Goal: Task Accomplishment & Management: Complete application form

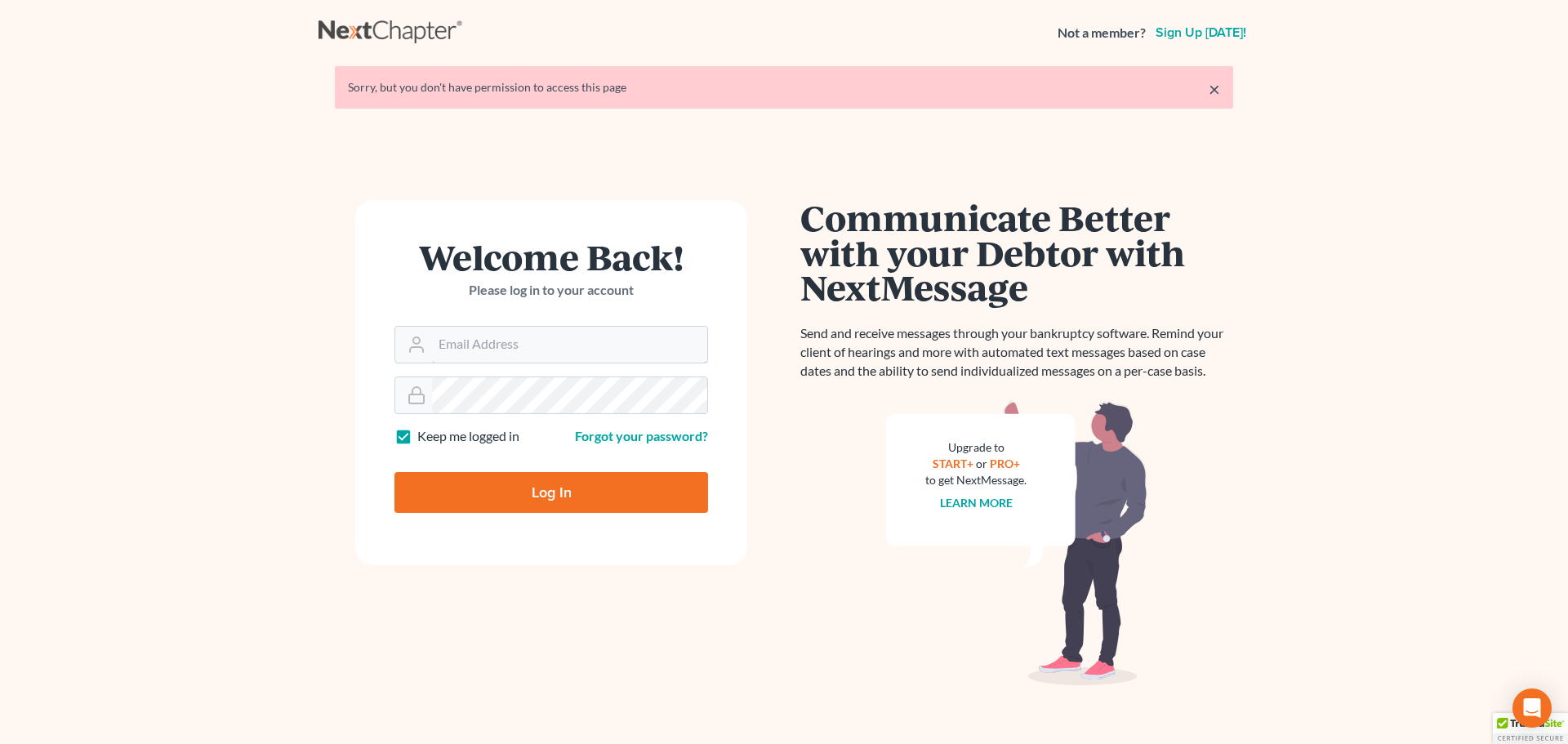
type input "alan@bulielaw.com"
click at [573, 492] on input "Log In" at bounding box center [551, 492] width 313 height 41
type input "Thinking..."
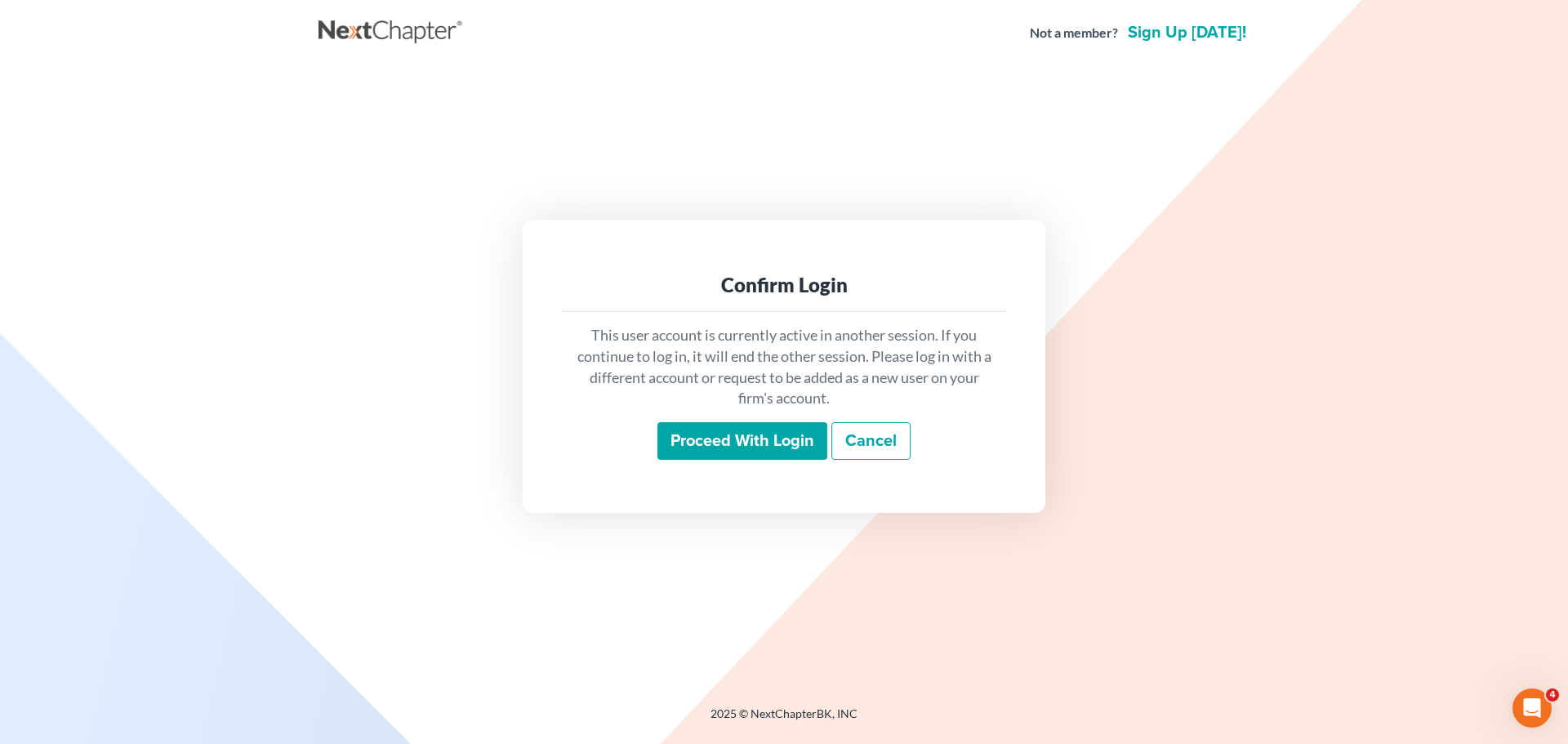
click at [754, 442] on input "Proceed with login" at bounding box center [742, 441] width 170 height 37
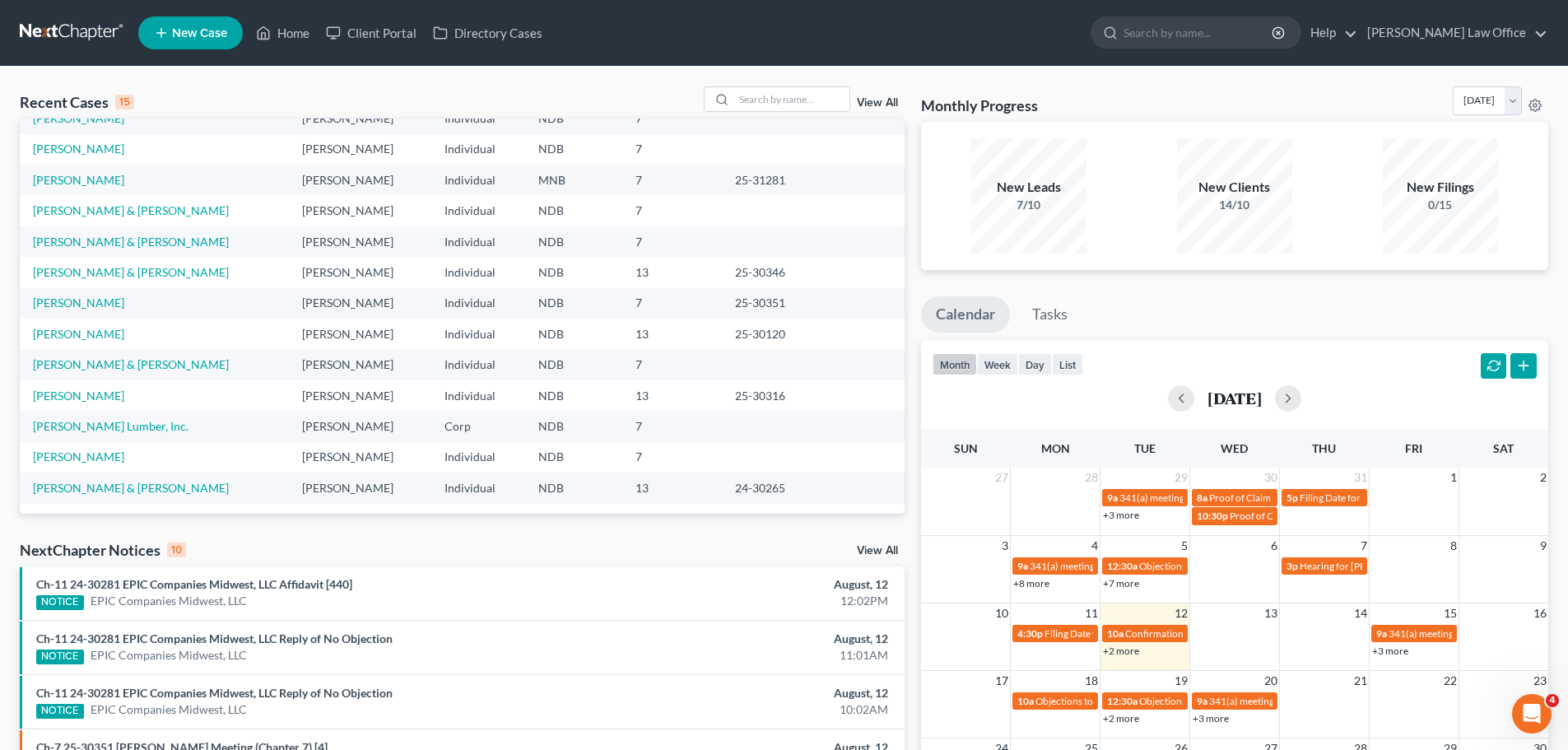
scroll to position [113, 0]
click at [79, 362] on link "[PERSON_NAME] & [PERSON_NAME]" at bounding box center [131, 362] width 196 height 14
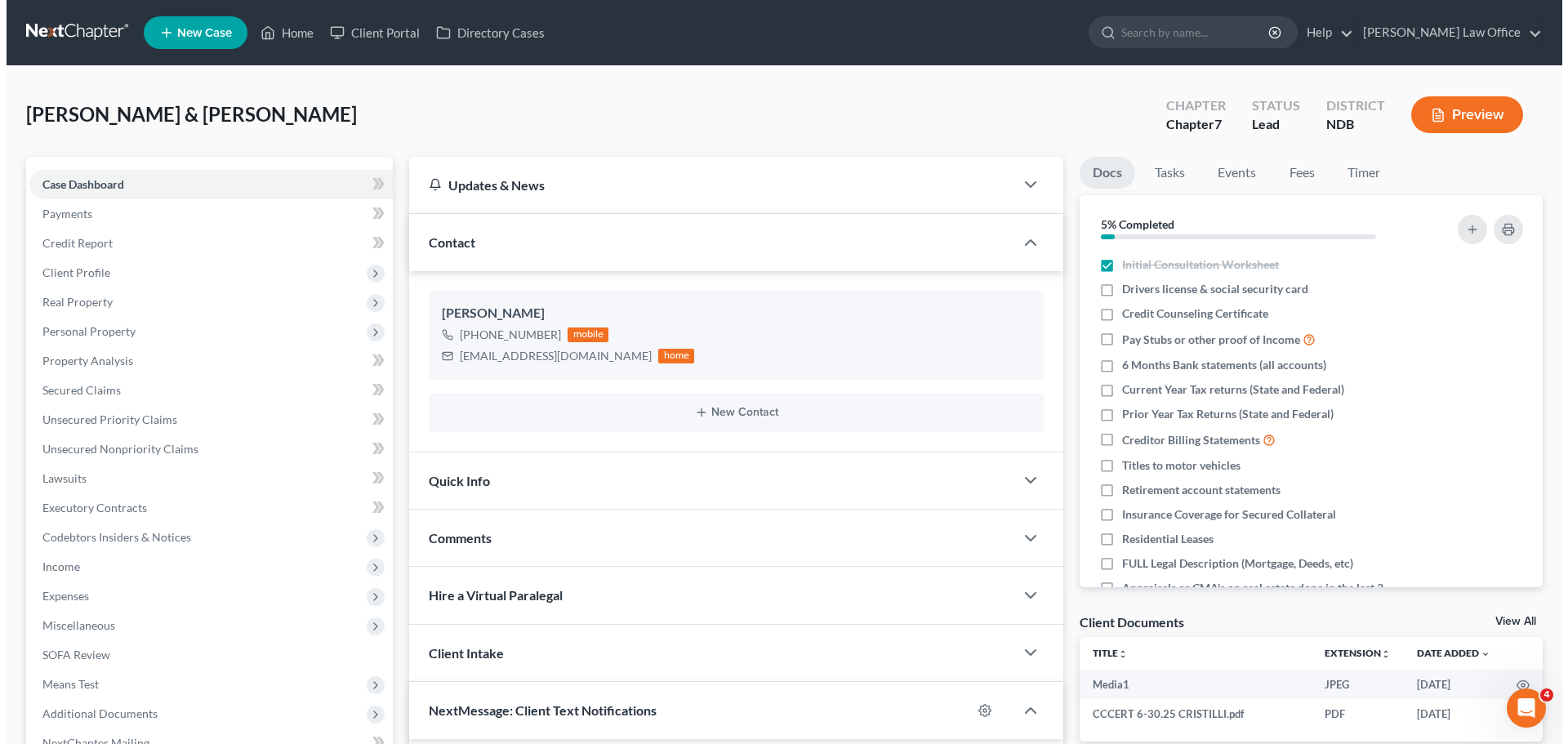
scroll to position [1330, 0]
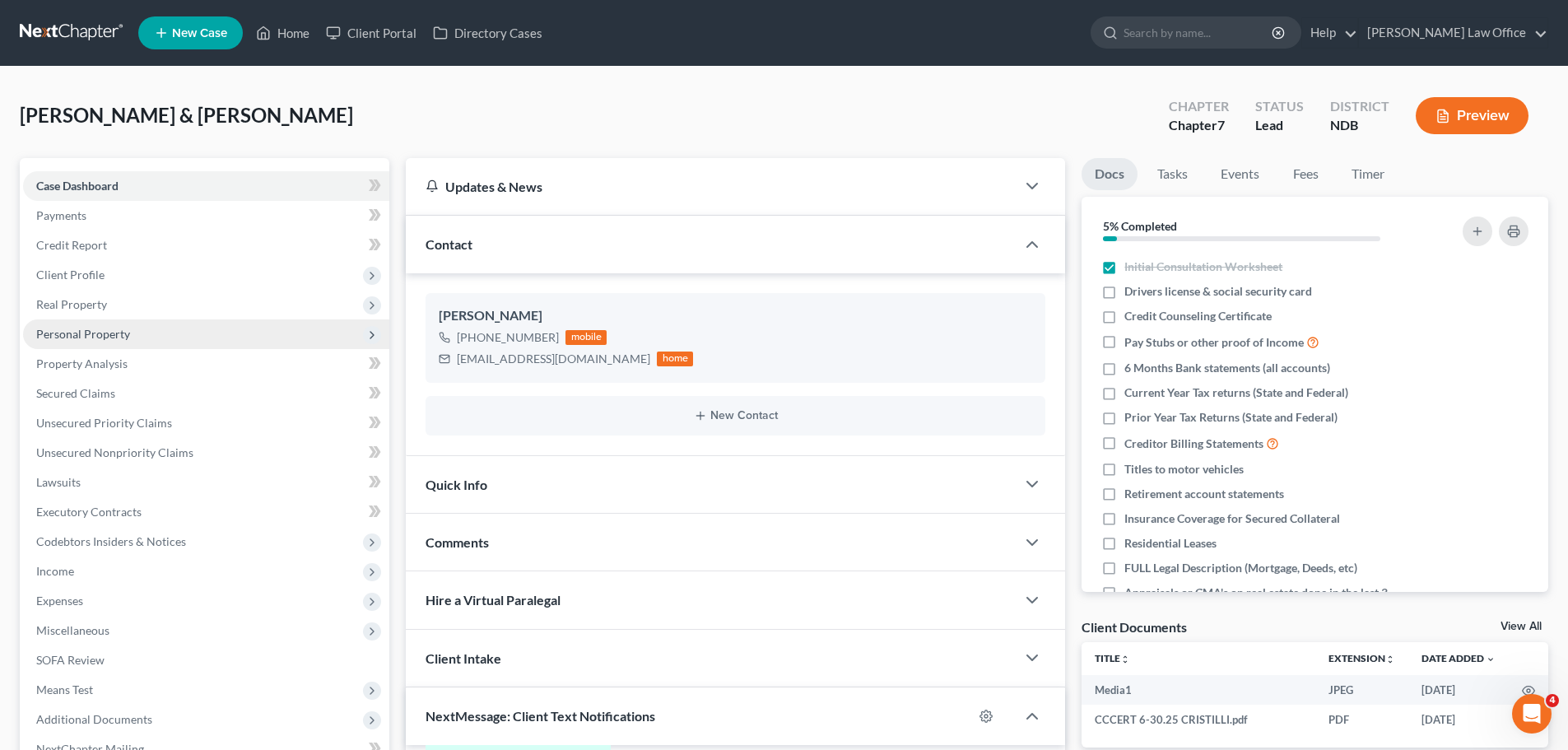
click at [71, 334] on span "Personal Property" at bounding box center [83, 334] width 94 height 14
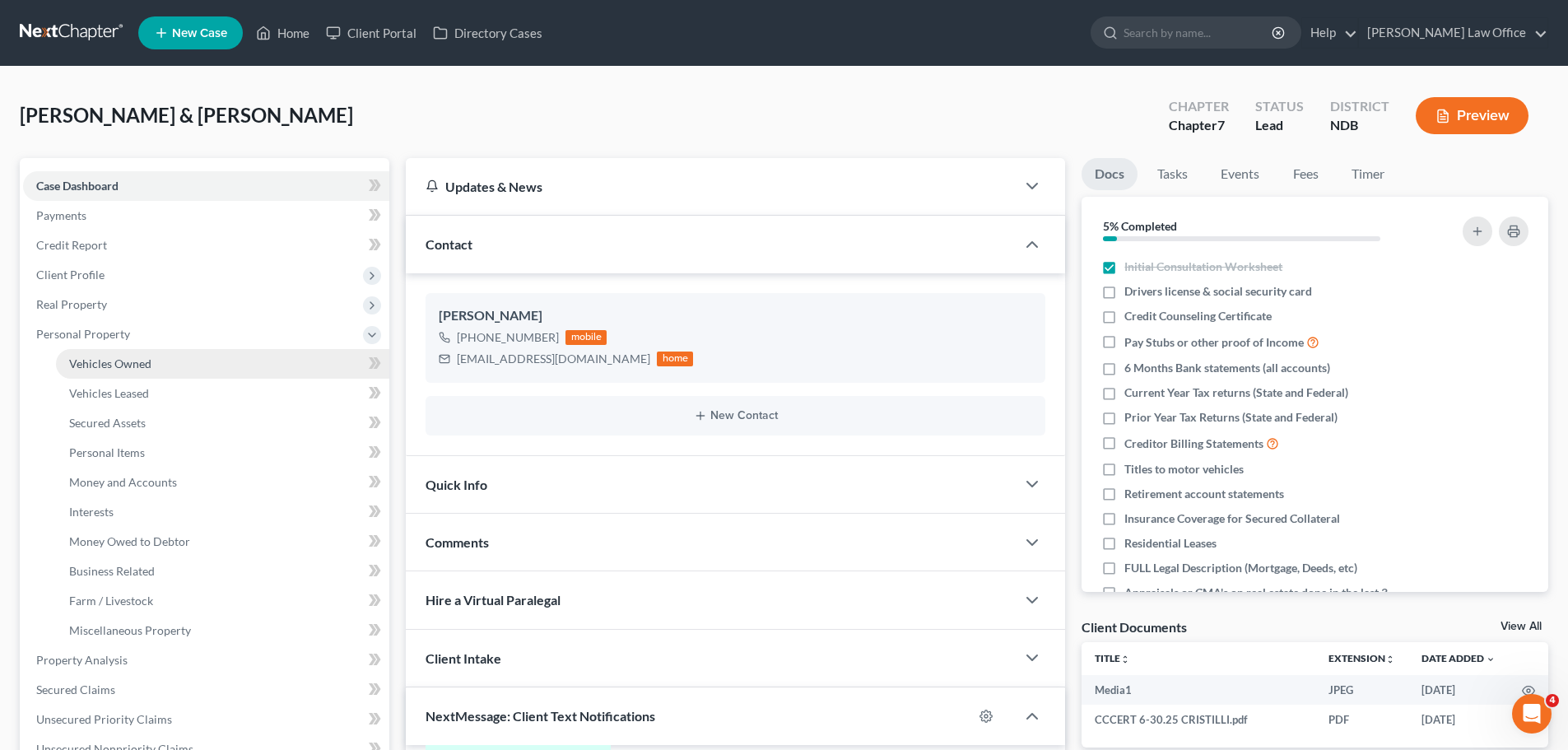
click at [131, 368] on span "Vehicles Owned" at bounding box center [110, 363] width 83 height 14
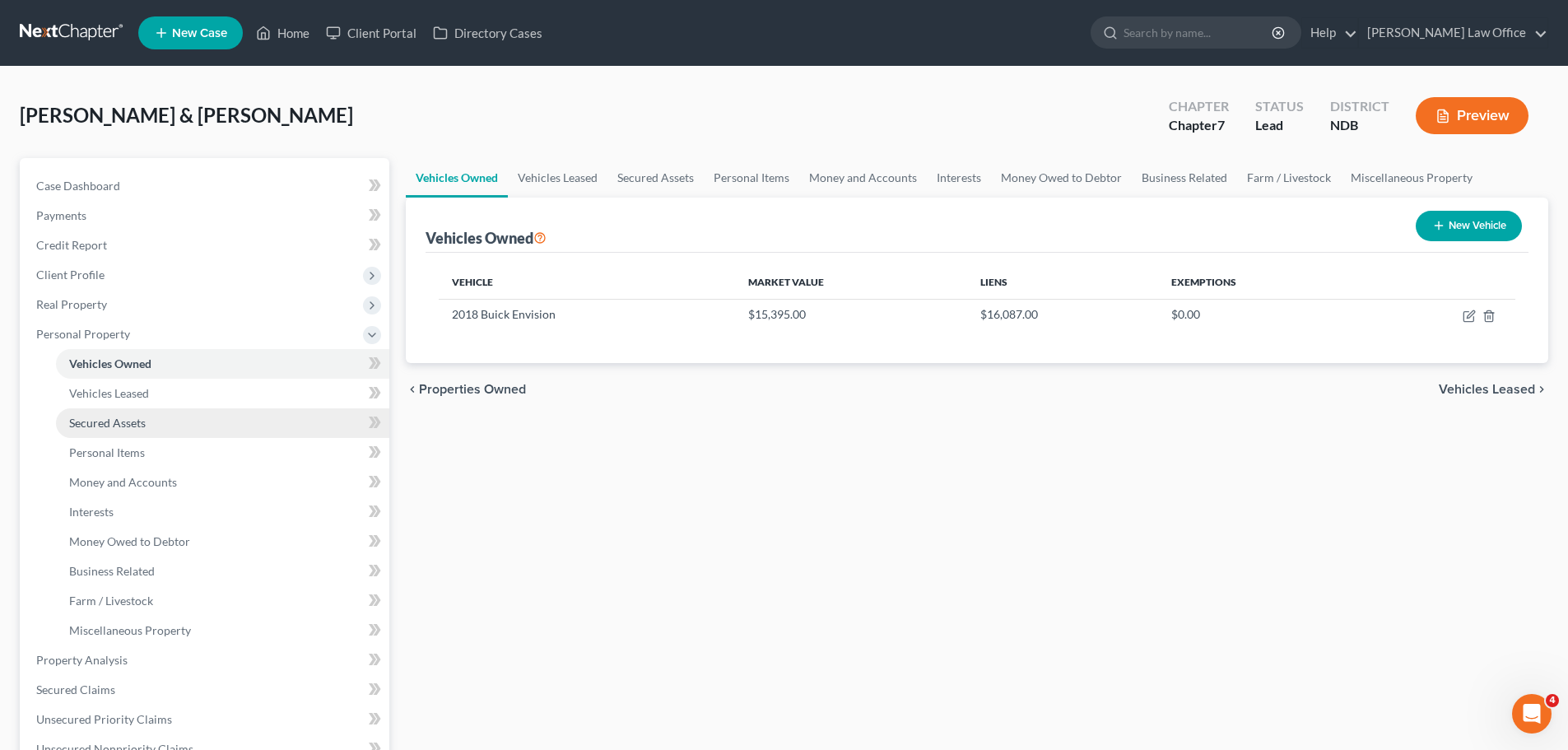
click at [96, 419] on span "Secured Assets" at bounding box center [107, 423] width 76 height 14
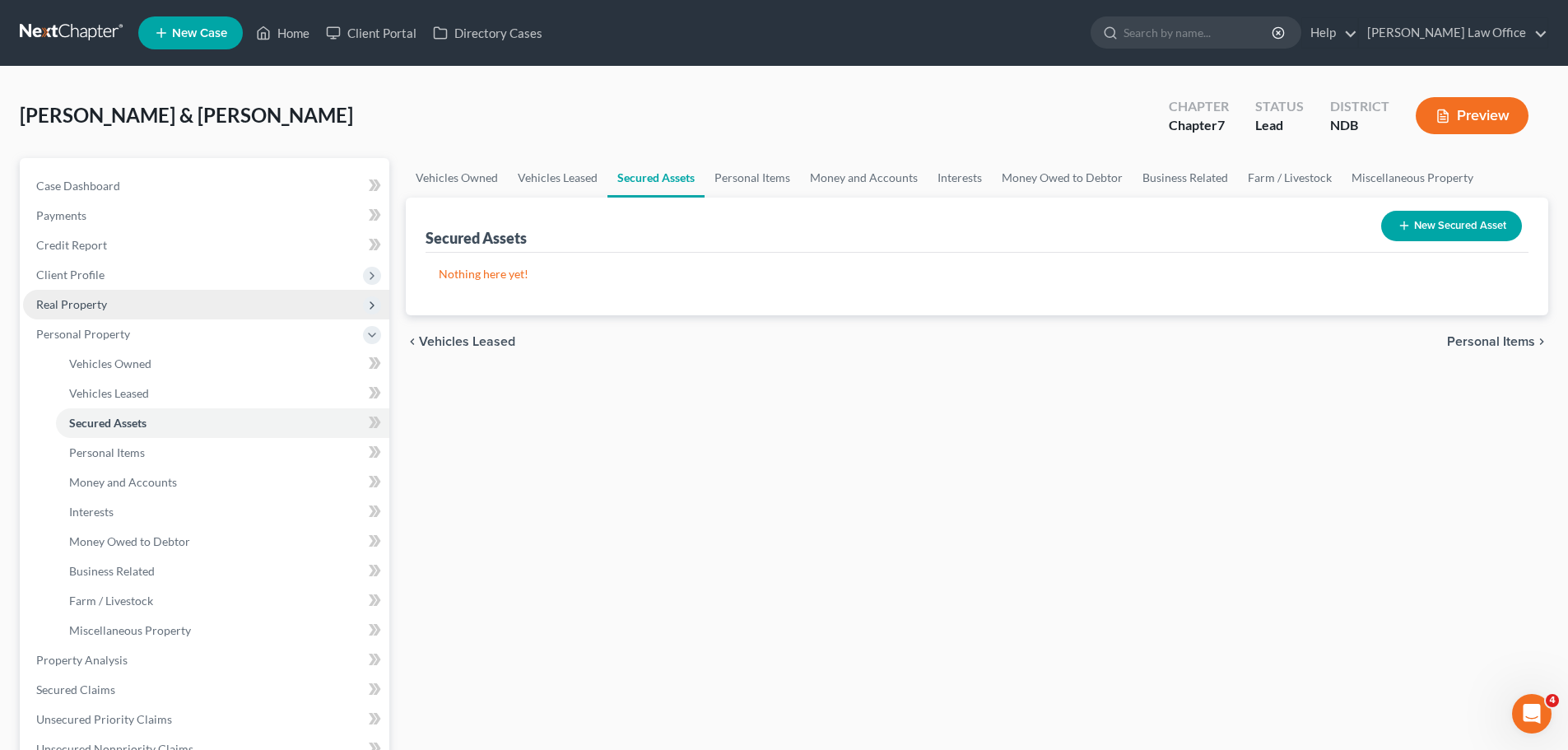
click at [84, 297] on span "Real Property" at bounding box center [71, 304] width 71 height 14
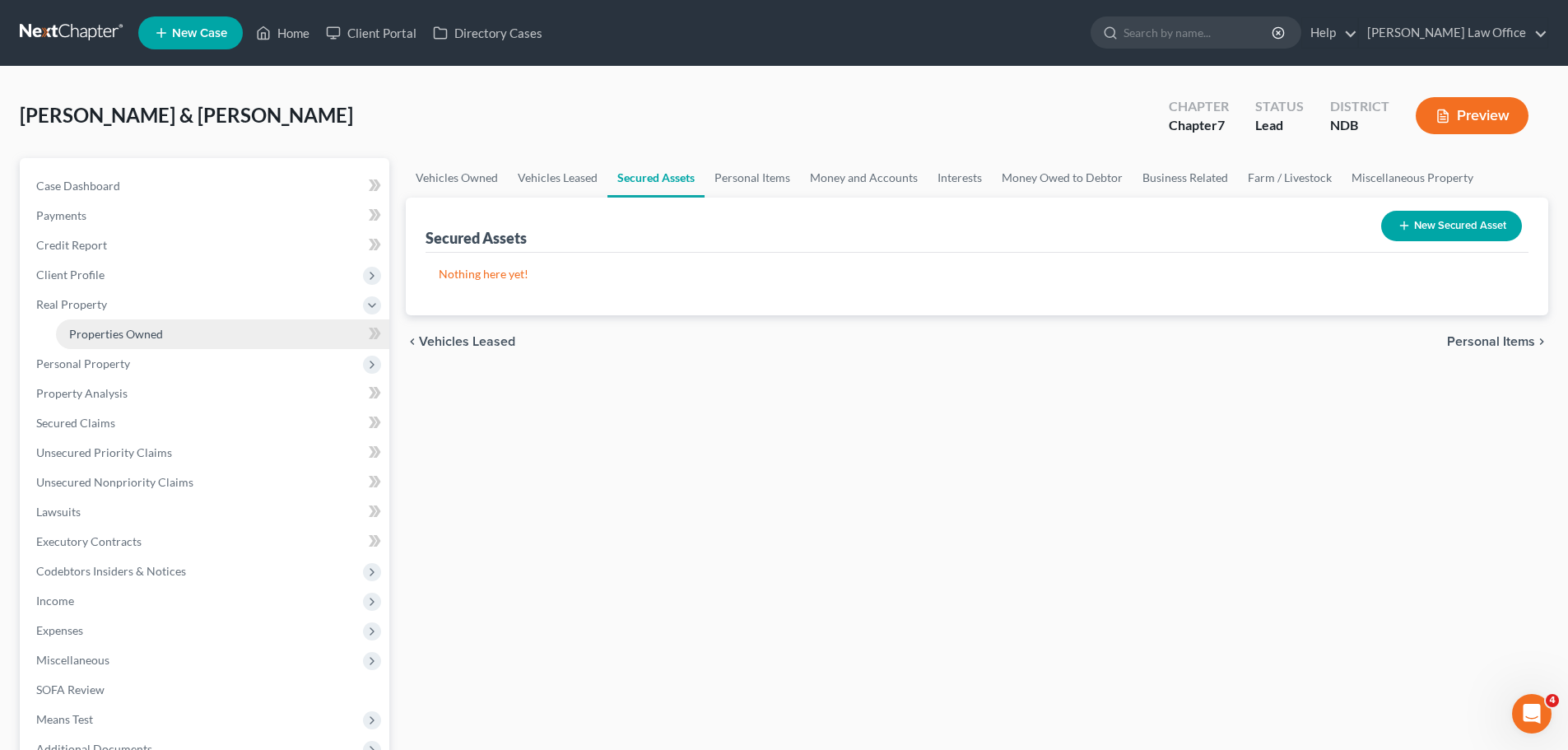
click at [114, 339] on span "Properties Owned" at bounding box center [116, 334] width 94 height 14
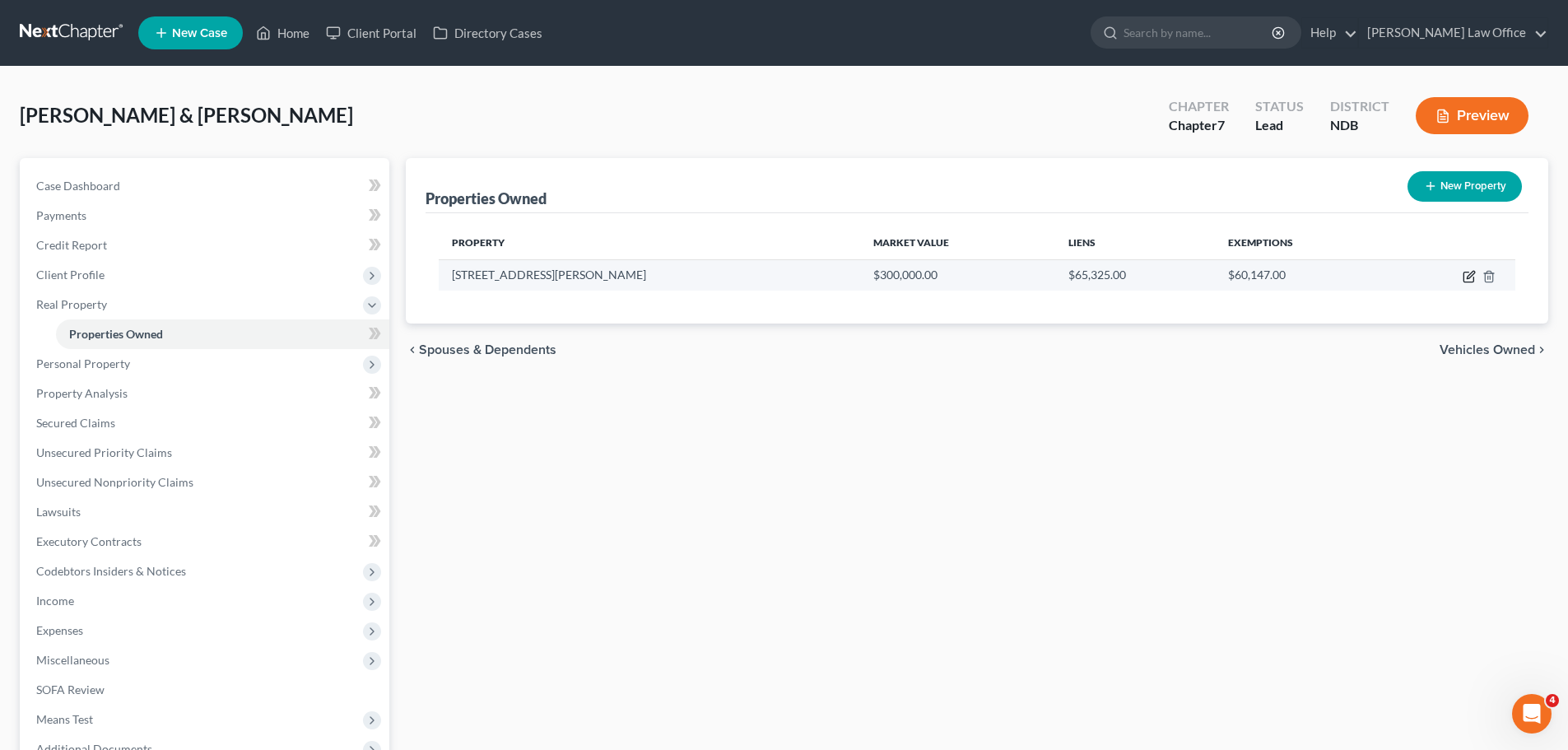
click at [1473, 276] on icon "button" at bounding box center [1469, 276] width 13 height 13
select select "29"
select select "2"
select select "1"
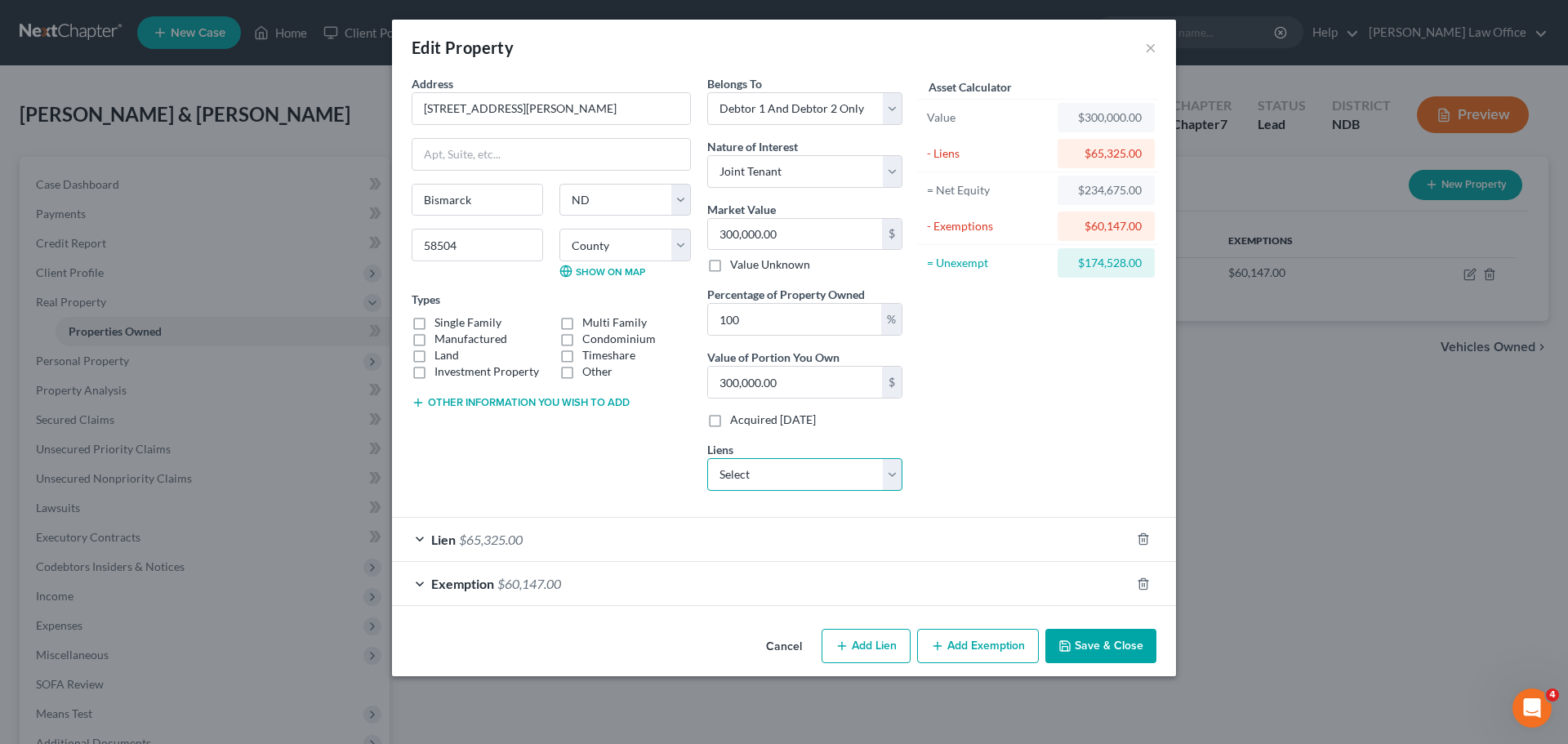
click at [887, 473] on select "Select Rocket Mortgage - $174,318.00" at bounding box center [804, 474] width 195 height 33
click at [1150, 48] on button "×" at bounding box center [1150, 47] width 12 height 20
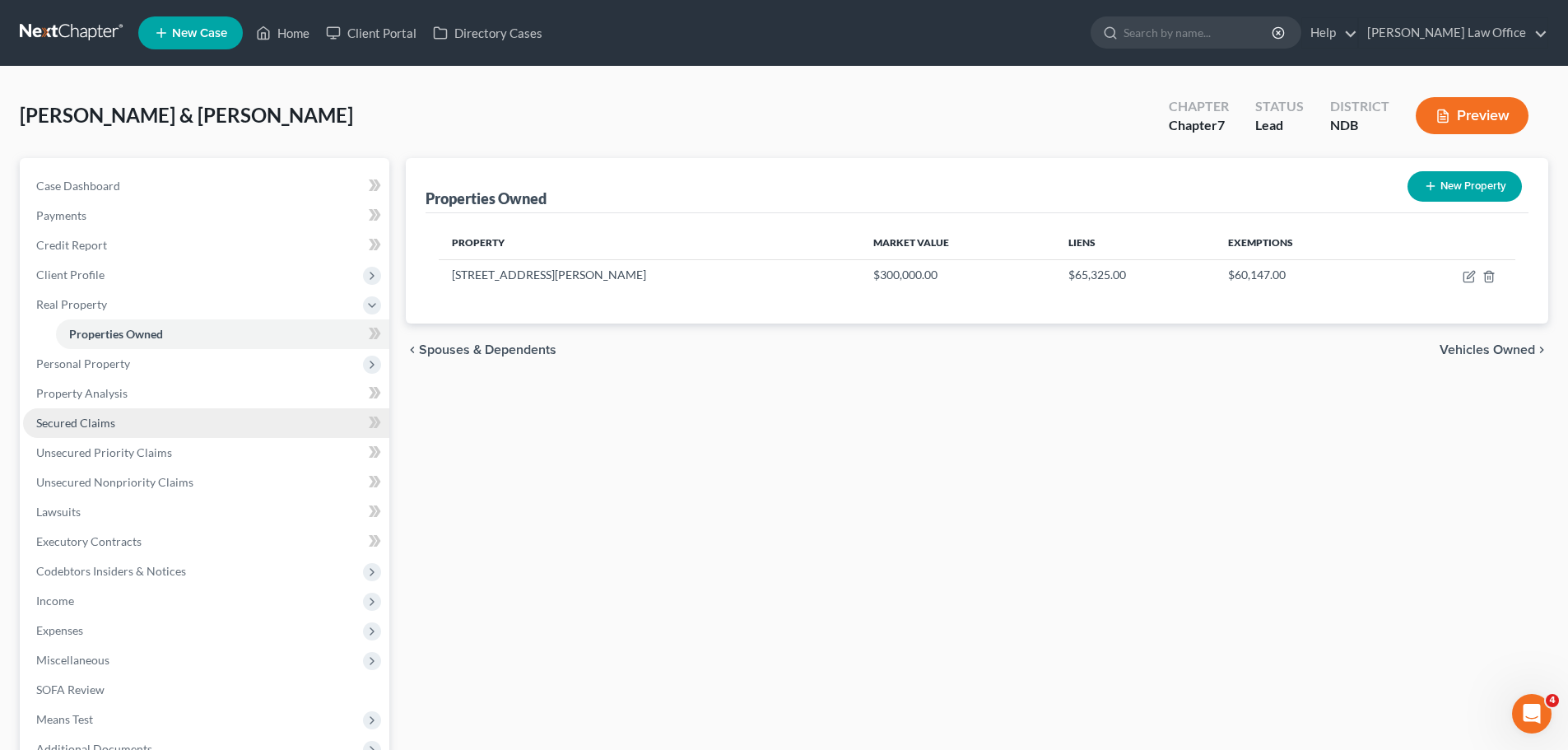
click at [96, 424] on span "Secured Claims" at bounding box center [75, 423] width 79 height 14
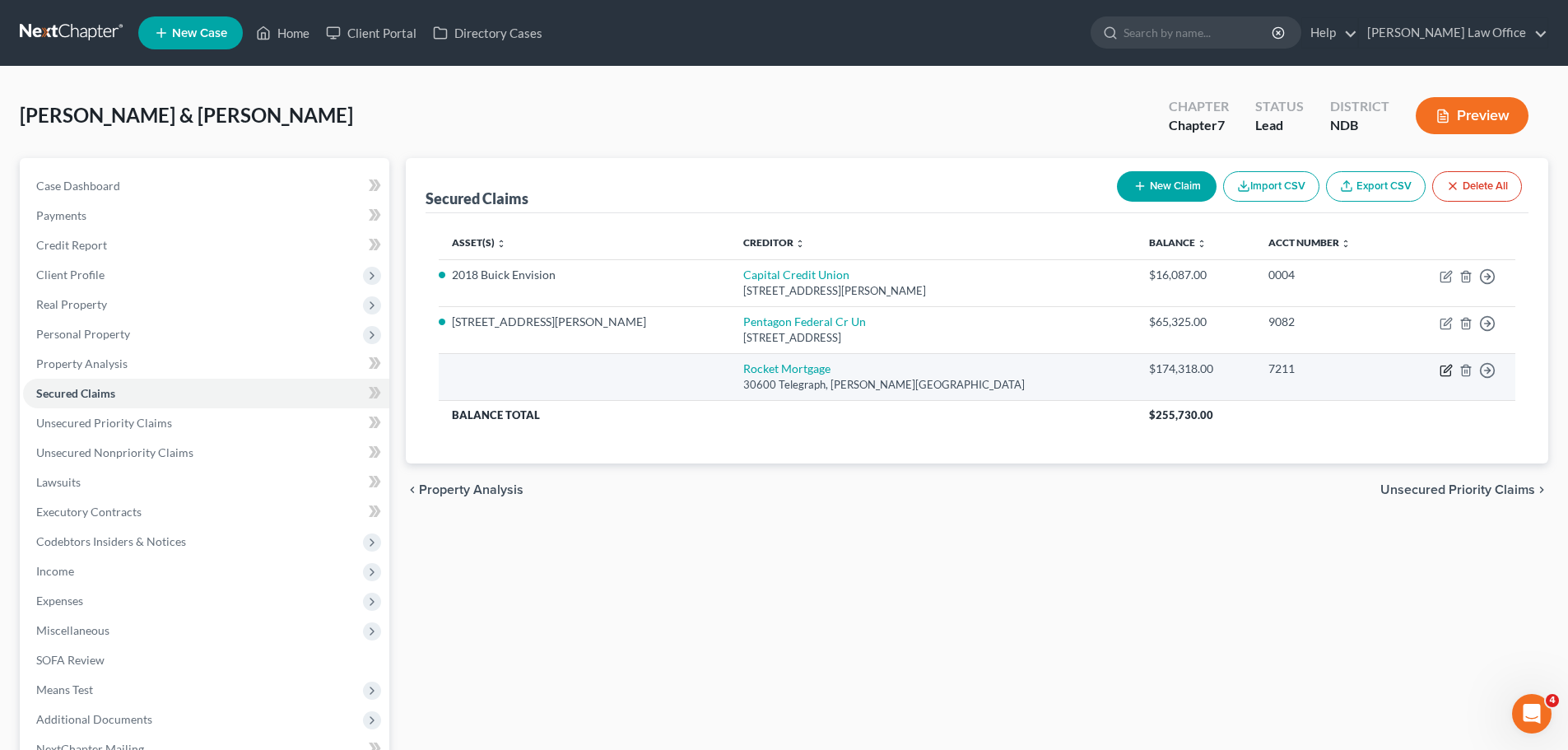
click at [1450, 370] on icon "button" at bounding box center [1446, 370] width 13 height 13
select select "23"
select select "0"
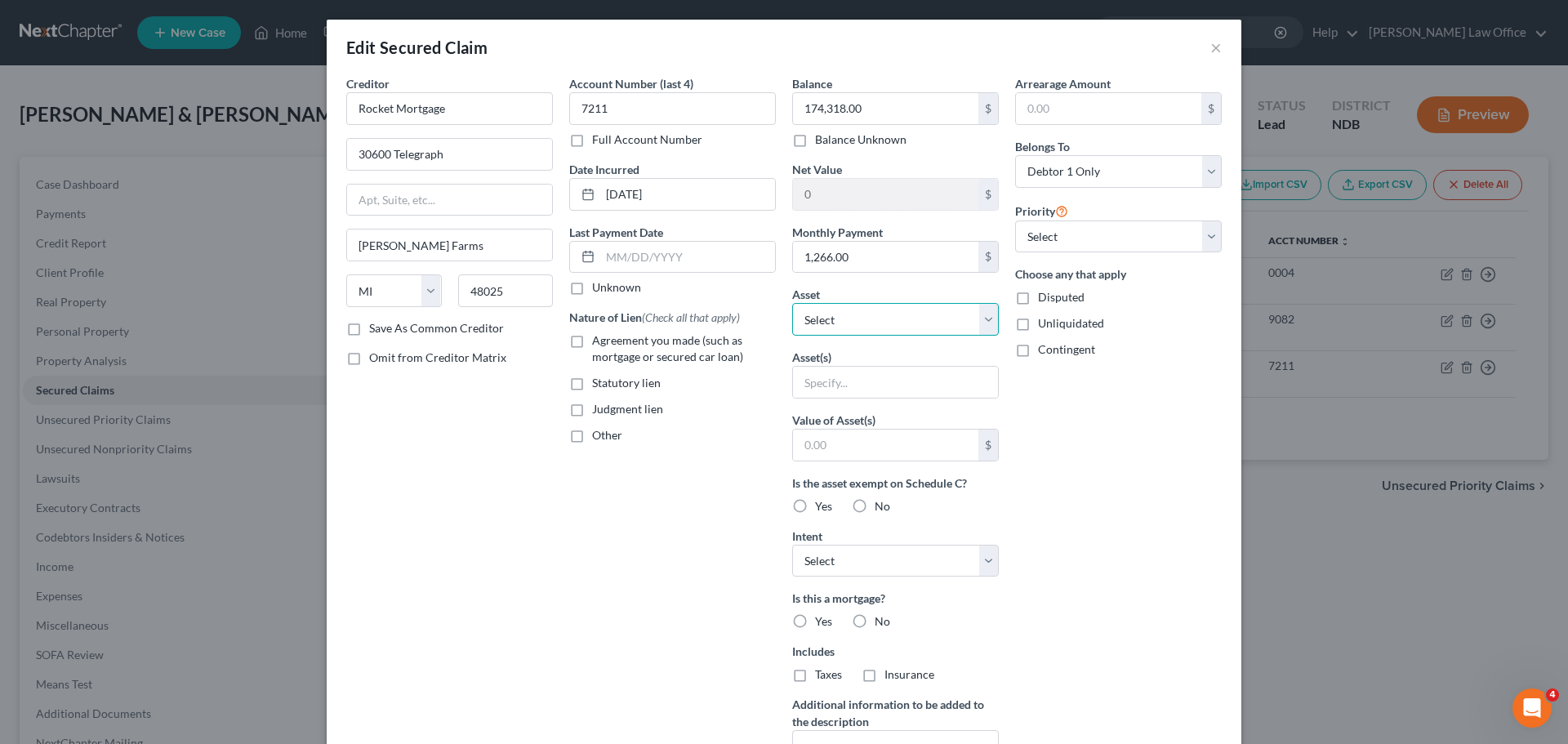
click at [982, 318] on select "Select Other Multiple Assets 2018 Buick Envision - $15395.0 142 Allen Drive - $…" at bounding box center [896, 319] width 207 height 33
select select "3"
click at [792, 303] on select "Select Other Multiple Assets 2018 Buick Envision - $15395.0 142 Allen Drive - $…" at bounding box center [896, 319] width 207 height 33
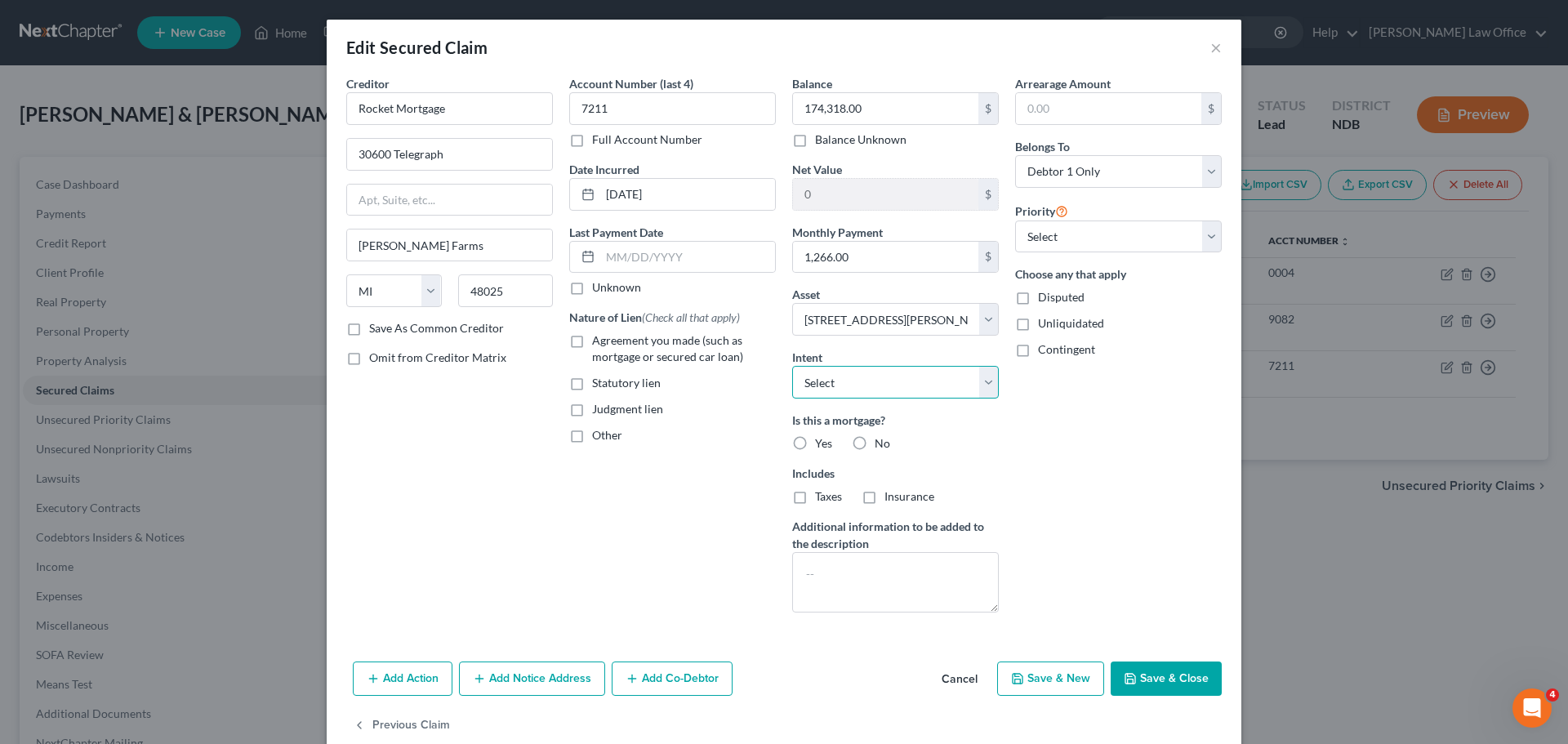
click at [988, 385] on select "Select Surrender Redeem Reaffirm Avoid Other" at bounding box center [896, 382] width 207 height 33
select select "2"
click at [792, 366] on select "Select Surrender Redeem Reaffirm Avoid Other" at bounding box center [896, 382] width 207 height 33
click at [815, 445] on label "Yes" at bounding box center [823, 443] width 17 height 16
click at [822, 445] on input "Yes" at bounding box center [827, 441] width 11 height 11
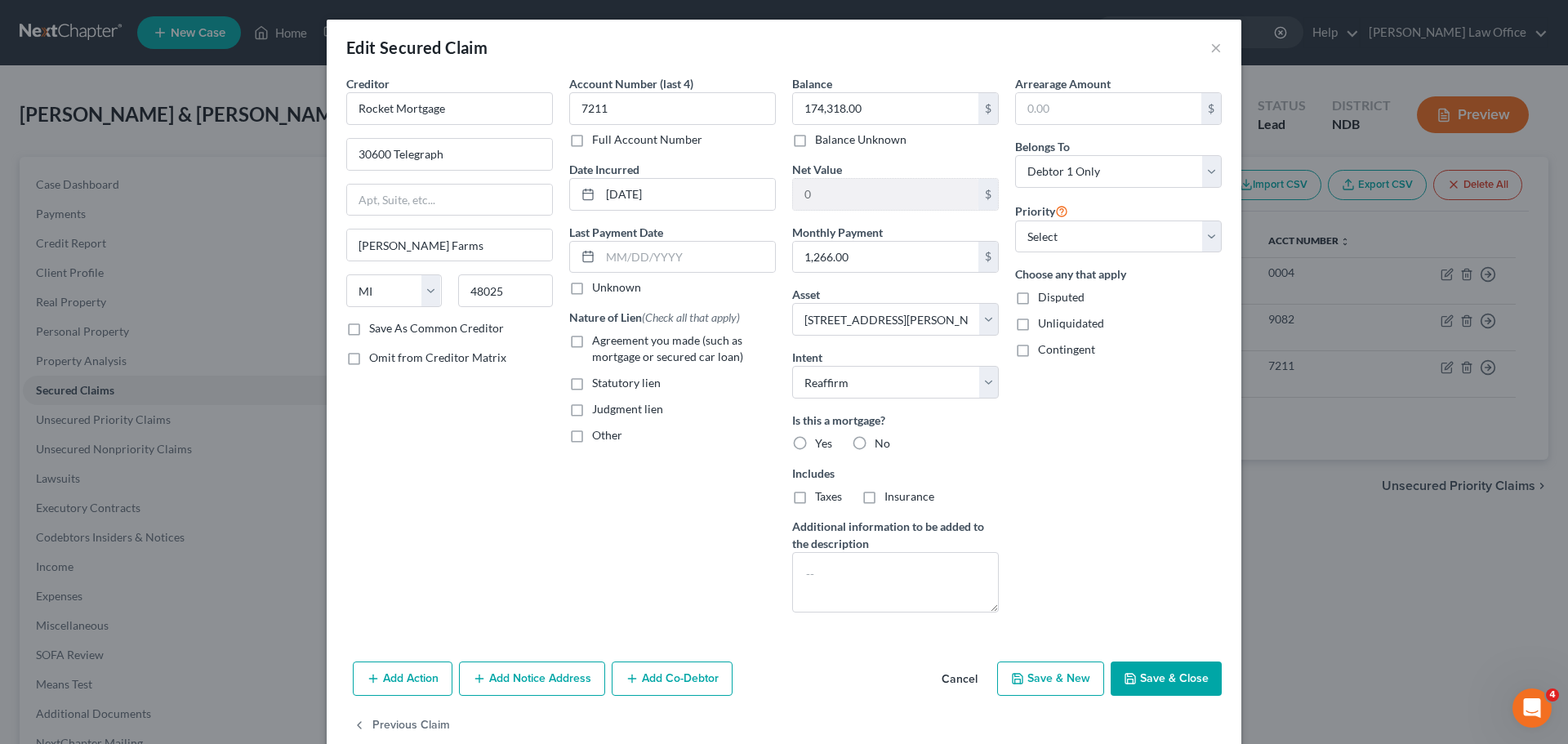
radio input "true"
click at [370, 324] on label "Save As Common Creditor" at bounding box center [436, 328] width 134 height 16
click at [376, 324] on input "Save As Common Creditor" at bounding box center [381, 326] width 11 height 11
checkbox input "true"
click at [592, 346] on label "Agreement you made (such as mortgage or secured car loan)" at bounding box center [684, 348] width 183 height 33
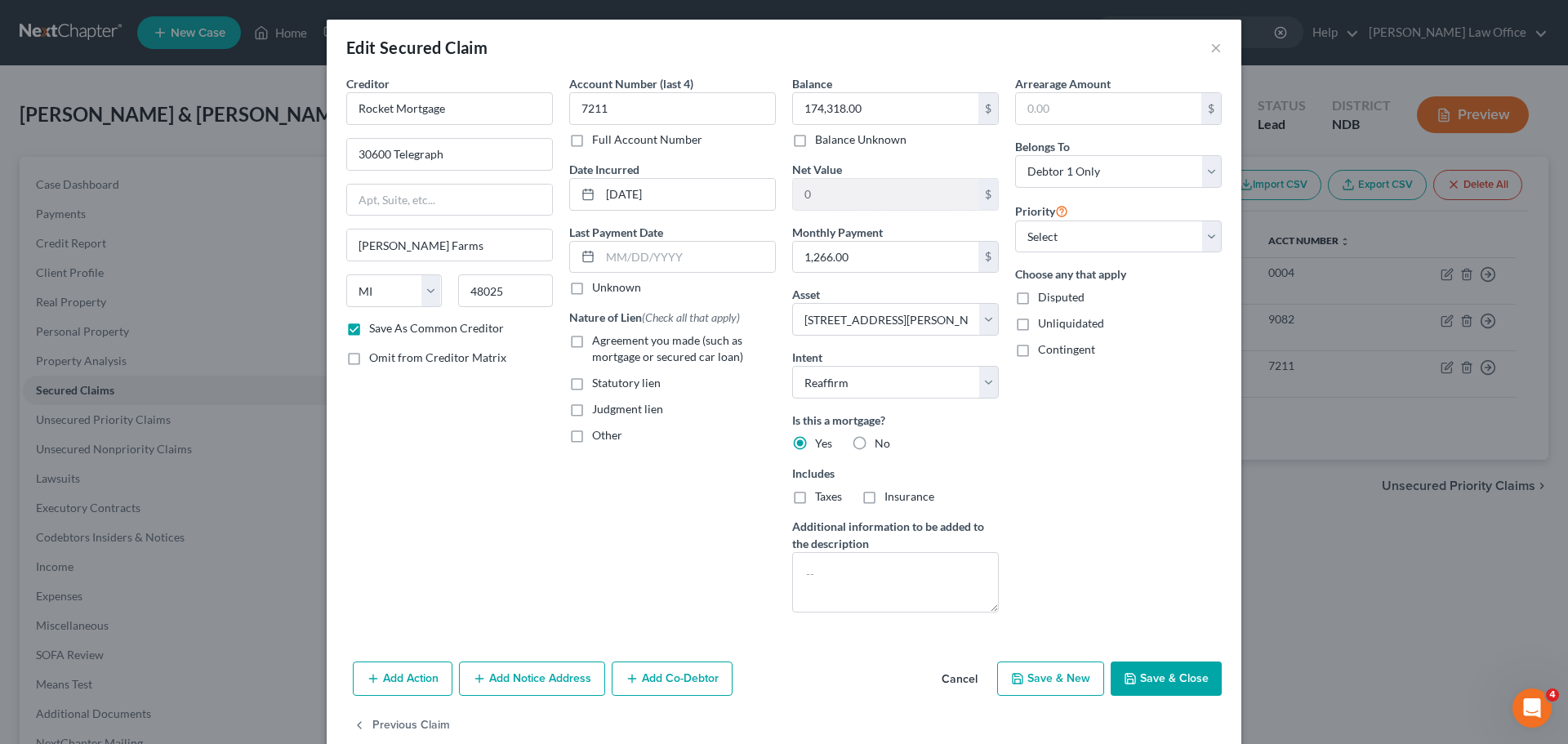
click at [598, 343] on input "Agreement you made (such as mortgage or secured car loan)" at bounding box center [604, 337] width 11 height 11
checkbox input "true"
click at [1158, 675] on button "Save & Close" at bounding box center [1166, 678] width 111 height 35
checkbox input "false"
select select
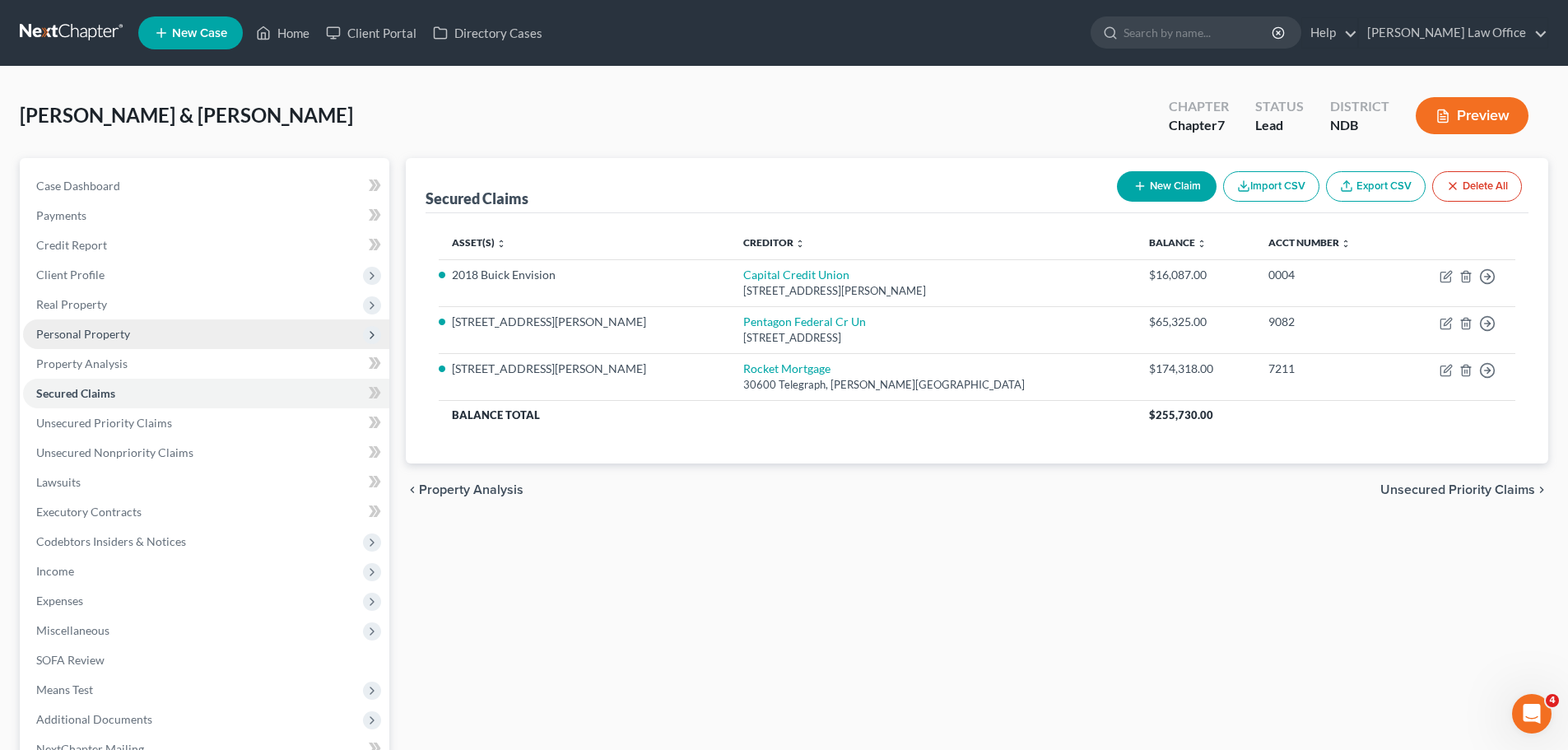
click at [98, 334] on span "Personal Property" at bounding box center [83, 334] width 94 height 14
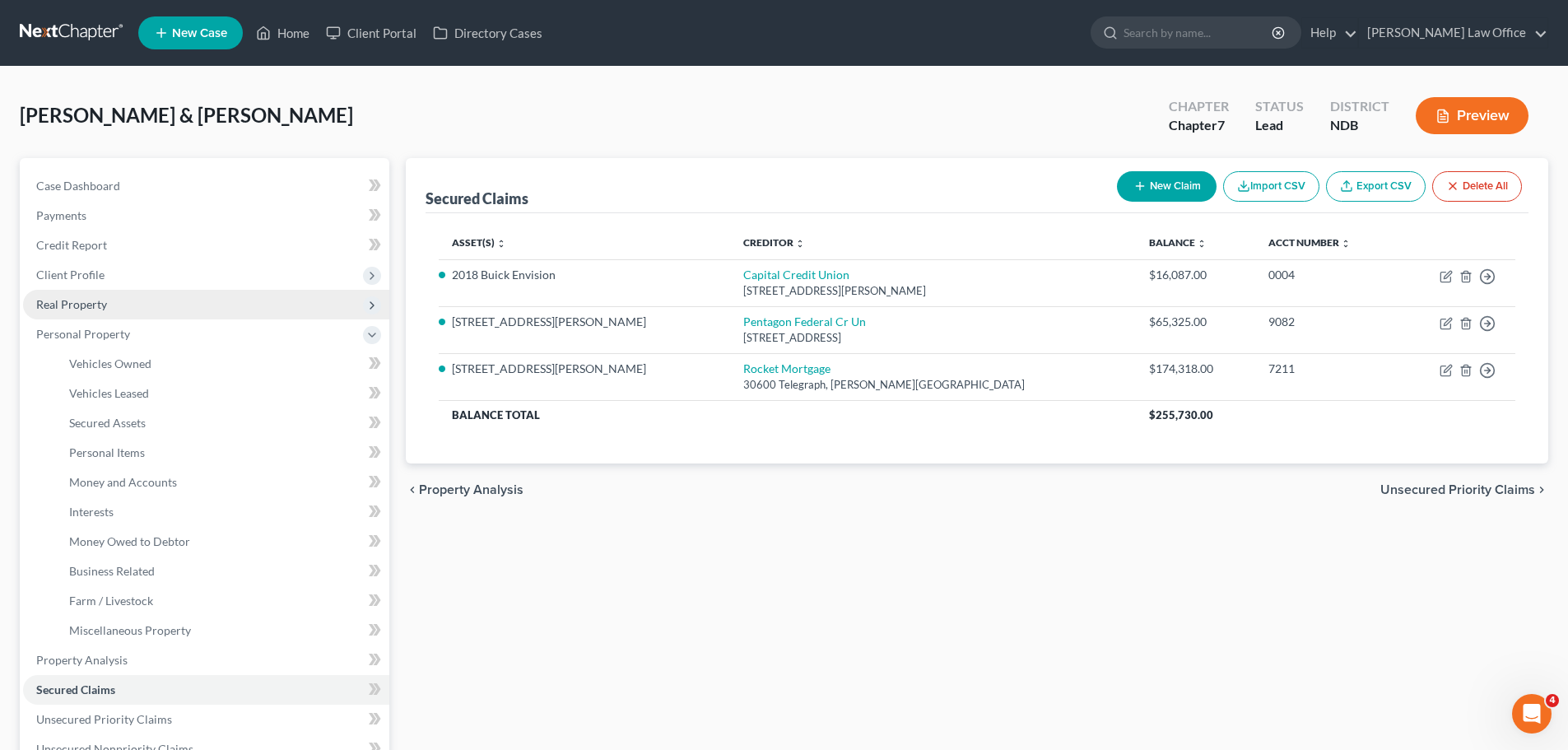
click at [94, 306] on span "Real Property" at bounding box center [71, 304] width 71 height 14
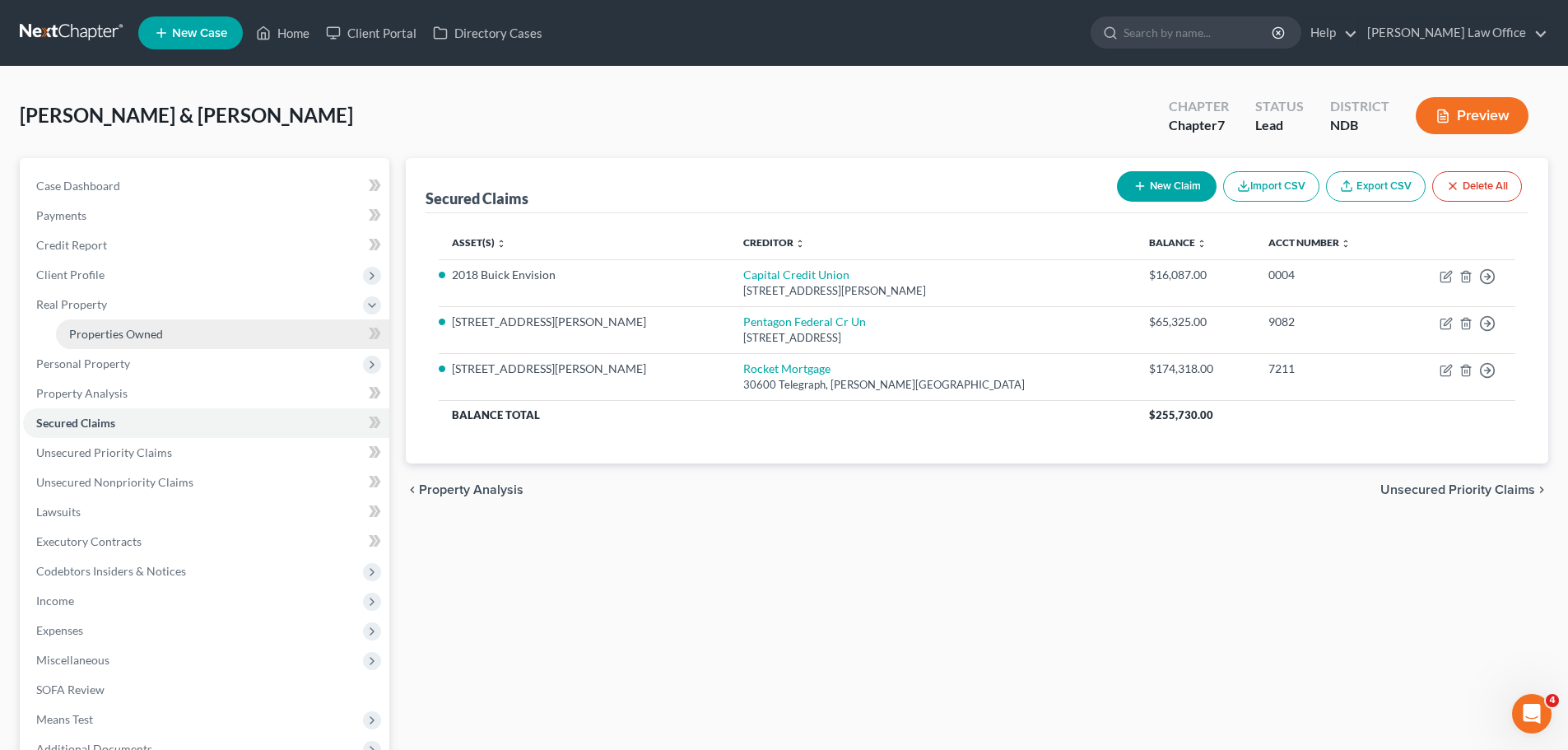
click at [103, 327] on span "Properties Owned" at bounding box center [116, 334] width 94 height 14
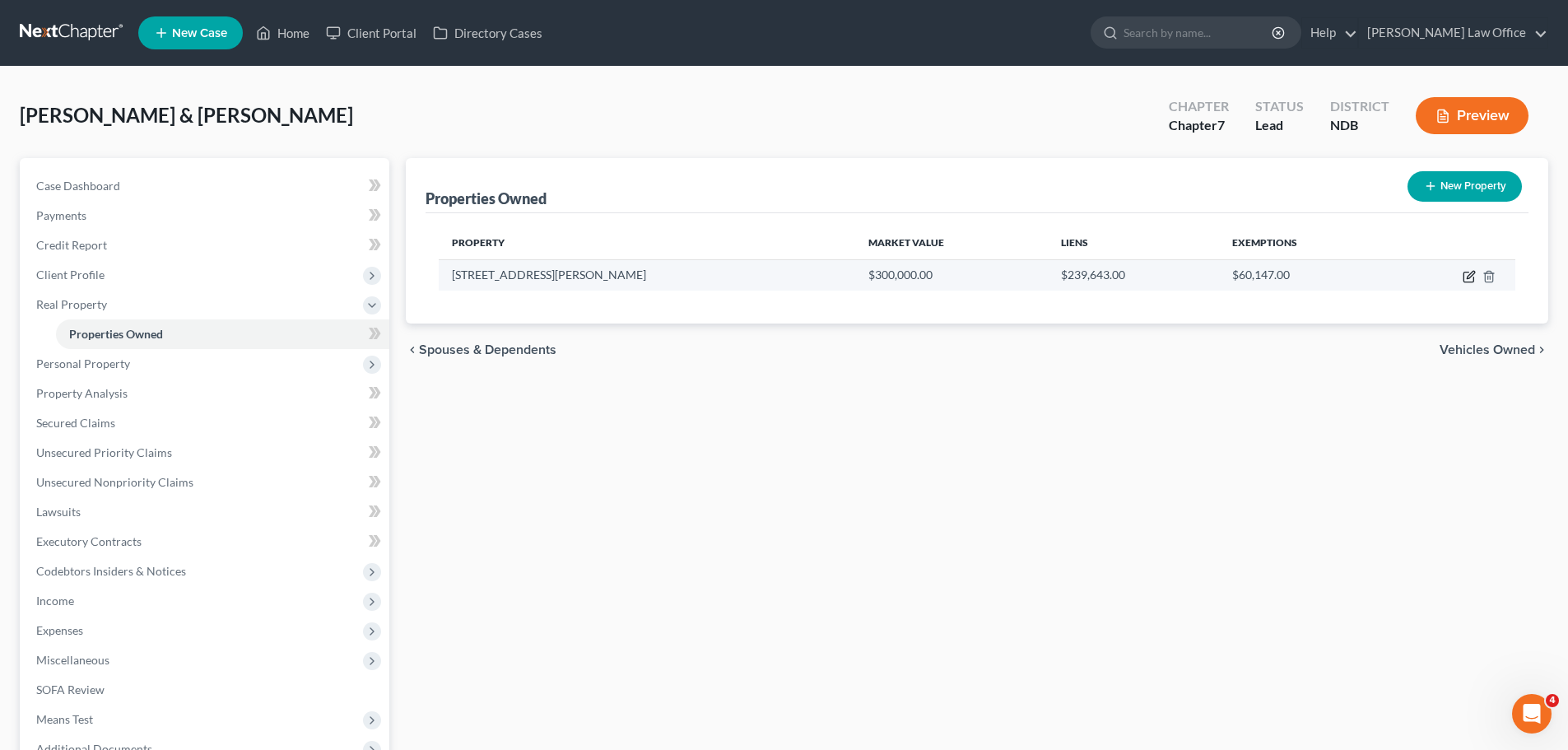
click at [1473, 276] on icon "button" at bounding box center [1469, 276] width 13 height 13
select select "29"
select select "7"
select select "2"
select select "1"
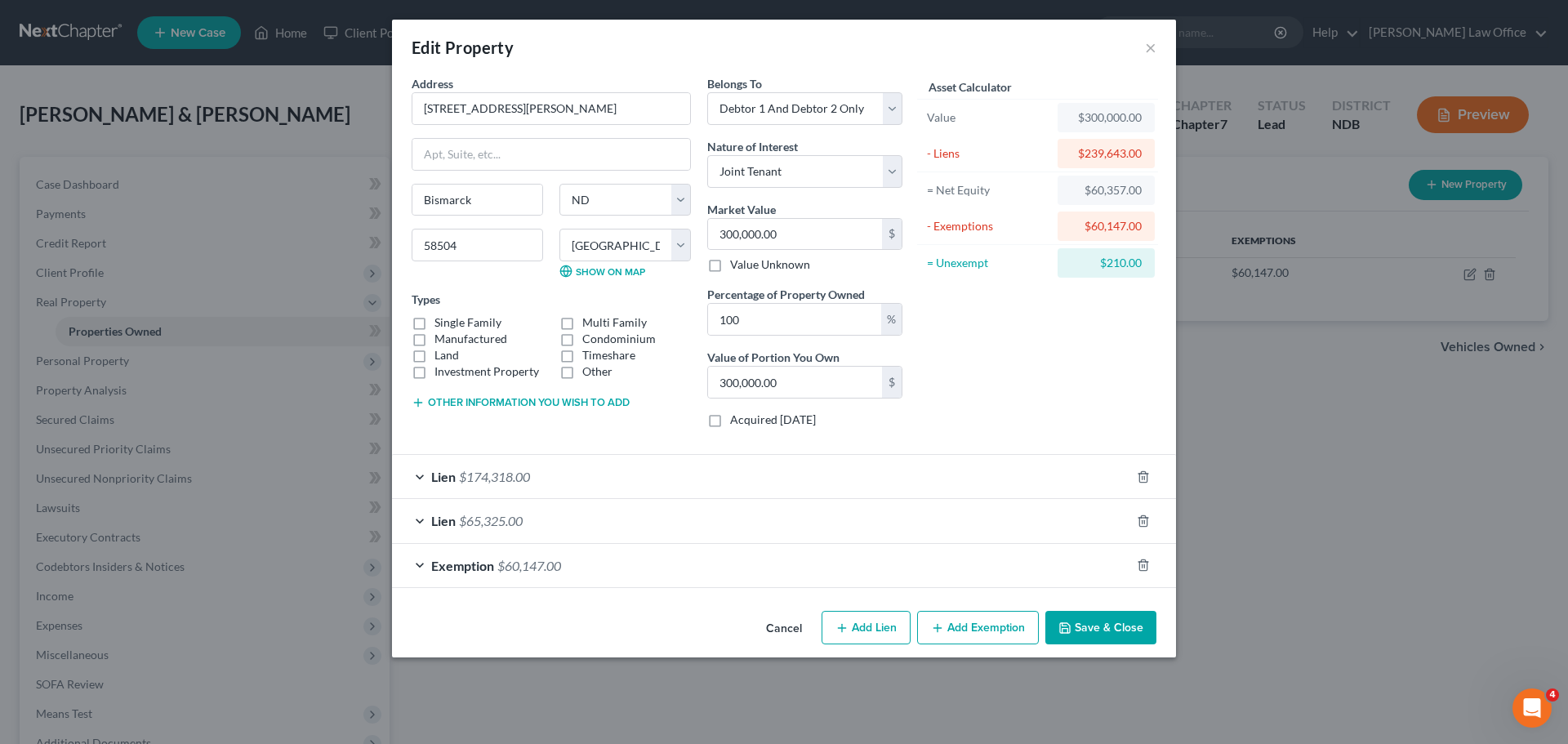
click at [540, 565] on span "$60,147.00" at bounding box center [530, 564] width 64 height 15
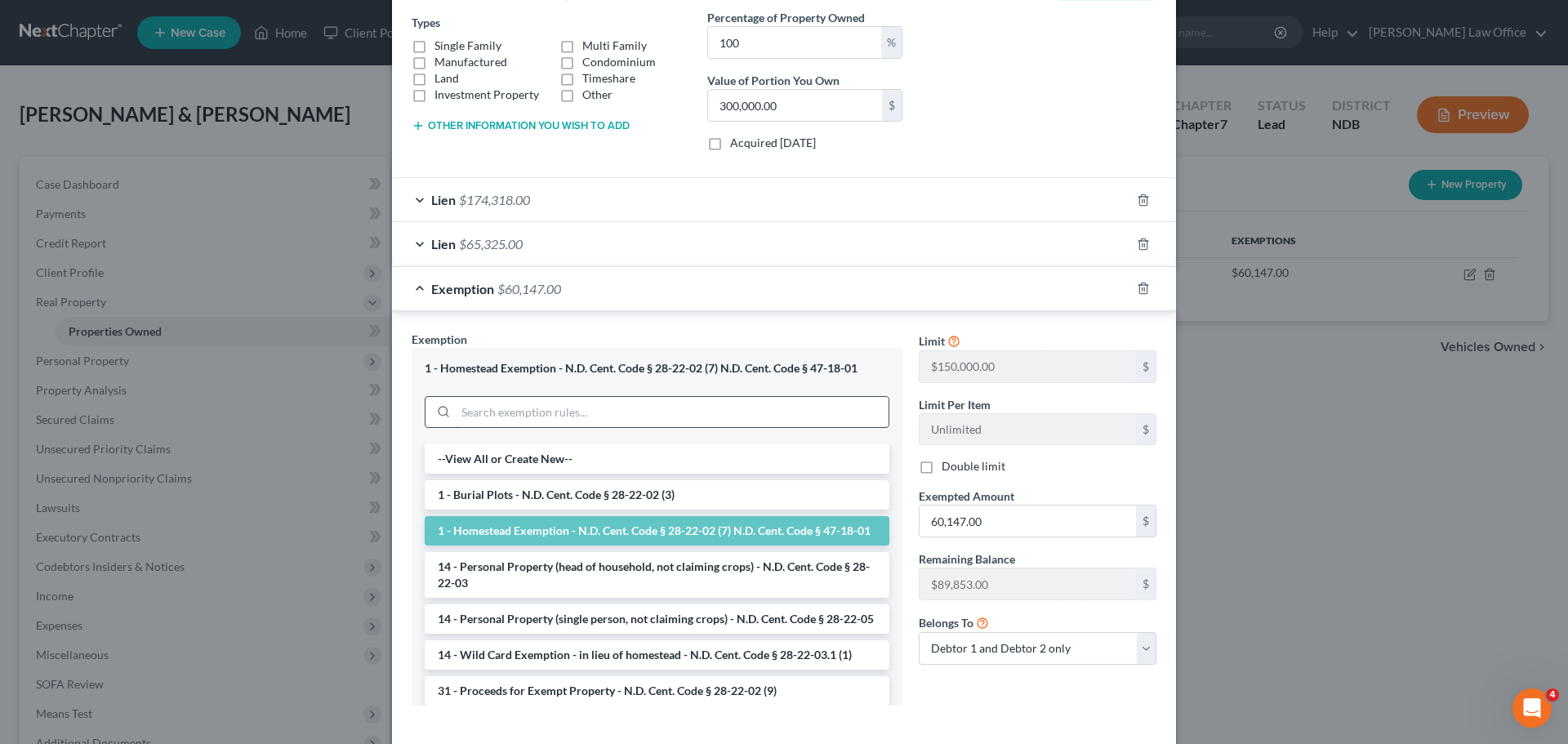
scroll to position [245, 0]
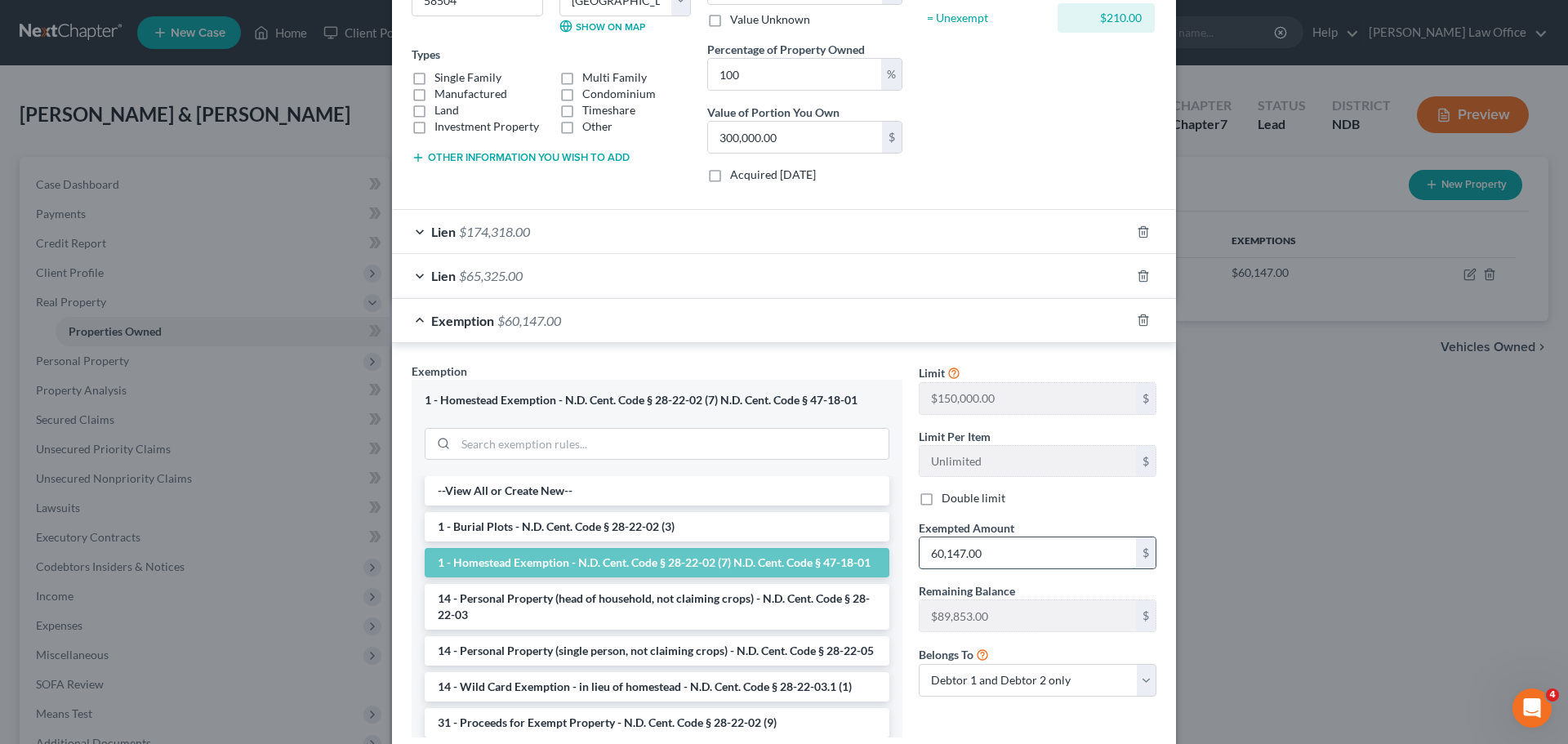
click at [984, 554] on input "60,147.00" at bounding box center [1028, 552] width 216 height 31
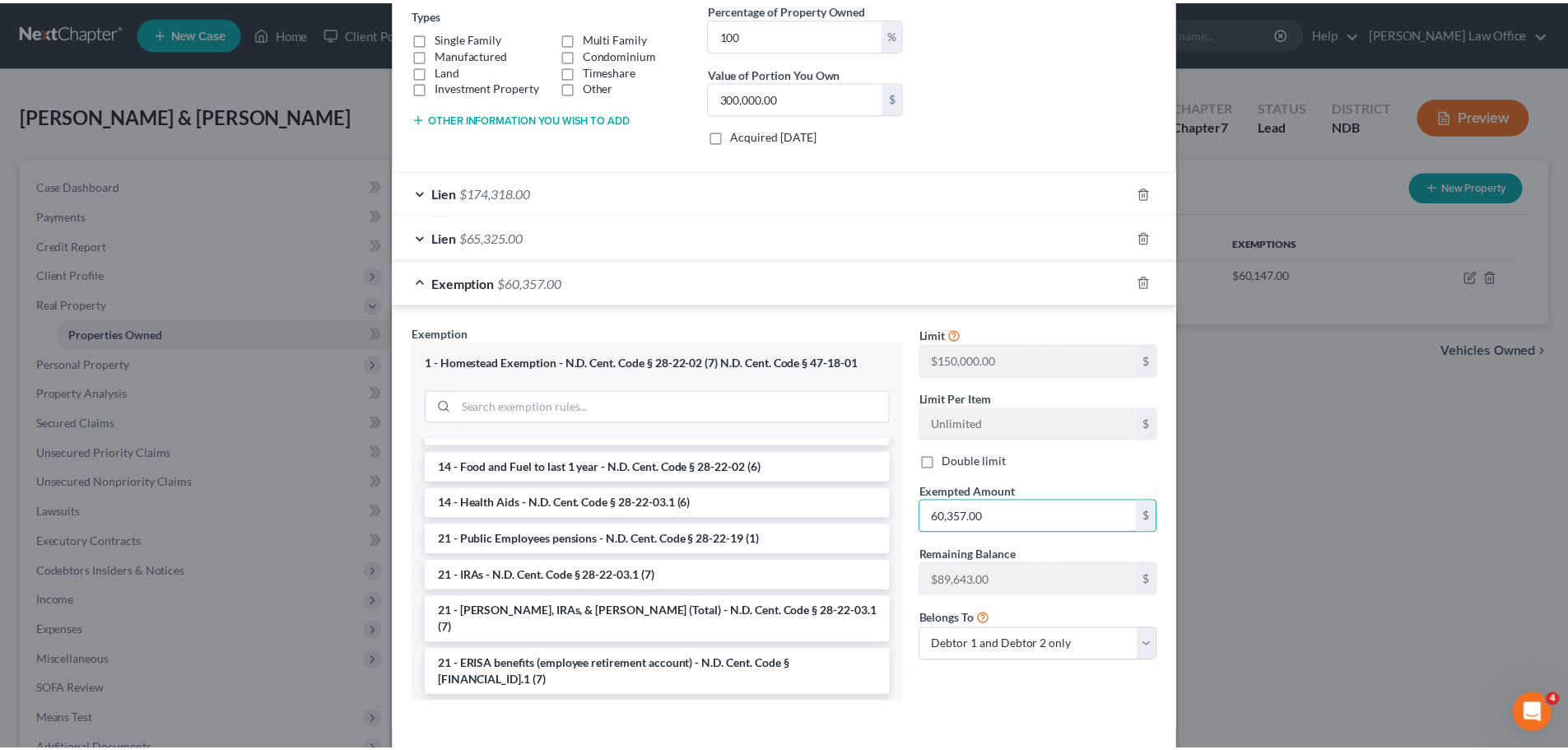
scroll to position [358, 0]
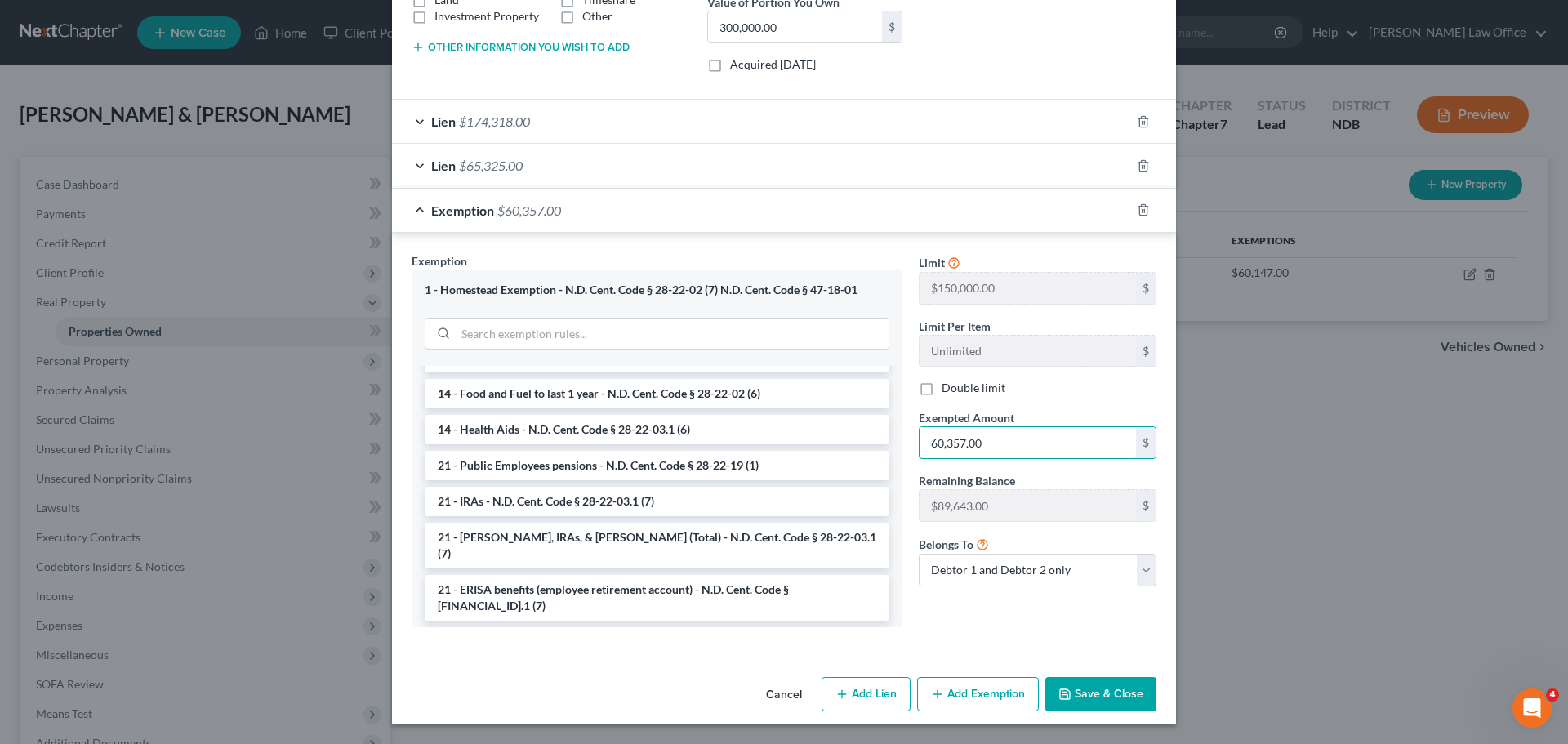
type input "60,357.00"
click at [1050, 699] on button "Save & Close" at bounding box center [1101, 693] width 111 height 35
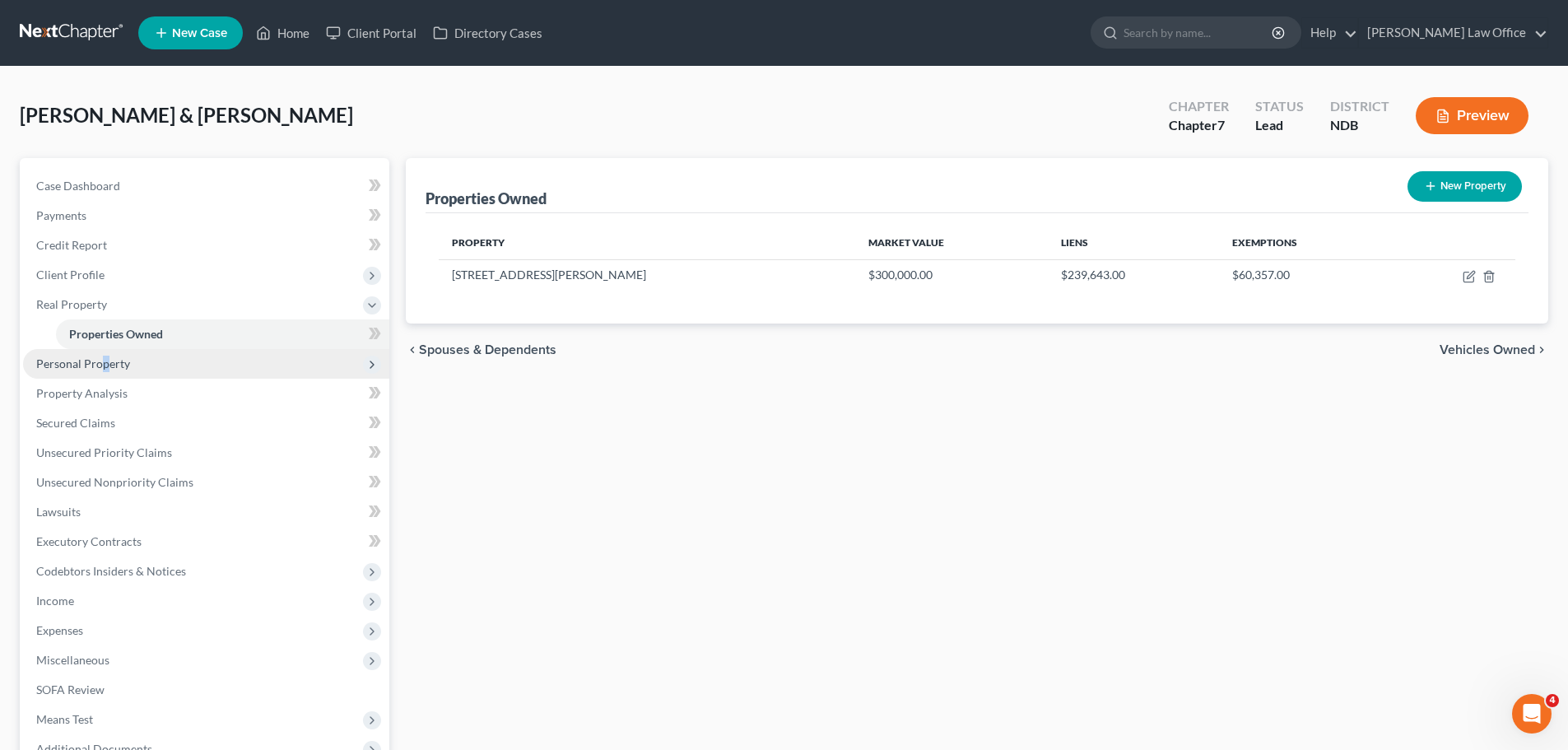
click at [104, 368] on span "Personal Property" at bounding box center [83, 363] width 94 height 14
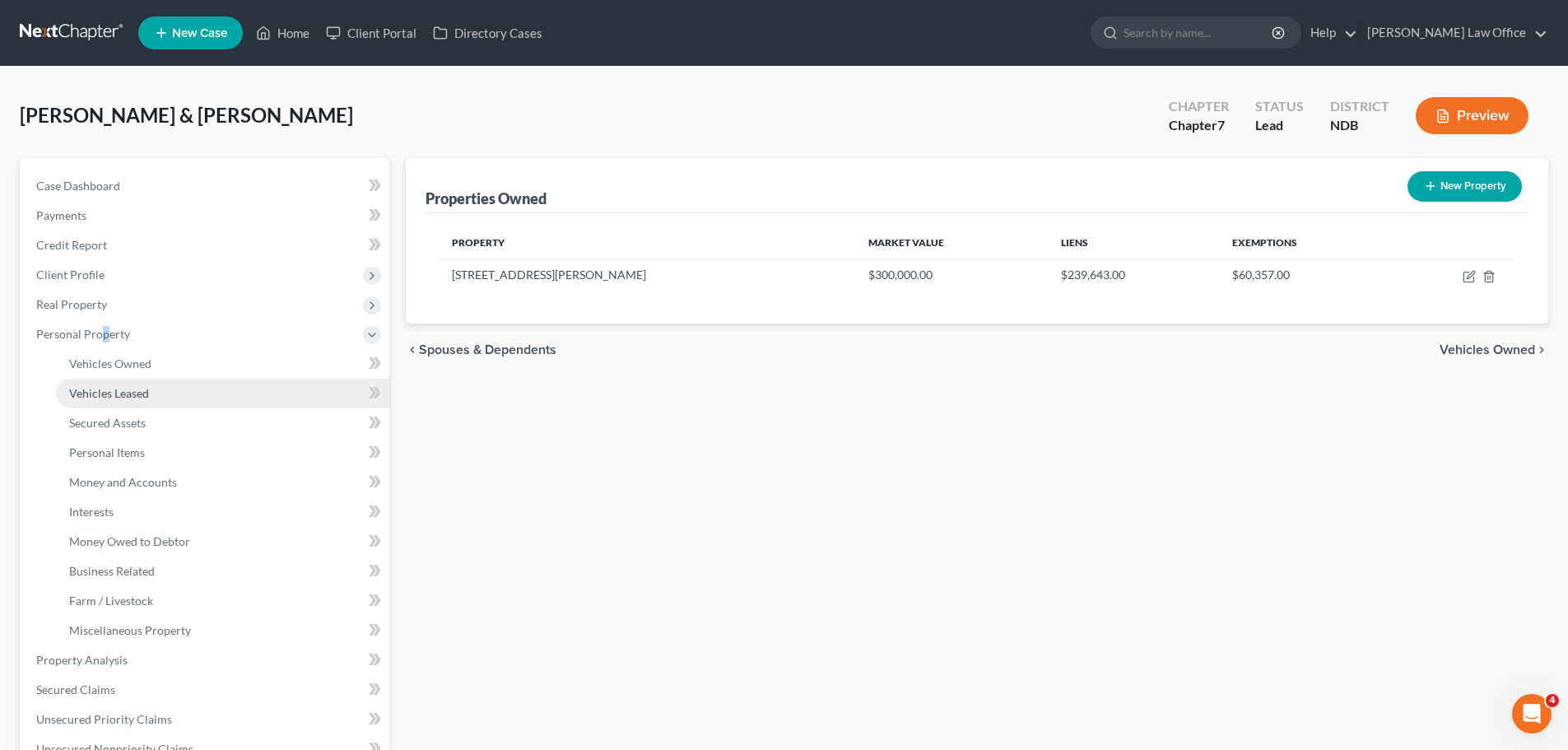
click at [112, 401] on link "Vehicles Leased" at bounding box center [222, 393] width 333 height 30
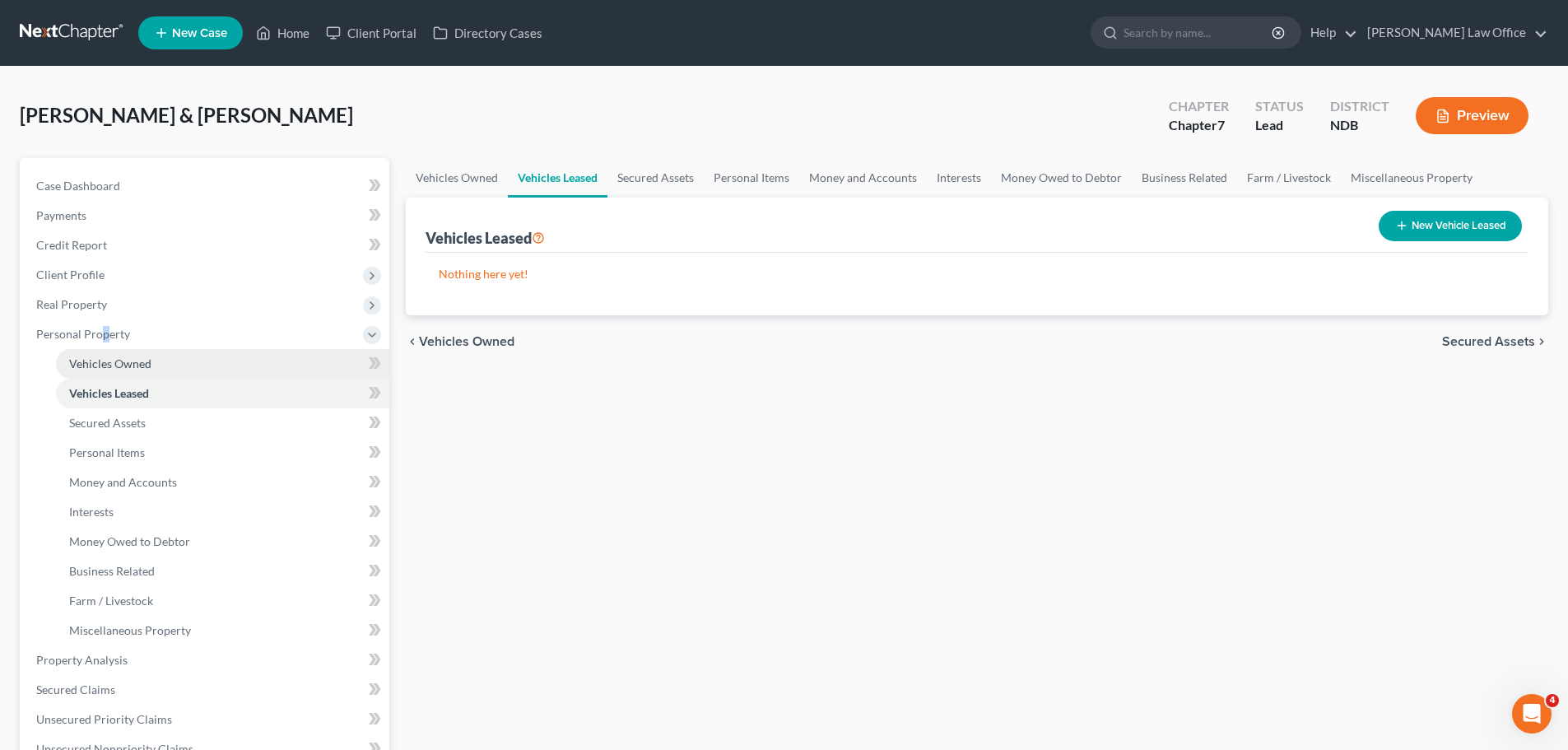
click at [112, 362] on span "Vehicles Owned" at bounding box center [110, 363] width 83 height 14
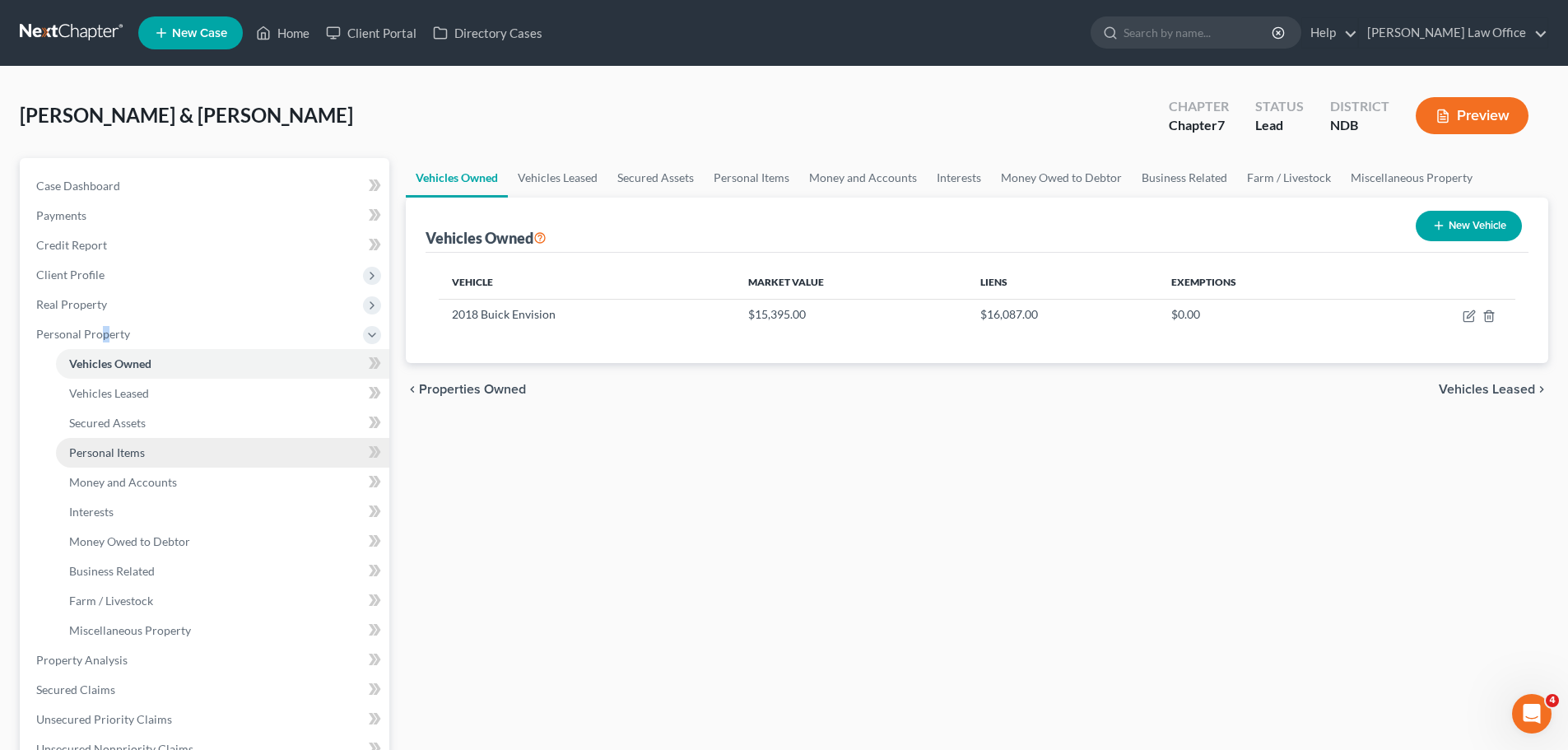
click at [127, 449] on span "Personal Items" at bounding box center [107, 452] width 75 height 14
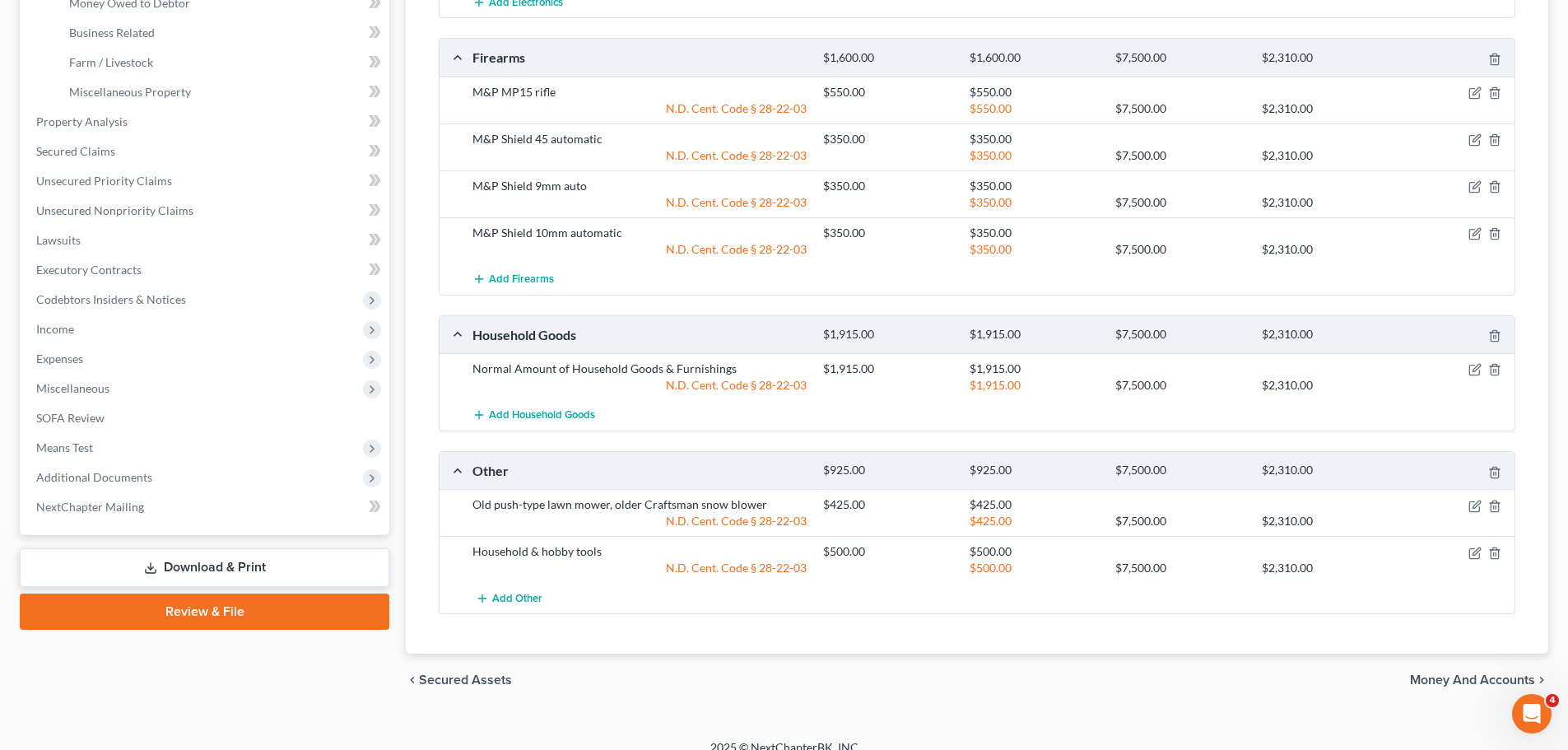
scroll to position [541, 0]
click at [1454, 670] on span "Money and Accounts" at bounding box center [1472, 676] width 125 height 13
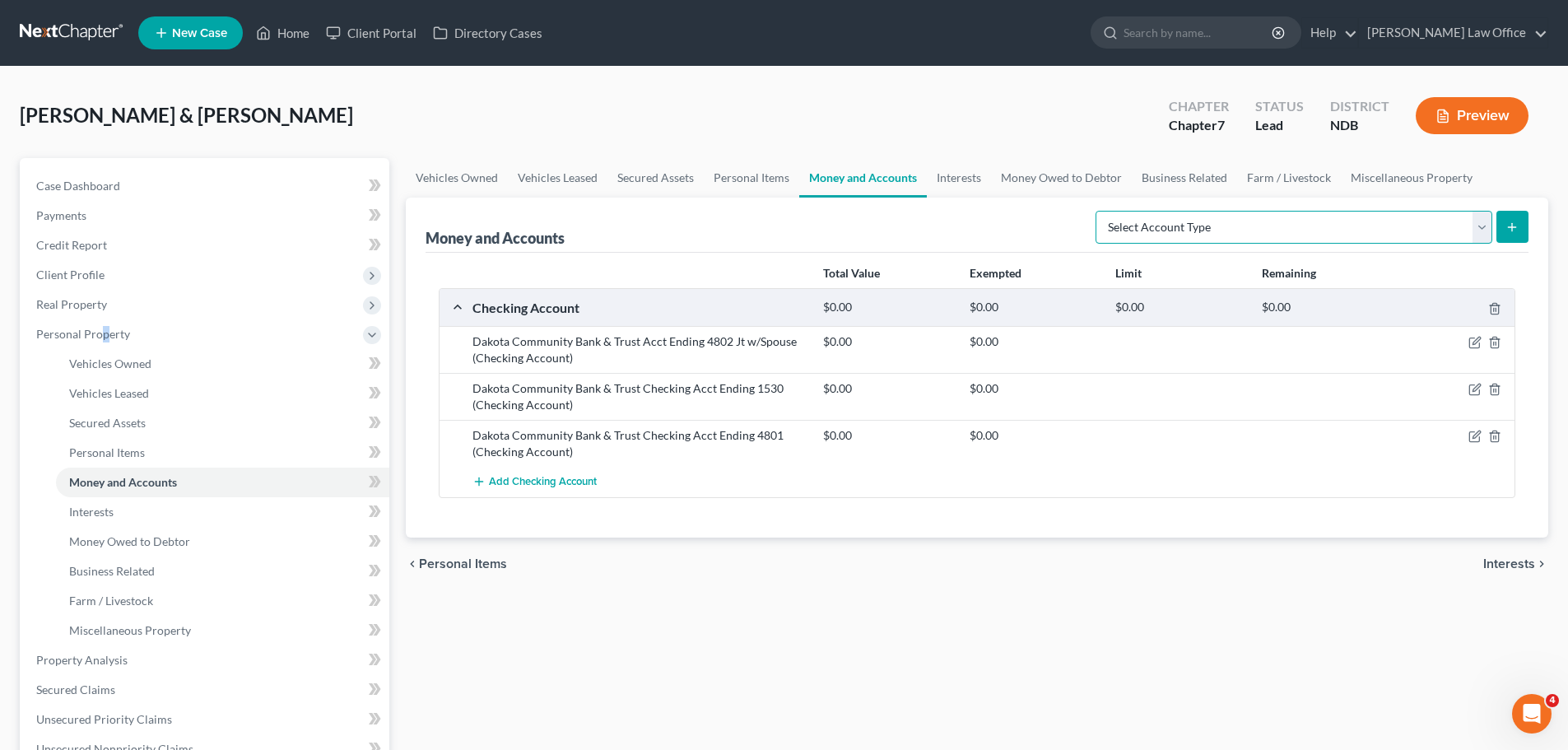
click at [1485, 227] on select "Select Account Type Brokerage (A/B: 18, SOFA: 20) Cash on Hand (A/B: 16) Certif…" at bounding box center [1294, 227] width 397 height 33
select select "checking"
click at [1099, 211] on select "Select Account Type Brokerage (A/B: 18, SOFA: 20) Cash on Hand (A/B: 16) Certif…" at bounding box center [1294, 227] width 397 height 33
click at [1524, 229] on button "submit" at bounding box center [1512, 227] width 32 height 32
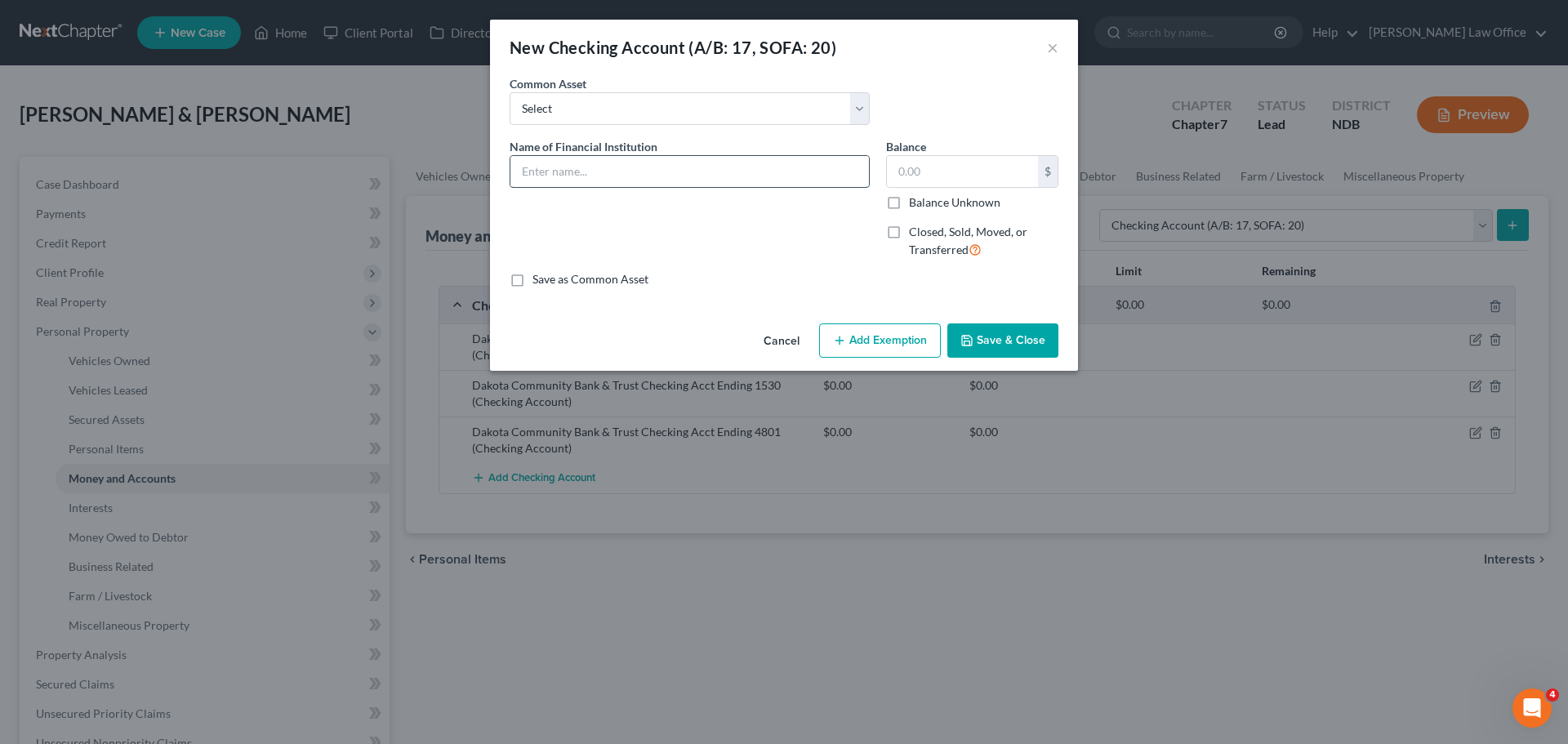
click at [551, 174] on input "text" at bounding box center [689, 171] width 359 height 31
type input "Gate City Checking Account Ending # 7813"
click at [909, 204] on label "Balance Unknown" at bounding box center [955, 202] width 92 height 16
click at [915, 204] on input "Balance Unknown" at bounding box center [921, 199] width 11 height 11
checkbox input "true"
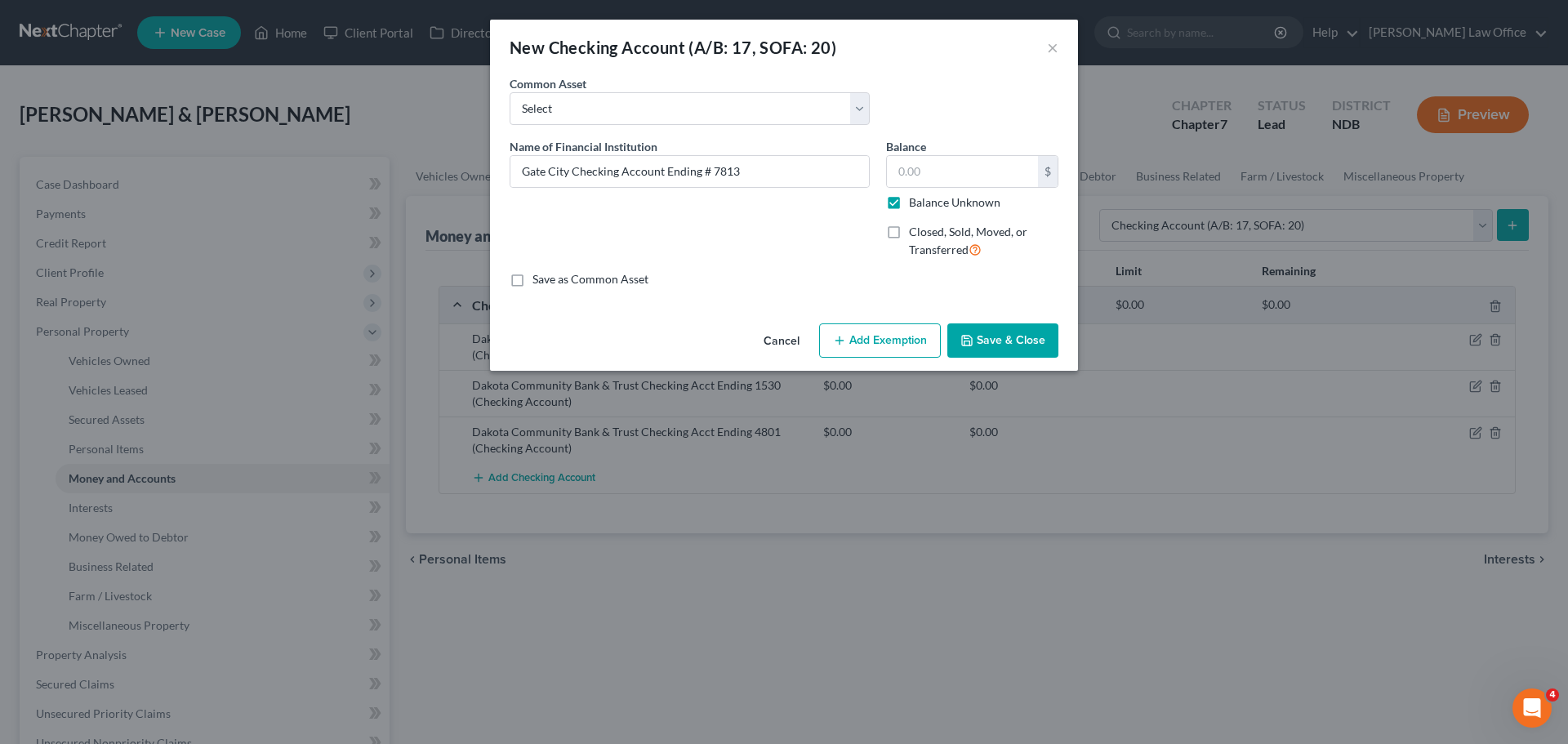
type input "0.00"
click at [790, 175] on input "Gate City Checking Account Ending # 7813" at bounding box center [689, 171] width 359 height 31
type input "Gate City Checking Account Ending # 7813 Debtor 2"
click at [1011, 343] on button "Save & Close" at bounding box center [1003, 340] width 111 height 35
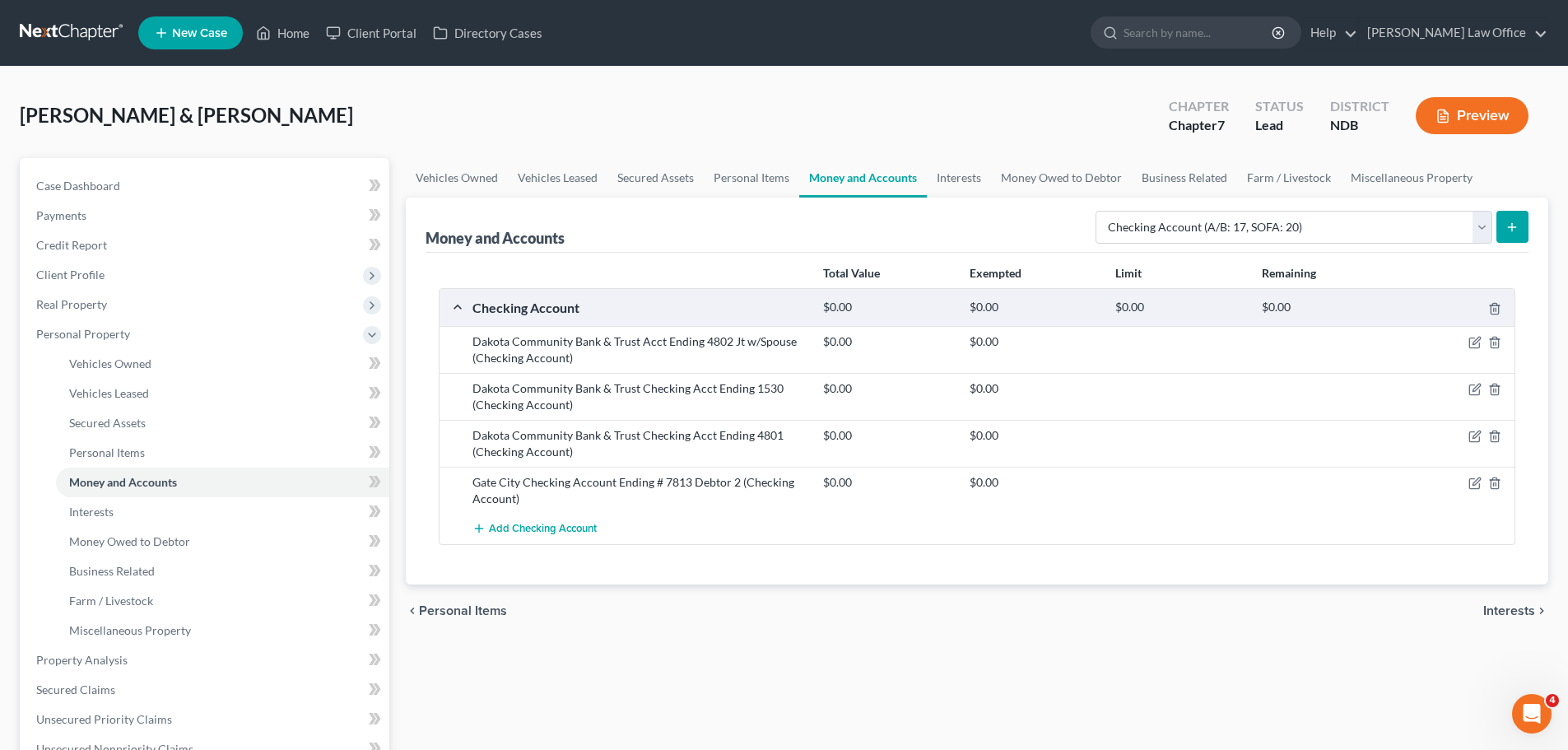
scroll to position [481, 0]
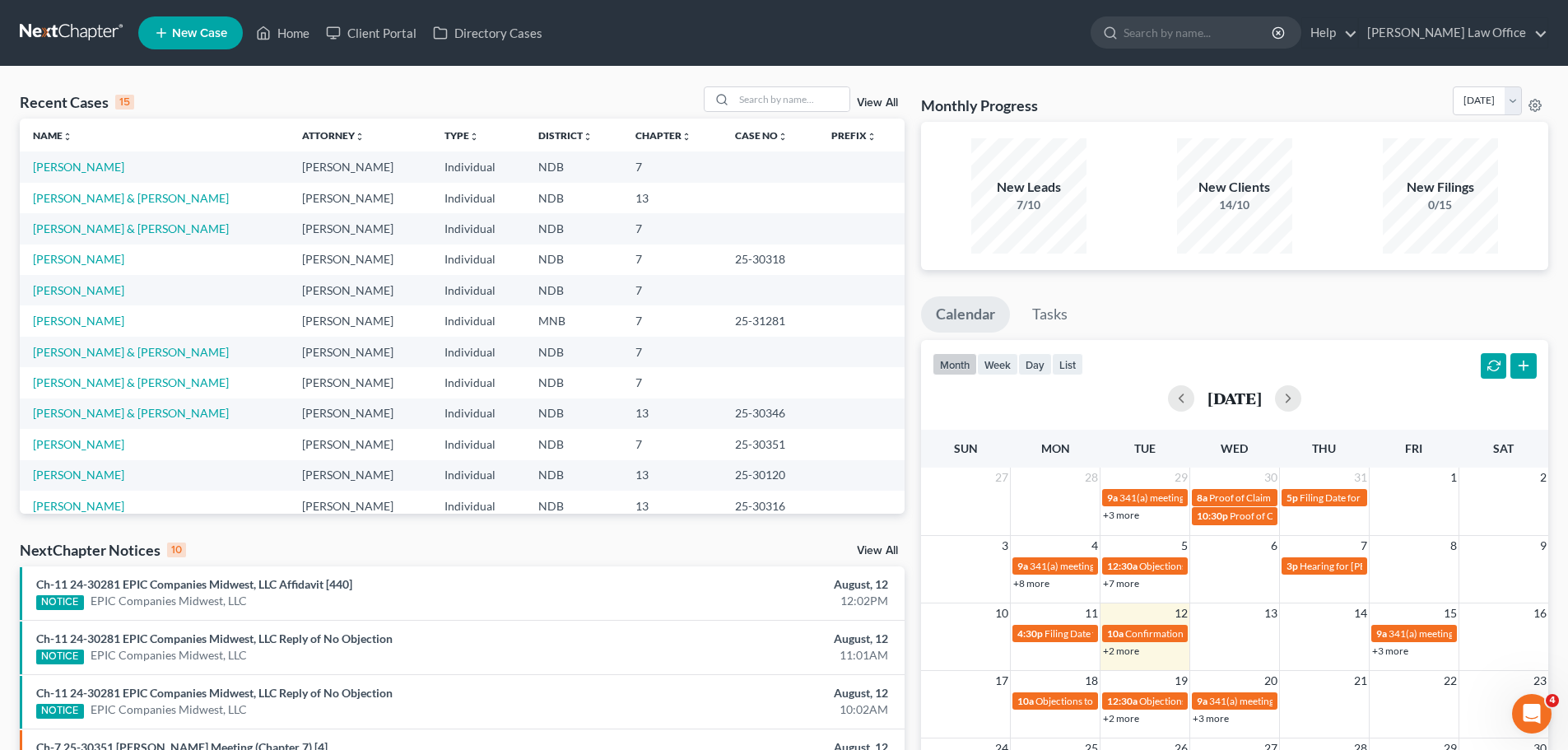
click at [117, 240] on td "[PERSON_NAME] & [PERSON_NAME]" at bounding box center [154, 229] width 269 height 31
click at [117, 240] on td "Cristilli, Timothy & Carol" at bounding box center [154, 229] width 269 height 31
click at [69, 230] on link "Cristilli, Timothy & Carol" at bounding box center [131, 229] width 196 height 14
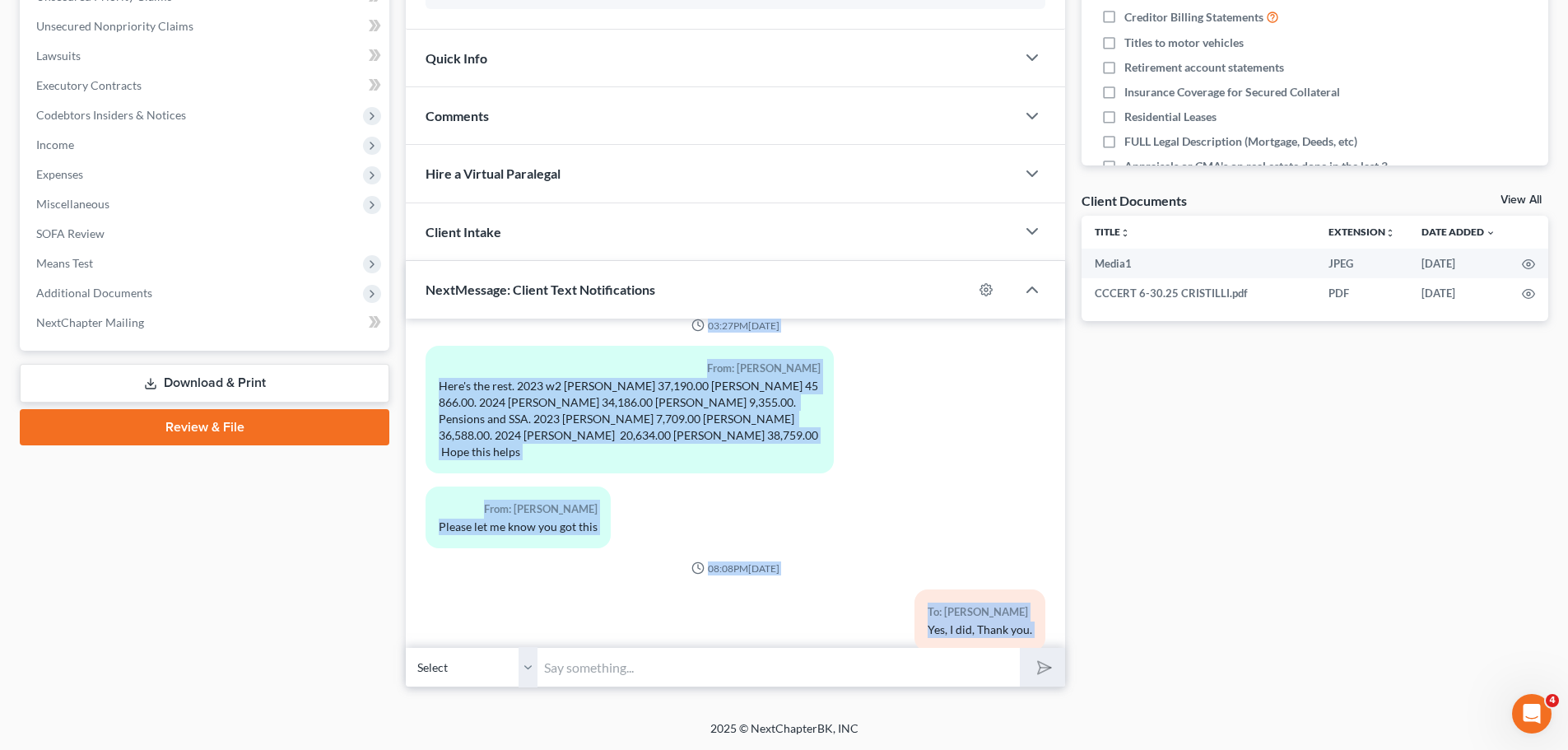
scroll to position [1340, 0]
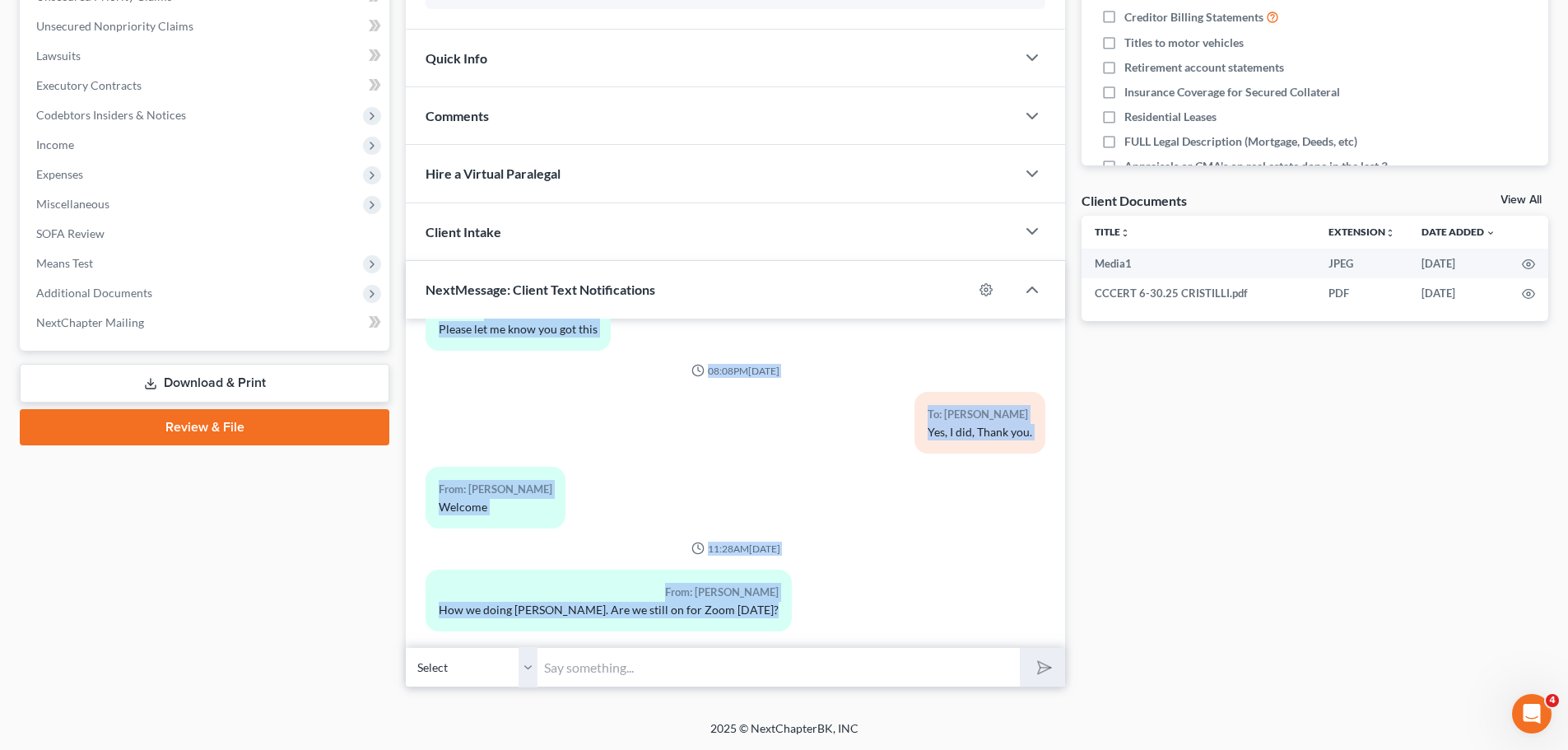
drag, startPoint x: 655, startPoint y: 542, endPoint x: 812, endPoint y: 650, distance: 190.6
click at [810, 650] on div "11:07AM, 07/11/2025 To: Timothy Cristilli Tim, this is Alan at Bulie Diaz Law -…" at bounding box center [735, 502] width 660 height 368
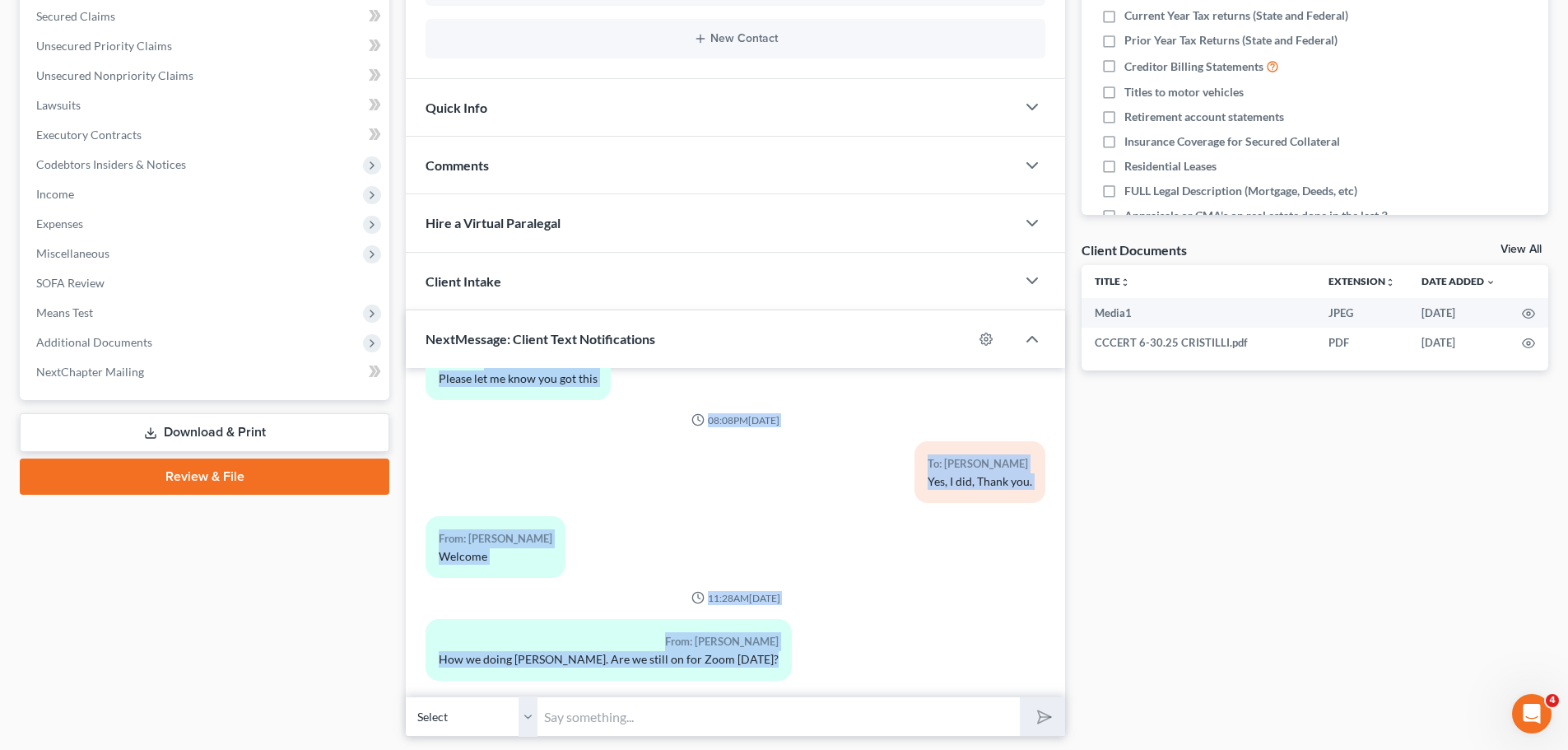
click at [713, 452] on div "To: Timothy Cristilli Yes, I did, Thank you." at bounding box center [842, 478] width 424 height 74
click at [680, 441] on div "To: Timothy Cristilli Yes, I did, Thank you." at bounding box center [842, 478] width 424 height 74
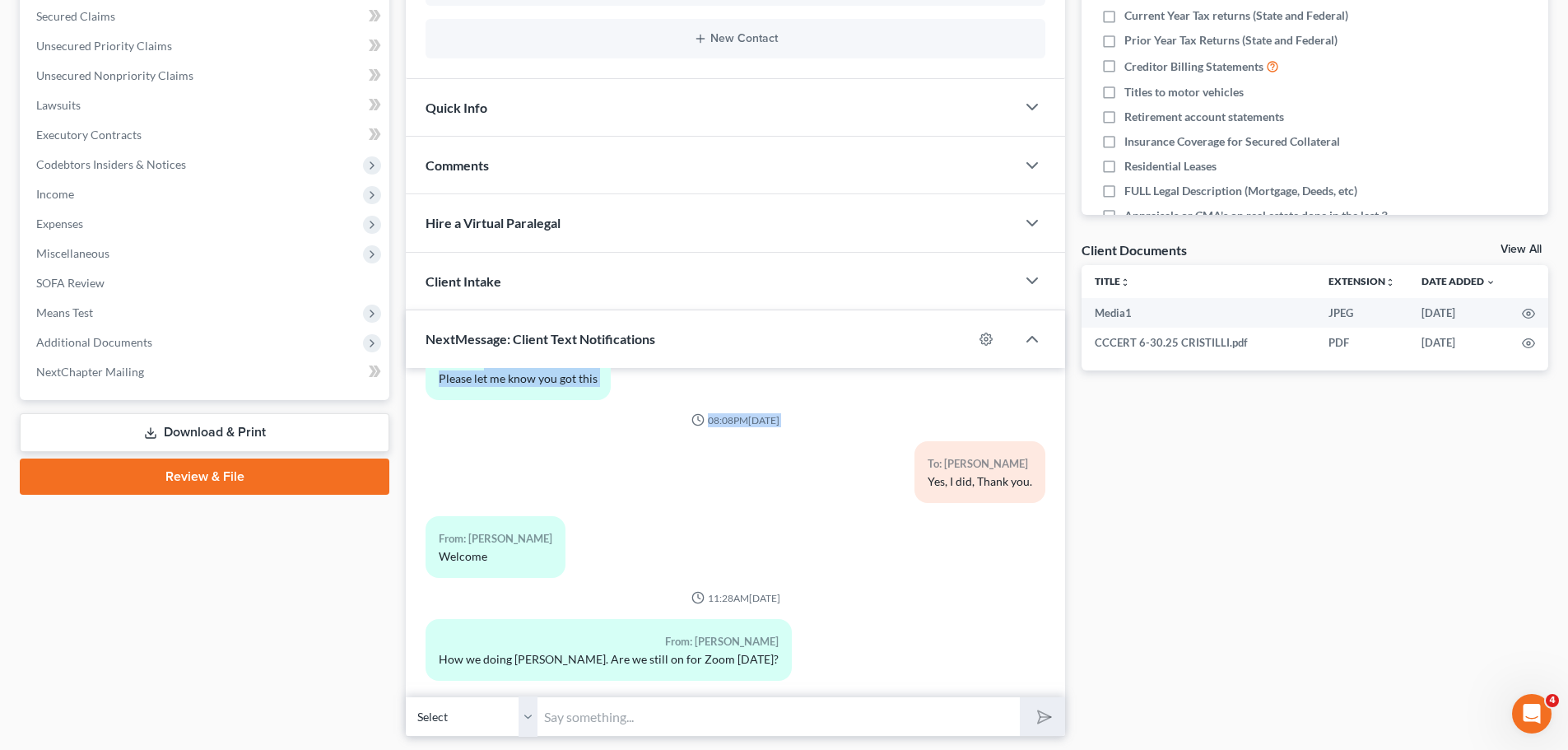
click at [682, 441] on div "To: Timothy Cristilli Yes, I did, Thank you." at bounding box center [842, 478] width 424 height 74
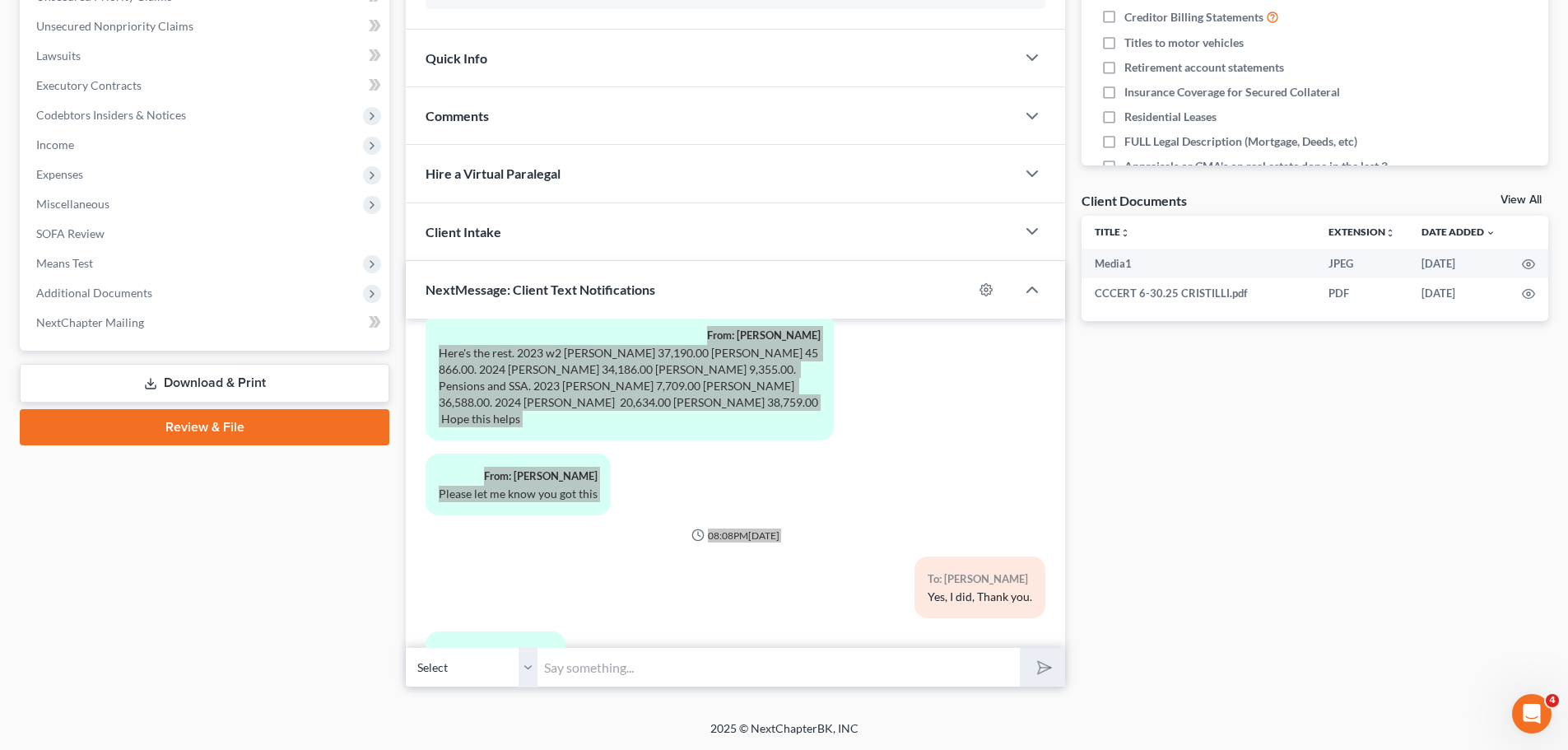
scroll to position [1094, 0]
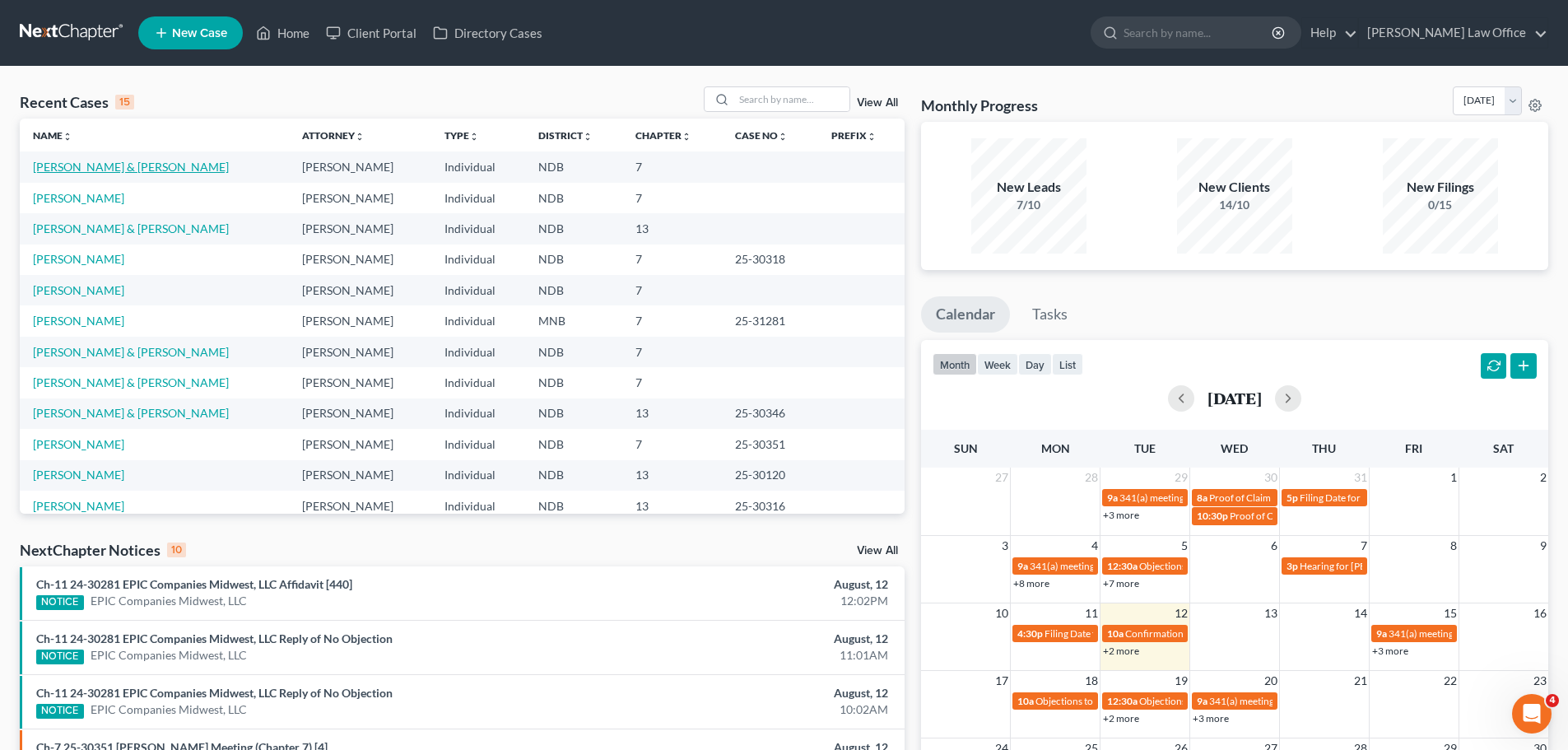
click at [92, 170] on link "Cristilli, Timothy & Carol" at bounding box center [131, 167] width 196 height 14
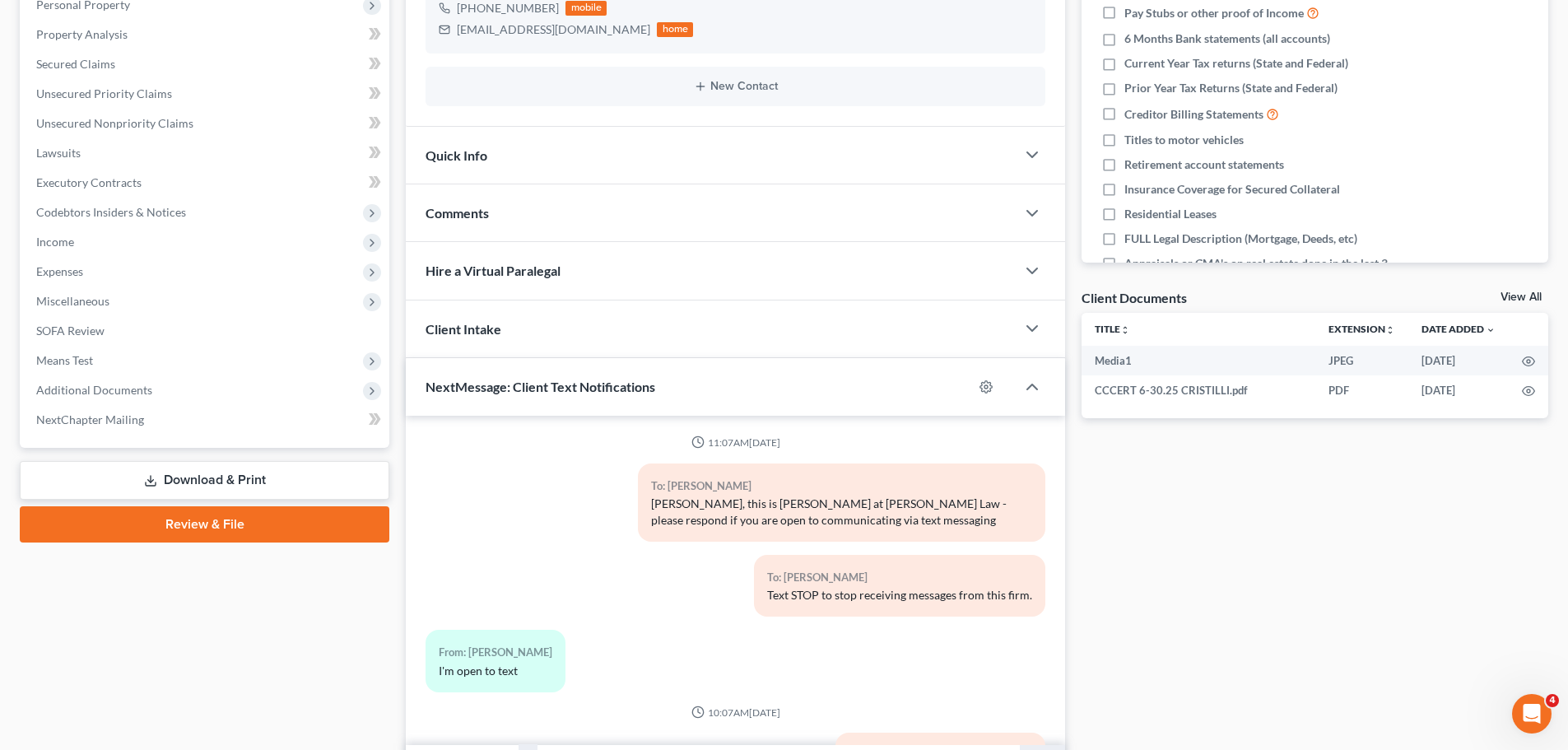
scroll to position [1340, 0]
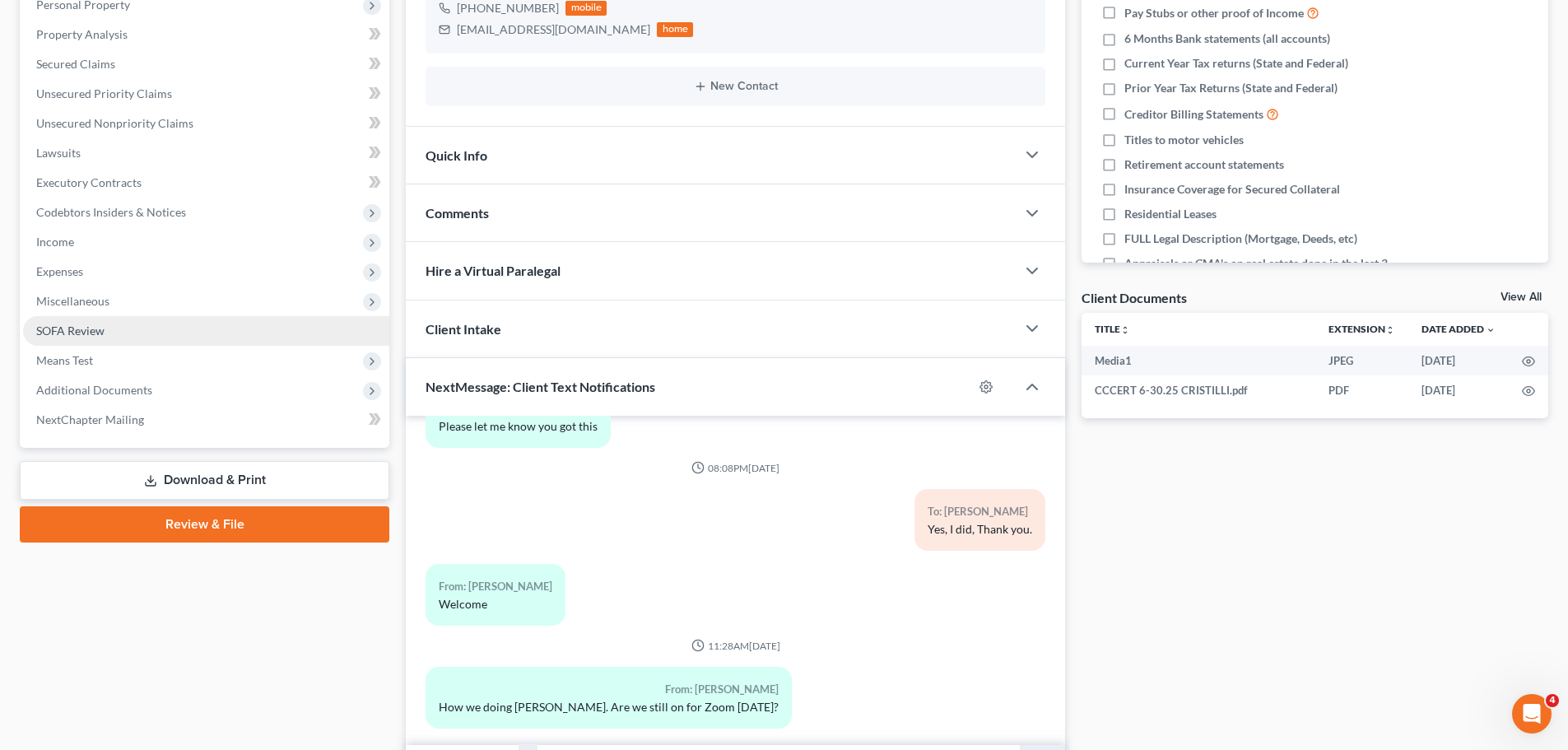
click at [90, 323] on span "SOFA Review" at bounding box center [70, 330] width 68 height 14
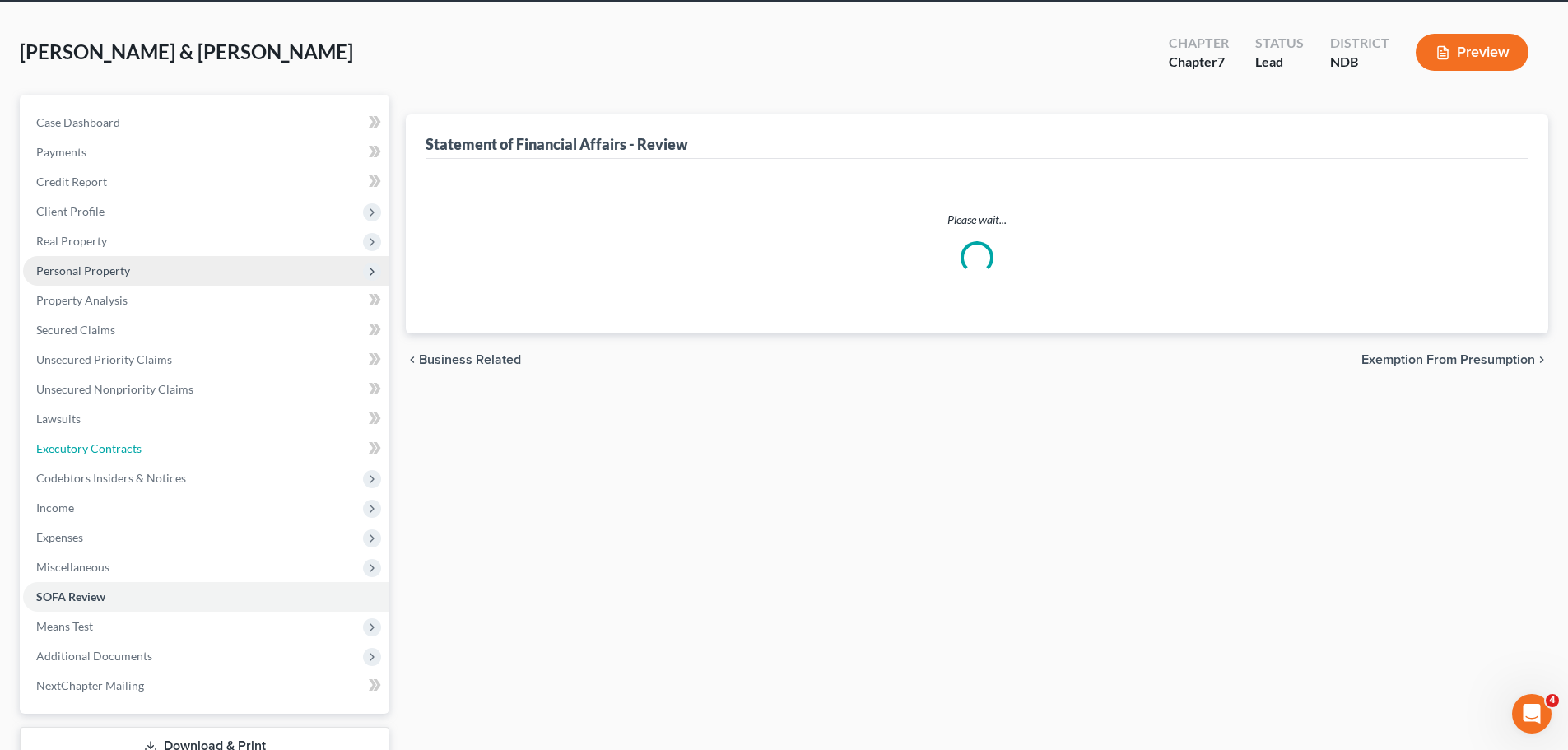
click at [90, 323] on ul "Case Dashboard Payments Invoices Payments Payments Credit Report Client Profile" at bounding box center [206, 404] width 366 height 592
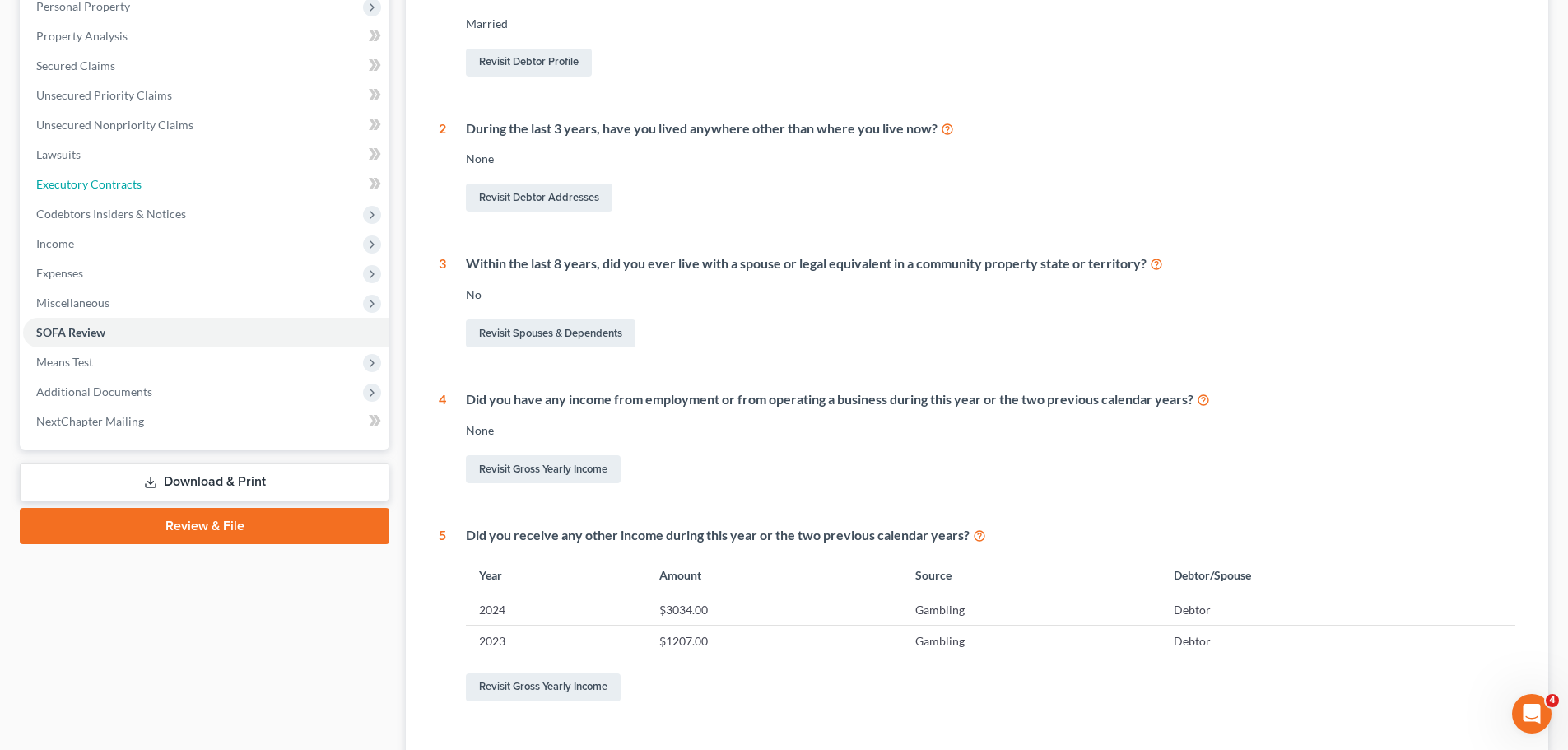
scroll to position [329, 0]
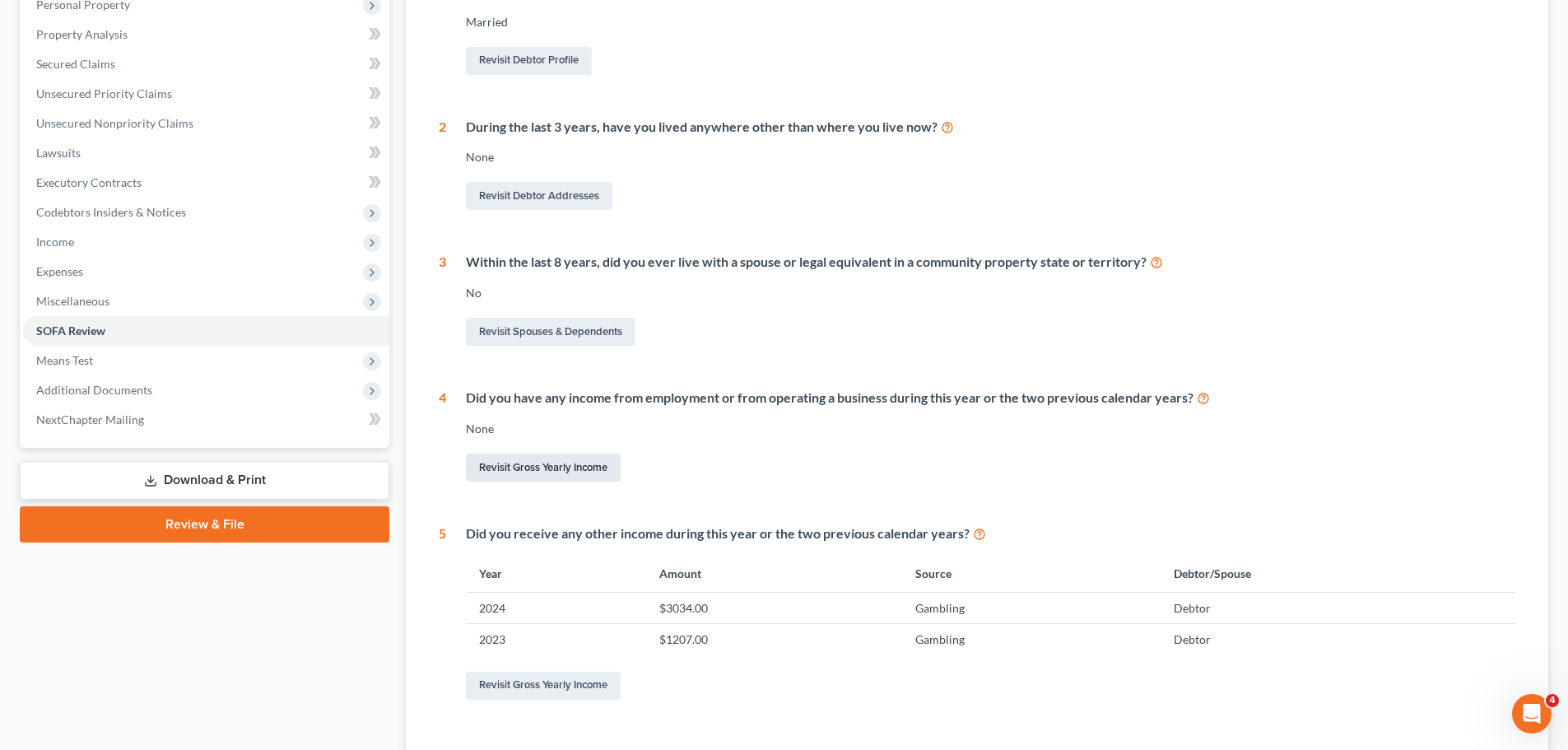
click at [525, 470] on link "Revisit Gross Yearly Income" at bounding box center [543, 467] width 154 height 28
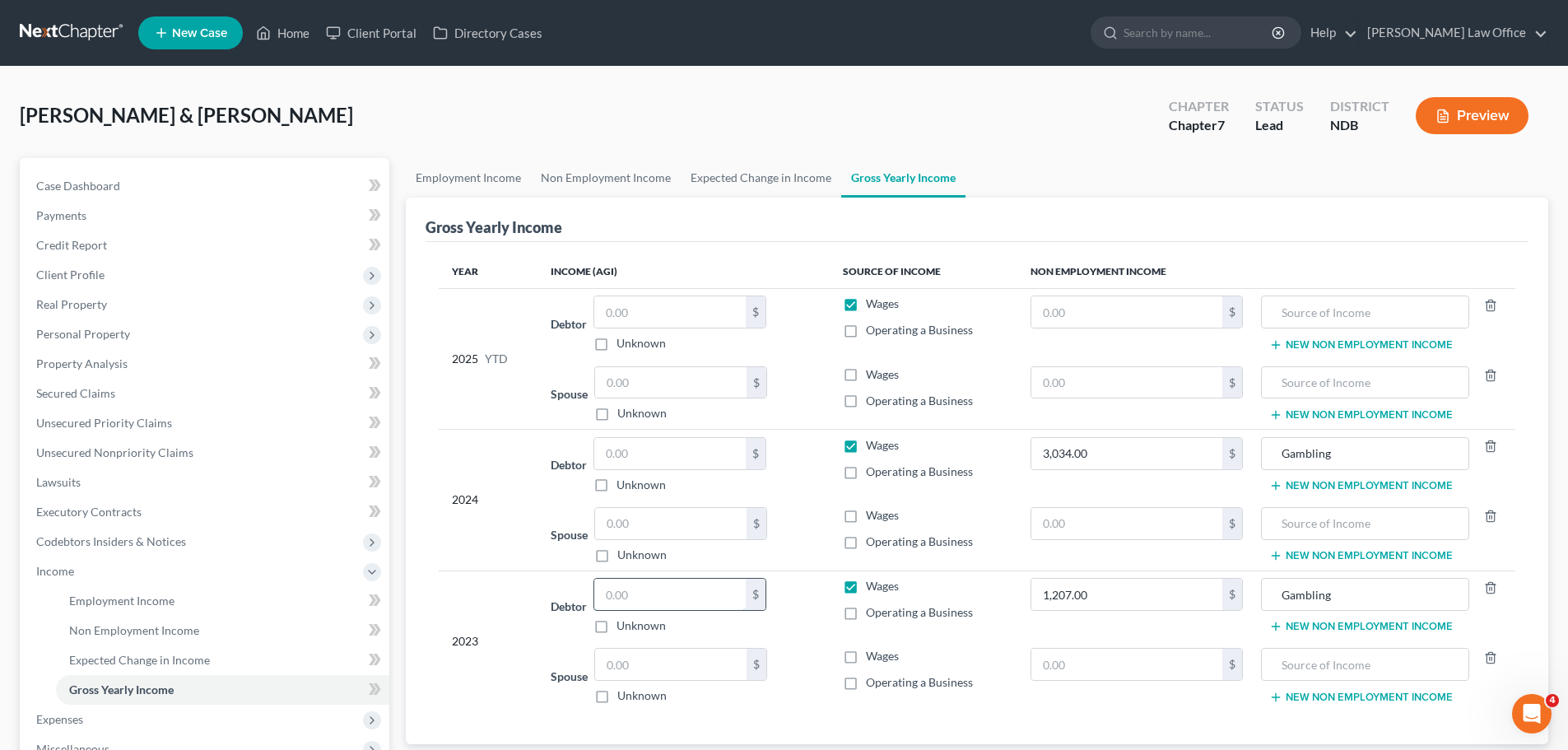
click at [642, 593] on input "text" at bounding box center [670, 594] width 152 height 31
type input "45,866.00"
click at [640, 663] on input "text" at bounding box center [670, 664] width 152 height 31
type input "37,190.00"
click at [631, 454] on input "text" at bounding box center [670, 453] width 152 height 31
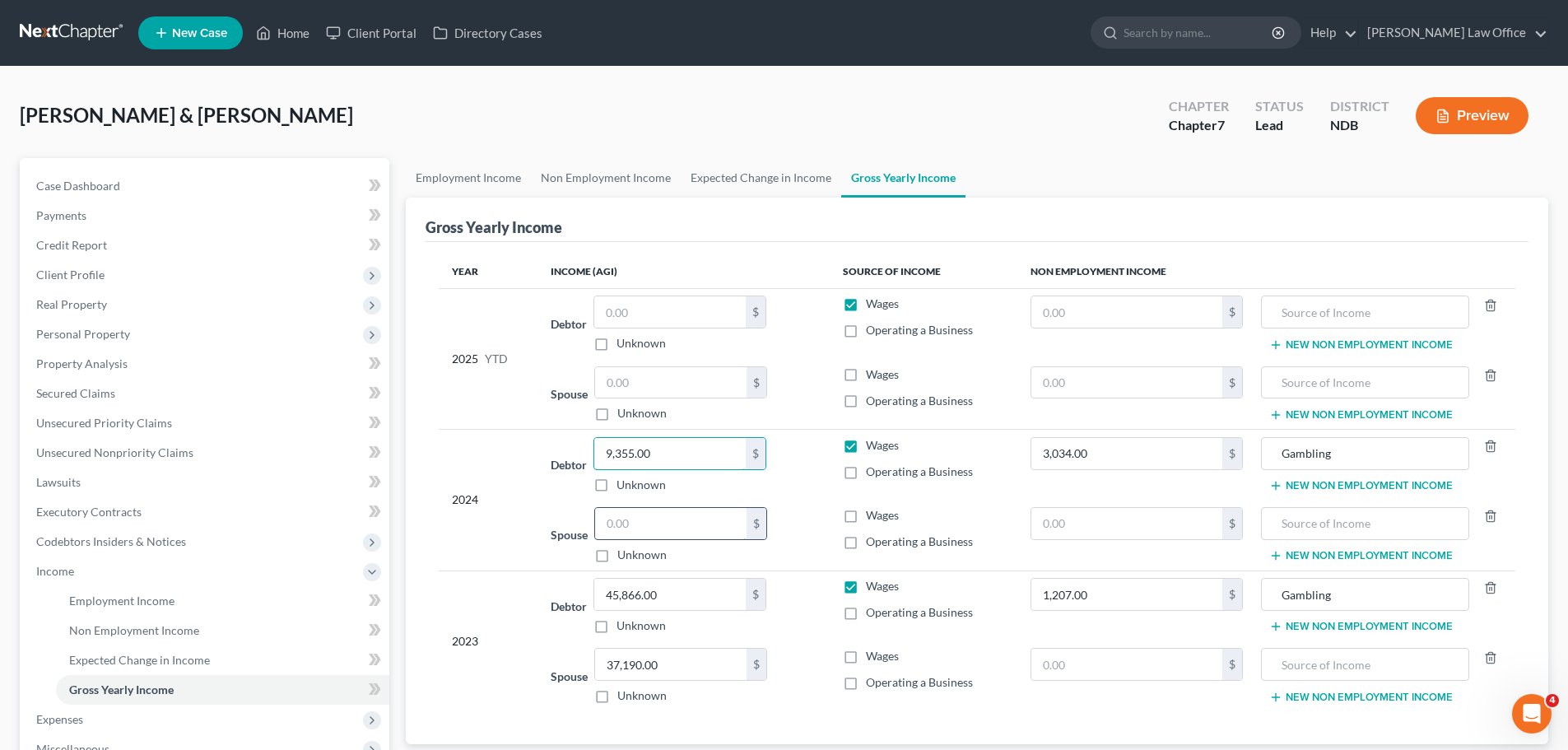
type input "9,355.00"
click at [642, 519] on input "text" at bounding box center [670, 523] width 152 height 31
type input "34,186.00"
click at [1068, 522] on input "text" at bounding box center [1127, 523] width 192 height 31
type input "7,709.00"
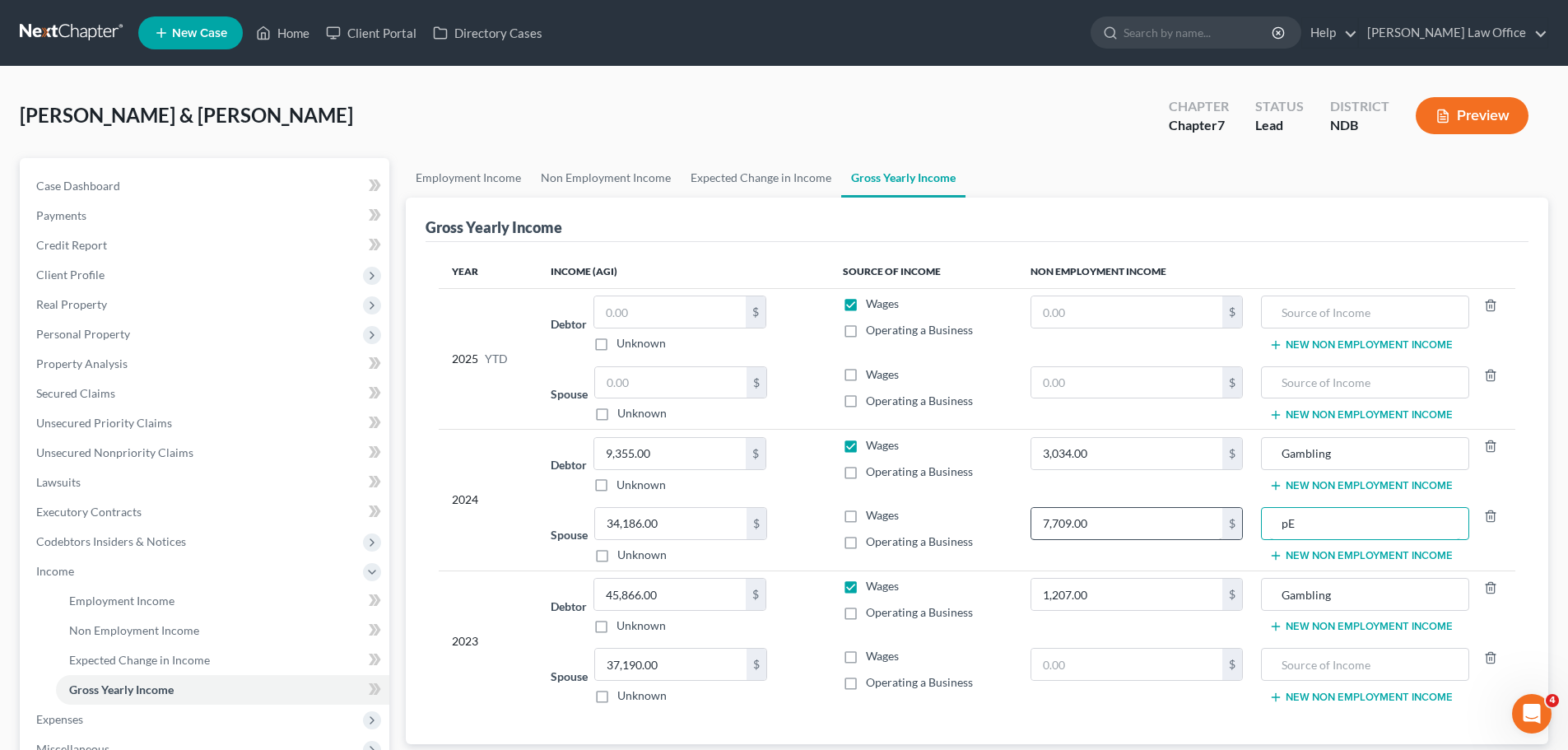
type input "p"
type input "Pensions and SSA"
click at [1305, 485] on button "New Non Employment Income" at bounding box center [1361, 485] width 184 height 13
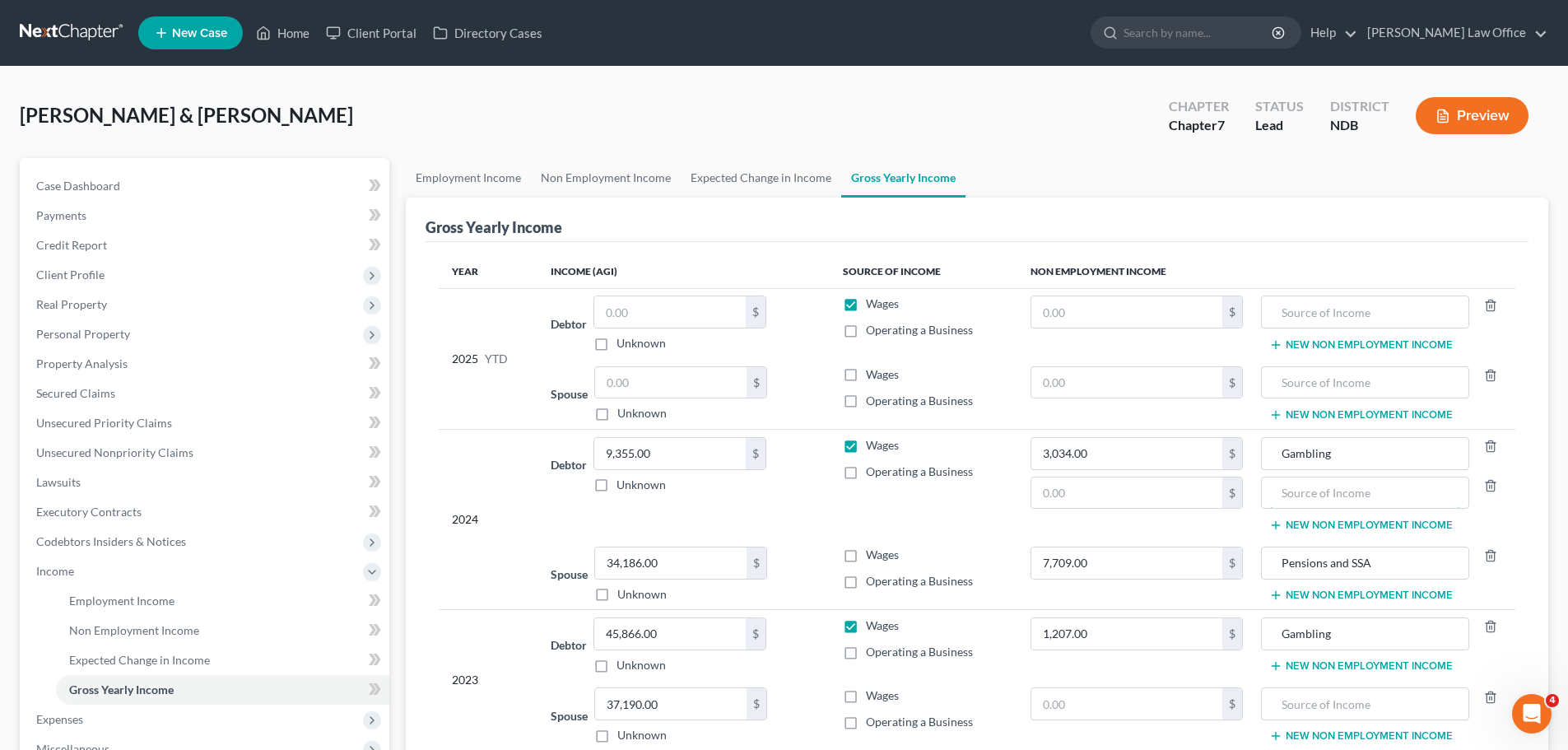
click at [1305, 485] on input "text" at bounding box center [1364, 493] width 189 height 31
click at [1071, 491] on input "text" at bounding box center [1127, 493] width 192 height 31
click at [1311, 702] on input "text" at bounding box center [1364, 703] width 189 height 31
type input "7709.00"
click at [1080, 700] on input "text" at bounding box center [1127, 703] width 192 height 31
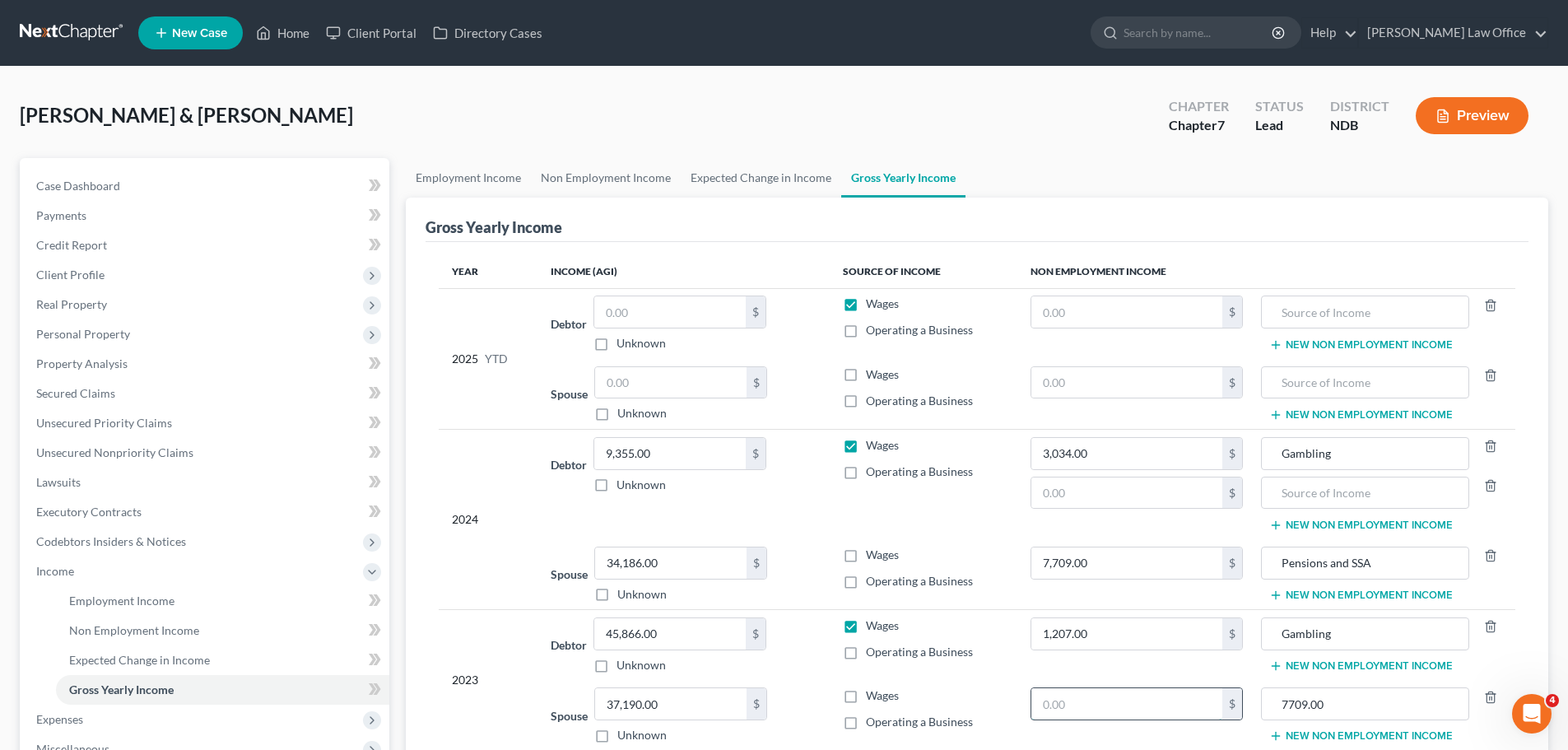
click at [1086, 695] on input "text" at bounding box center [1127, 703] width 192 height 31
type input "7,709.00"
click at [1360, 697] on input "7709.00" at bounding box center [1364, 703] width 189 height 31
type input "7"
type input "Pensions and SSA"
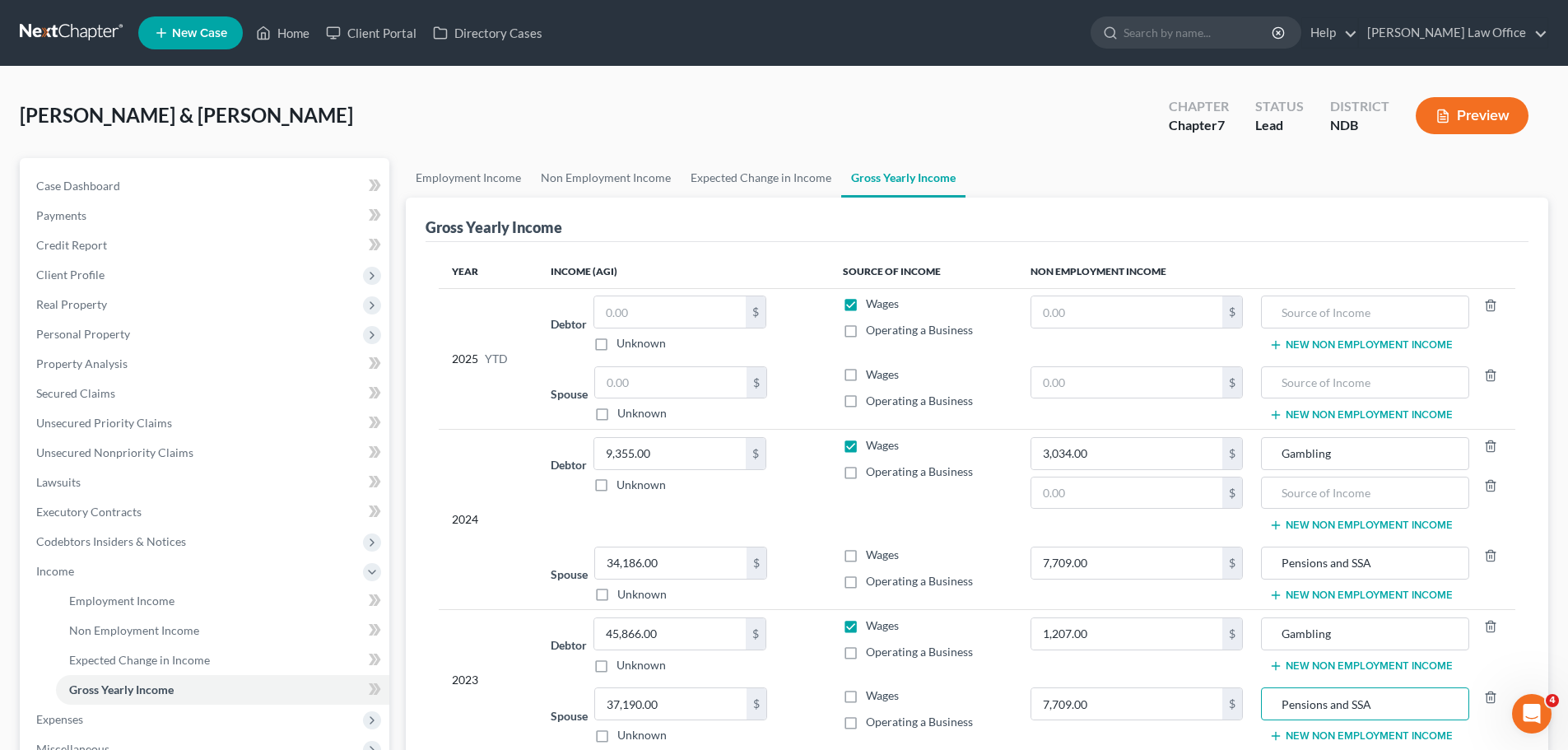
click at [1346, 670] on button "New Non Employment Income" at bounding box center [1361, 666] width 184 height 13
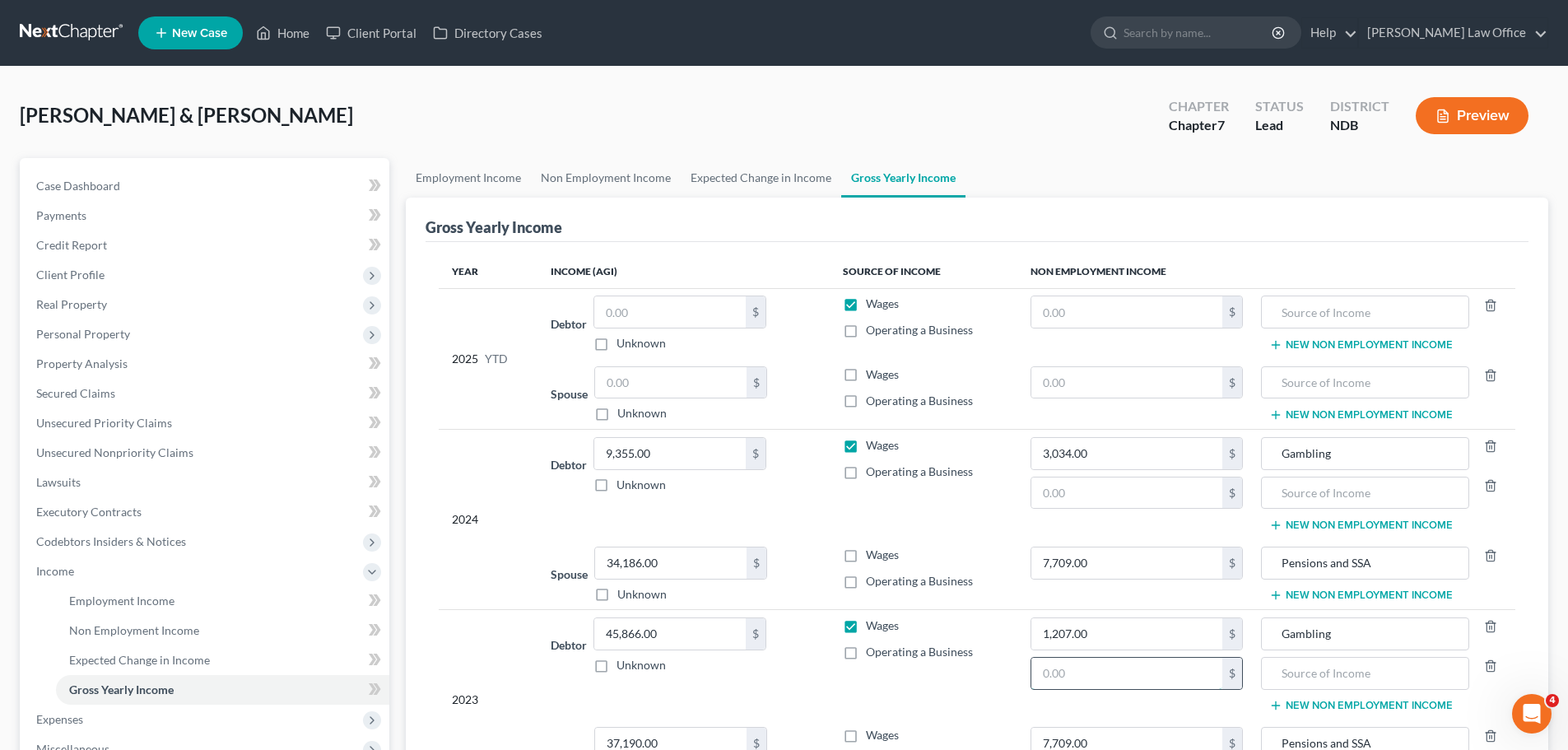
click at [1151, 680] on input "text" at bounding box center [1127, 673] width 192 height 31
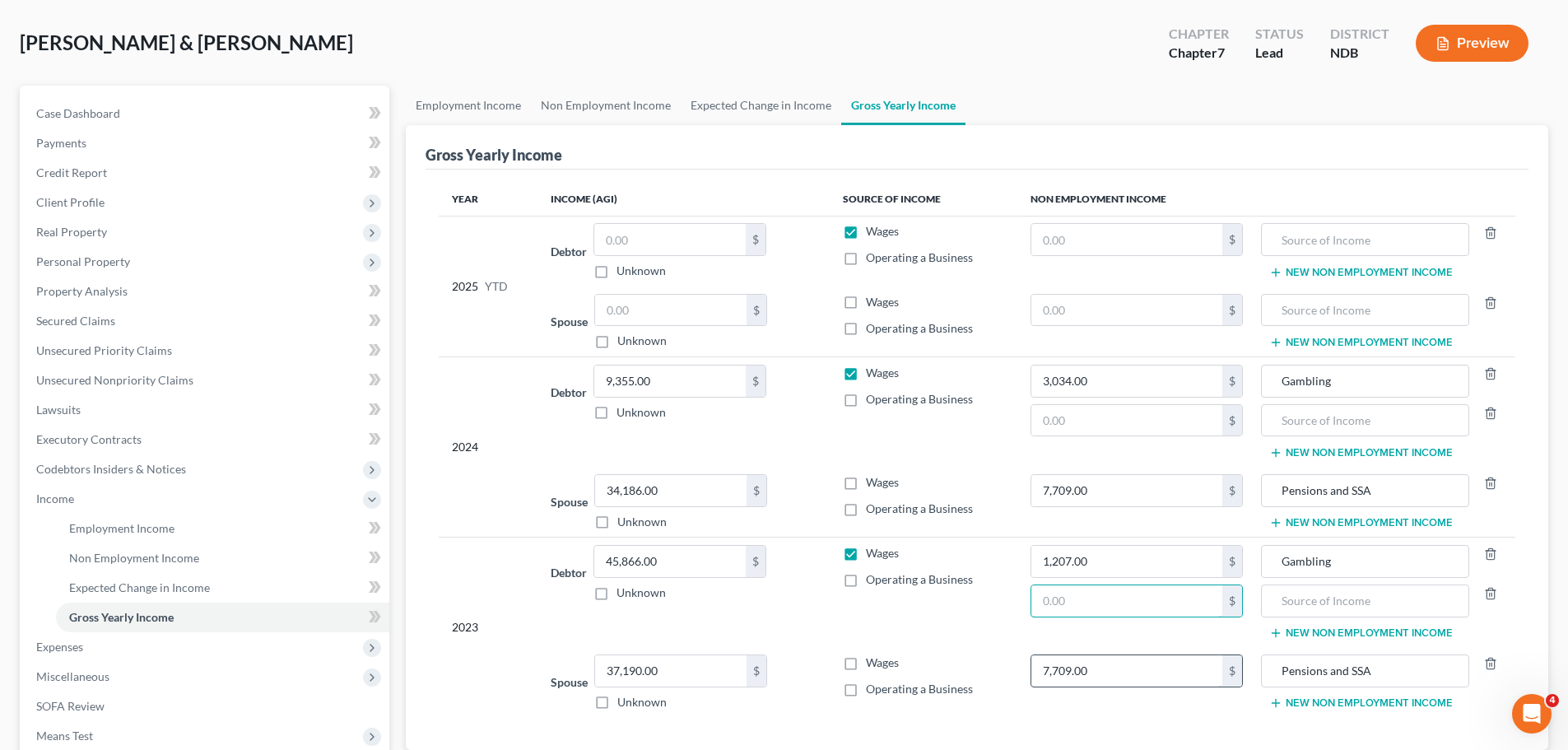
scroll to position [164, 0]
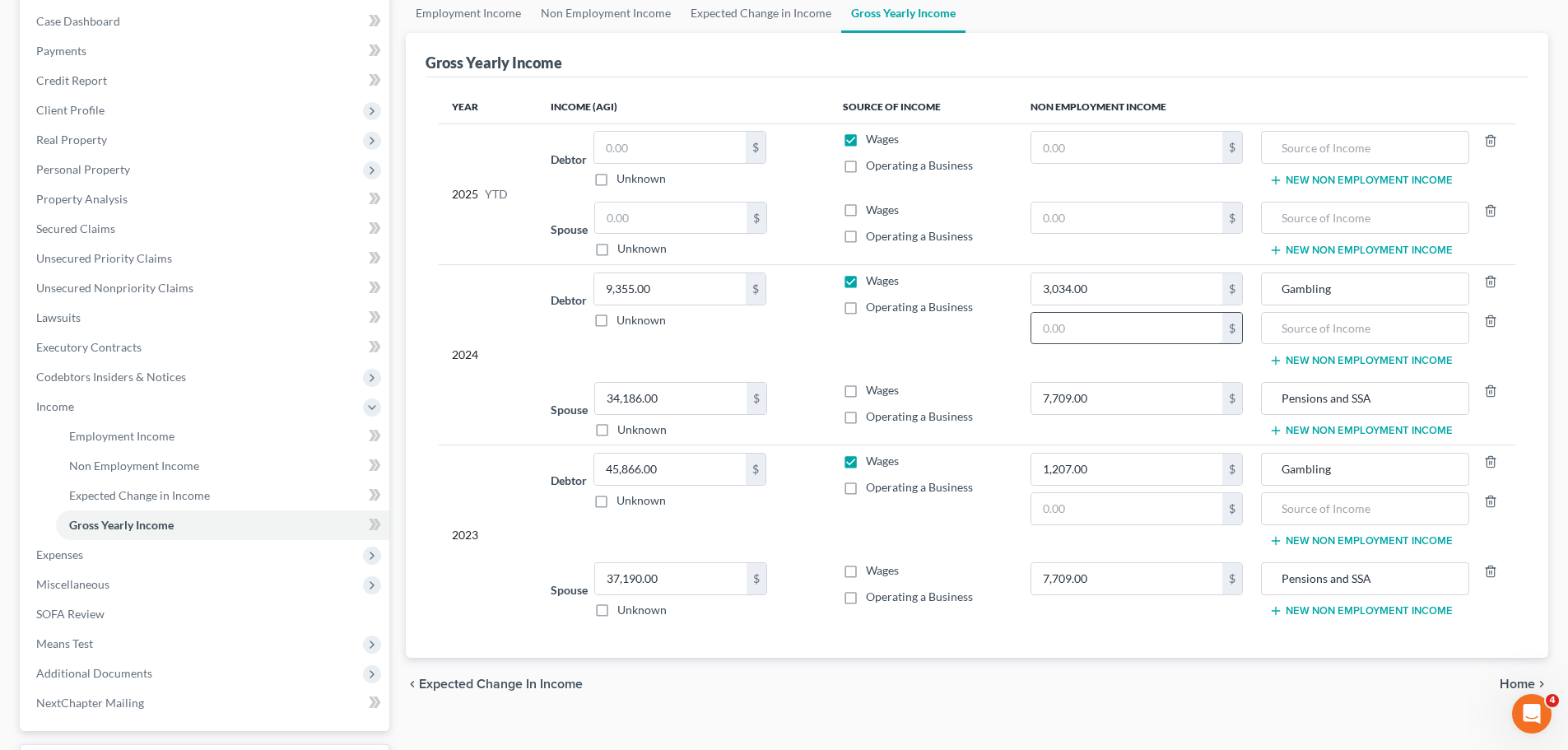
click at [1099, 324] on input "text" at bounding box center [1127, 328] width 192 height 31
click at [1117, 326] on input "text" at bounding box center [1127, 328] width 192 height 31
click at [1110, 324] on input "text" at bounding box center [1127, 328] width 192 height 31
type input "38,759.00"
click at [1329, 321] on input "text" at bounding box center [1364, 328] width 189 height 31
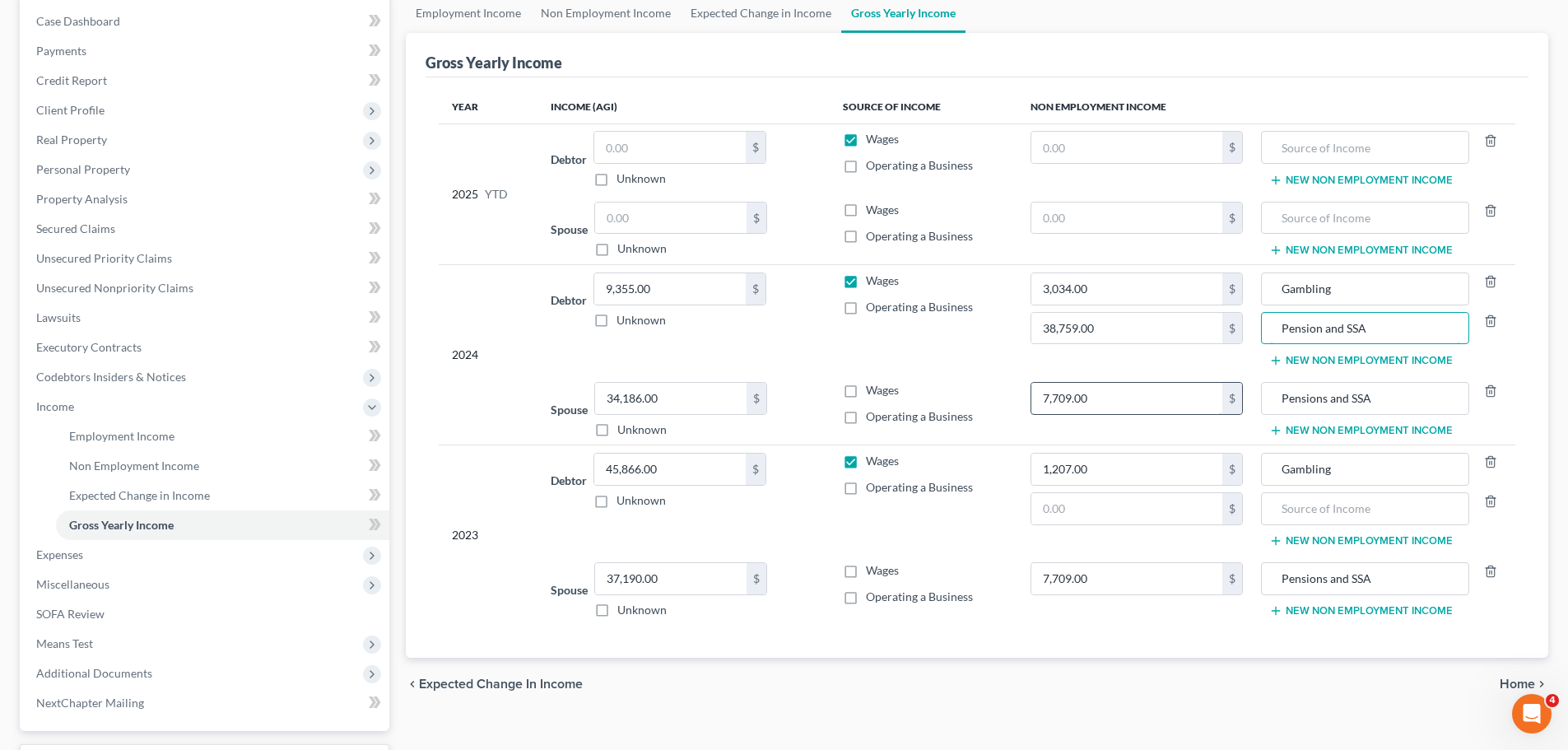
type input "Pension and SSA"
click at [1110, 394] on input "7,709.00" at bounding box center [1127, 397] width 192 height 31
click at [1079, 399] on input "0" at bounding box center [1127, 397] width 192 height 31
click at [1054, 393] on input "0" at bounding box center [1127, 397] width 192 height 31
click at [1046, 392] on input "0" at bounding box center [1127, 397] width 192 height 31
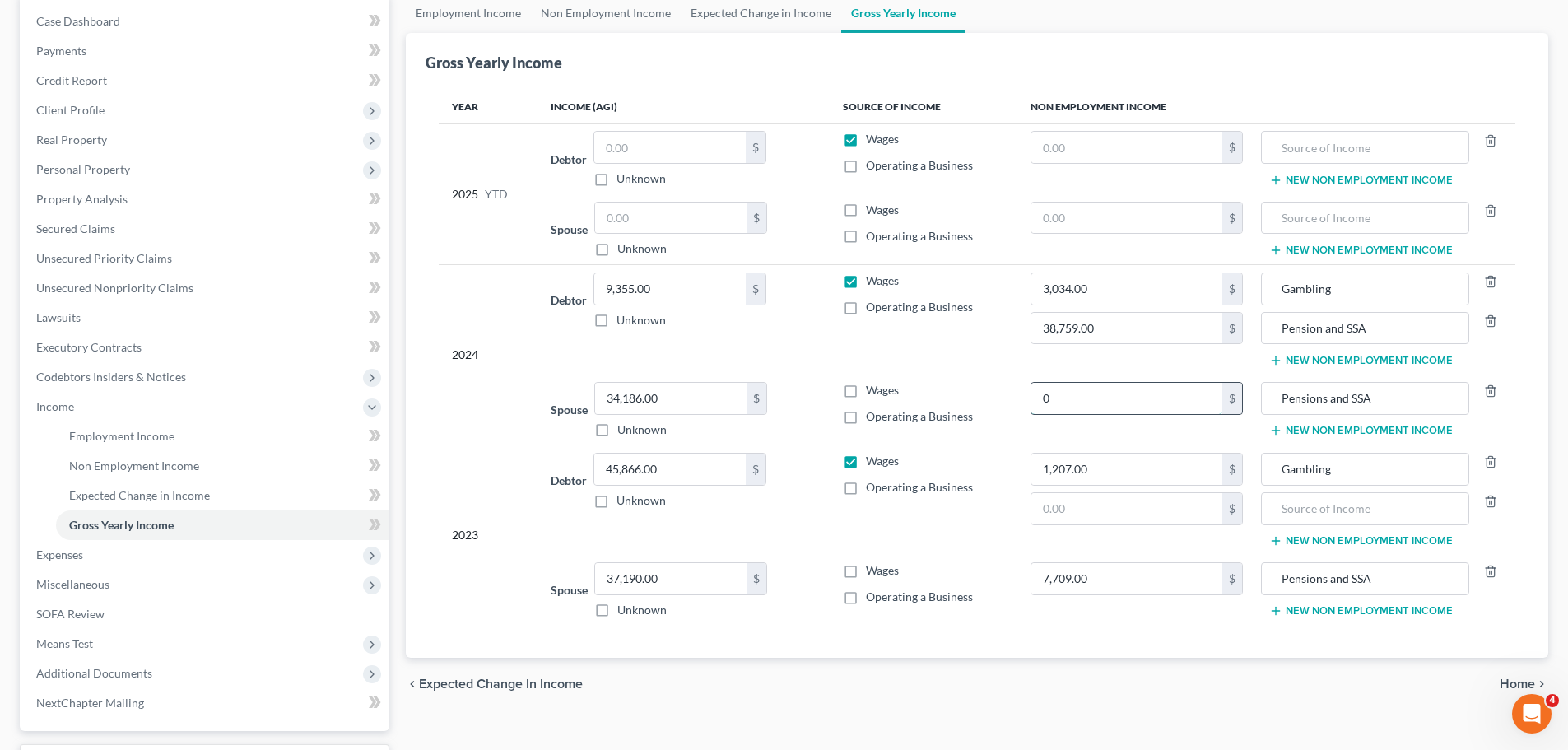
click at [1045, 402] on input "0" at bounding box center [1127, 397] width 192 height 31
click at [1038, 394] on input "0" at bounding box center [1127, 397] width 192 height 31
drag, startPoint x: 1038, startPoint y: 392, endPoint x: 1152, endPoint y: 416, distance: 116.5
click at [1154, 418] on td "0 $" at bounding box center [1137, 409] width 240 height 71
click at [1056, 392] on input "0" at bounding box center [1127, 397] width 192 height 31
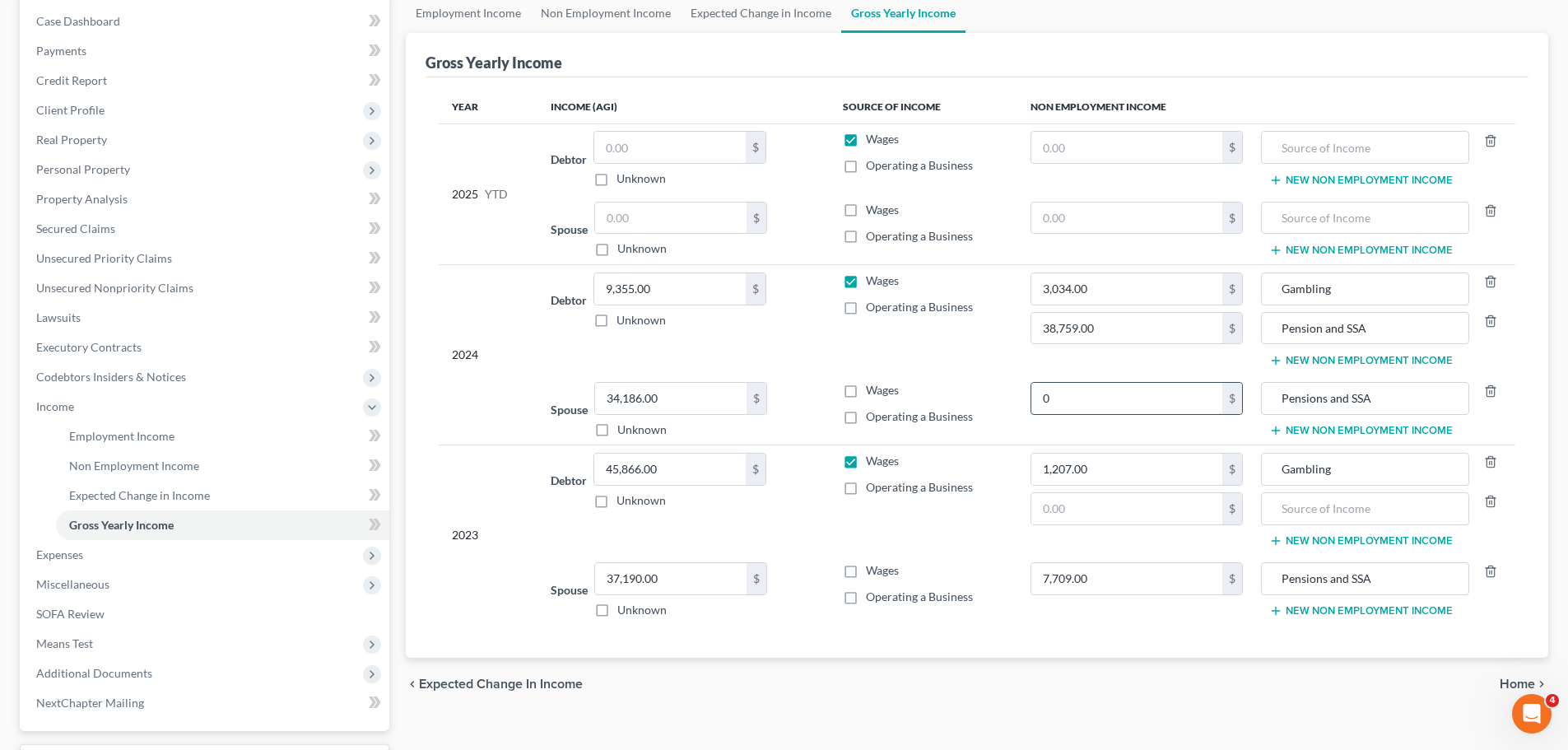
click at [1040, 391] on input "0" at bounding box center [1127, 397] width 192 height 31
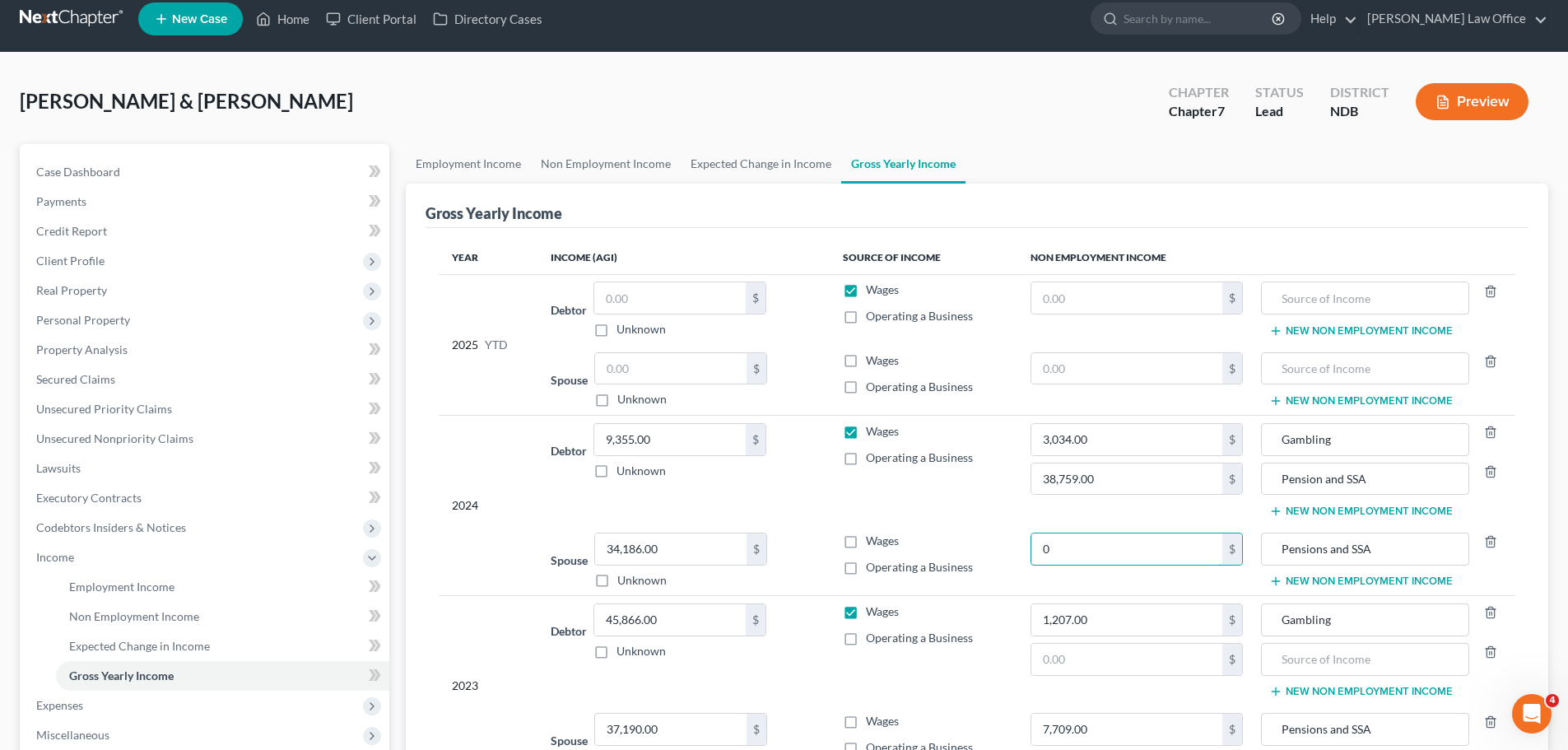
scroll to position [0, 0]
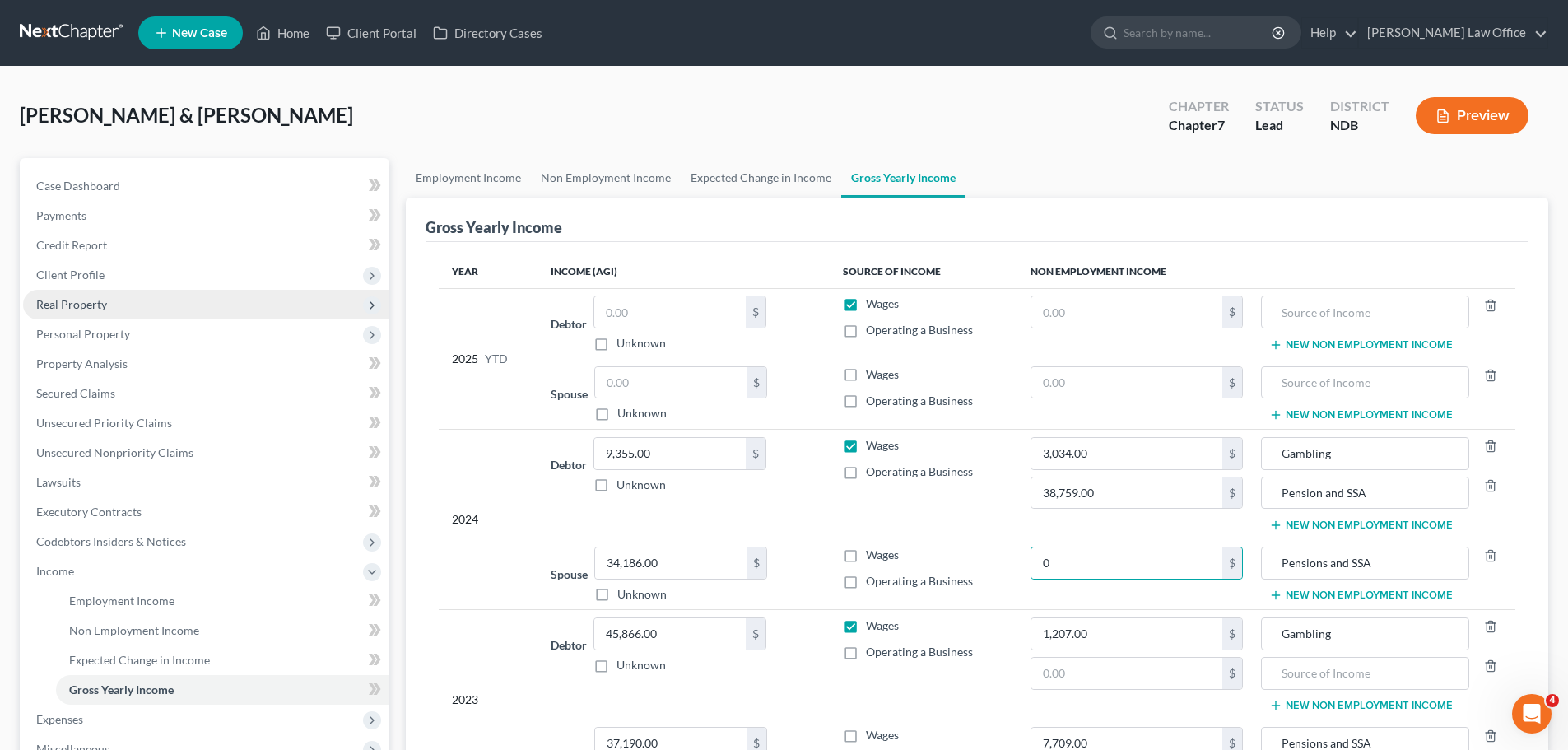
click at [84, 301] on span "Real Property" at bounding box center [71, 304] width 71 height 14
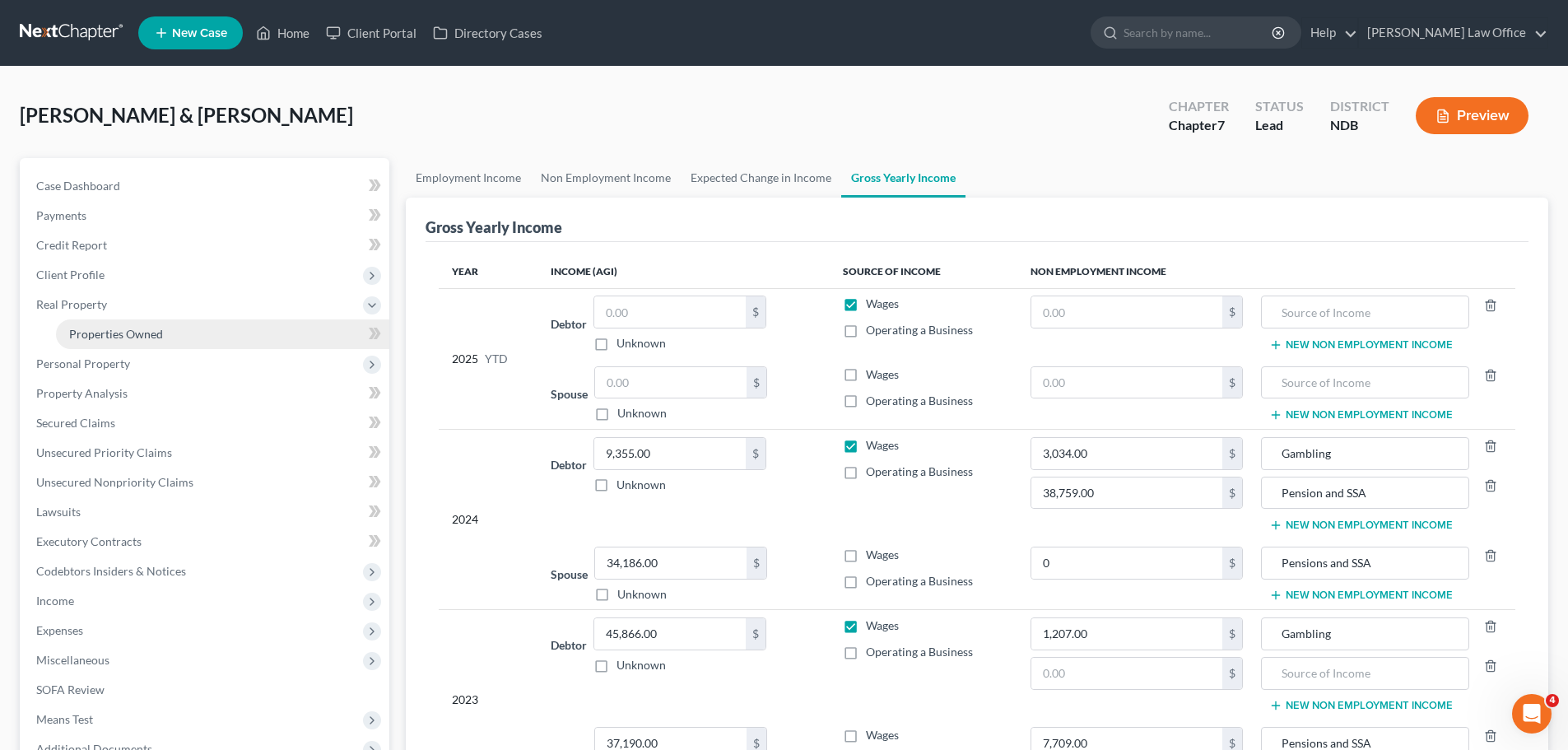
click at [104, 336] on span "Properties Owned" at bounding box center [116, 334] width 94 height 14
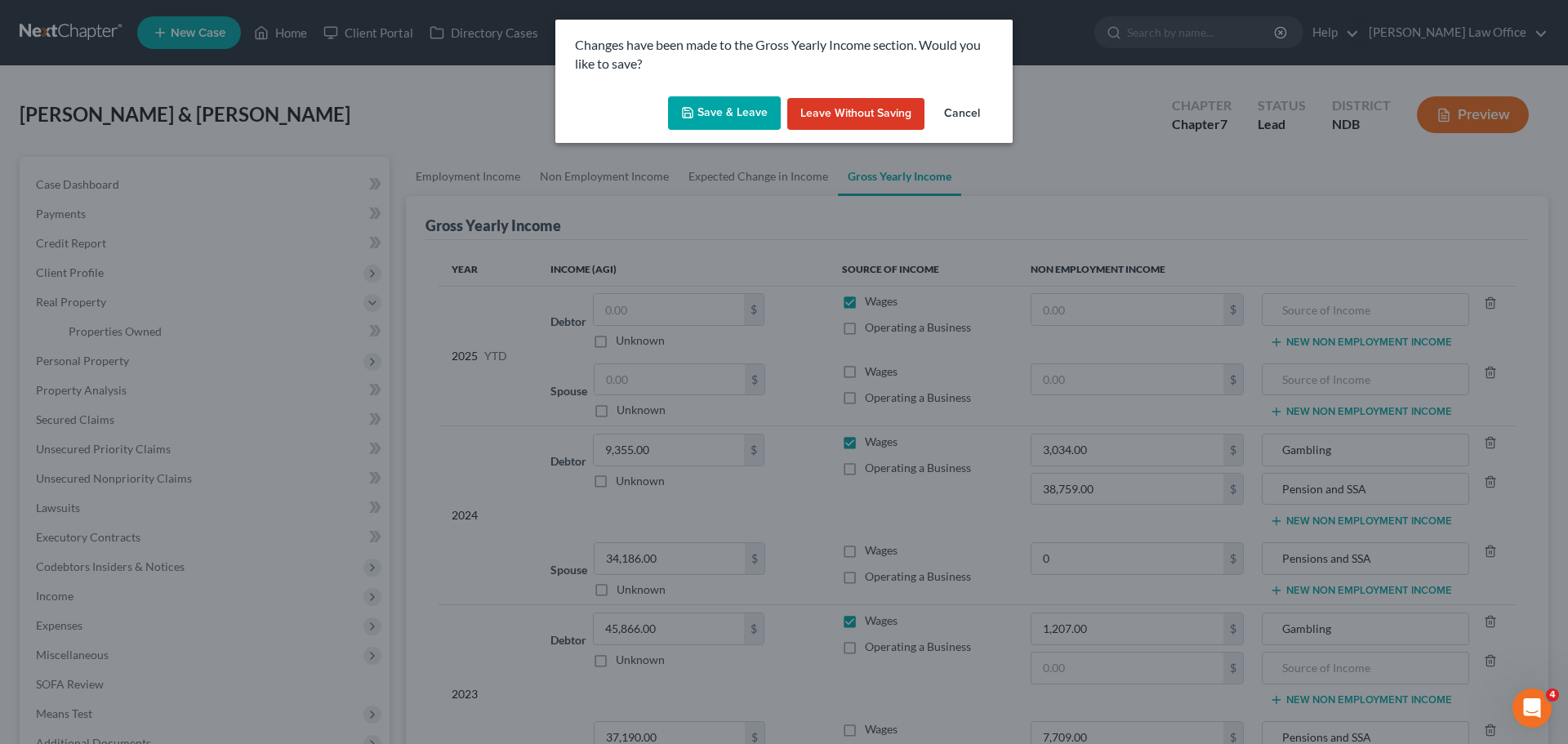
click at [735, 109] on button "Save & Leave" at bounding box center [724, 113] width 113 height 35
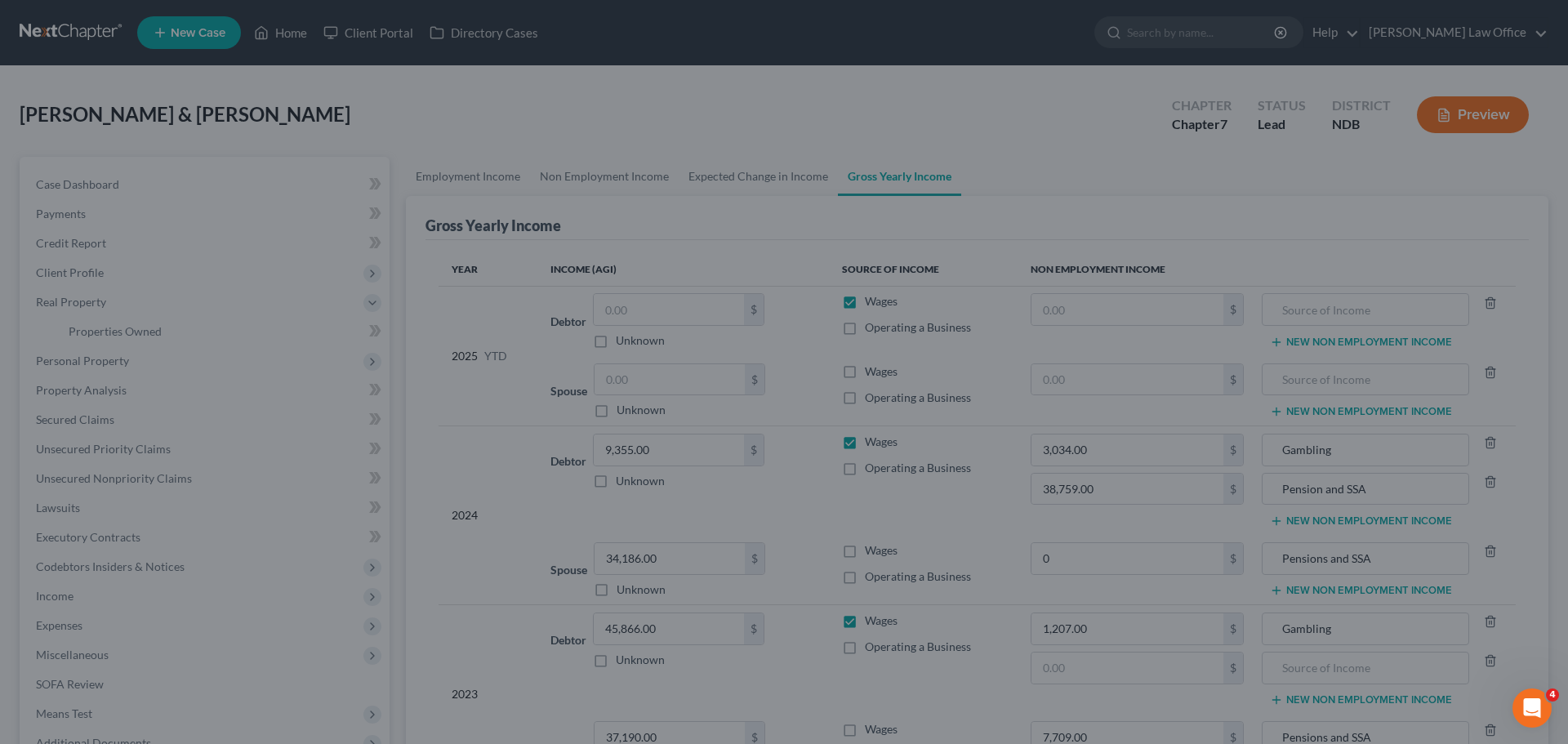
type input "0.00"
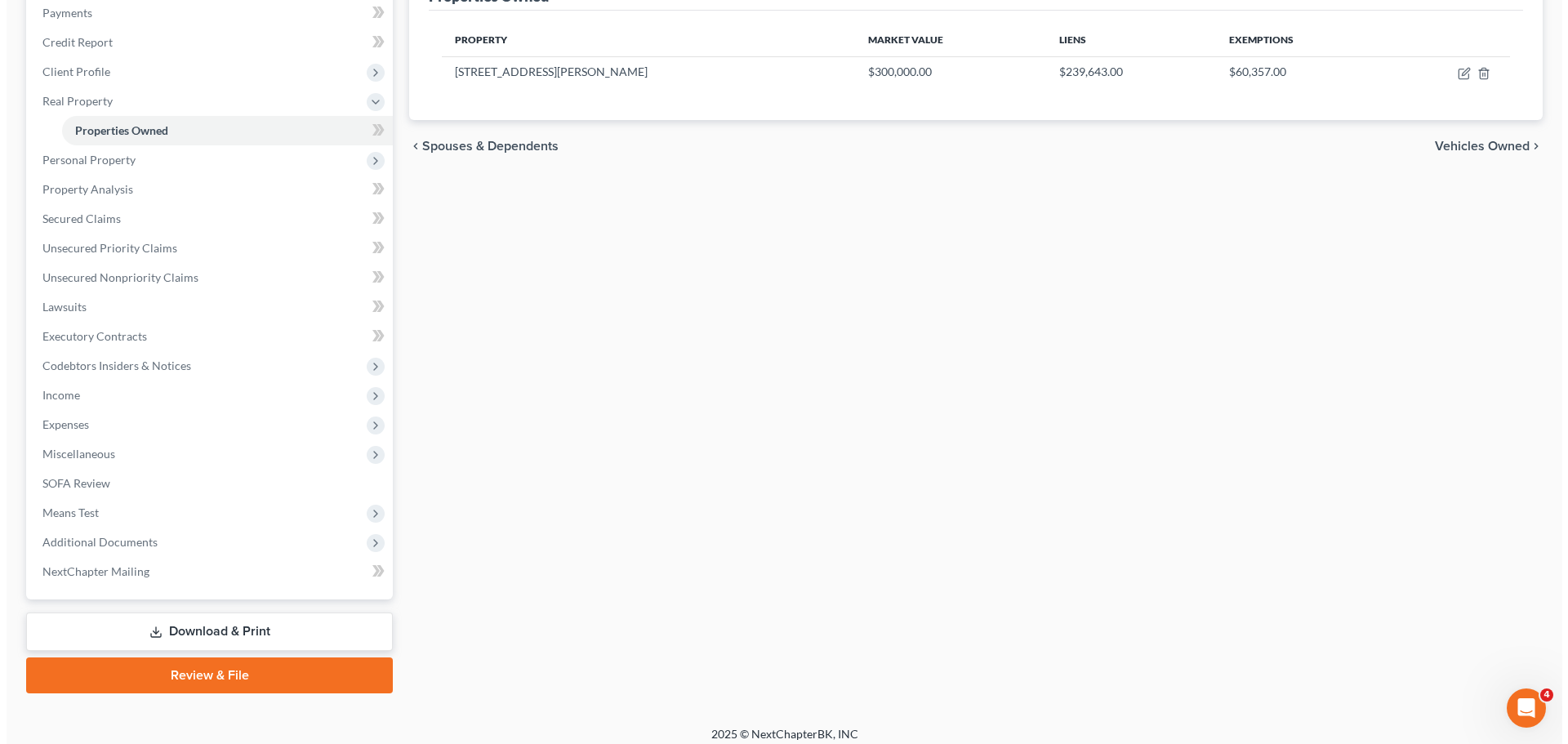
scroll to position [212, 0]
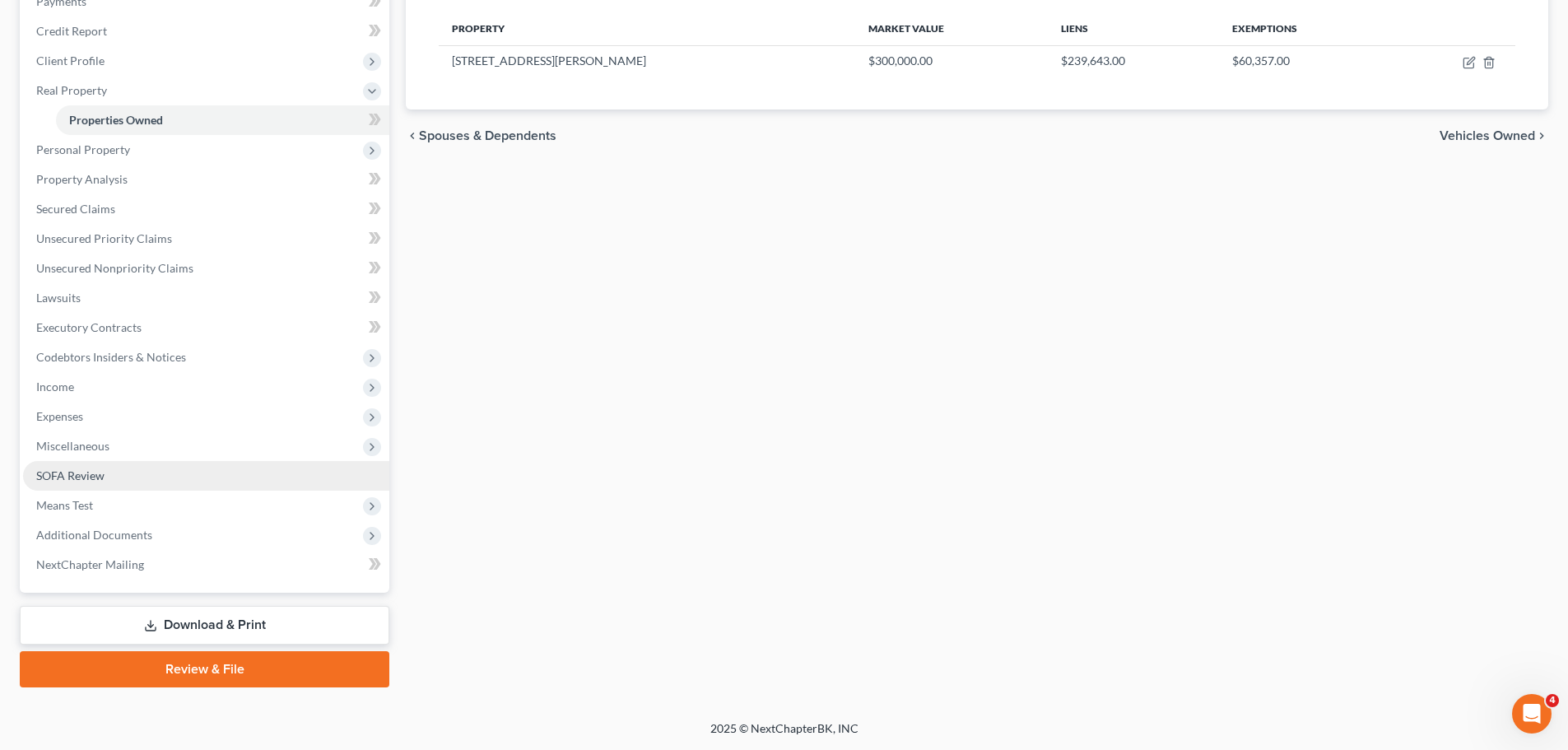
click at [78, 473] on span "SOFA Review" at bounding box center [70, 475] width 68 height 14
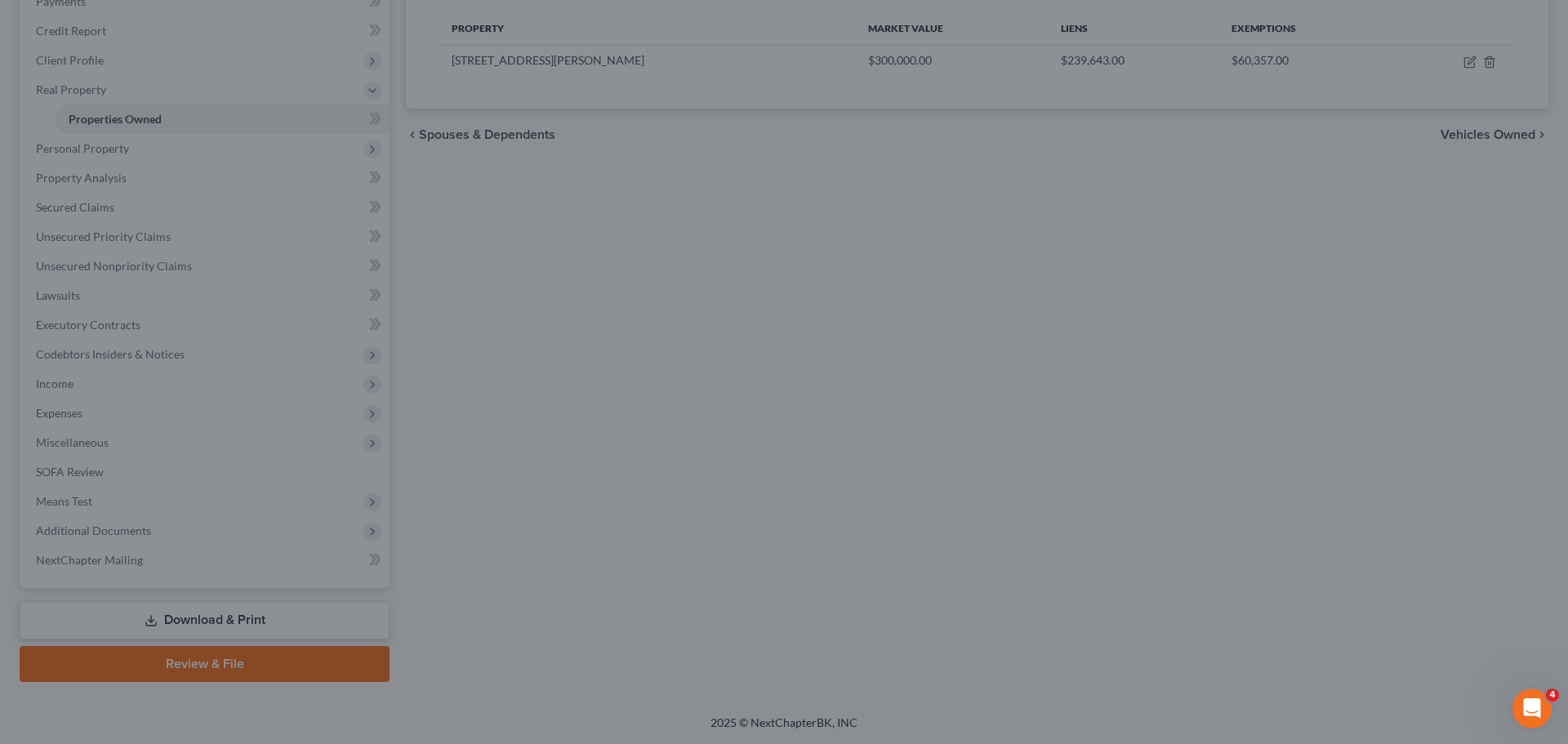
click at [65, 469] on div at bounding box center [784, 372] width 1568 height 744
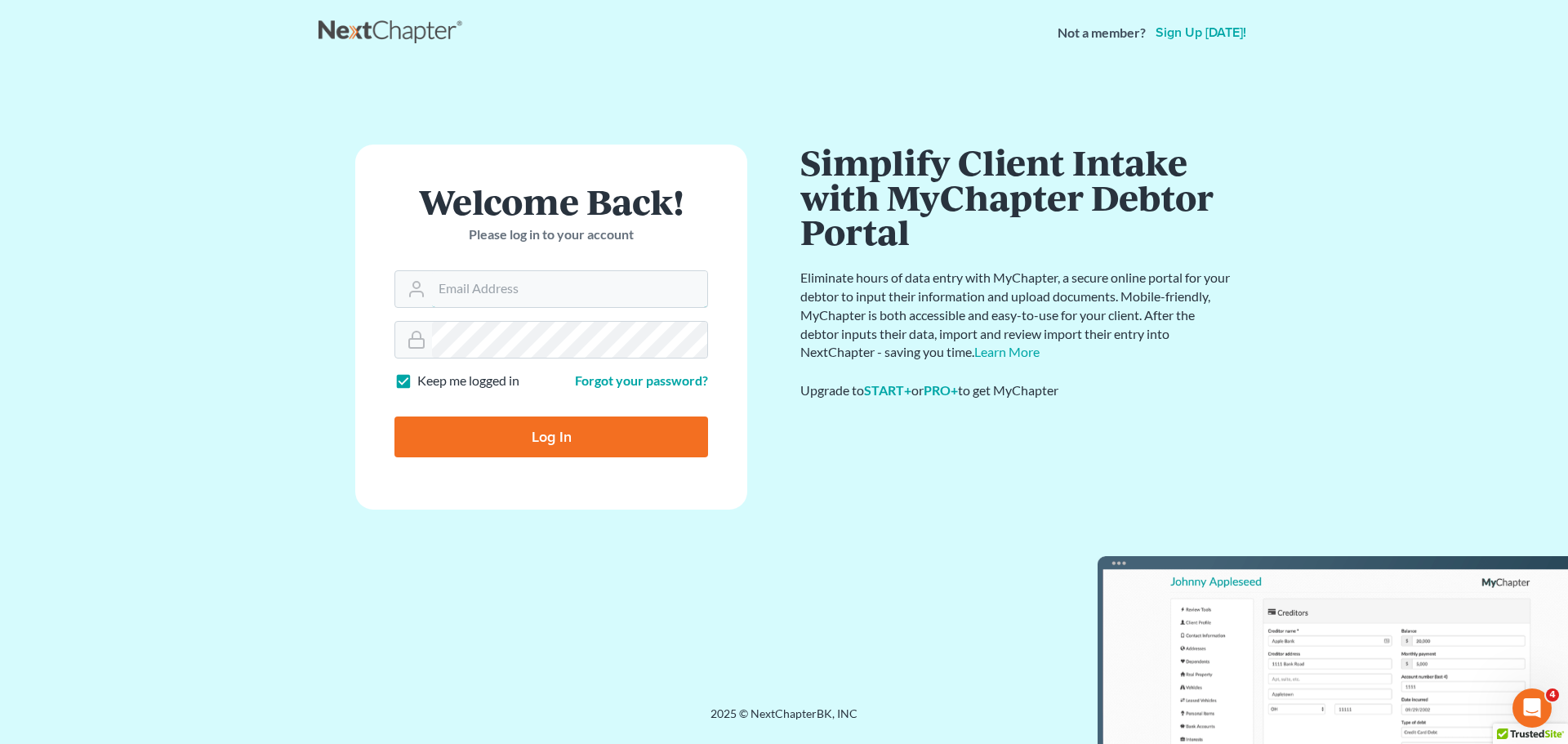
type input "[PERSON_NAME][EMAIL_ADDRESS][DOMAIN_NAME]"
click at [574, 441] on input "Log In" at bounding box center [551, 437] width 313 height 41
type input "Thinking..."
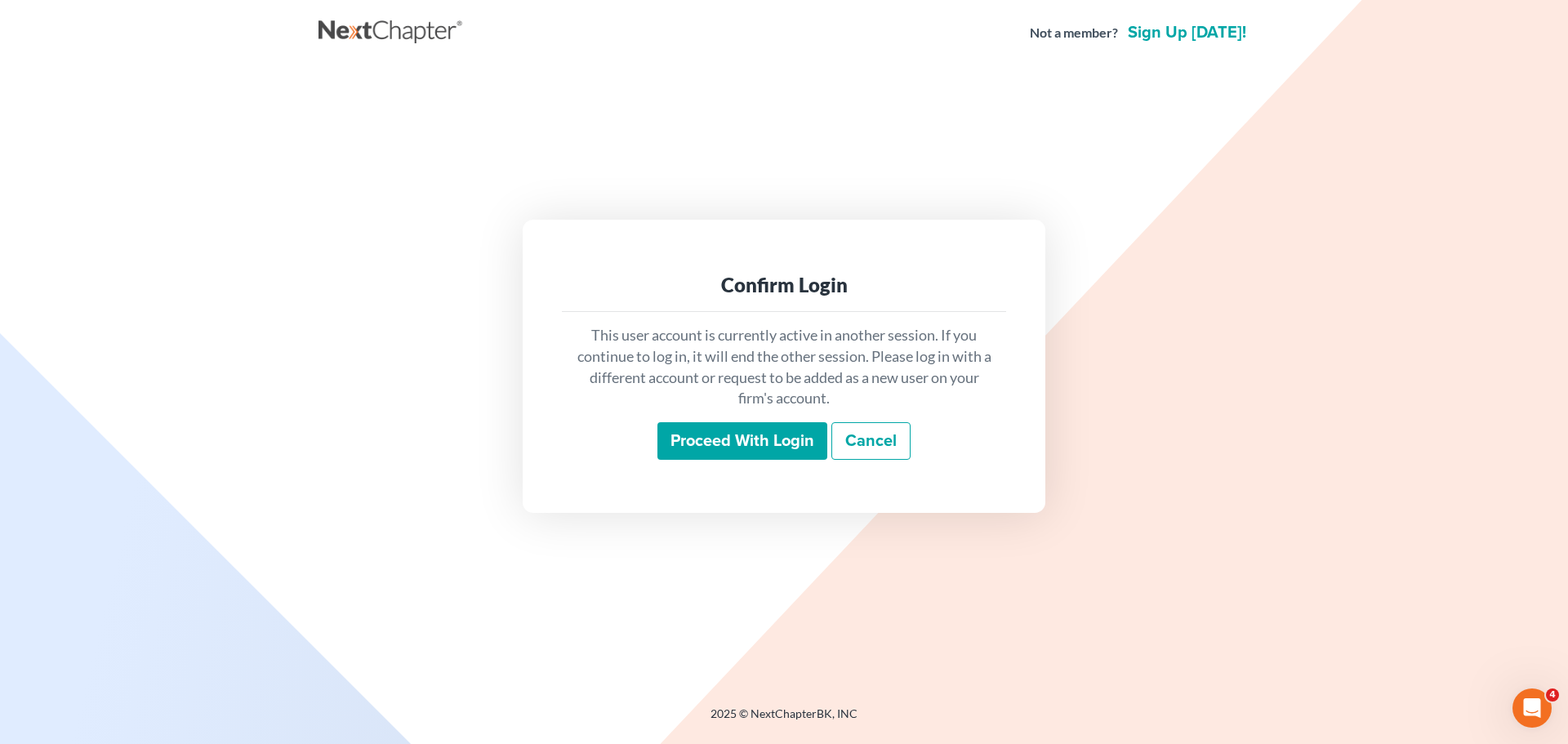
click at [711, 441] on input "Proceed with login" at bounding box center [742, 441] width 170 height 37
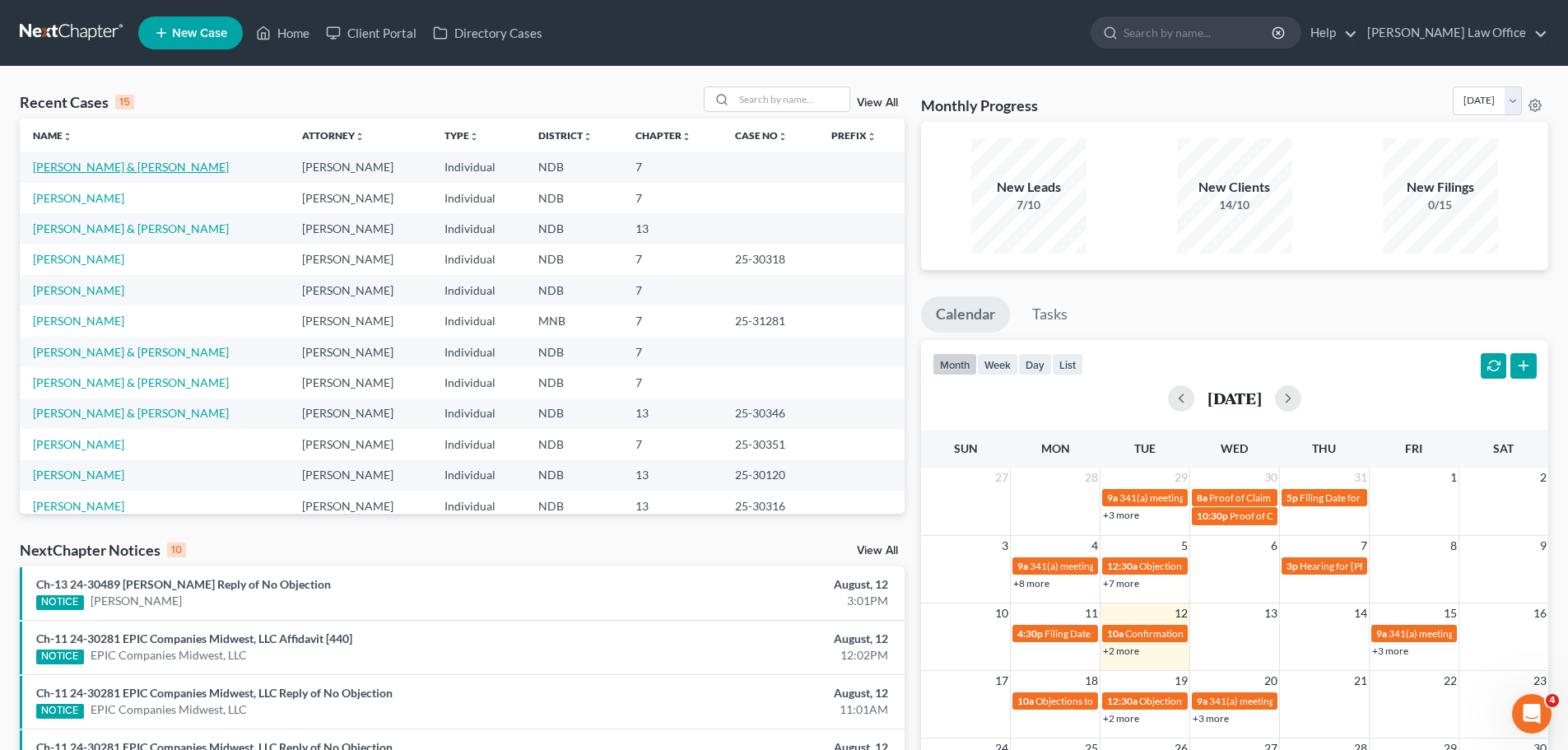
click at [96, 167] on link "[PERSON_NAME] & [PERSON_NAME]" at bounding box center [131, 167] width 196 height 14
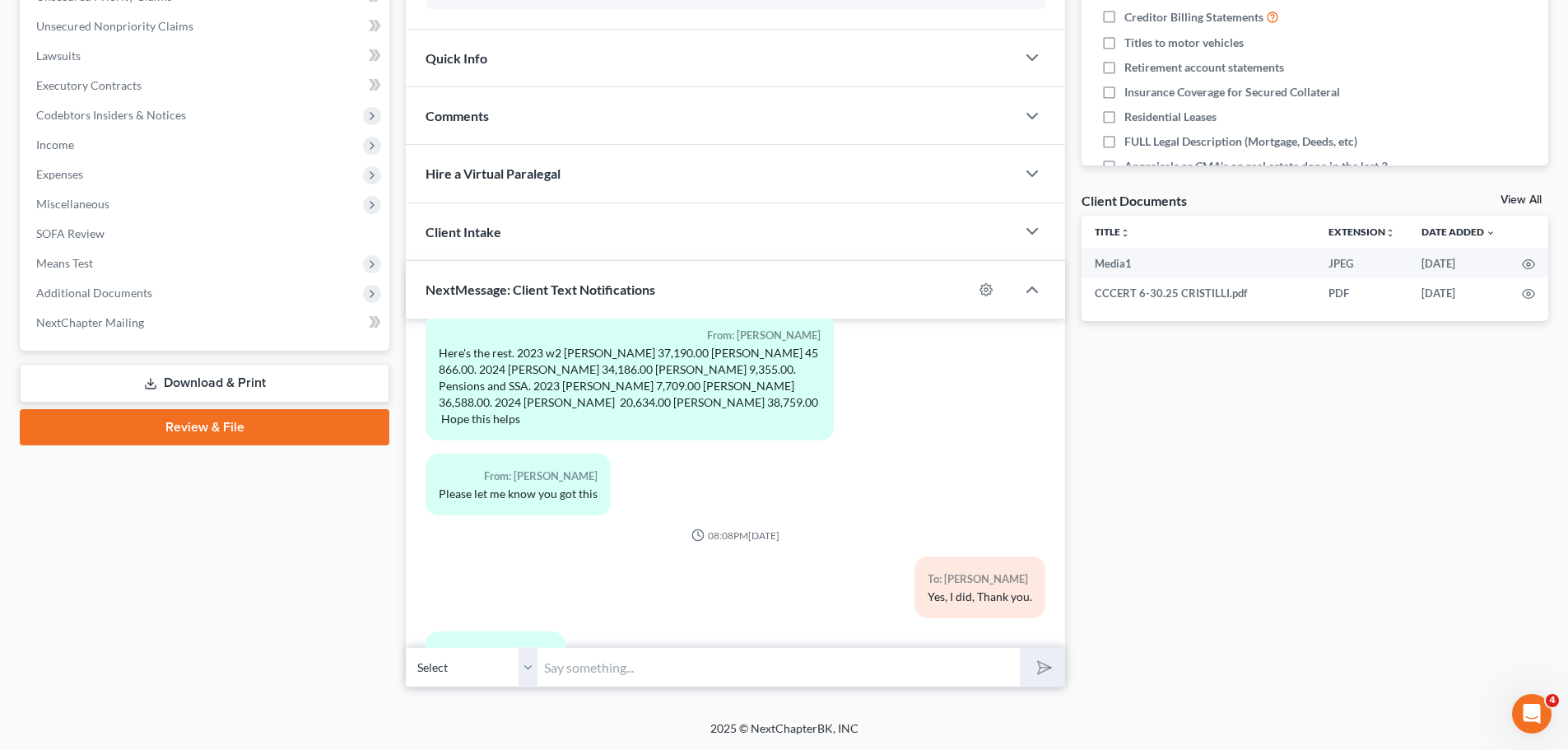
scroll to position [1094, 0]
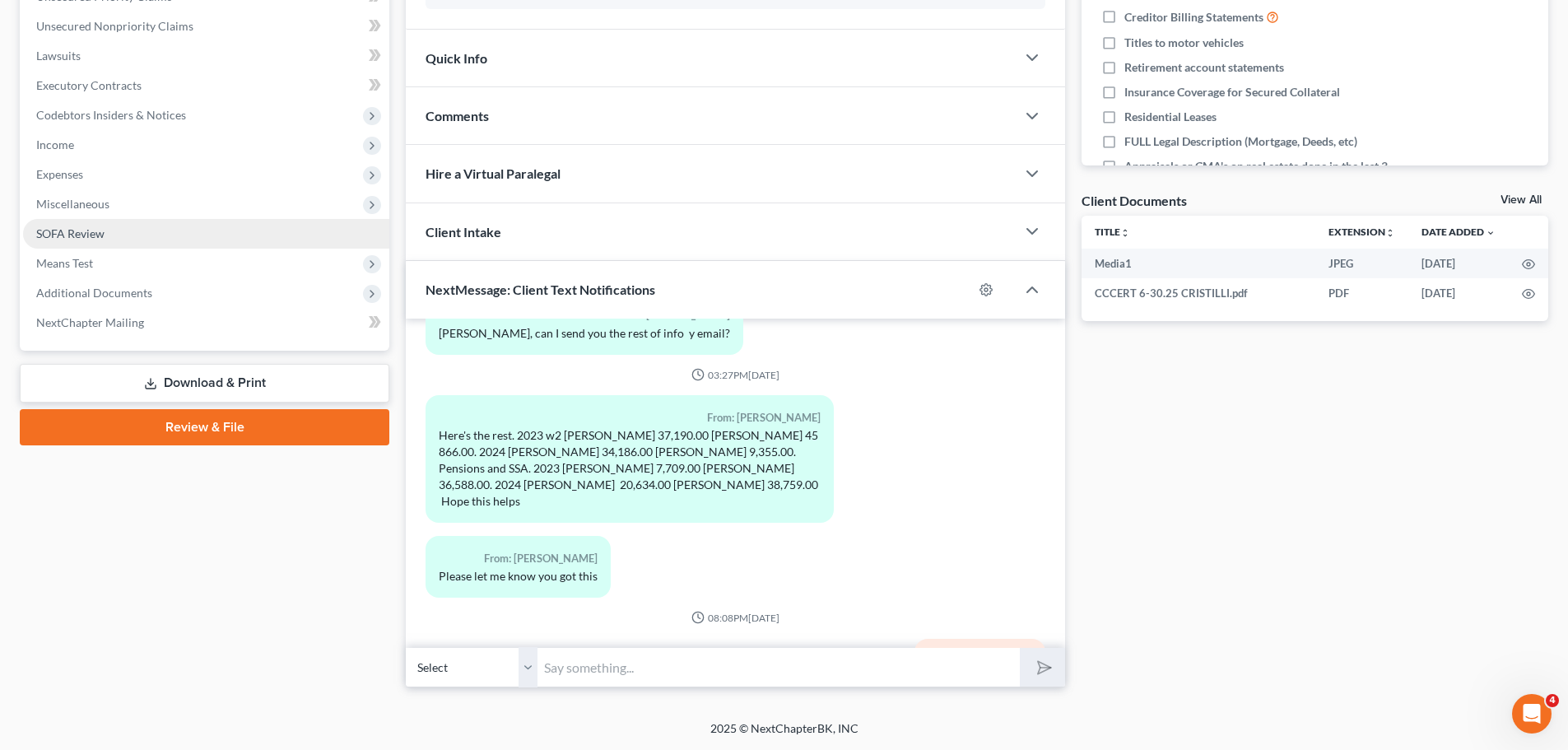
click at [88, 239] on span "SOFA Review" at bounding box center [70, 233] width 68 height 14
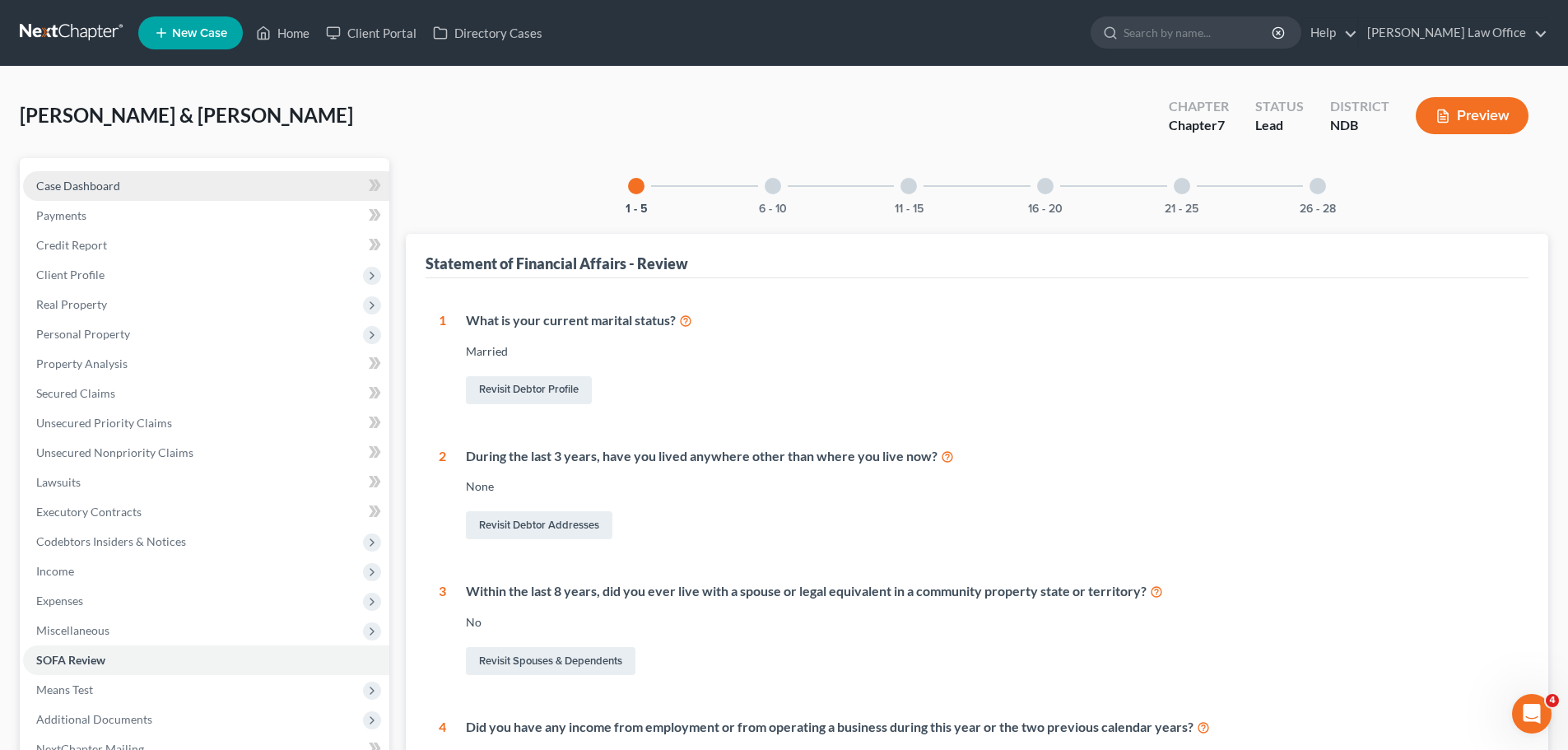
click at [71, 181] on span "Case Dashboard" at bounding box center [78, 186] width 84 height 14
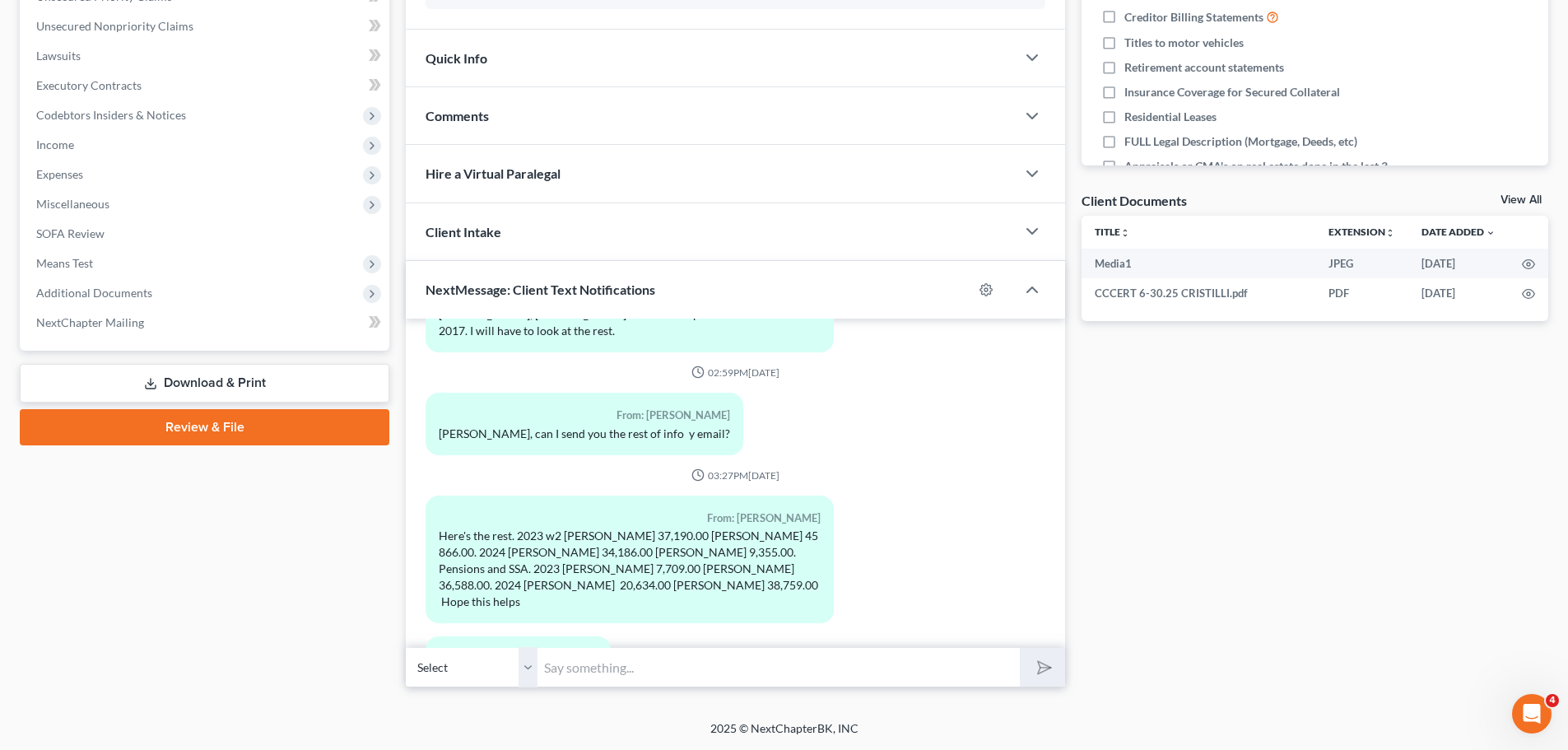
scroll to position [929, 0]
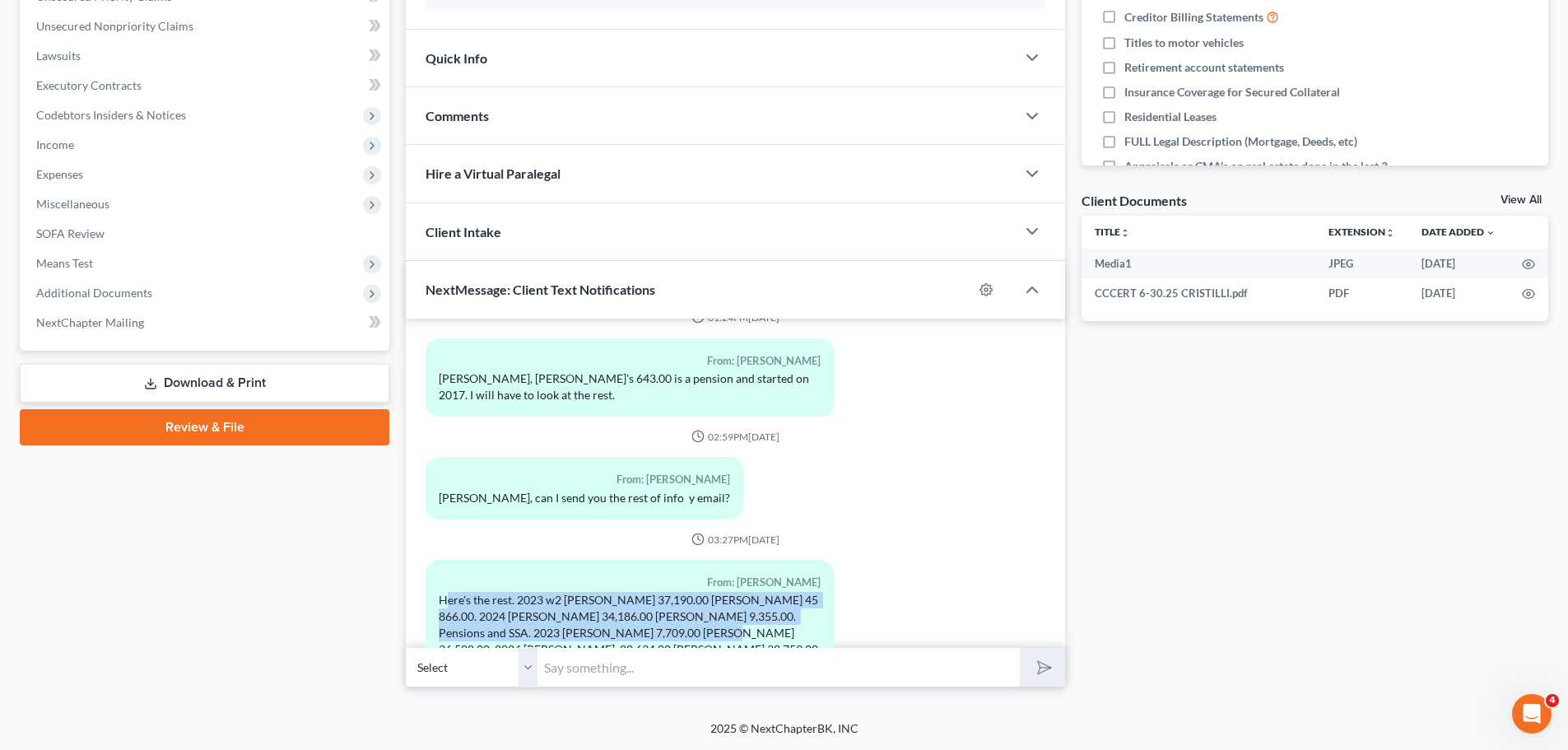
drag, startPoint x: 446, startPoint y: 583, endPoint x: 620, endPoint y: 600, distance: 174.8
click at [681, 596] on div "Here's the rest. 2023 w2 [PERSON_NAME] 37,190.00 [PERSON_NAME] 45 866.00. 2024 …" at bounding box center [629, 632] width 381 height 83
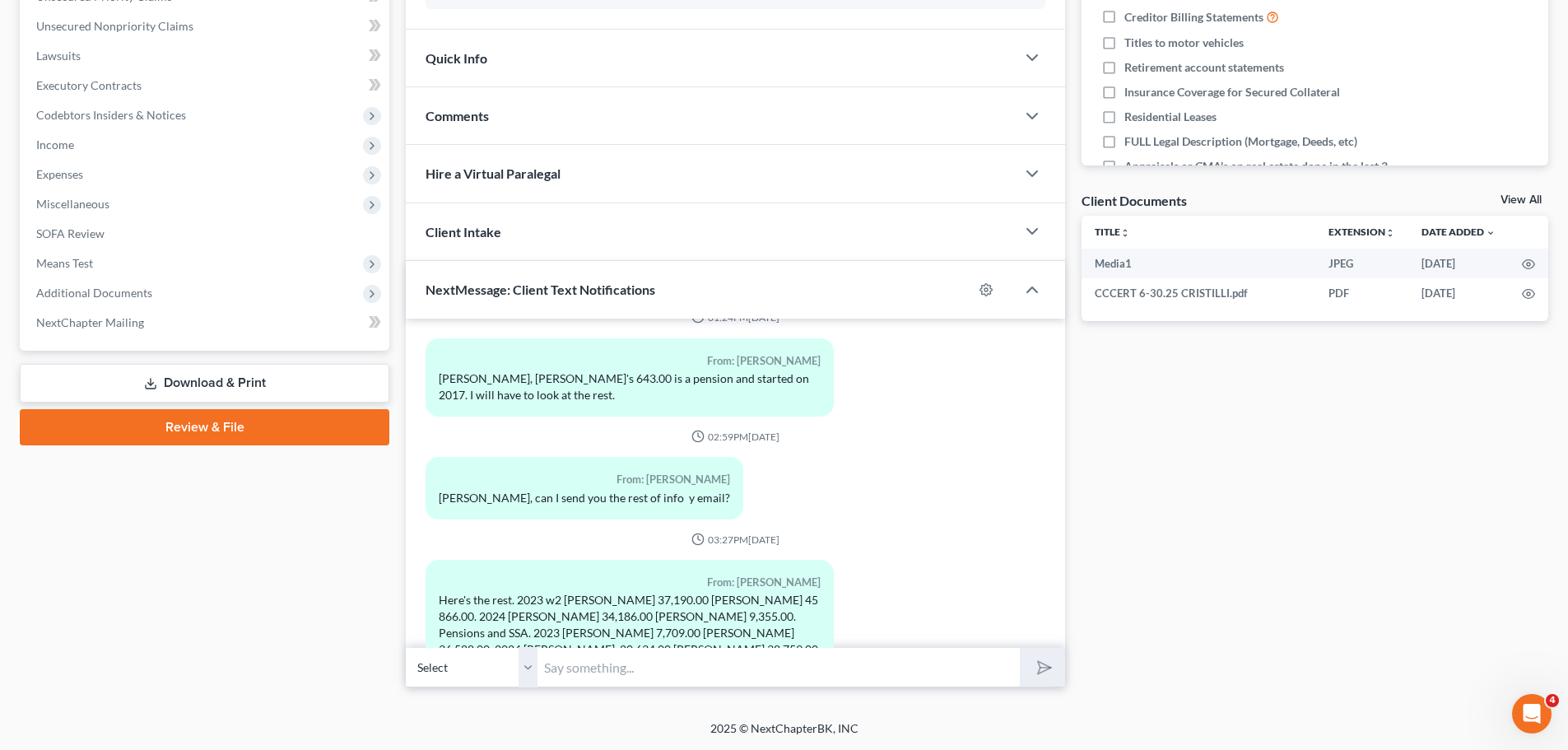
click at [548, 538] on div "11:07AM, 07/11/2025 To: Timothy Cristilli Tim, this is Alan at Bulie Diaz Law -…" at bounding box center [735, 231] width 620 height 1646
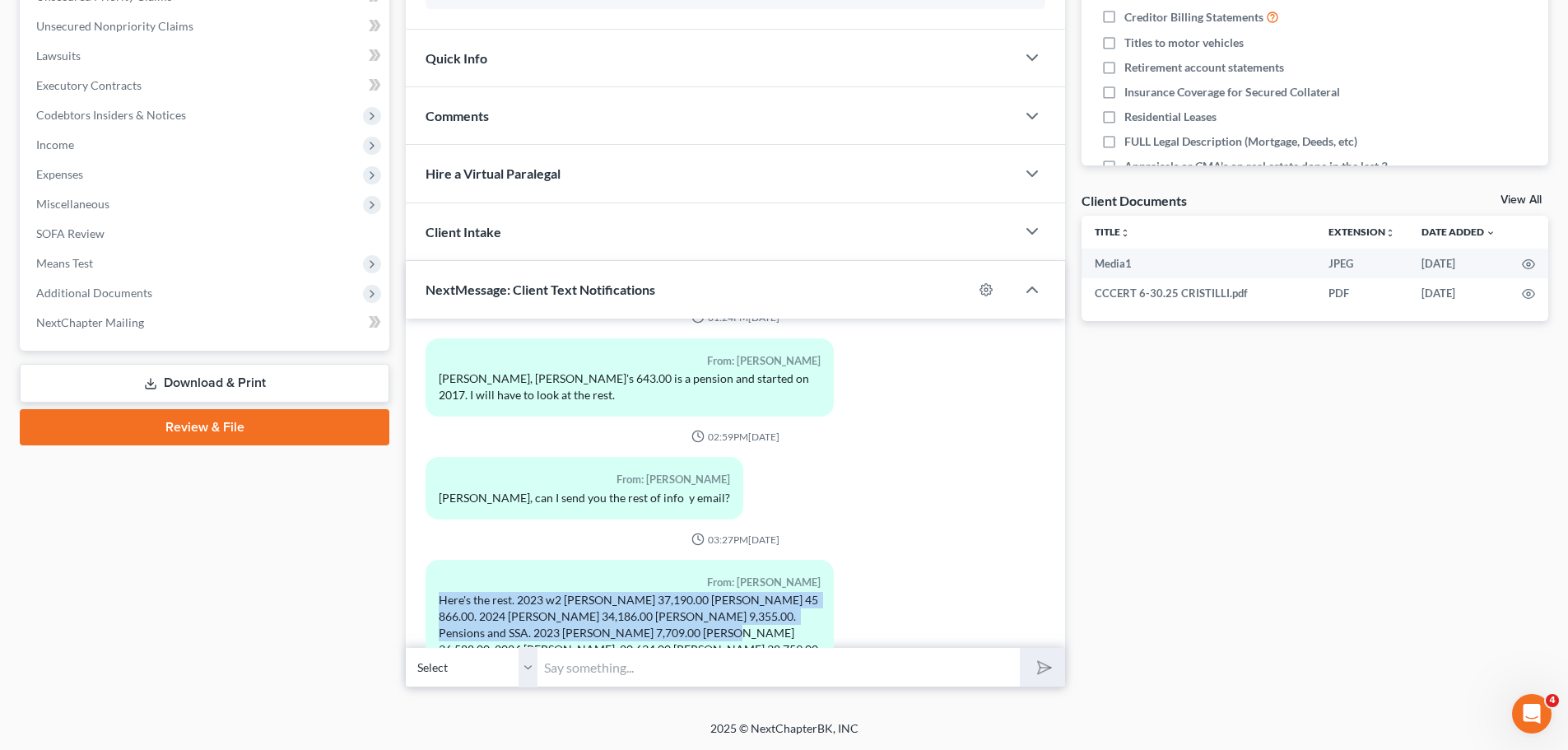
drag, startPoint x: 439, startPoint y: 587, endPoint x: 714, endPoint y: 621, distance: 277.1
click at [714, 621] on div "Here's the rest. 2023 w2 [PERSON_NAME] 37,190.00 [PERSON_NAME] 45 866.00. 2024 …" at bounding box center [629, 632] width 381 height 83
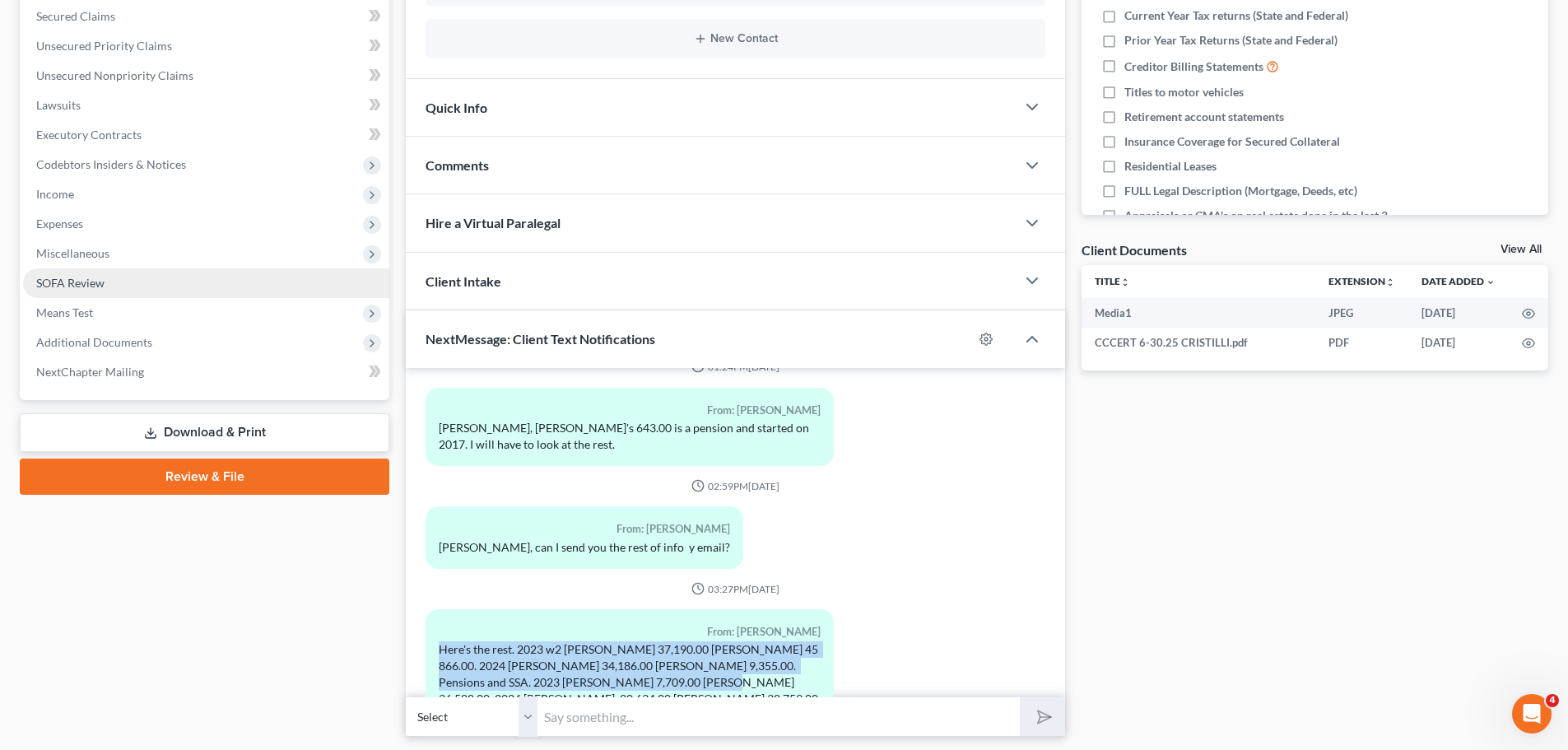
click at [80, 284] on span "SOFA Review" at bounding box center [70, 283] width 68 height 14
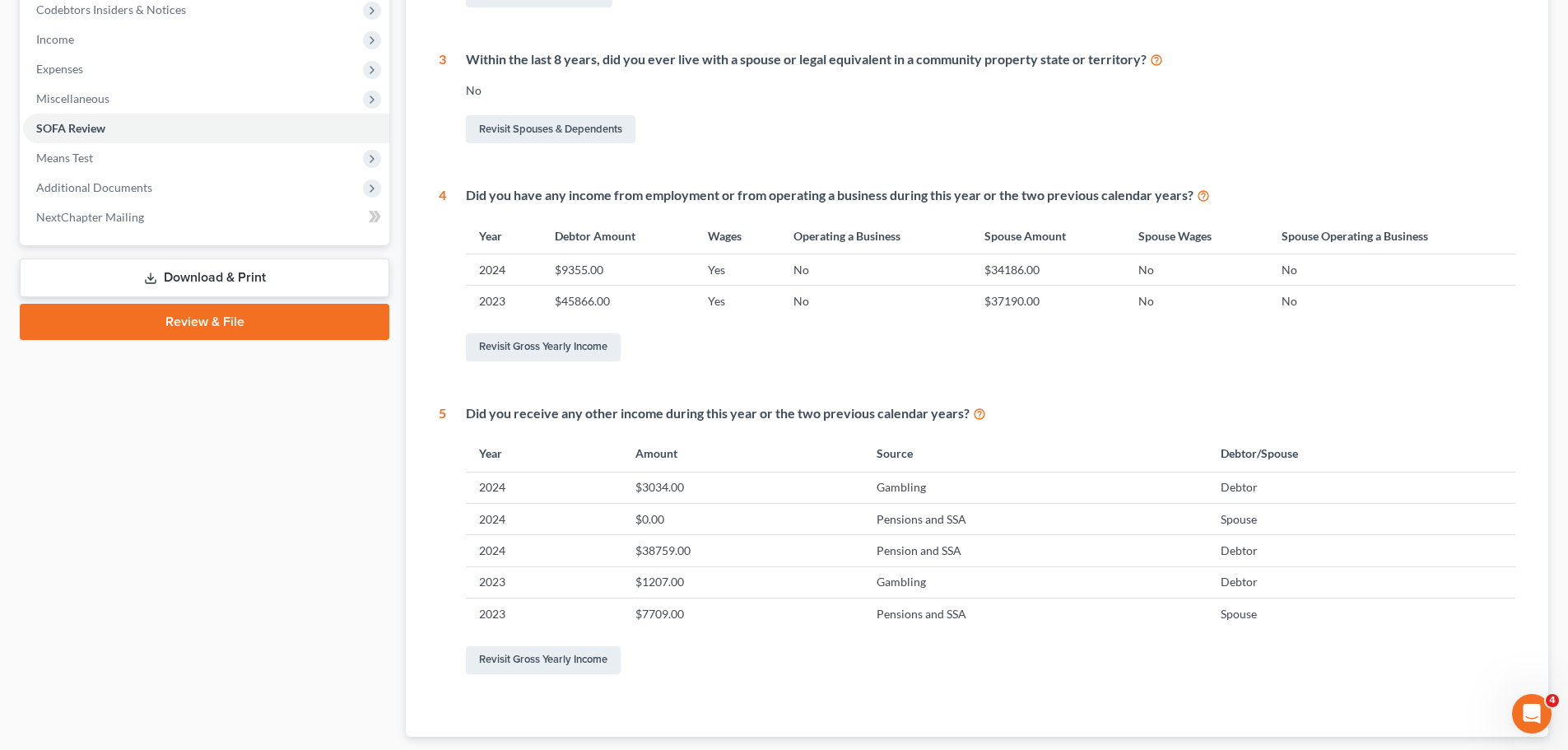
scroll to position [633, 0]
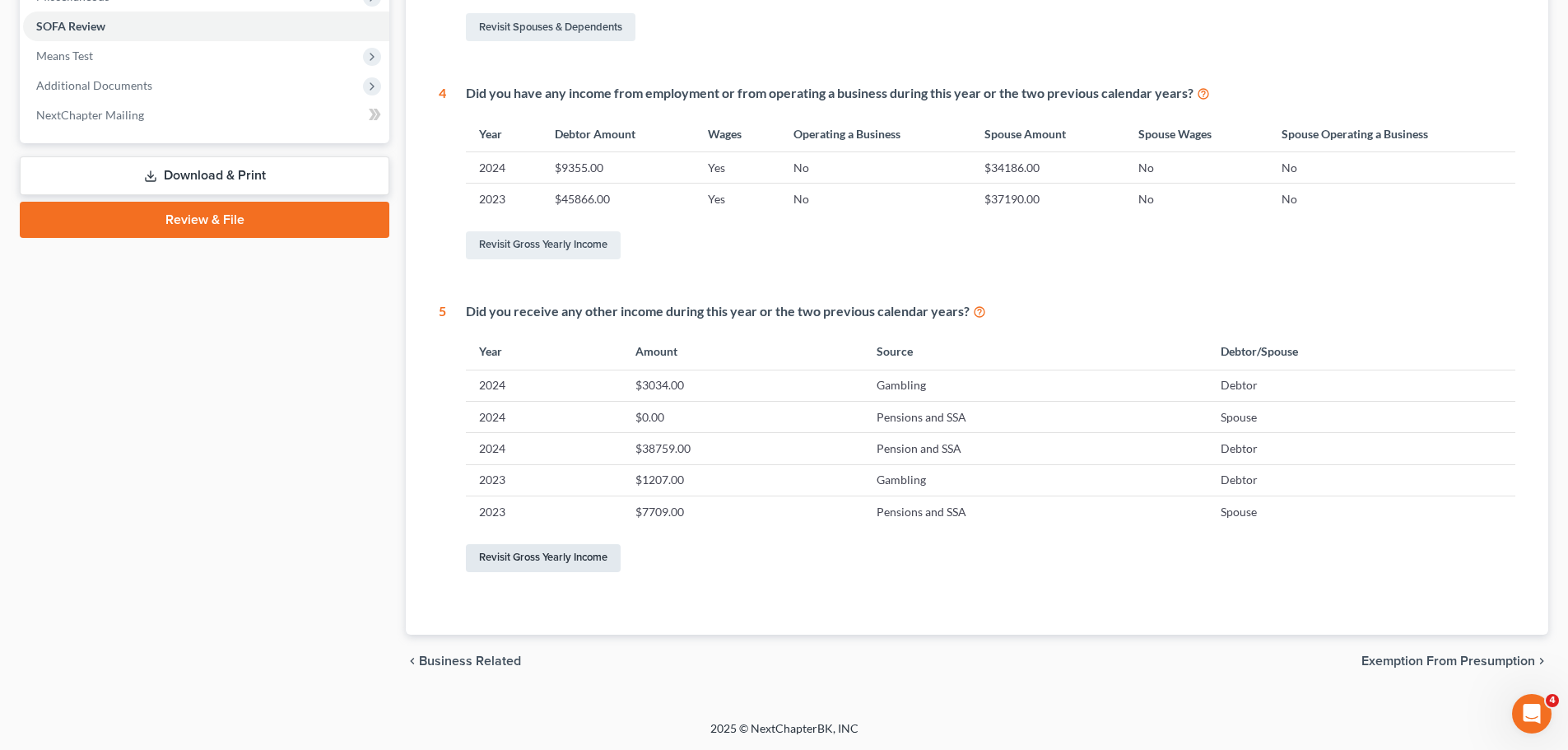
click at [539, 559] on link "Revisit Gross Yearly Income" at bounding box center [543, 557] width 154 height 28
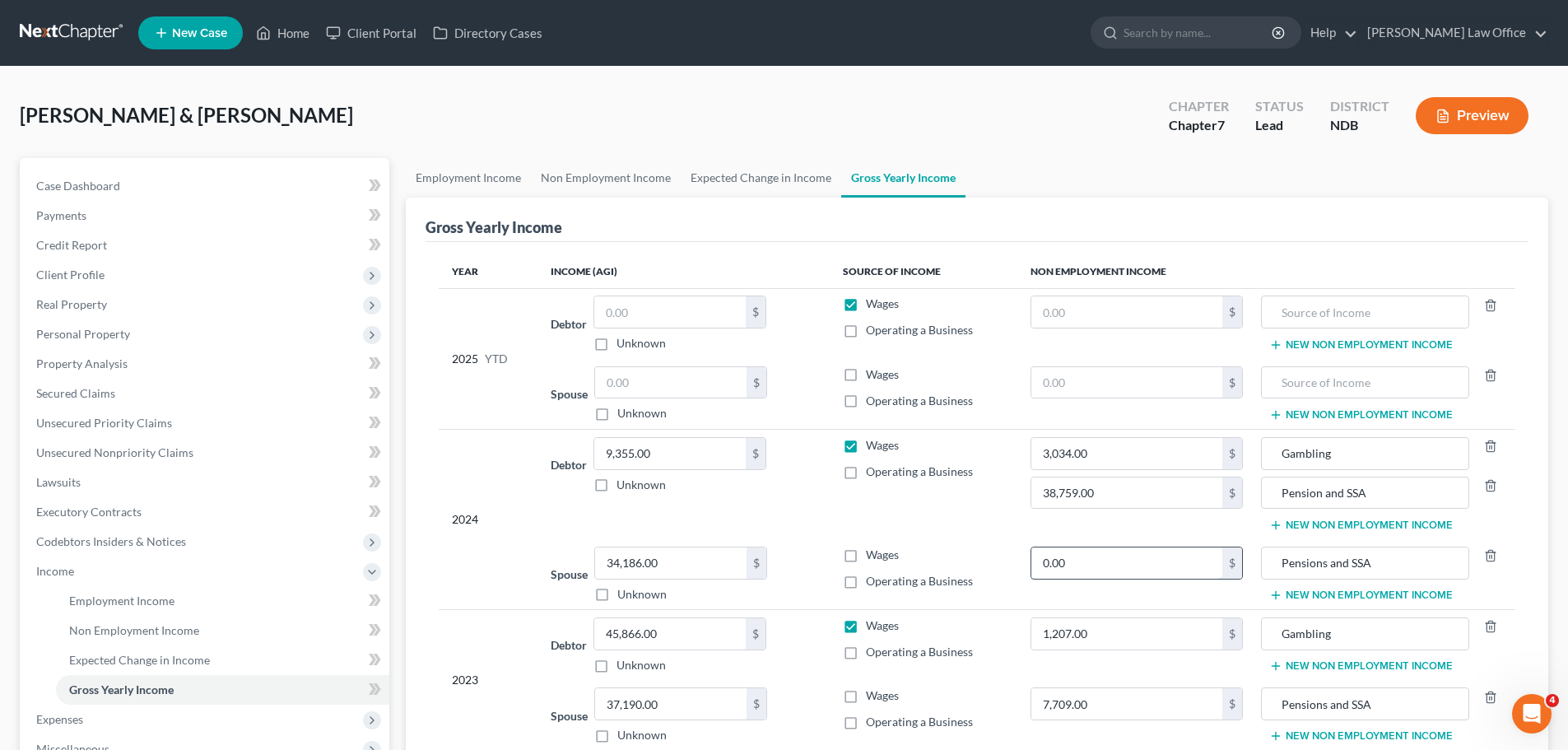
click at [1099, 561] on input "0.00" at bounding box center [1127, 562] width 192 height 31
type input "20,634.00"
click at [447, 456] on td "2024" at bounding box center [488, 519] width 99 height 180
click at [1088, 309] on input "text" at bounding box center [1127, 311] width 192 height 31
type input "19,974.08"
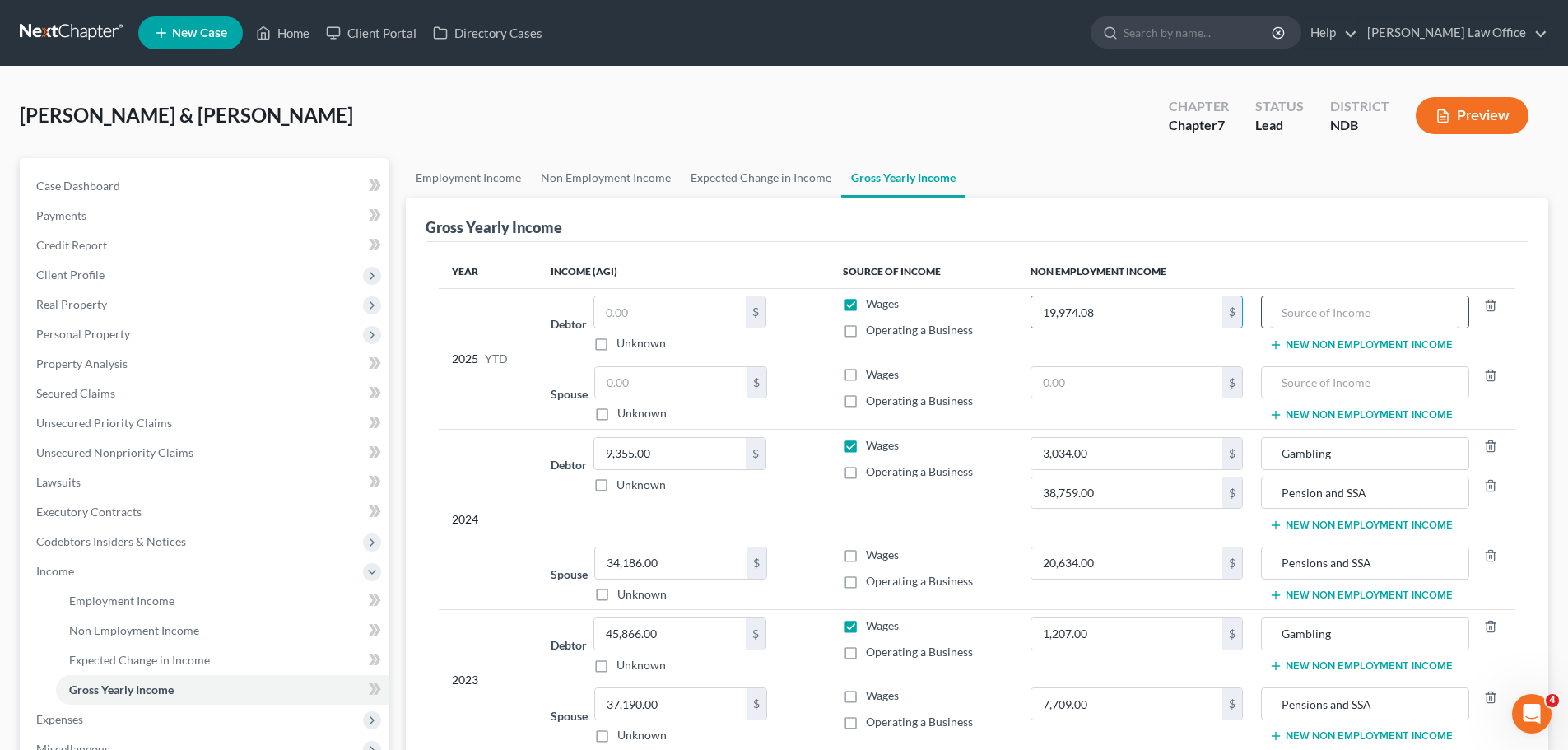
click at [1319, 311] on input "text" at bounding box center [1364, 311] width 189 height 31
type input "[US_STATE] PERS"
click at [995, 359] on td "Wages Operating a Business" at bounding box center [923, 394] width 188 height 71
click at [1313, 344] on button "New Non Employment Income" at bounding box center [1361, 344] width 184 height 13
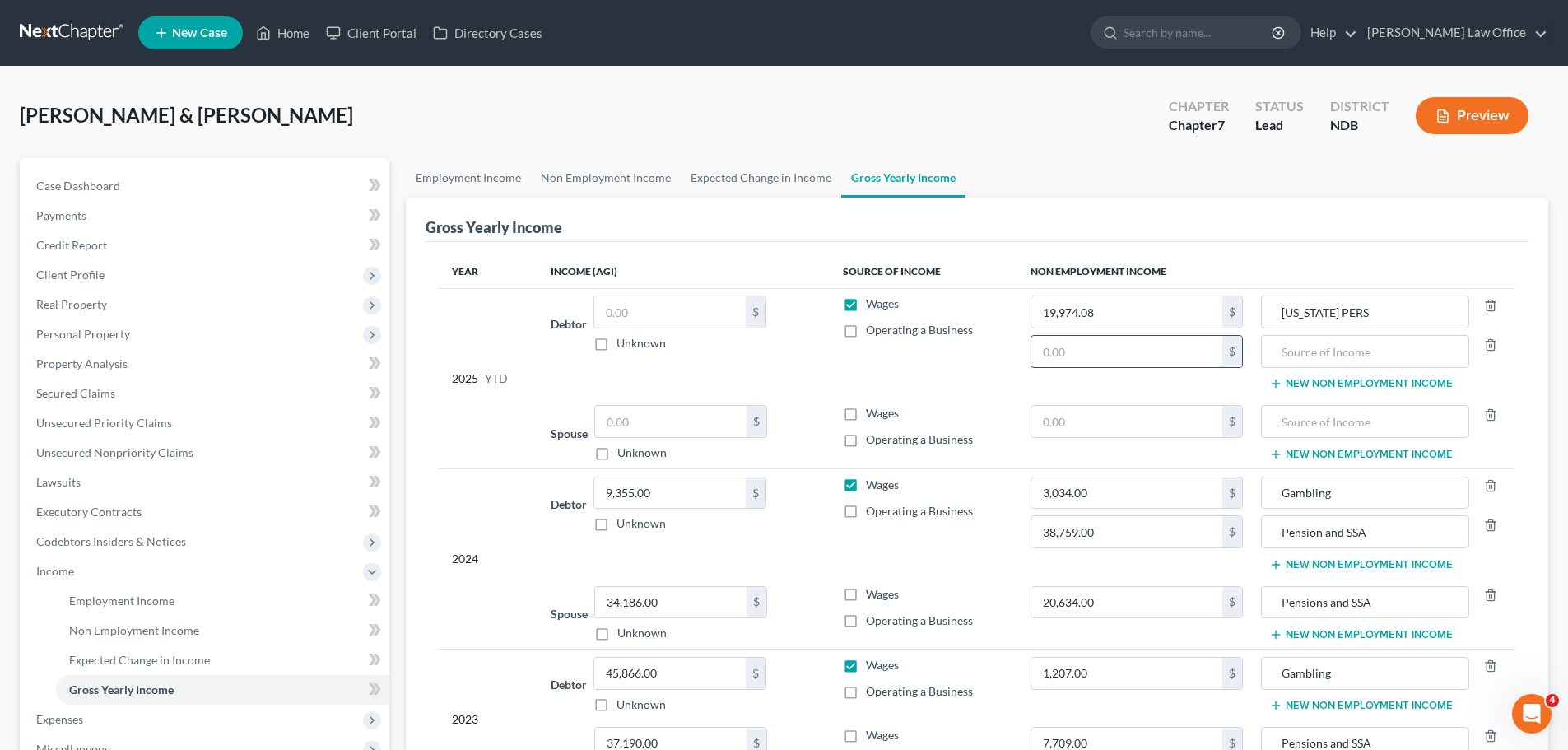
click at [1081, 360] on input "text" at bounding box center [1127, 351] width 192 height 31
type input "6,908.00"
click at [956, 398] on td "Wages Operating a Business" at bounding box center [923, 433] width 188 height 71
click at [1307, 348] on input "text" at bounding box center [1364, 351] width 189 height 31
type input "SS Benefits"
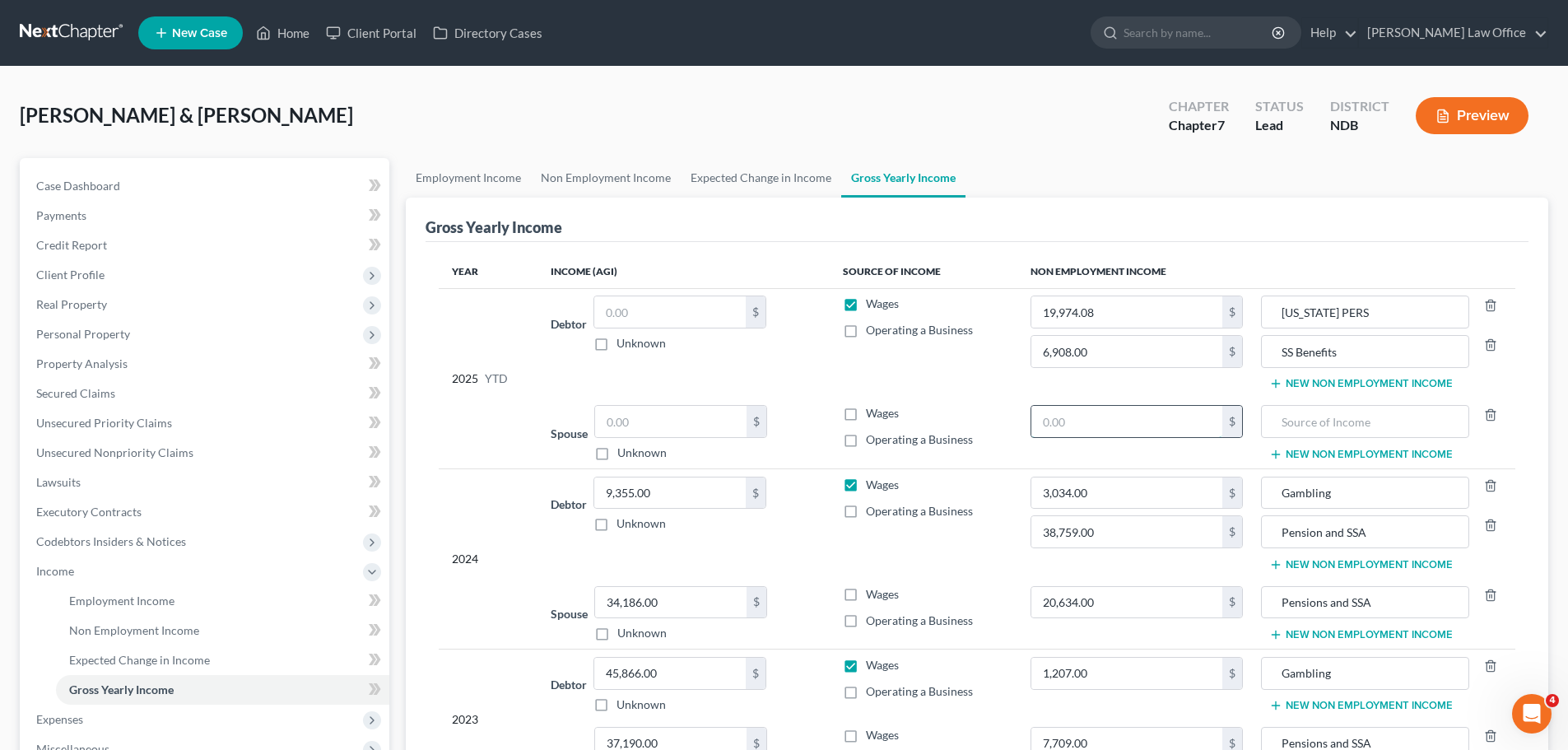
click at [1097, 424] on input "text" at bounding box center [1127, 421] width 192 height 31
click at [1071, 421] on input "text" at bounding box center [1127, 421] width 192 height 31
type input "5,139.68"
click at [1294, 418] on input "text" at bounding box center [1364, 421] width 189 height 31
type input "ND PERS"
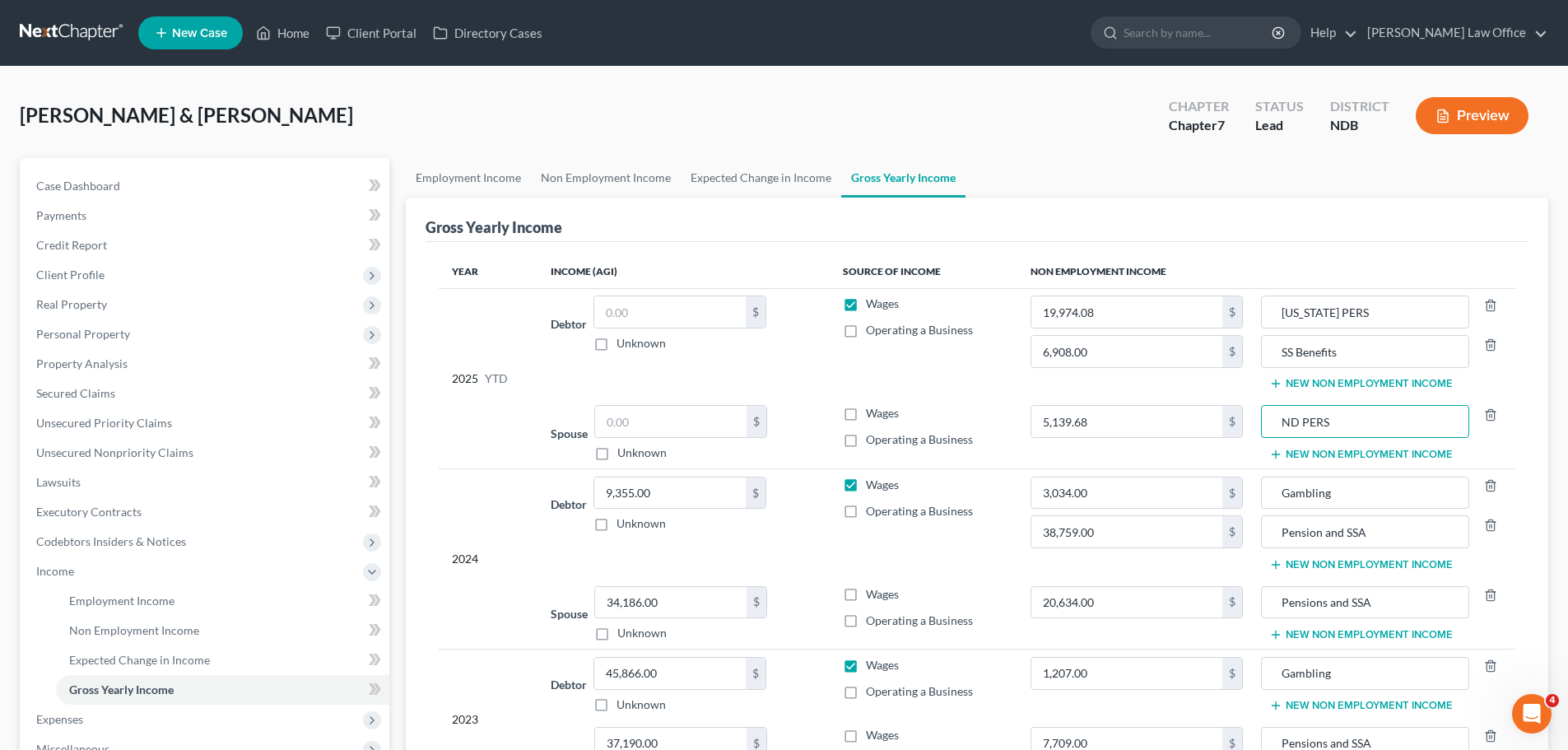
click at [1360, 451] on button "New Non Employment Income" at bounding box center [1361, 454] width 184 height 13
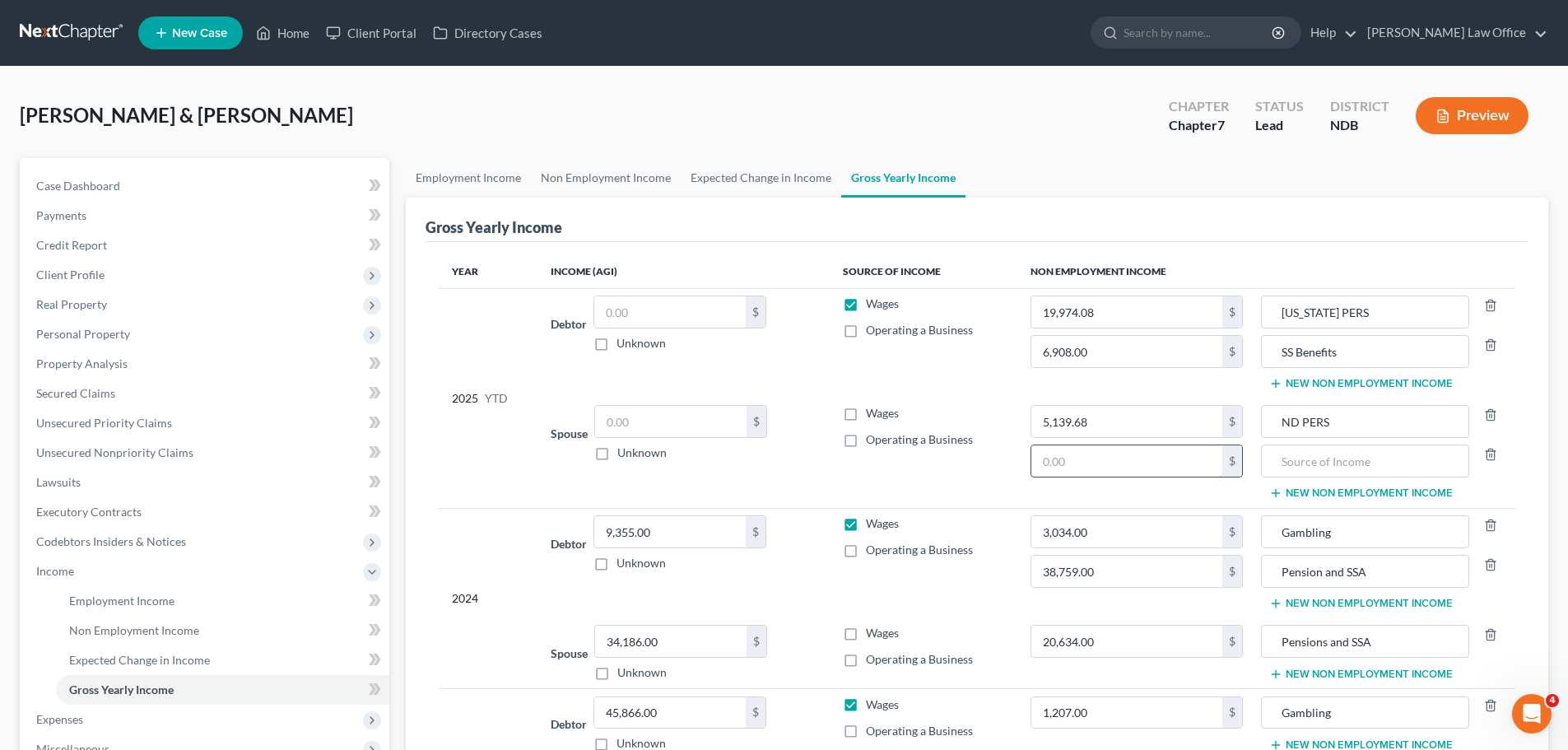
click at [1079, 458] on input "text" at bounding box center [1127, 460] width 192 height 31
type input "17,720.00"
click at [1332, 462] on input "text" at bounding box center [1364, 460] width 189 height 31
type input "SS Benefits"
click at [655, 421] on input "text" at bounding box center [670, 421] width 152 height 31
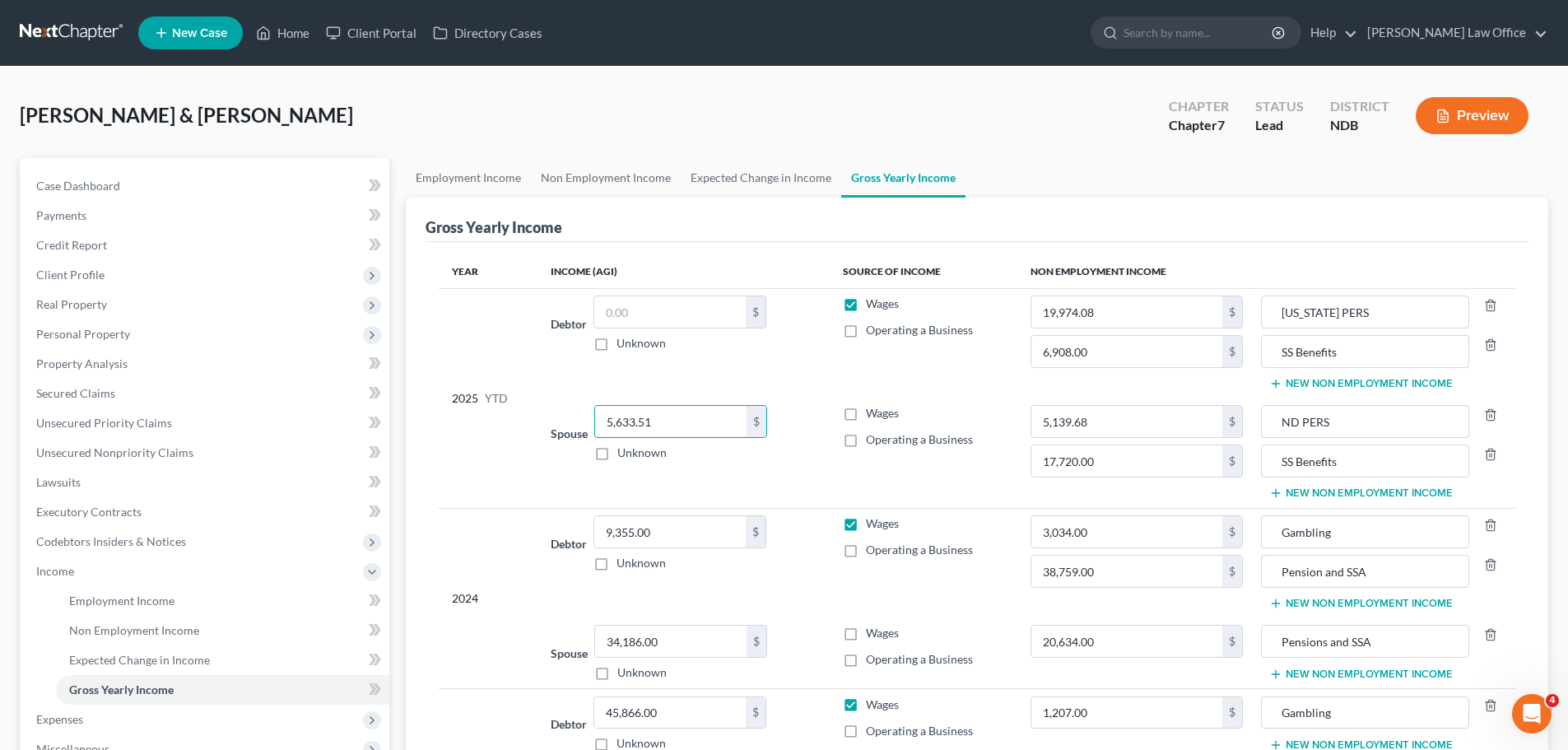
type input "5,633.51"
click at [866, 416] on label "Wages" at bounding box center [882, 413] width 33 height 16
click at [872, 415] on input "Wages" at bounding box center [878, 410] width 11 height 11
checkbox input "true"
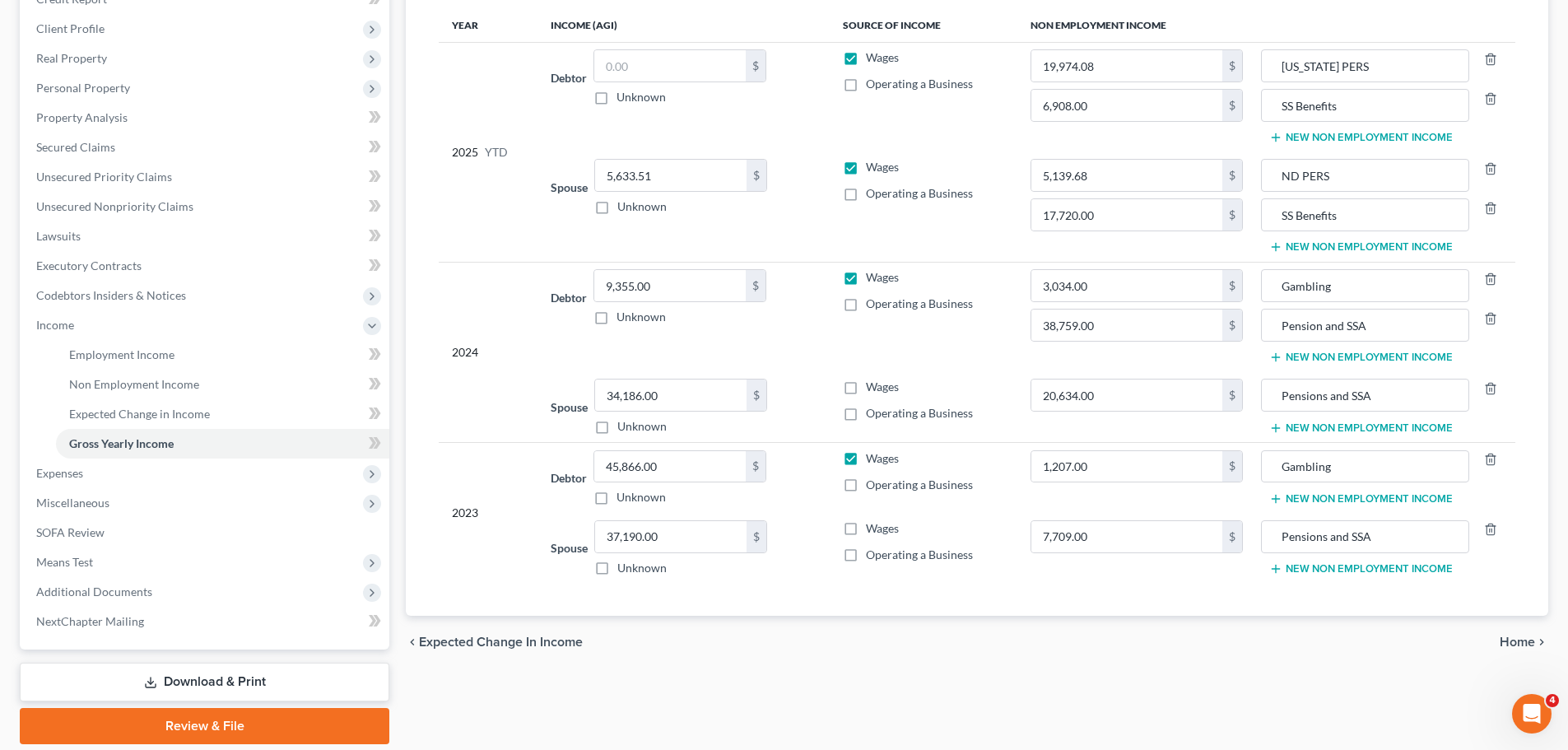
scroll to position [247, 0]
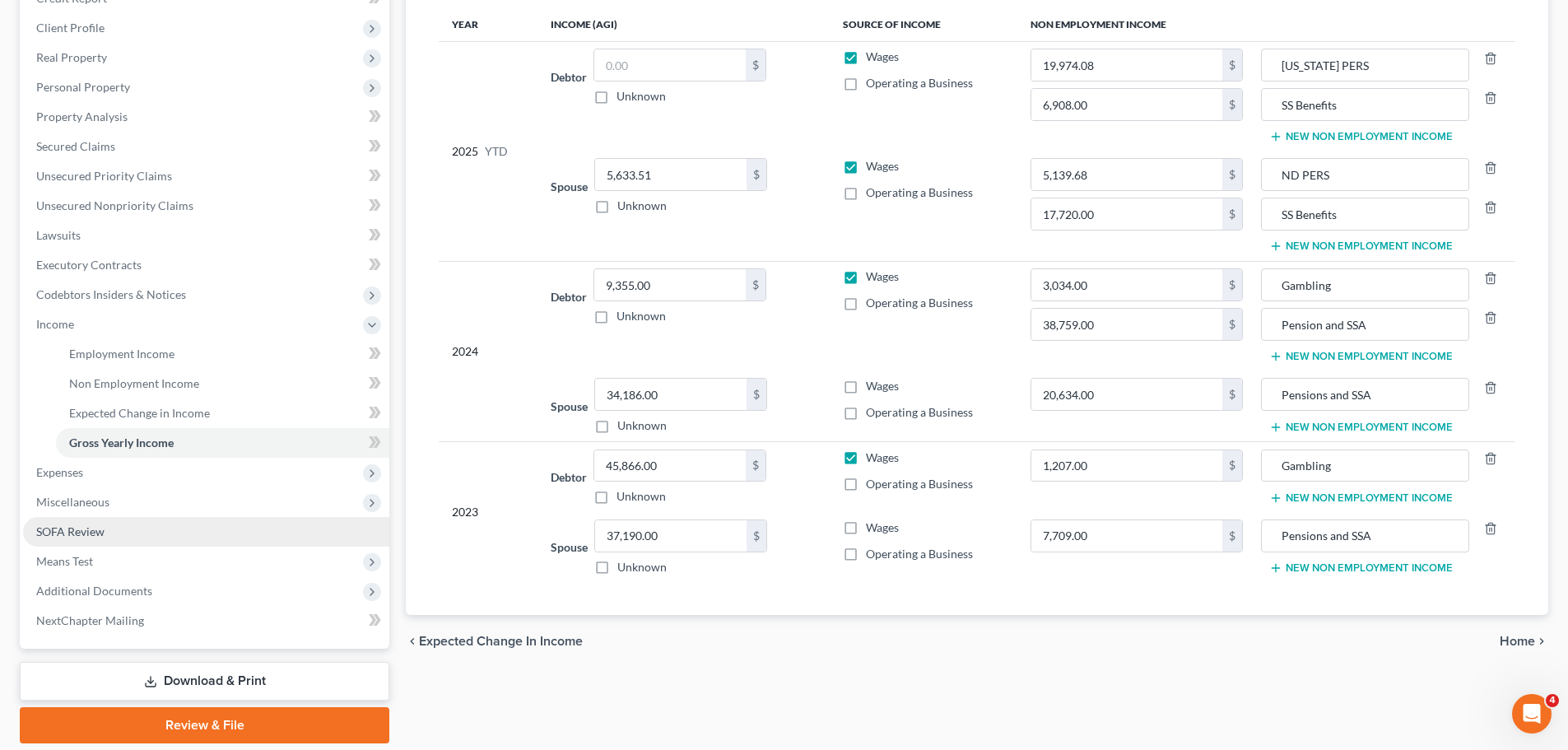
click at [81, 533] on span "SOFA Review" at bounding box center [70, 531] width 68 height 14
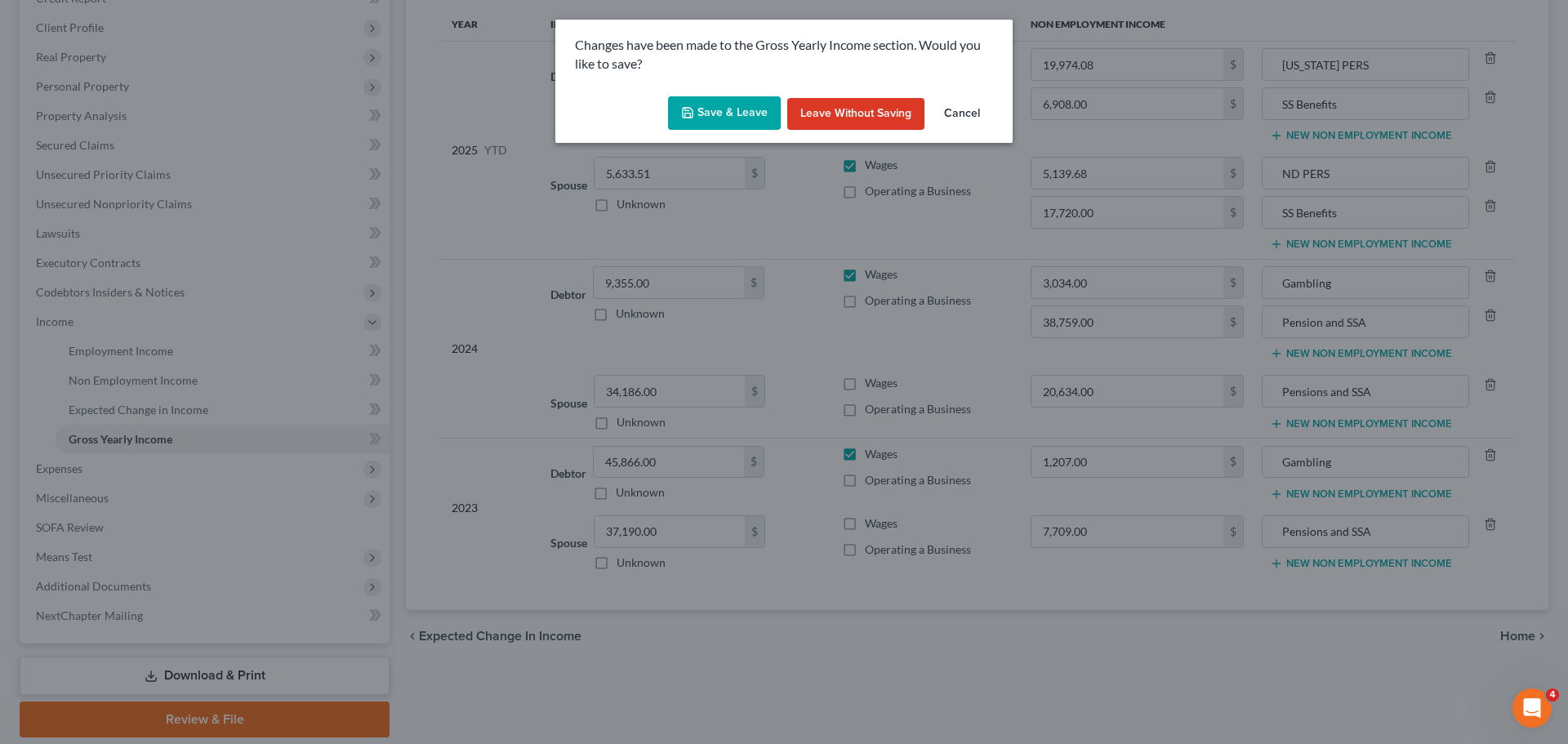
click at [704, 116] on button "Save & Leave" at bounding box center [724, 113] width 113 height 35
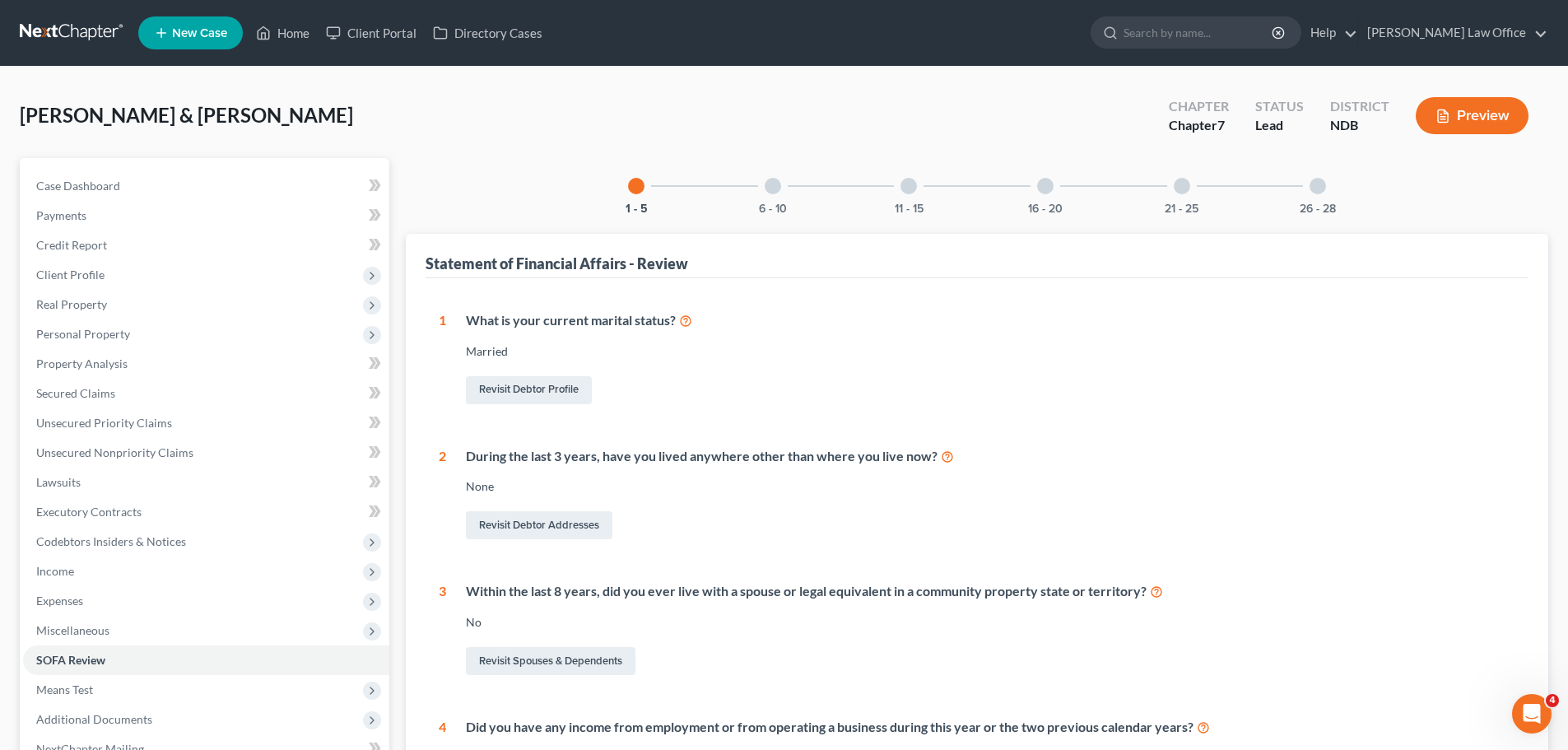
click at [774, 191] on div at bounding box center [773, 186] width 16 height 16
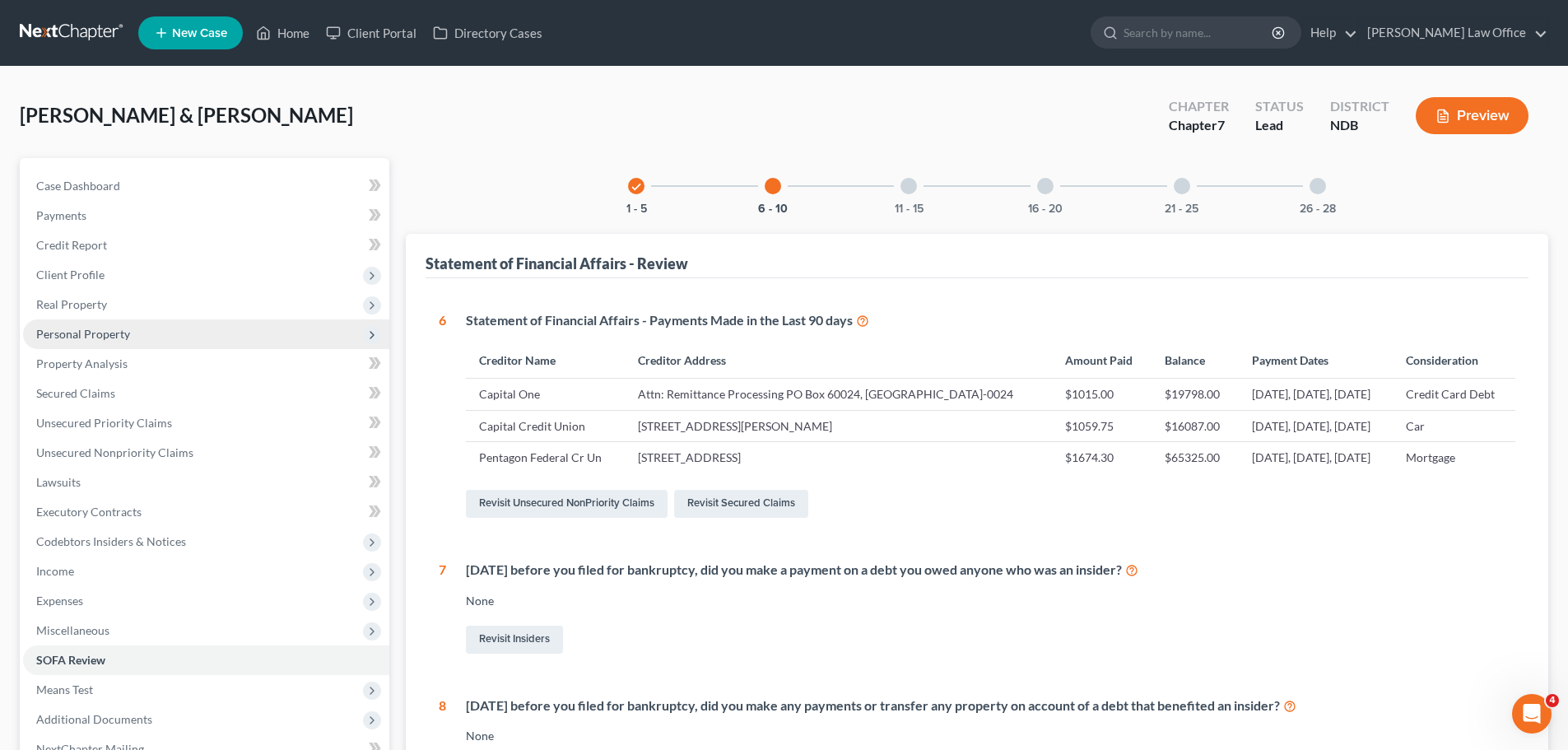
click at [81, 336] on span "Personal Property" at bounding box center [83, 334] width 94 height 14
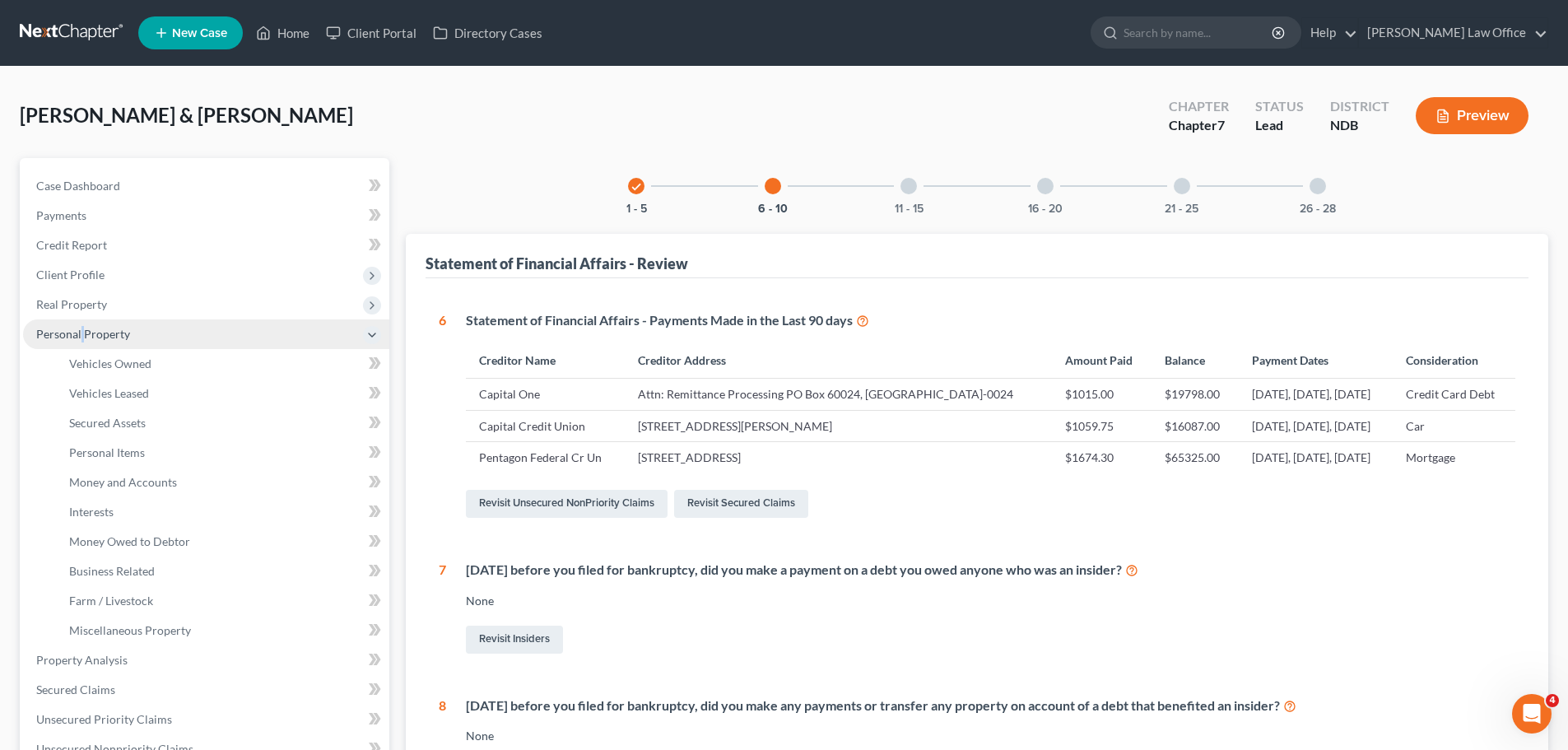
click at [81, 336] on span "Personal Property" at bounding box center [83, 334] width 94 height 14
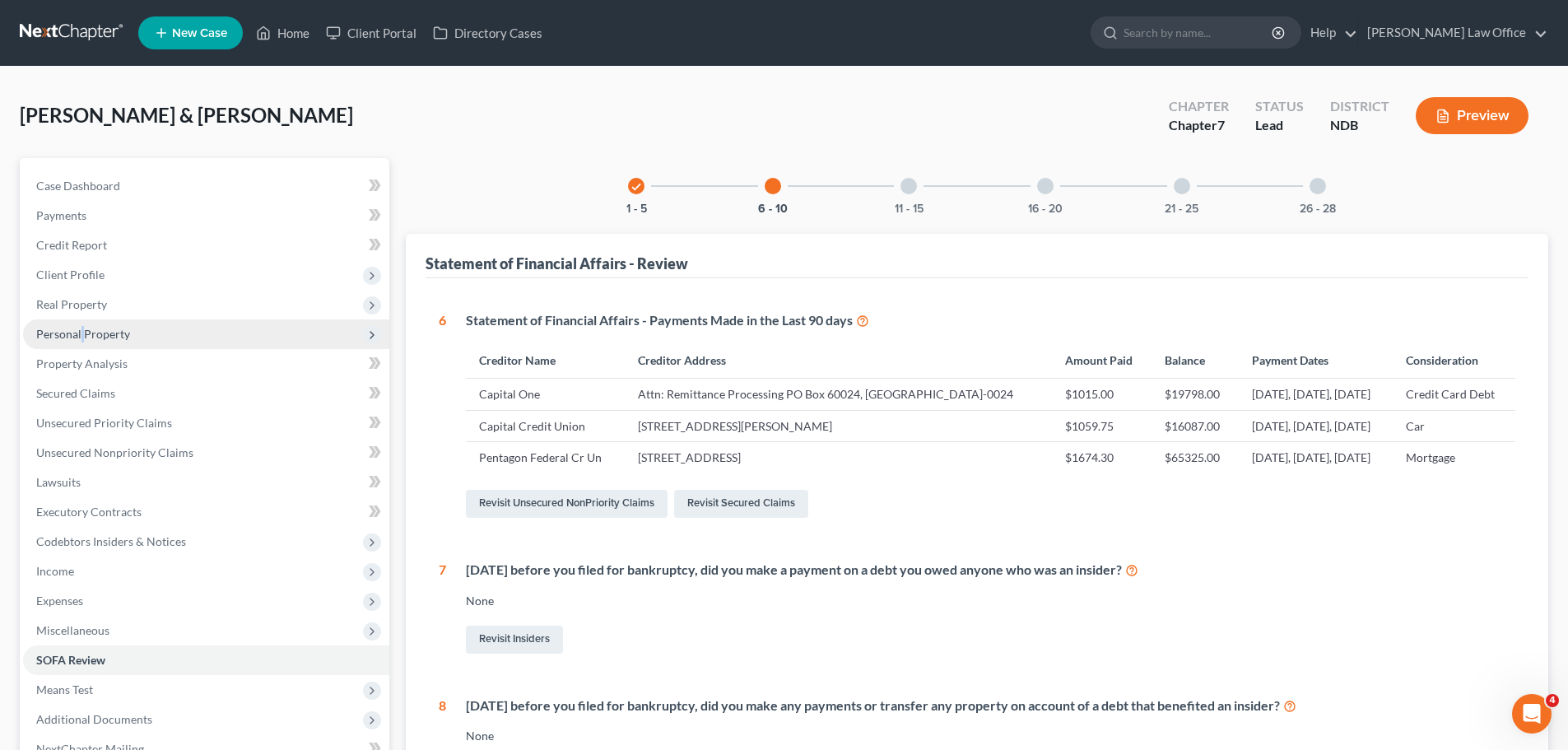
click at [81, 336] on span "Personal Property" at bounding box center [83, 334] width 94 height 14
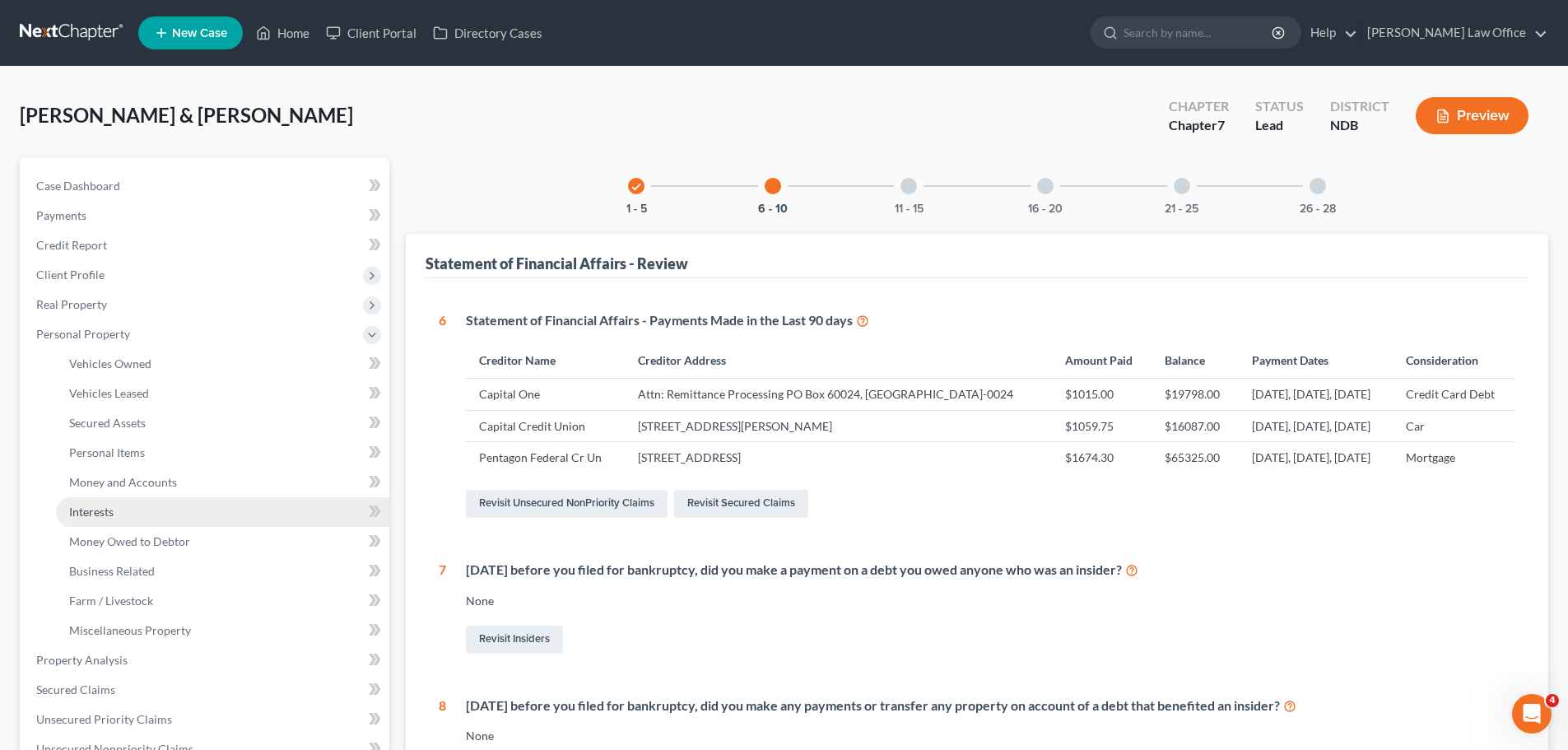
click at [96, 516] on span "Interests" at bounding box center [92, 511] width 45 height 14
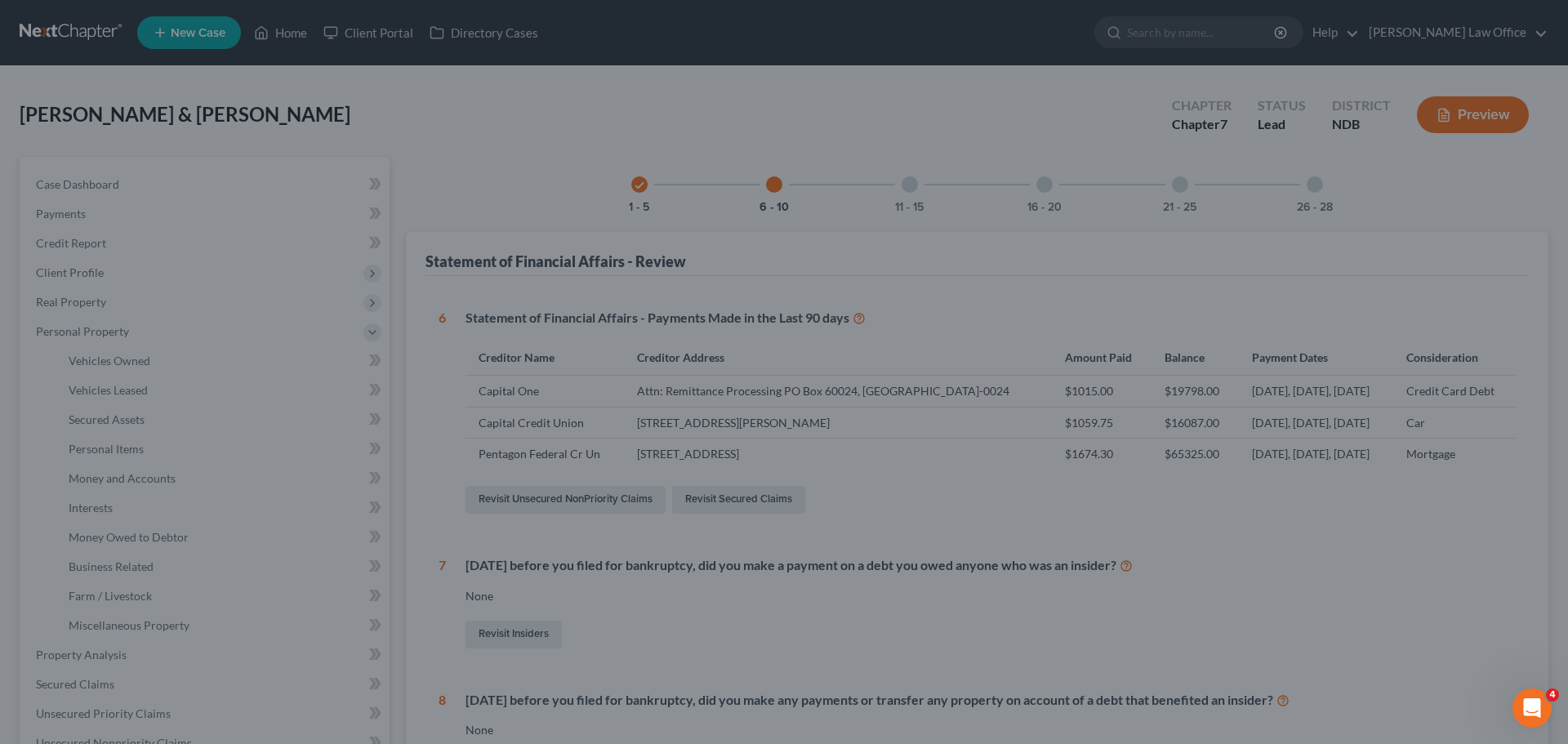
click at [88, 505] on div at bounding box center [784, 372] width 1568 height 744
click at [299, 462] on div at bounding box center [784, 372] width 1568 height 744
click at [85, 244] on div at bounding box center [784, 372] width 1568 height 744
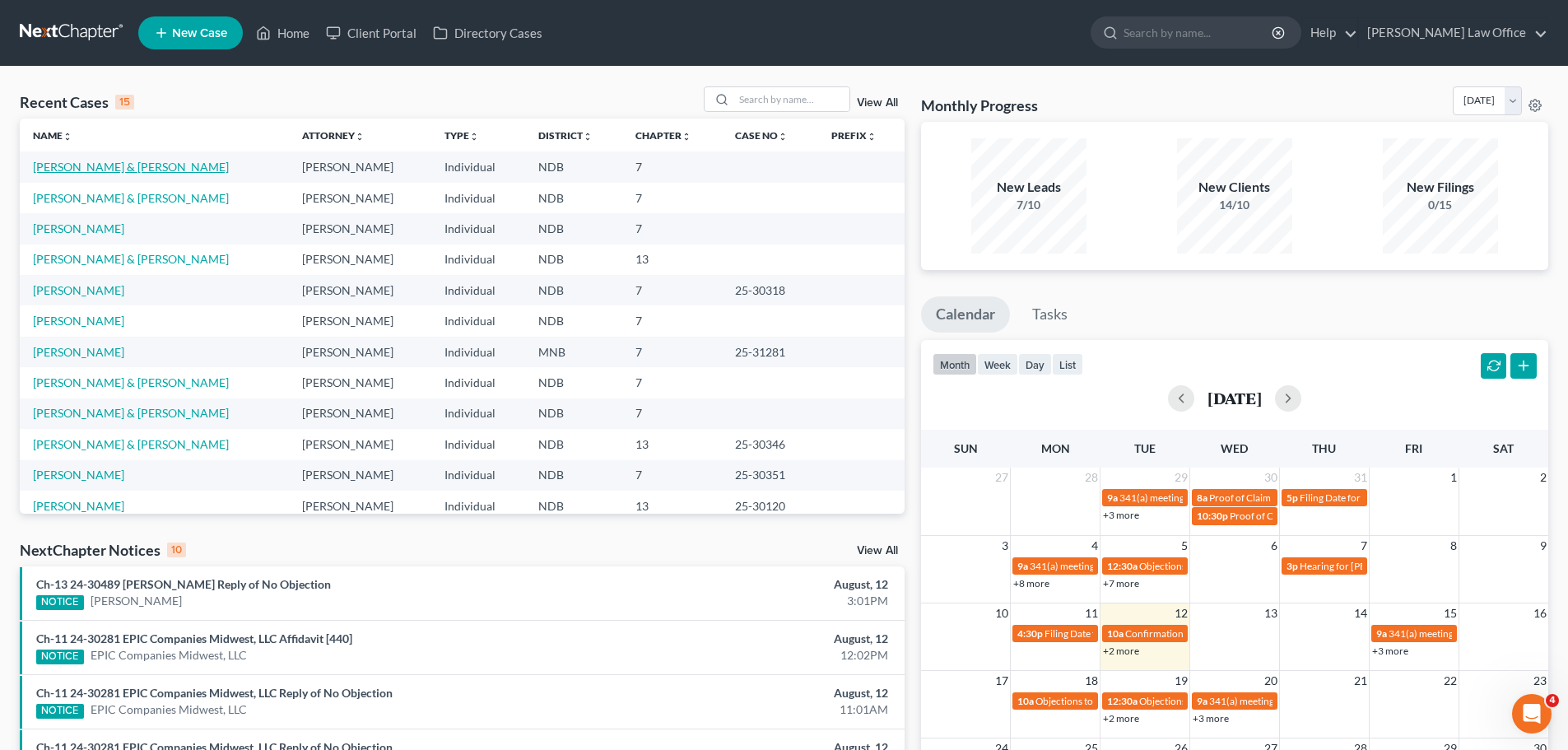
click at [82, 161] on link "[PERSON_NAME] & [PERSON_NAME]" at bounding box center [131, 167] width 196 height 14
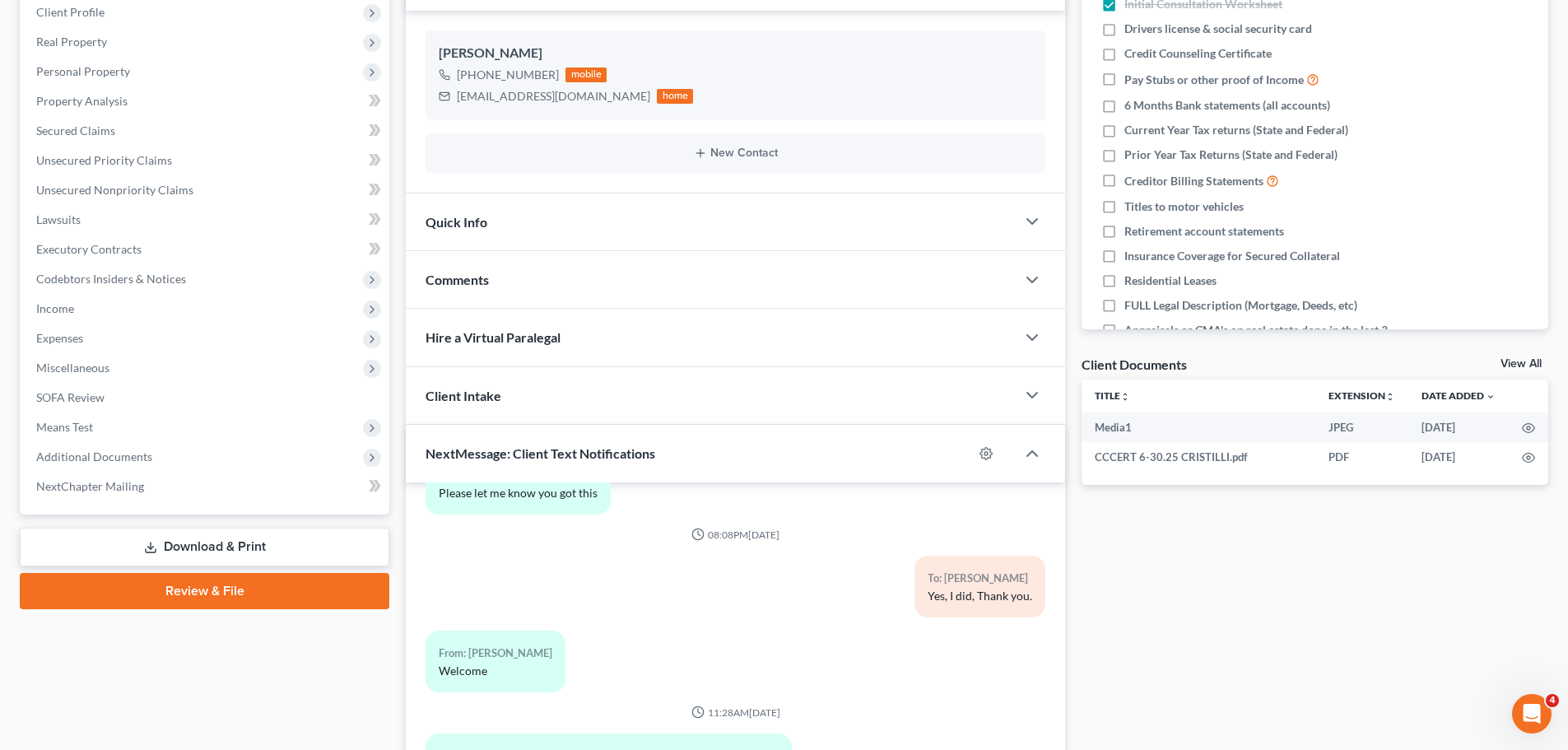
scroll to position [329, 0]
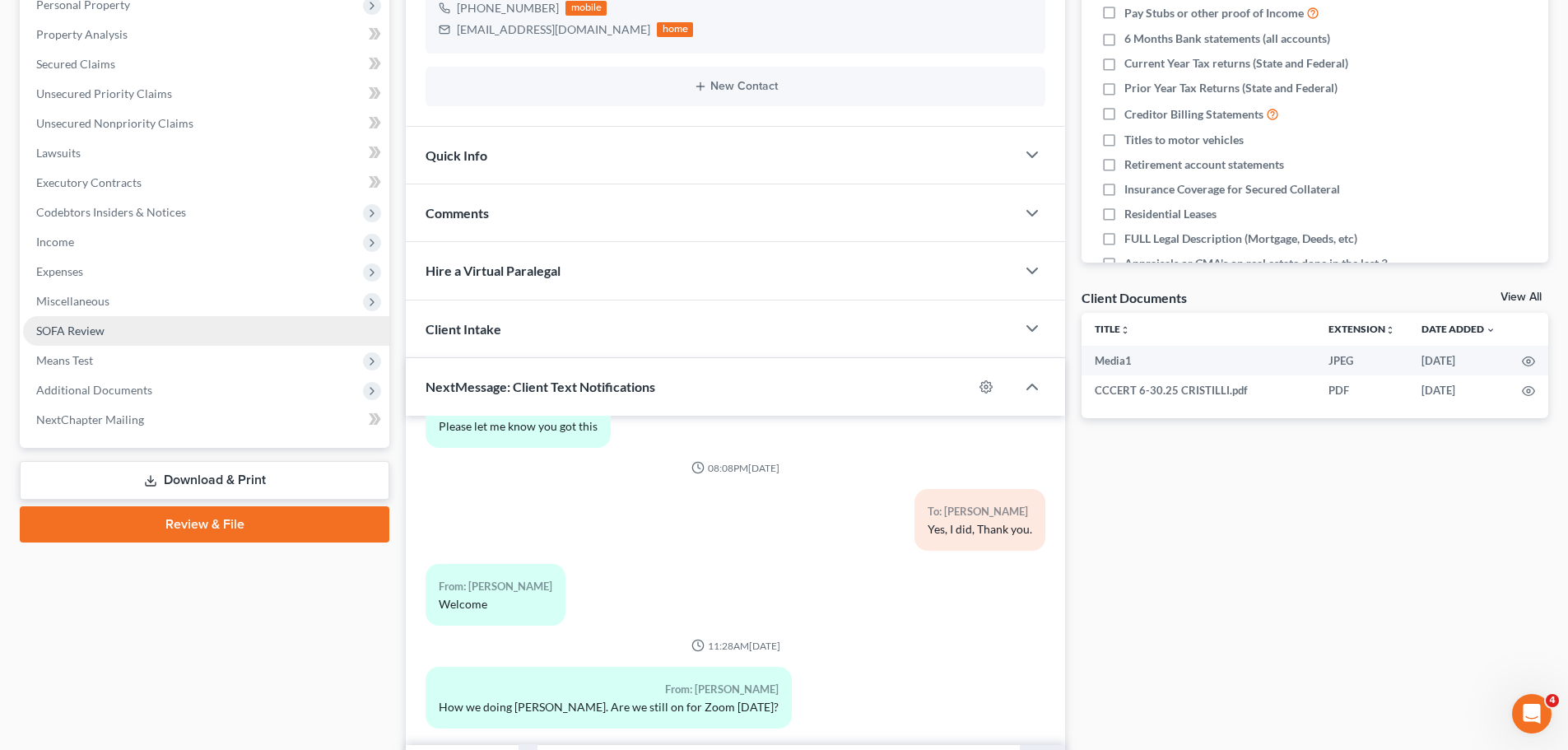
click at [74, 327] on span "SOFA Review" at bounding box center [70, 330] width 68 height 14
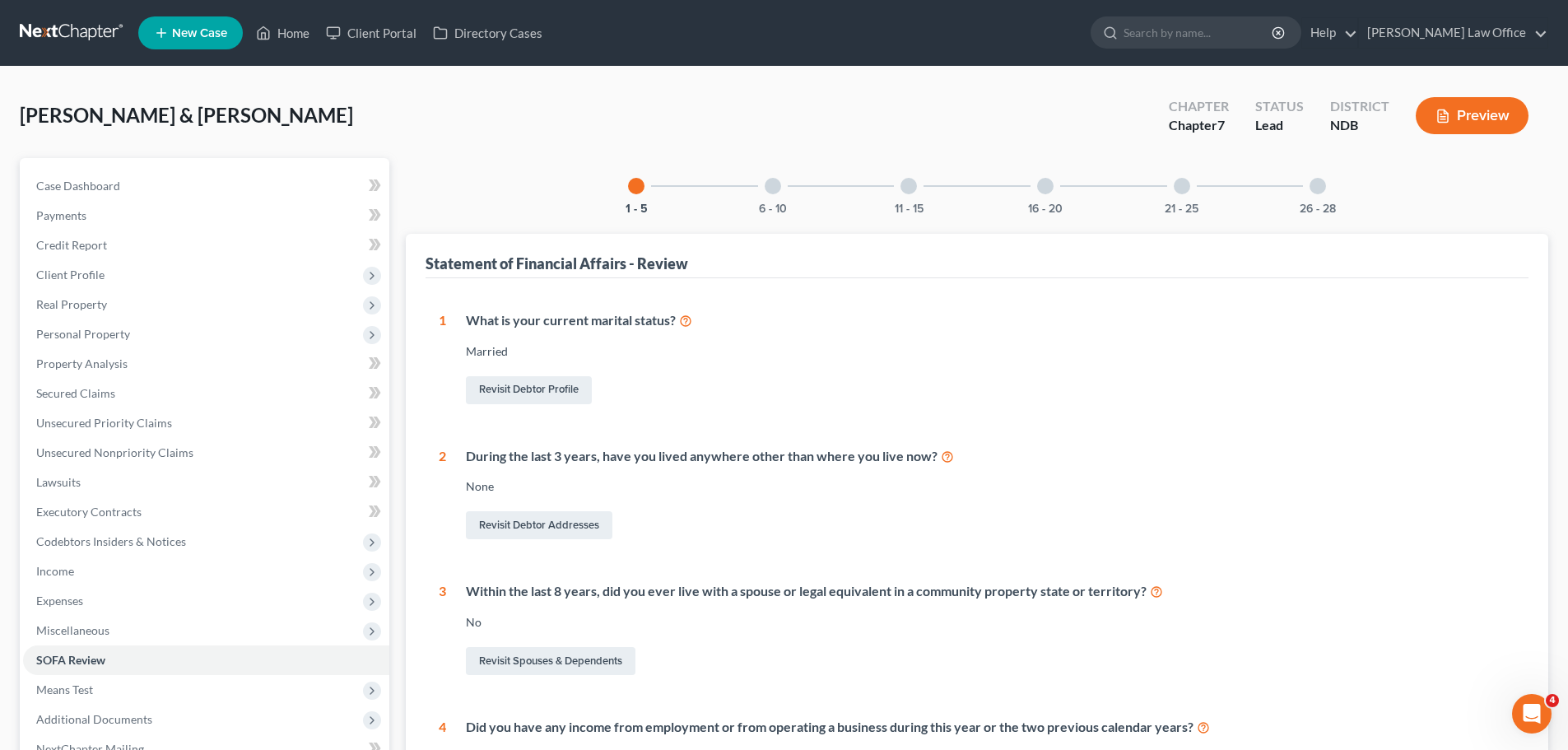
click at [784, 195] on div "6 - 10" at bounding box center [773, 186] width 56 height 56
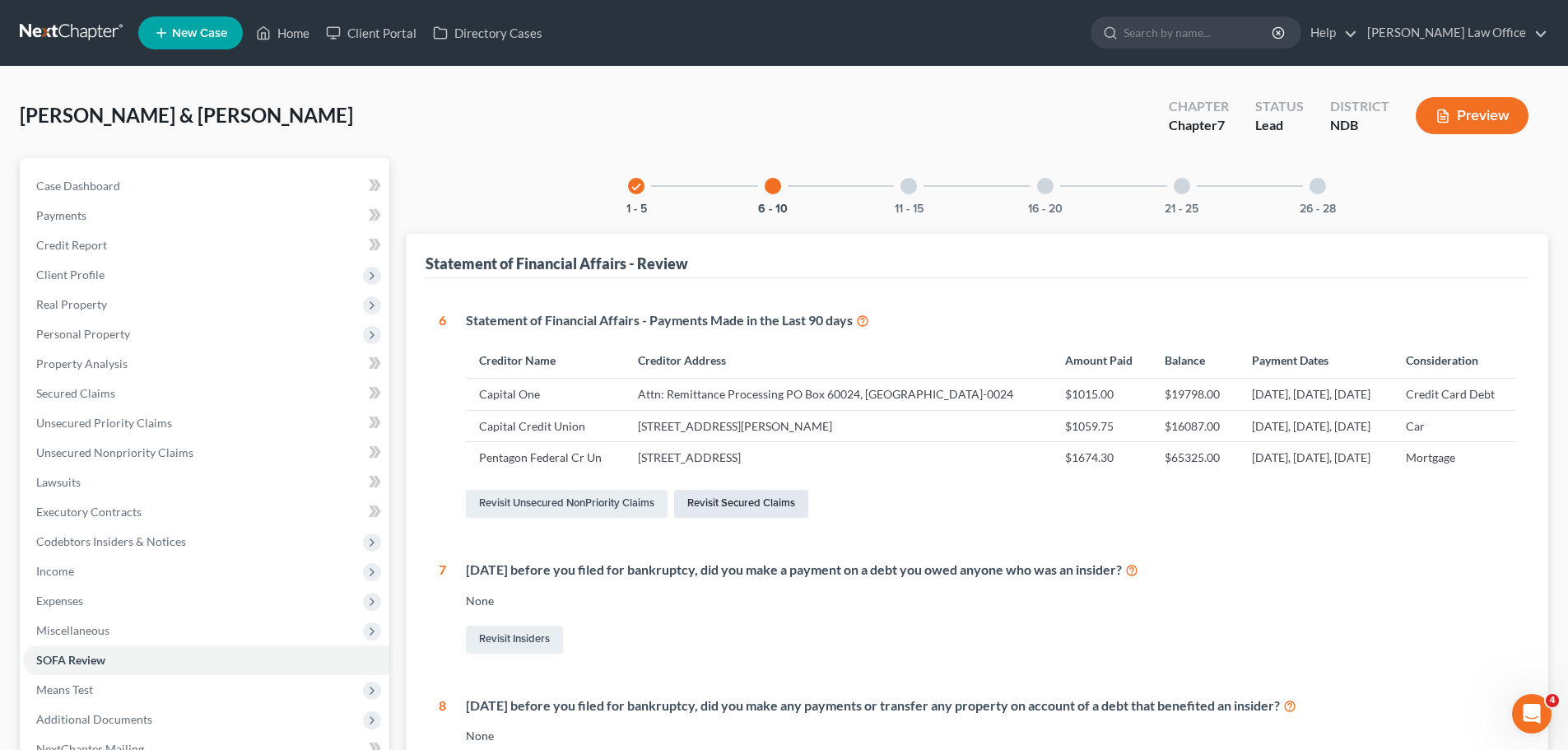
click at [736, 518] on link "Revisit Secured Claims" at bounding box center [740, 503] width 134 height 28
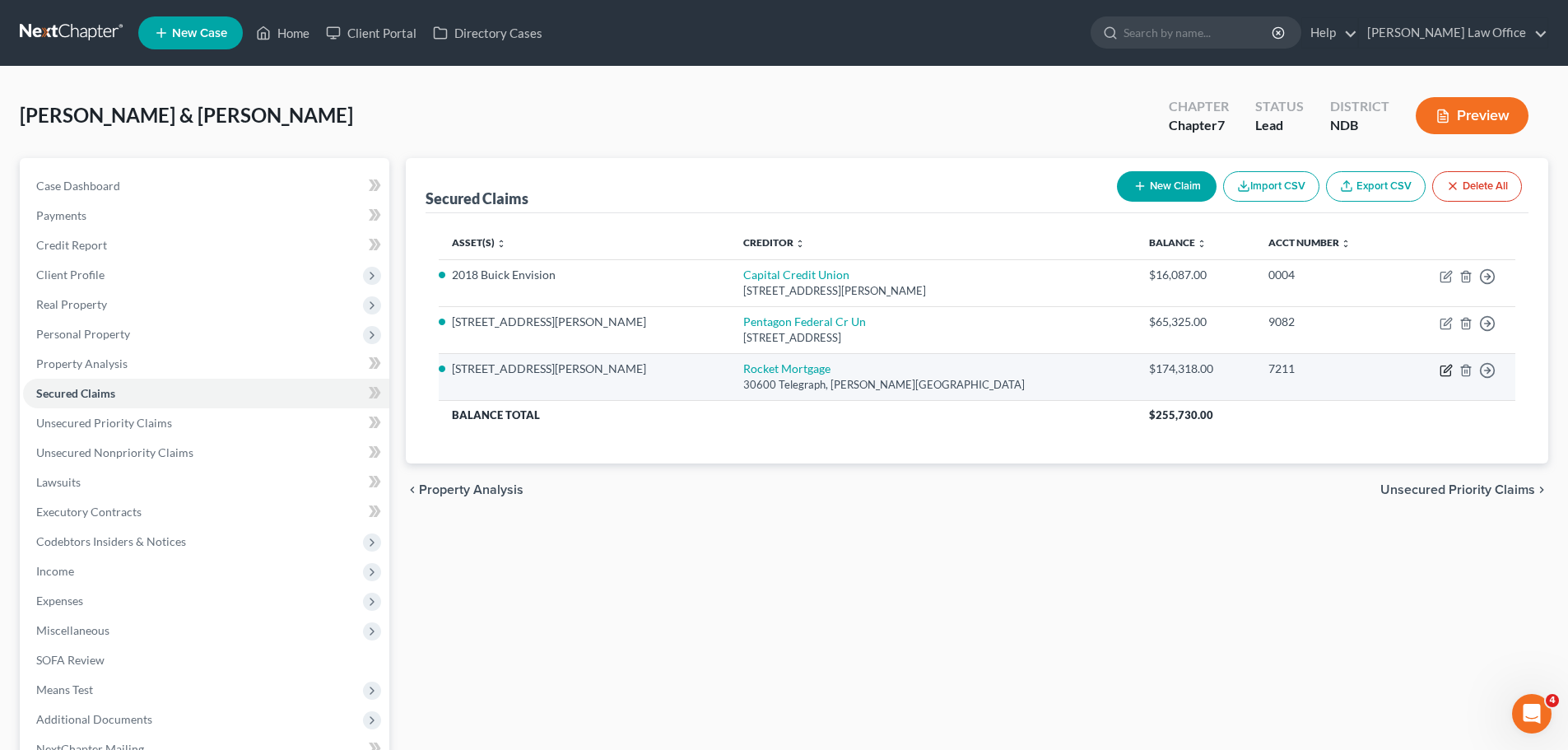
click at [1449, 374] on icon "button" at bounding box center [1446, 370] width 13 height 13
select select "23"
select select "2"
select select "0"
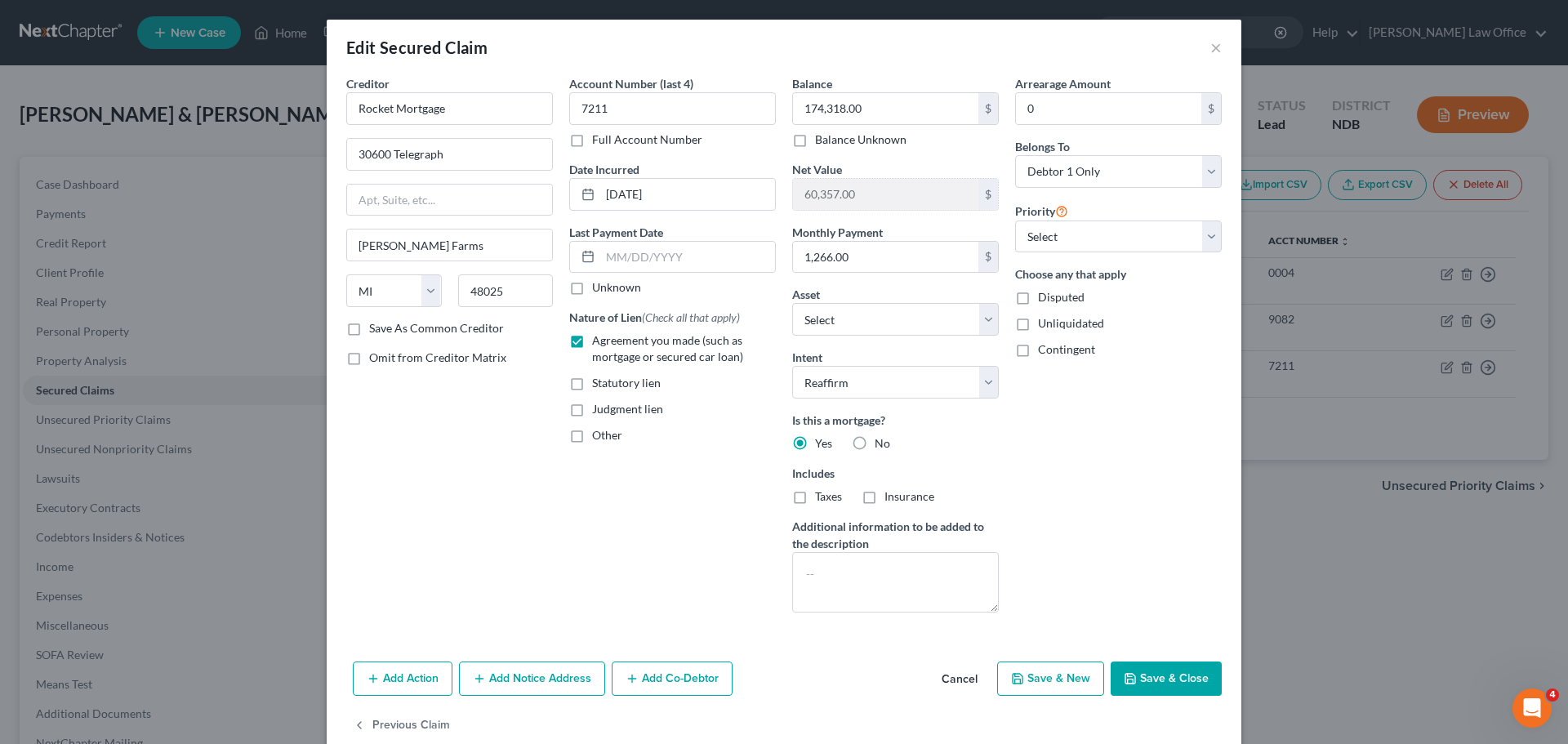
click at [370, 328] on label "Save As Common Creditor" at bounding box center [436, 328] width 134 height 16
click at [376, 328] on input "Save As Common Creditor" at bounding box center [381, 326] width 11 height 11
checkbox input "true"
click at [605, 259] on input "text" at bounding box center [687, 256] width 175 height 31
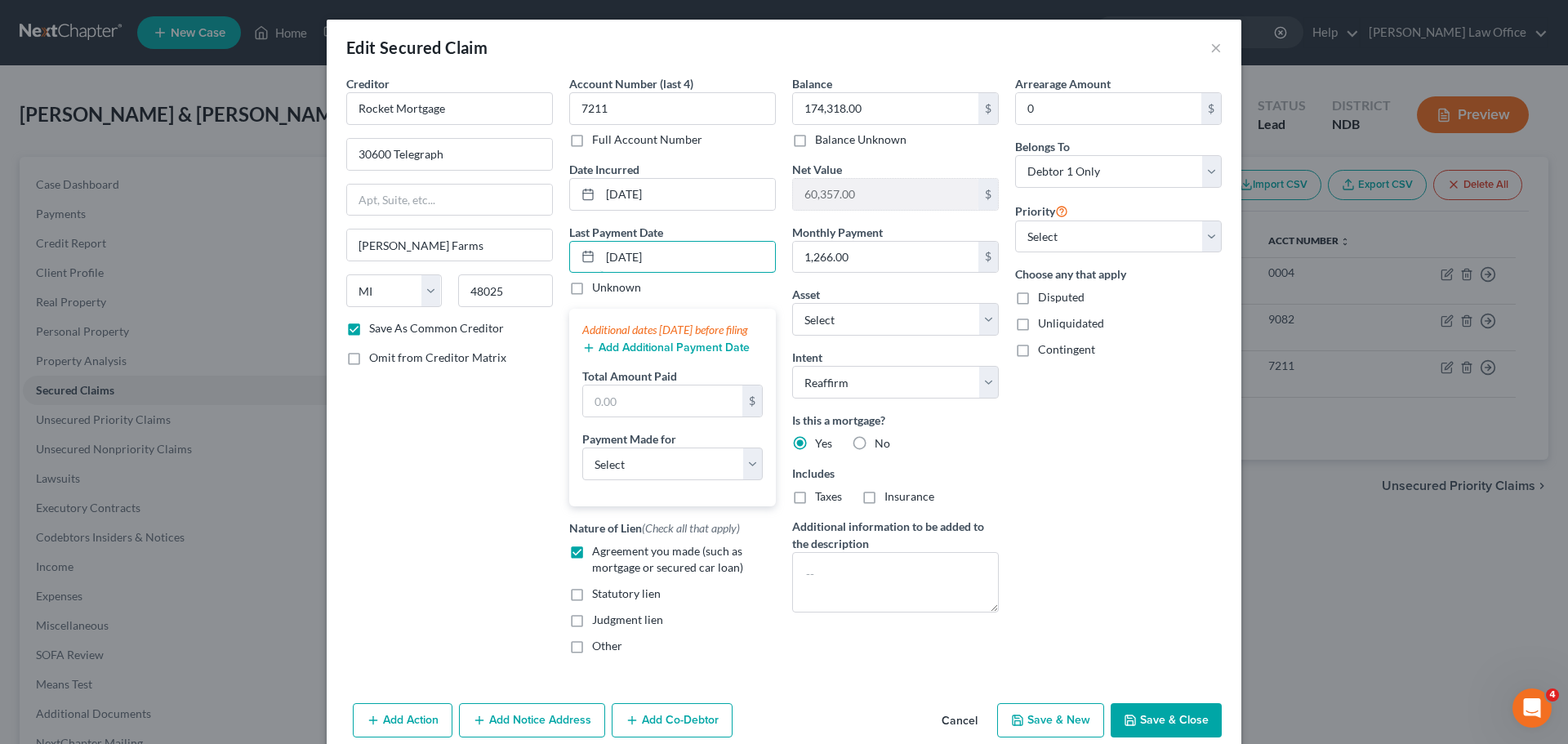
type input "[DATE]"
click at [662, 354] on button "Add Additional Payment Date" at bounding box center [666, 347] width 167 height 13
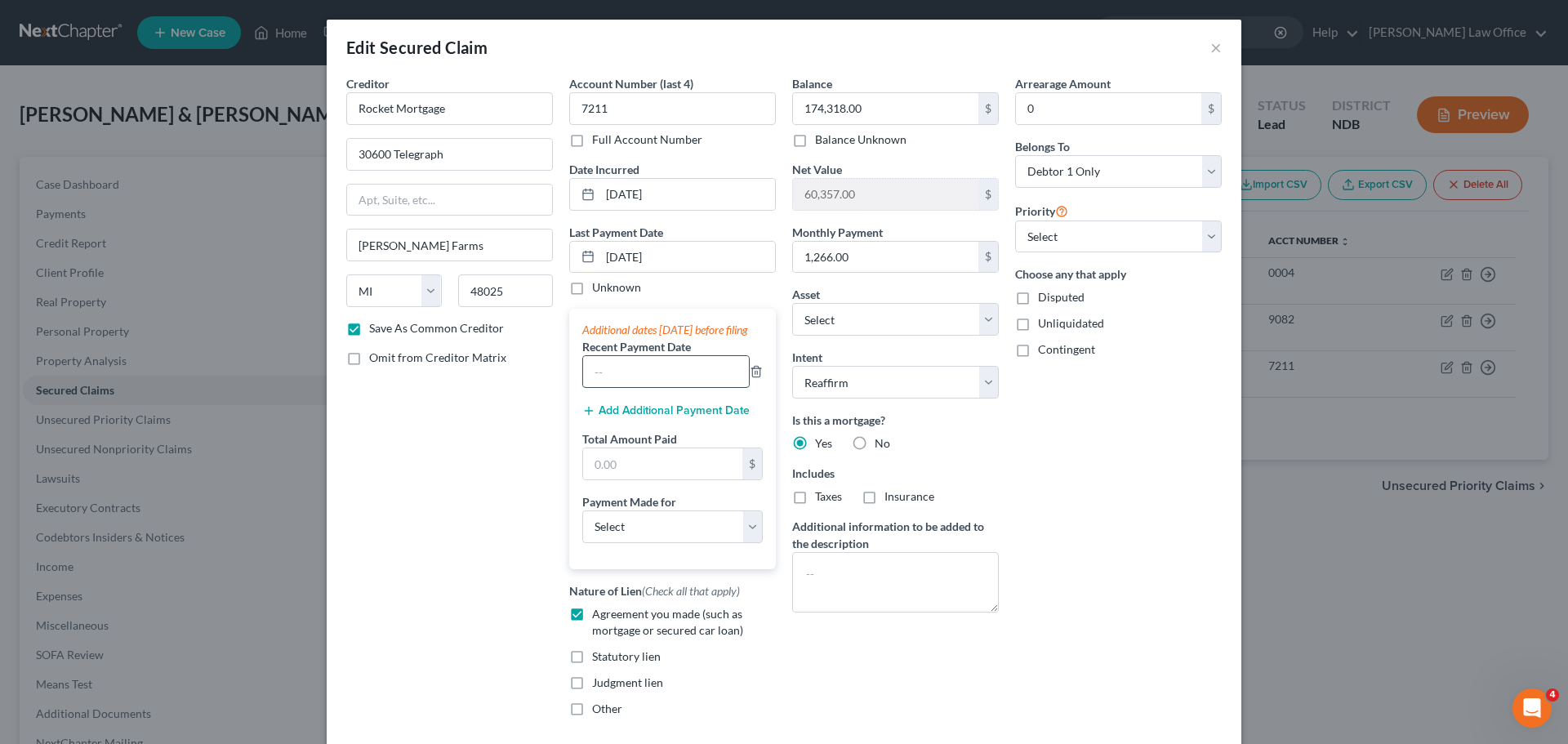
click at [654, 384] on input "text" at bounding box center [666, 371] width 166 height 31
type input "[DATE]"
click at [638, 417] on button "Add Additional Payment Date" at bounding box center [666, 410] width 167 height 13
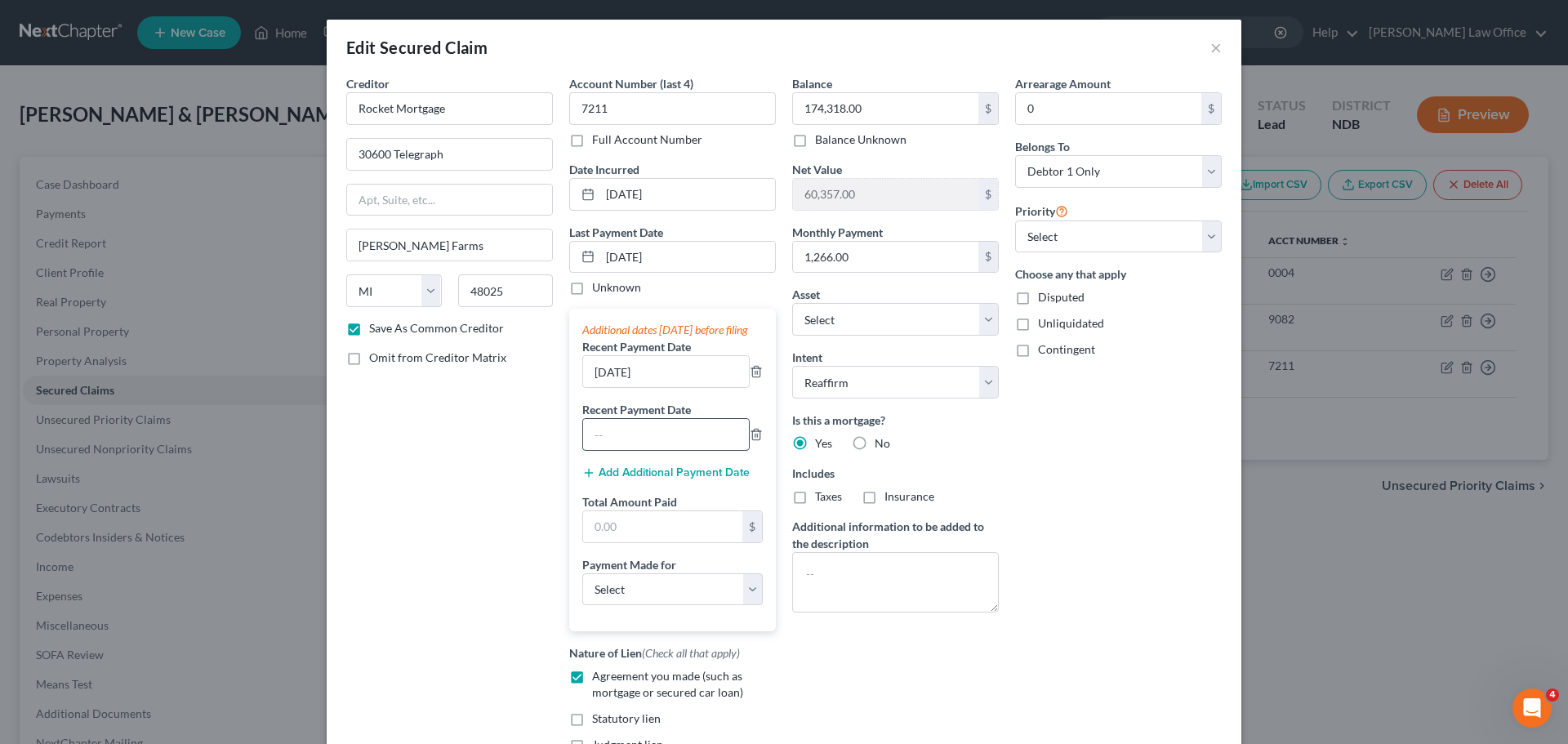
click at [623, 449] on input "text" at bounding box center [666, 433] width 166 height 31
type input "[DATE]"
click at [675, 479] on button "Add Additional Payment Date" at bounding box center [666, 473] width 167 height 13
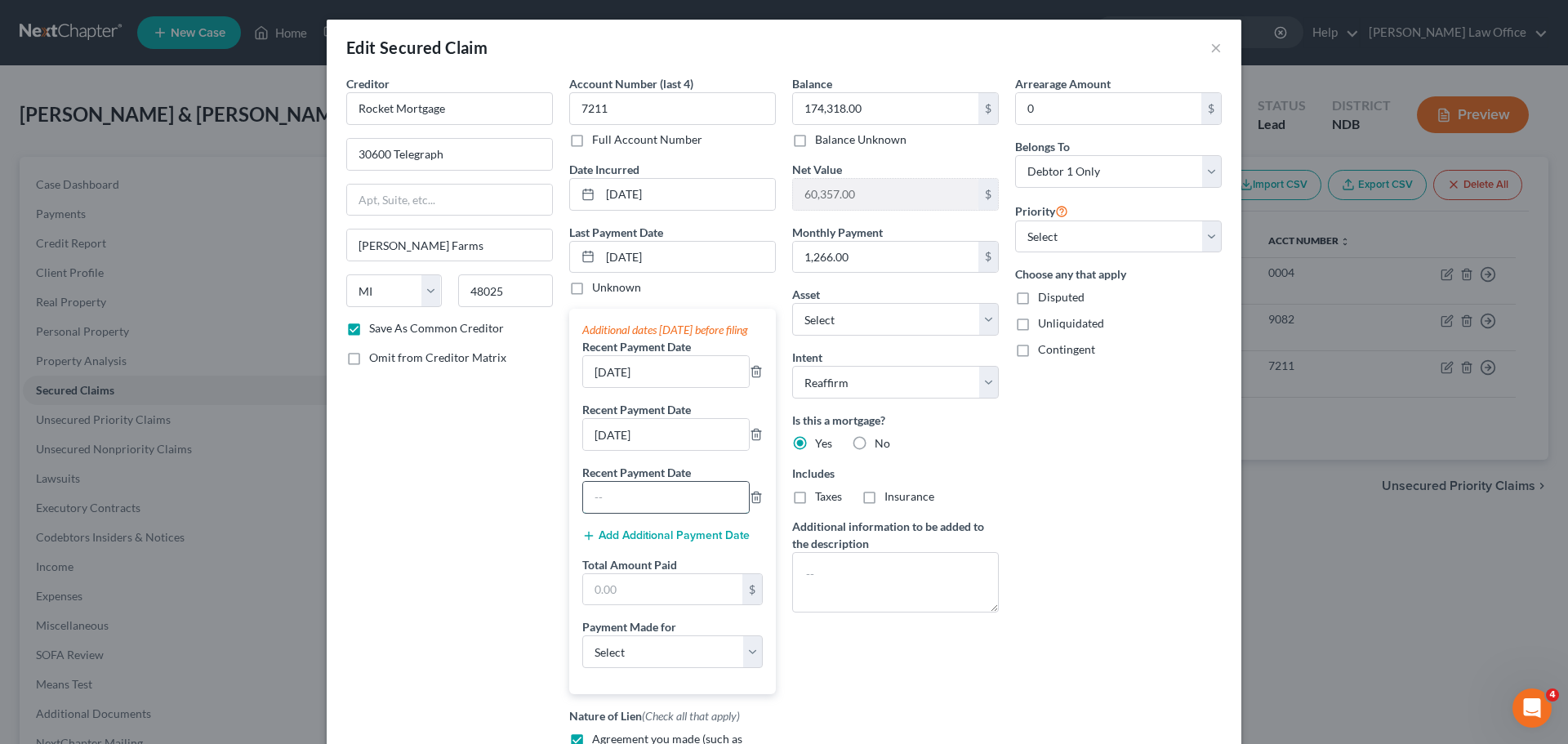
click at [602, 513] on input "text" at bounding box center [666, 497] width 166 height 31
type input "[DATE]"
click at [616, 597] on input "text" at bounding box center [662, 589] width 159 height 31
click at [626, 605] on input "text" at bounding box center [662, 589] width 159 height 31
type input "4,900.00"
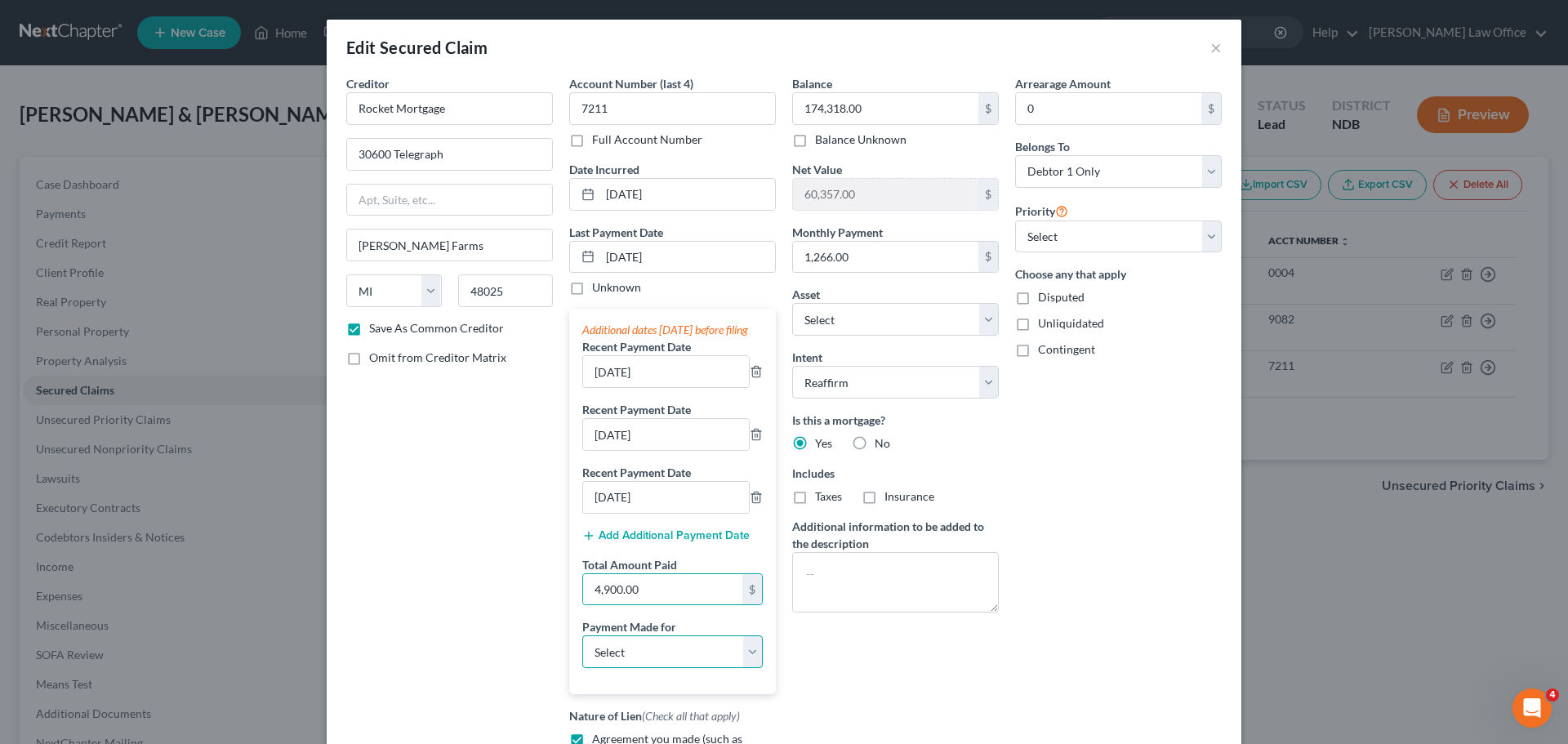
click at [748, 662] on select "Select Car Credit Card Loan Repayment Mortgage Other Suppliers Or Vendors" at bounding box center [672, 651] width 181 height 33
select select "3"
click at [582, 651] on select "Select Car Credit Card Loan Repayment Mortgage Other Suppliers Or Vendors" at bounding box center [672, 651] width 181 height 33
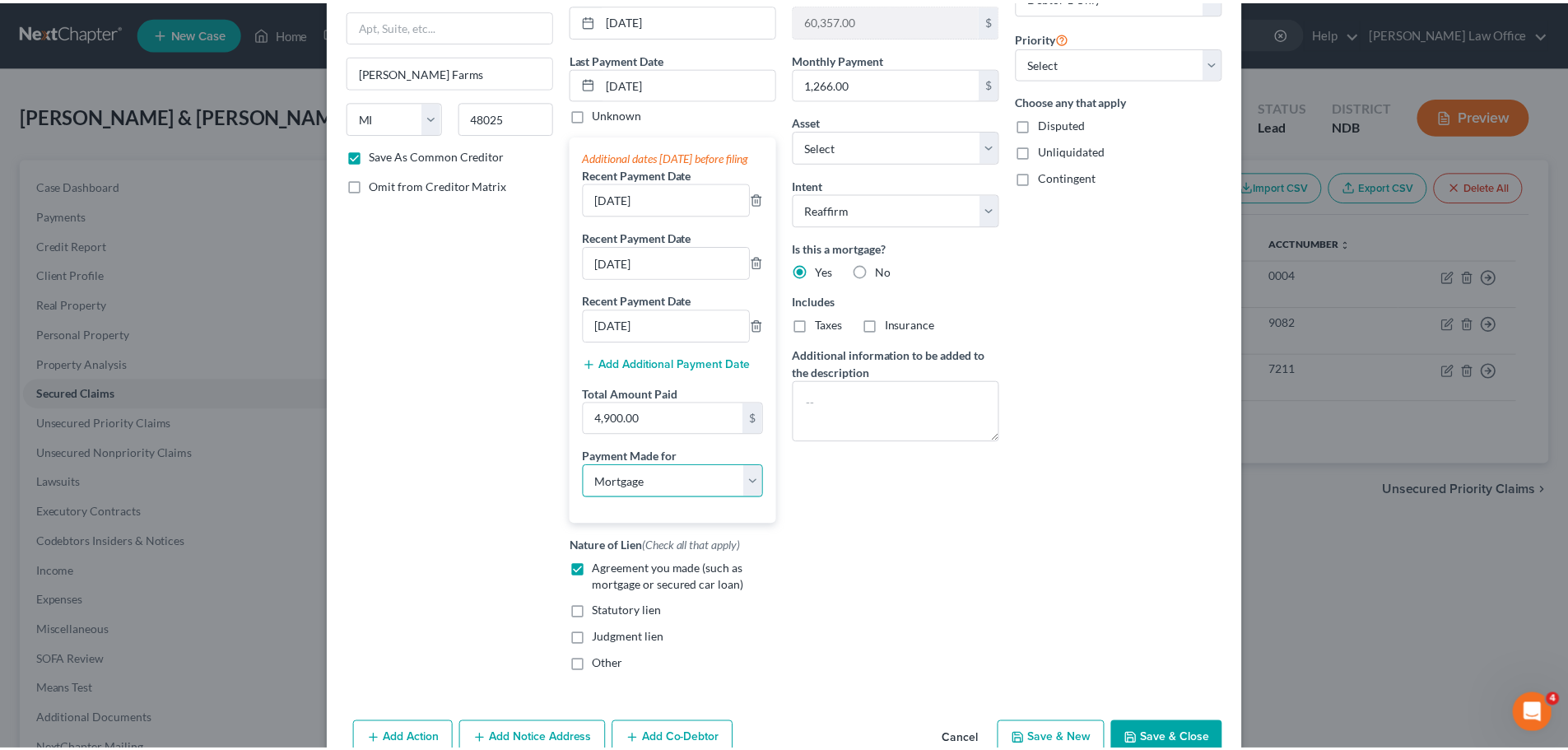
scroll to position [279, 0]
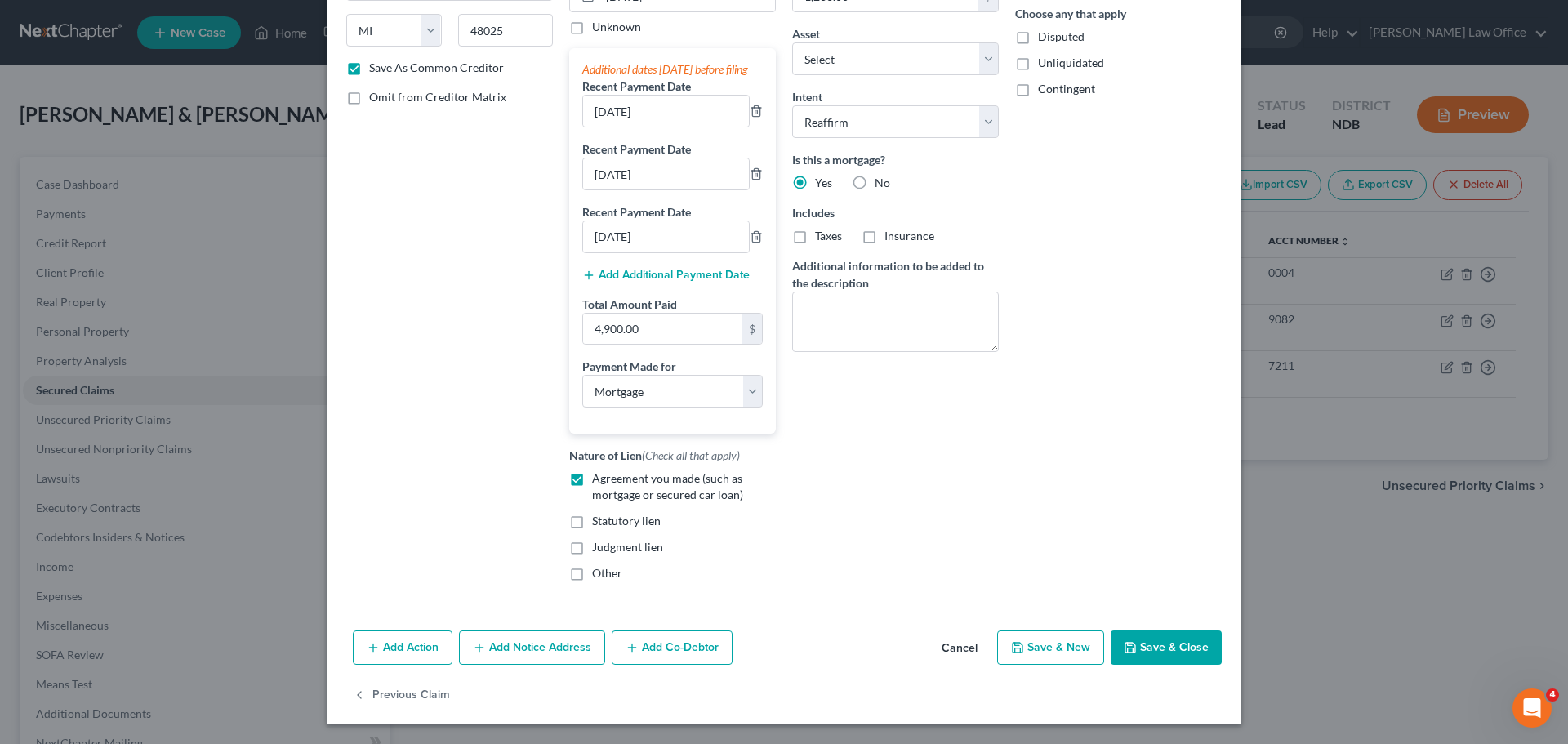
click at [1149, 645] on button "Save & Close" at bounding box center [1166, 647] width 111 height 35
checkbox input "false"
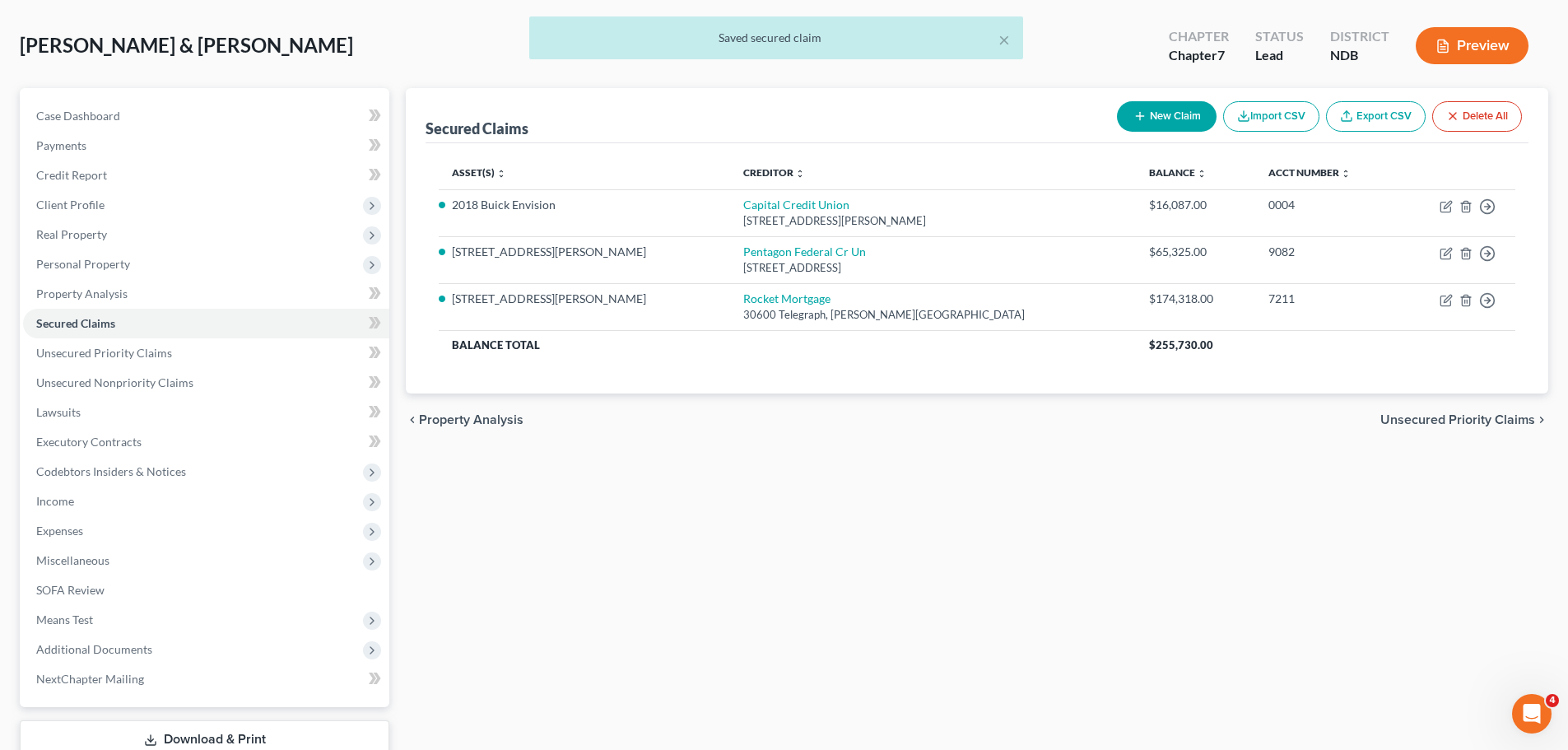
scroll to position [184, 0]
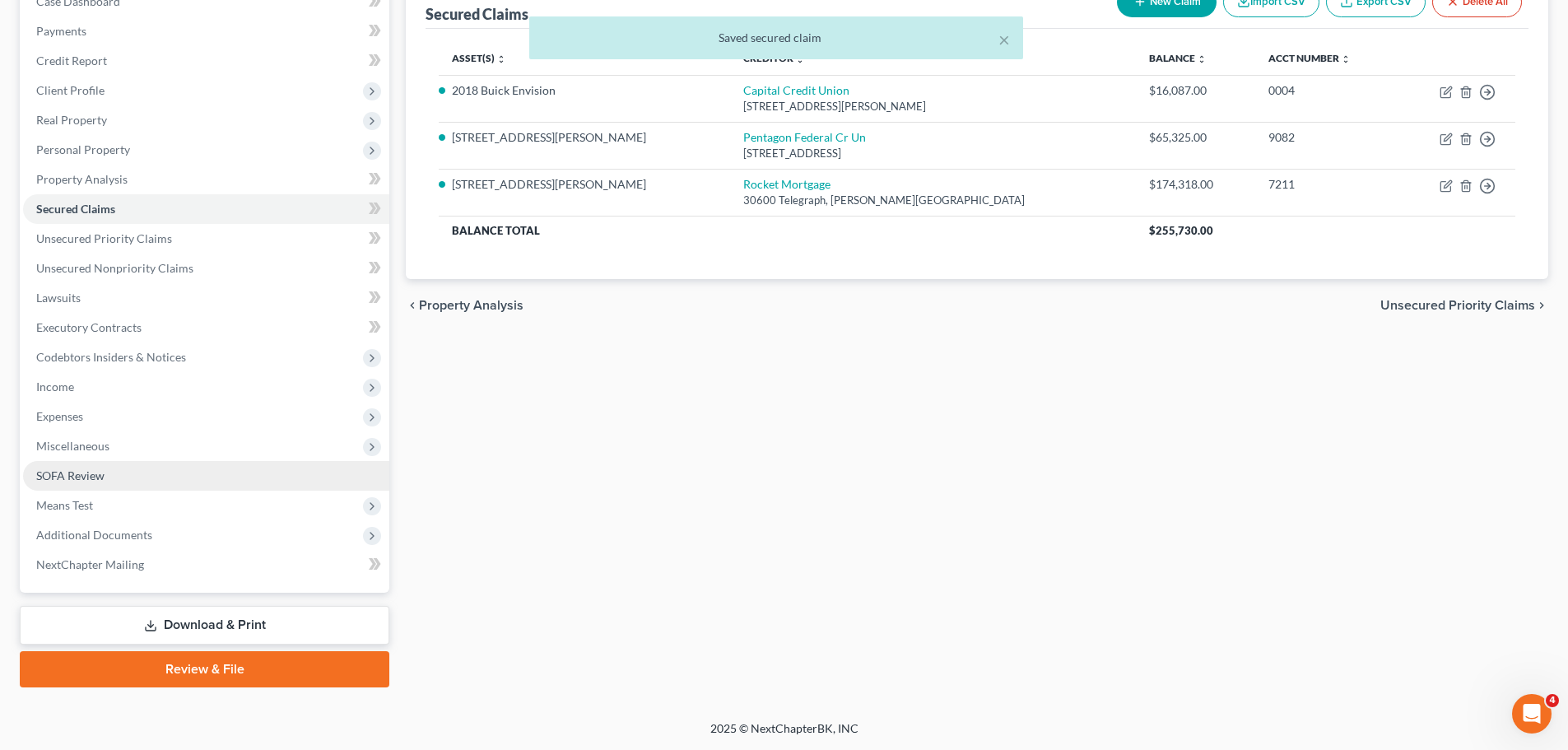
click at [70, 475] on span "SOFA Review" at bounding box center [70, 475] width 68 height 14
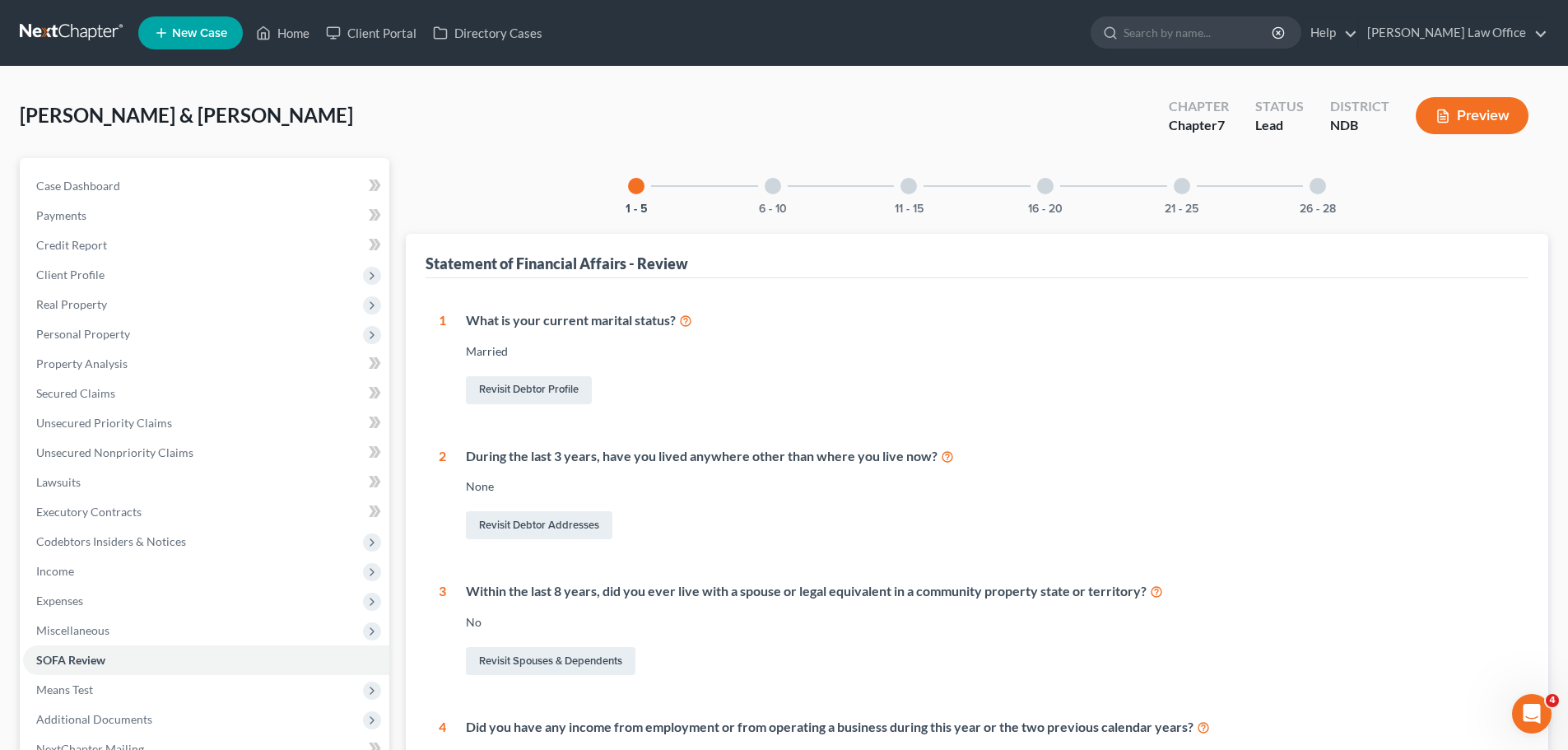
click at [770, 195] on div "6 - 10" at bounding box center [773, 186] width 56 height 56
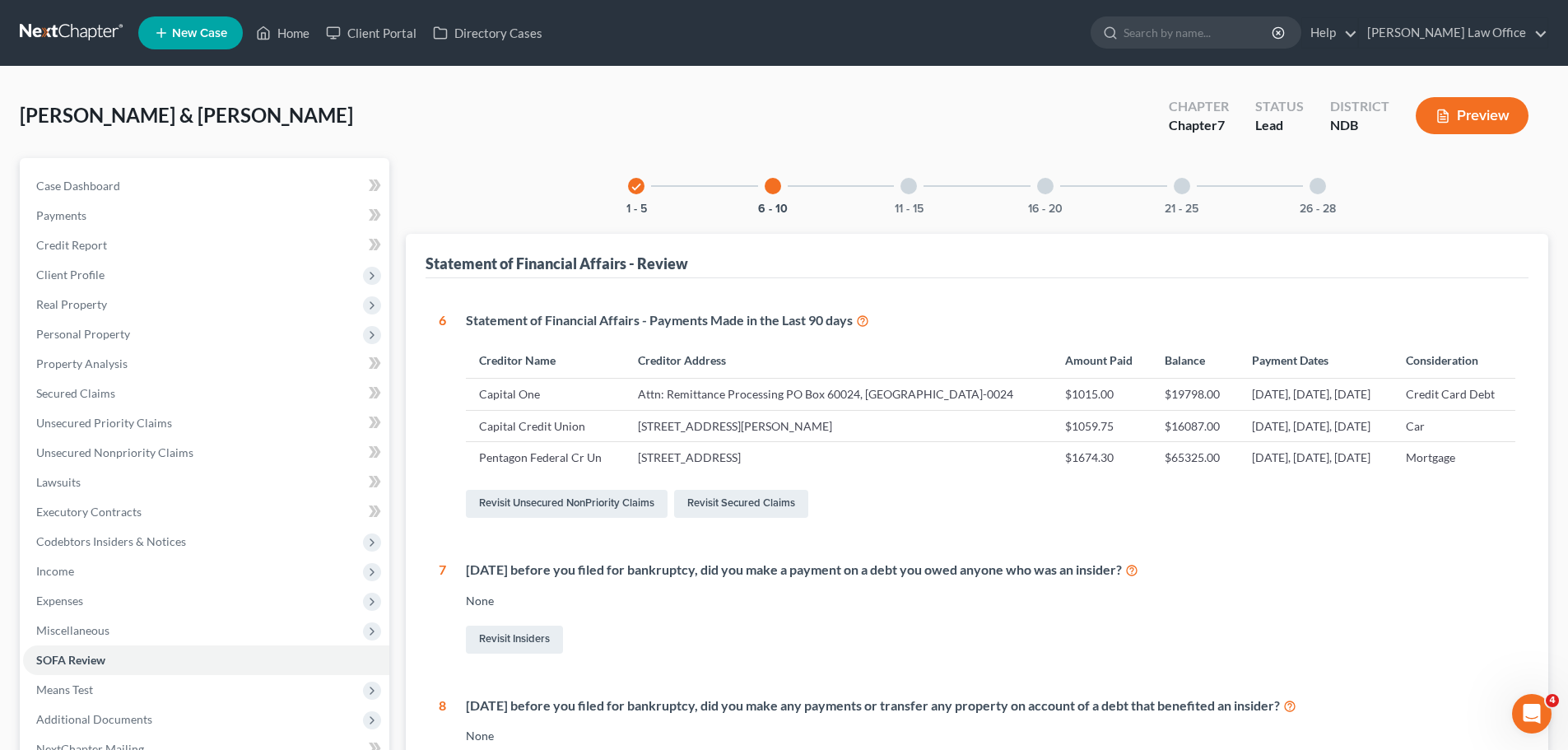
click at [918, 190] on div "11 - 15" at bounding box center [908, 186] width 56 height 56
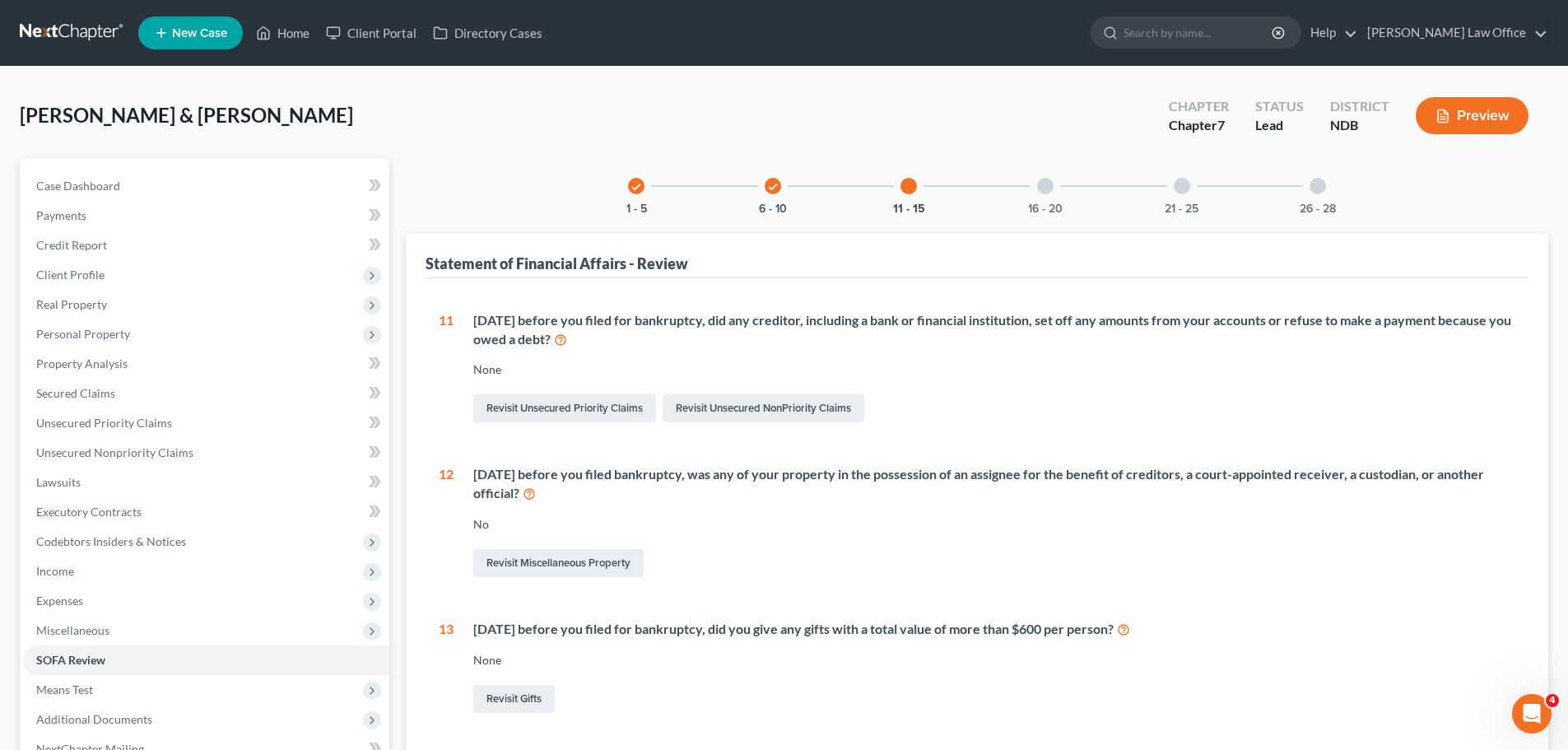
click at [765, 186] on div "check" at bounding box center [773, 186] width 16 height 16
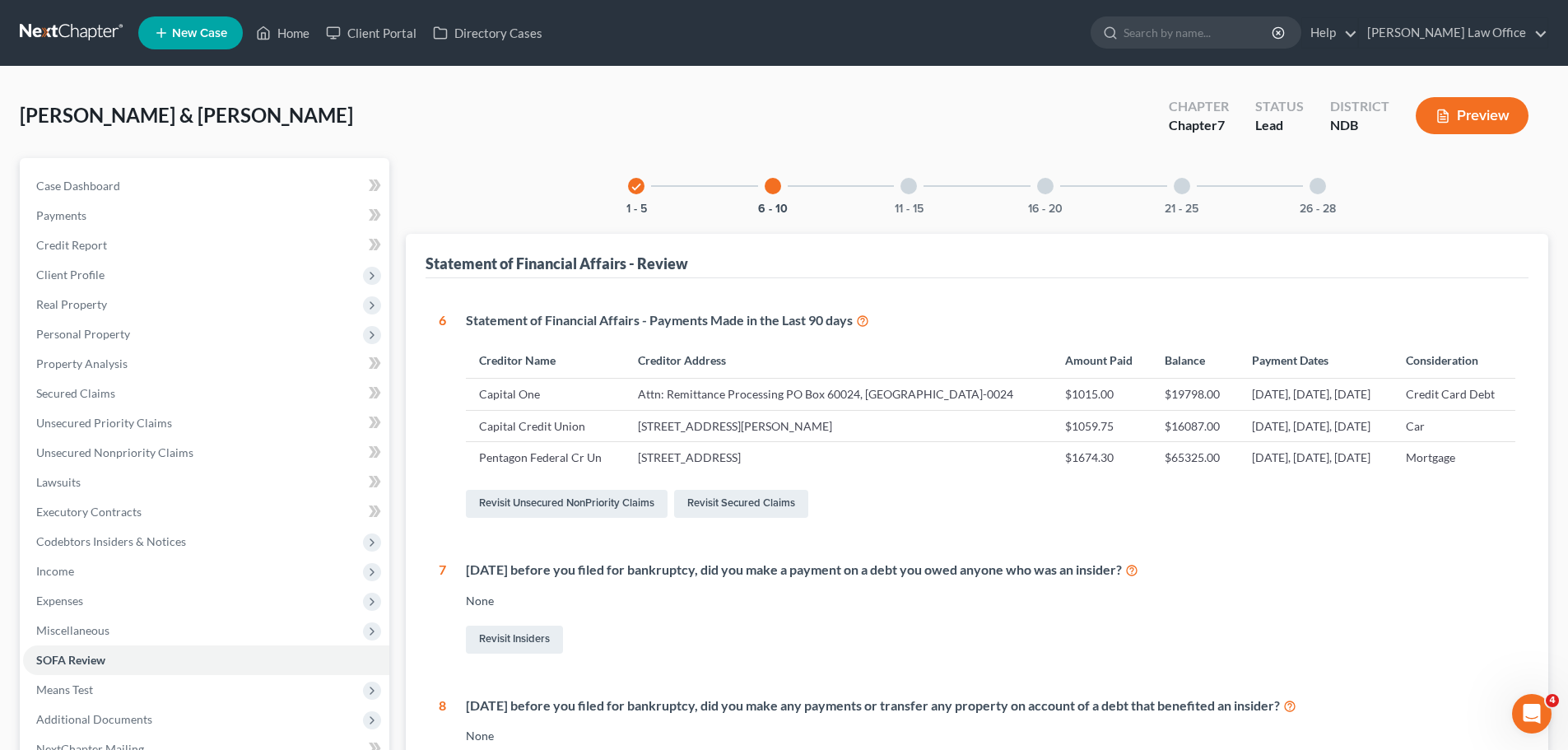
click at [780, 196] on div "6 - 10" at bounding box center [773, 186] width 56 height 56
click at [737, 518] on link "Revisit Secured Claims" at bounding box center [740, 503] width 134 height 28
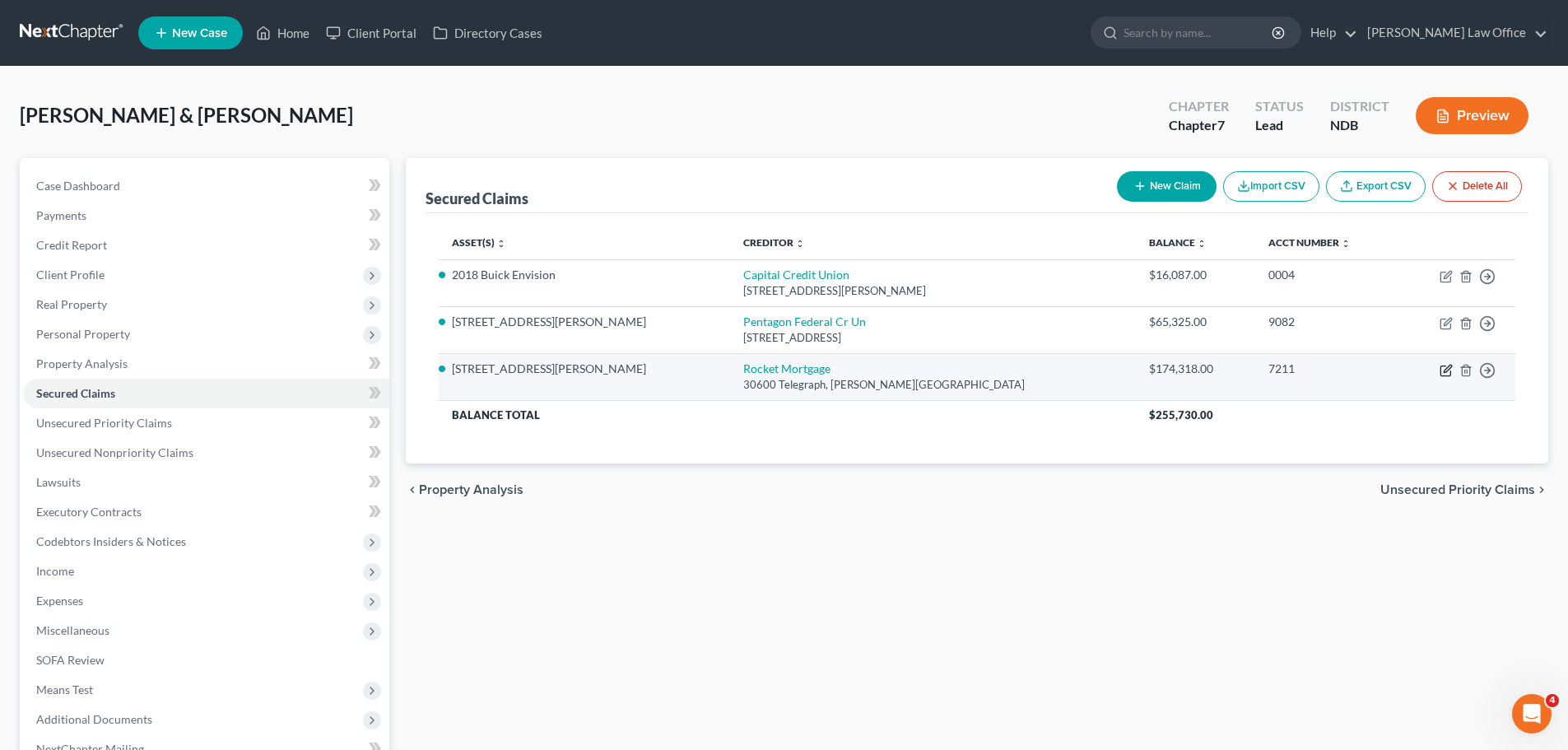
click at [1446, 368] on icon "button" at bounding box center [1448, 368] width 7 height 7
select select "23"
select select "3"
select select "2"
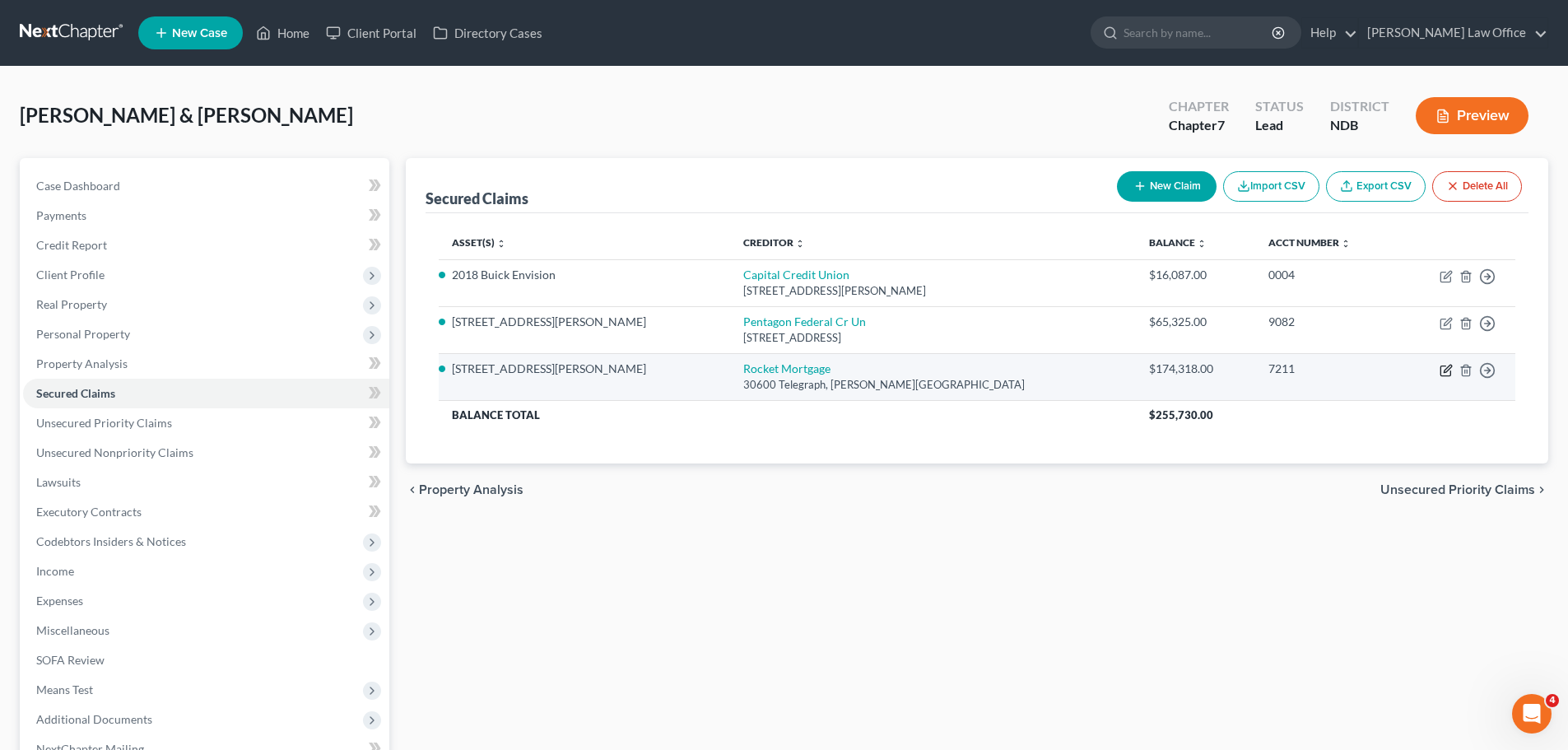
select select "0"
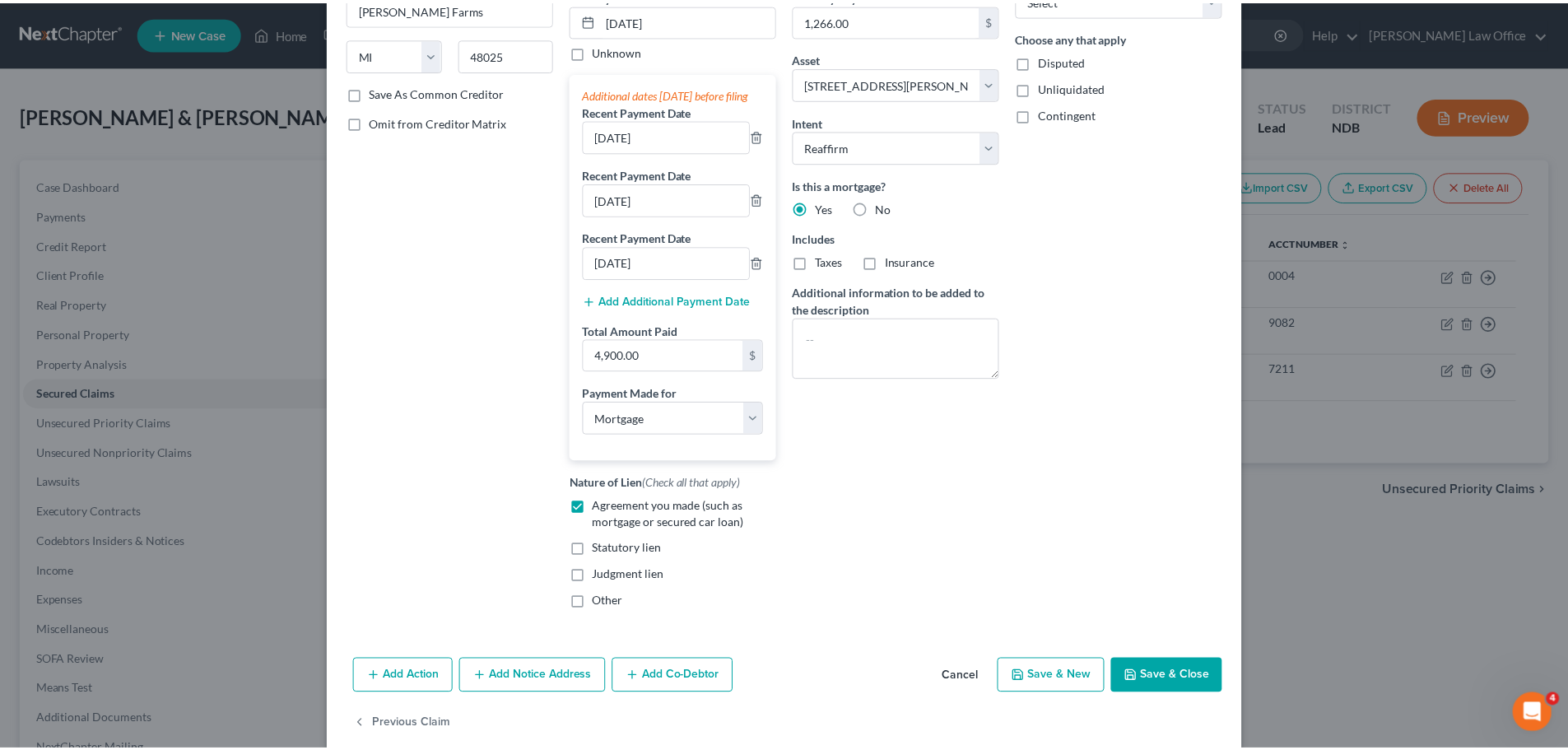
scroll to position [247, 0]
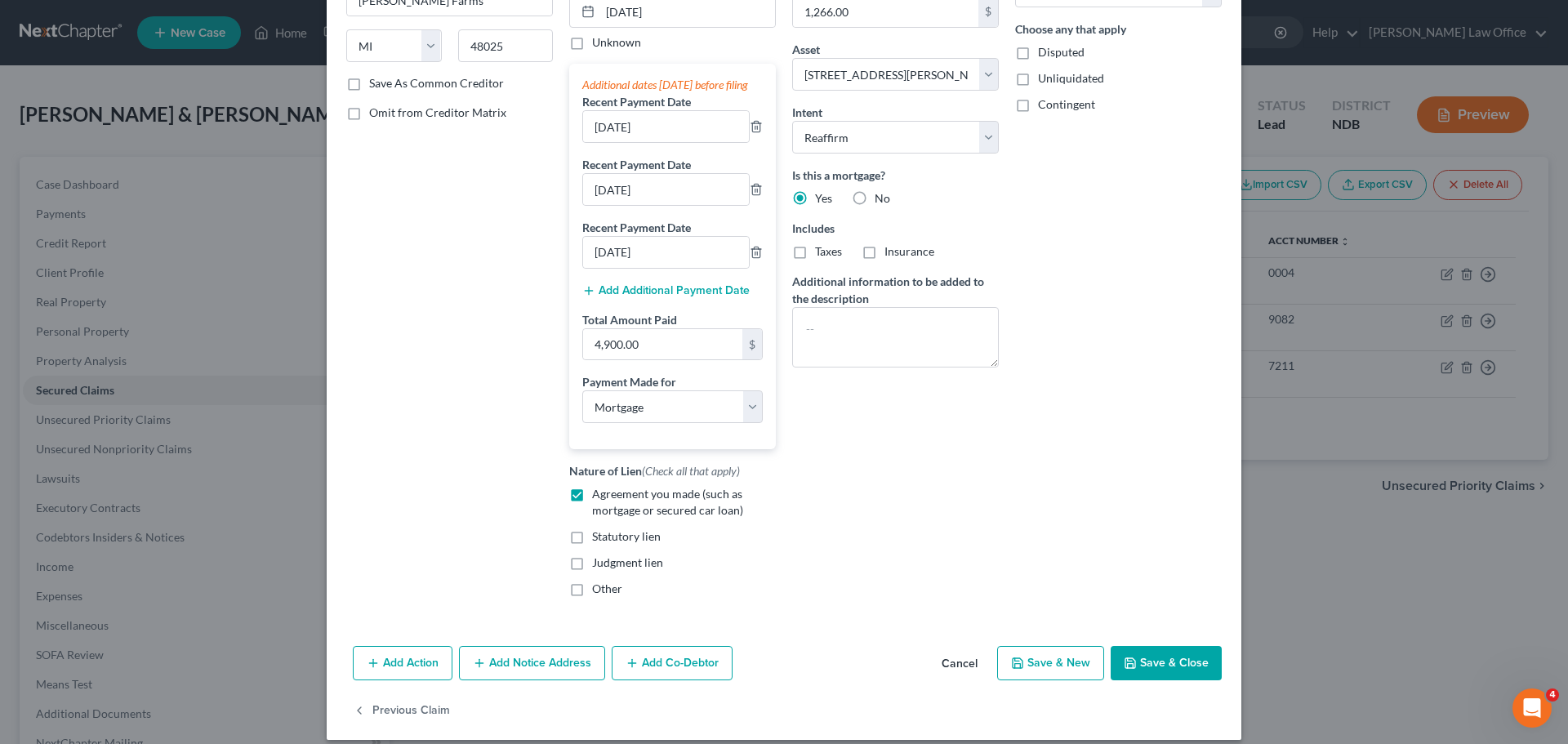
click at [1150, 675] on button "Save & Close" at bounding box center [1166, 662] width 111 height 35
select select
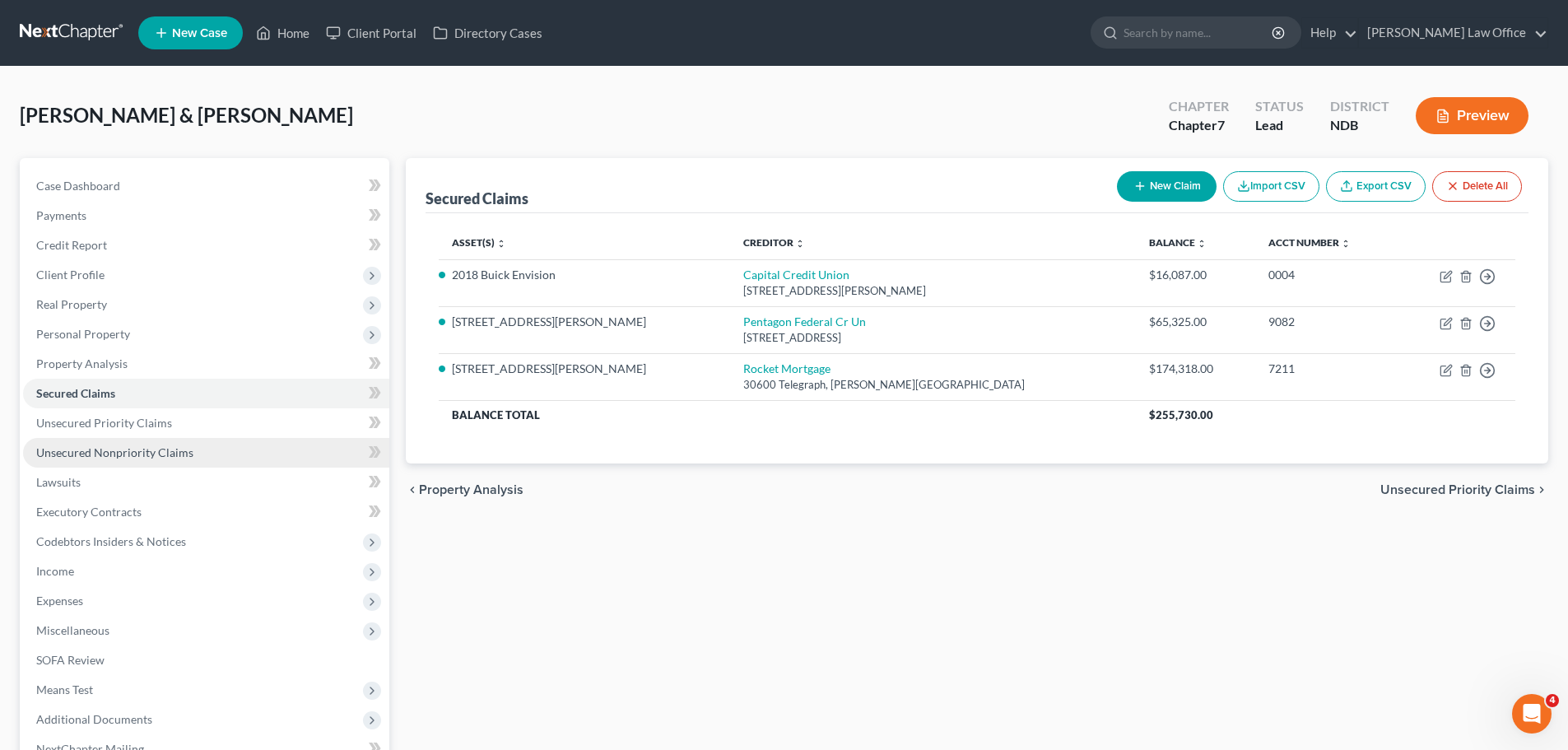
click at [109, 454] on span "Unsecured Nonpriority Claims" at bounding box center [114, 452] width 157 height 14
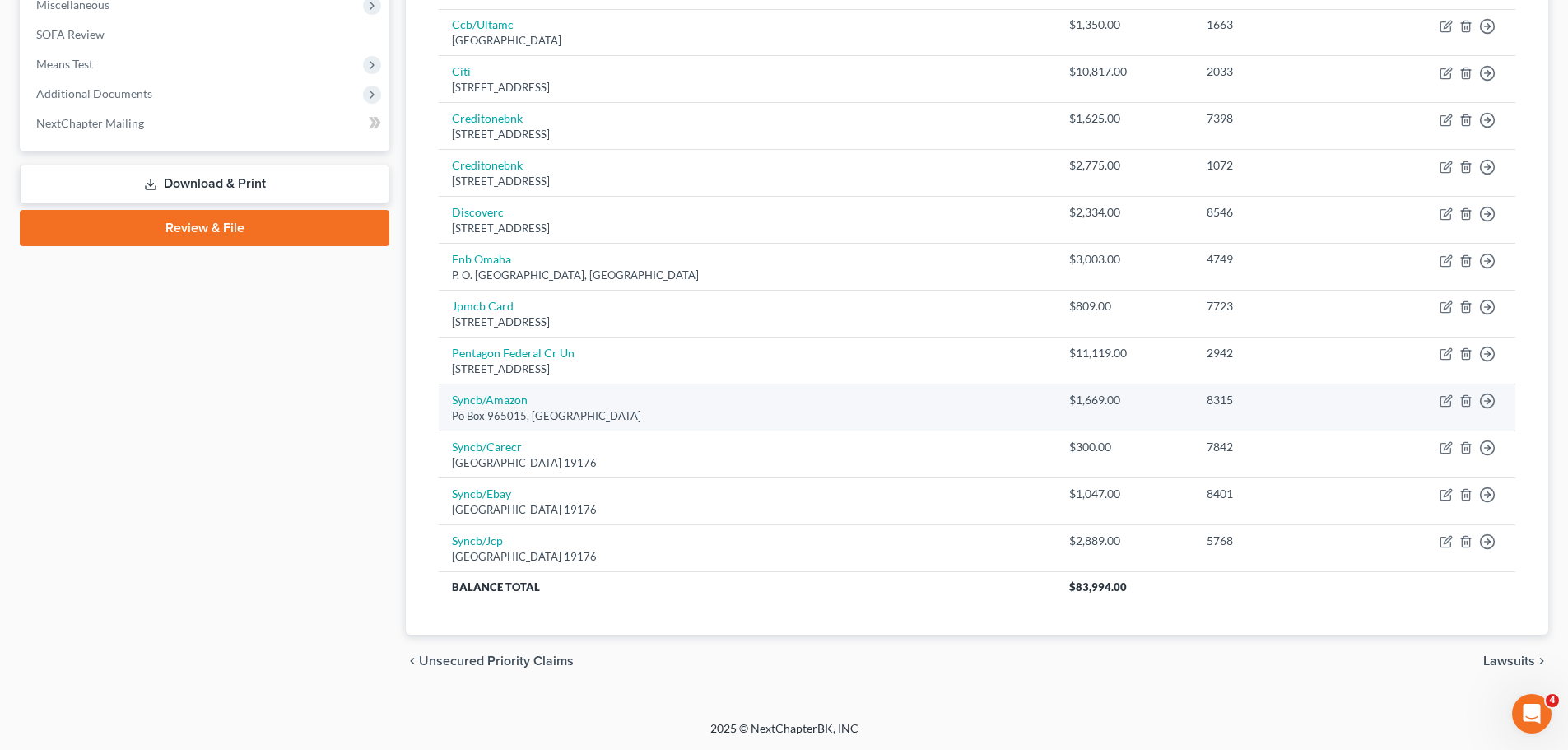
scroll to position [379, 0]
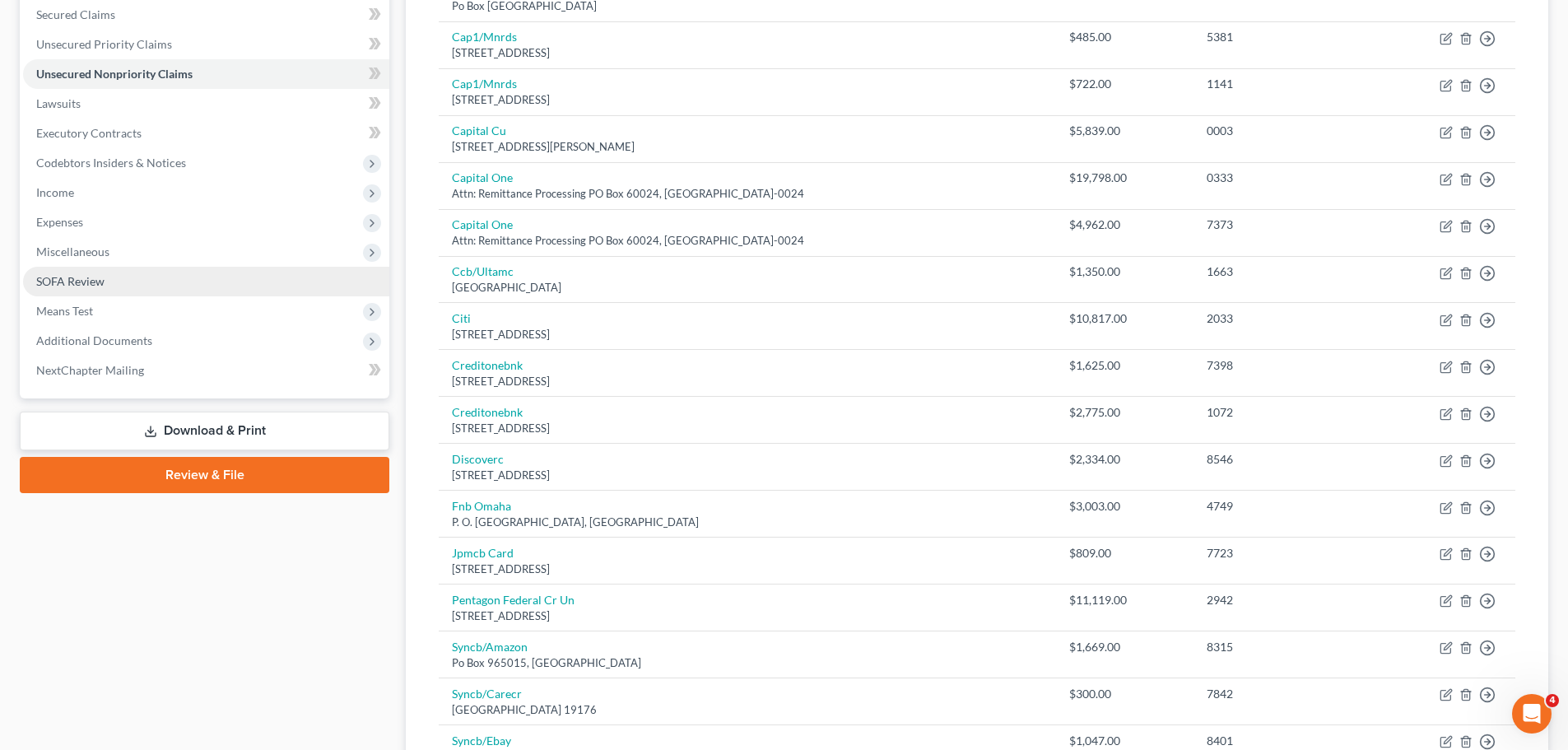
click at [66, 284] on span "SOFA Review" at bounding box center [70, 281] width 68 height 14
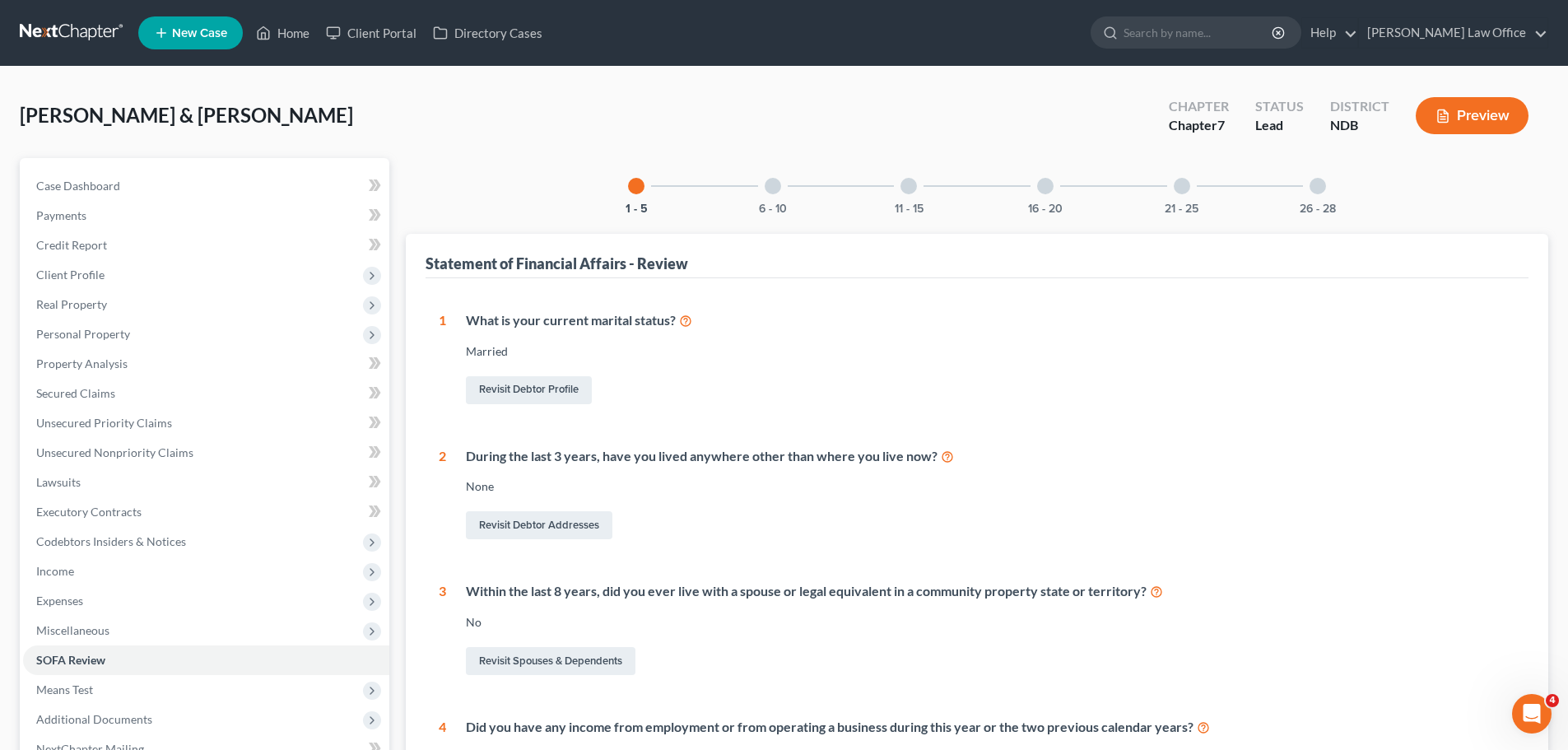
click at [766, 197] on div "6 - 10" at bounding box center [773, 186] width 56 height 56
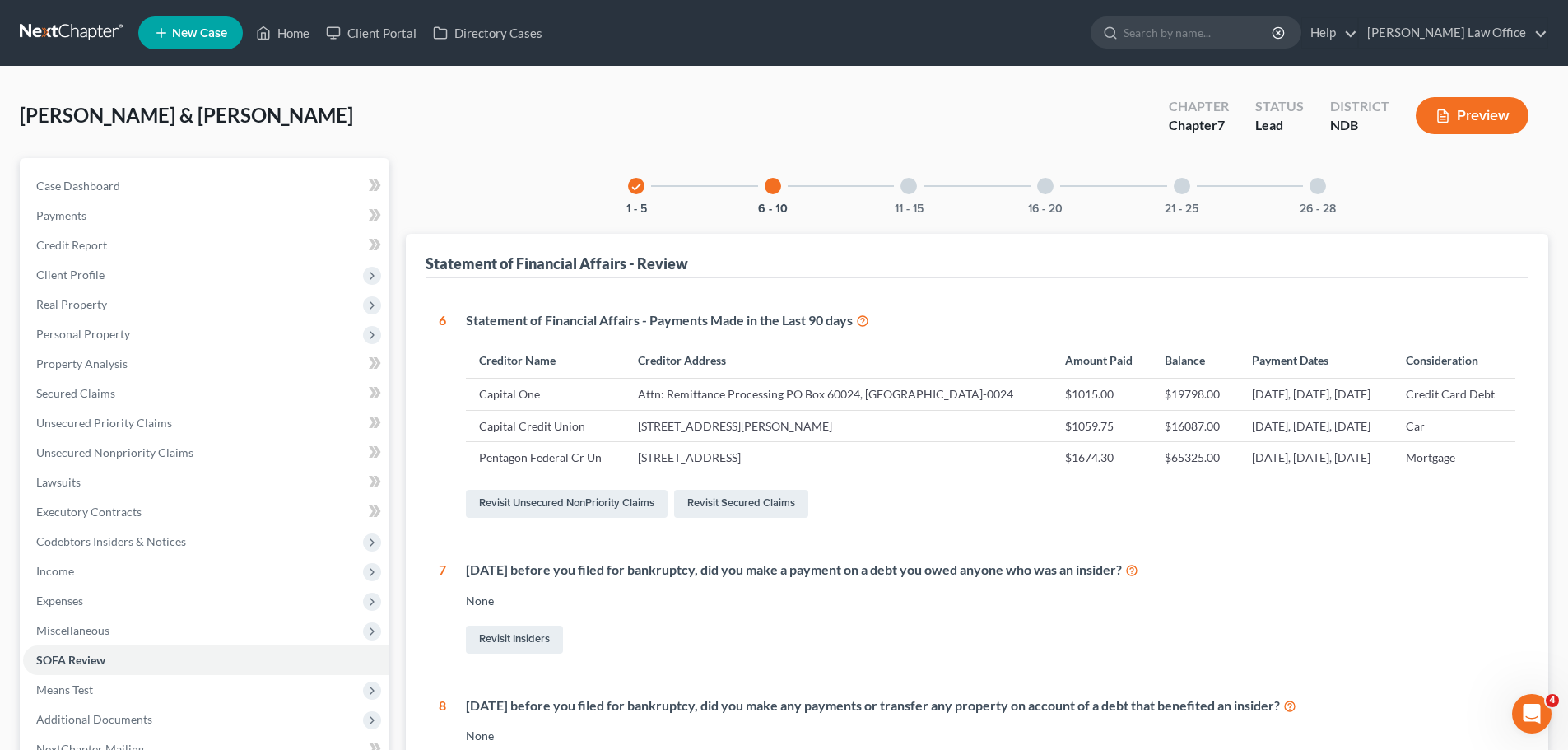
click at [905, 177] on div "11 - 15" at bounding box center [908, 186] width 56 height 56
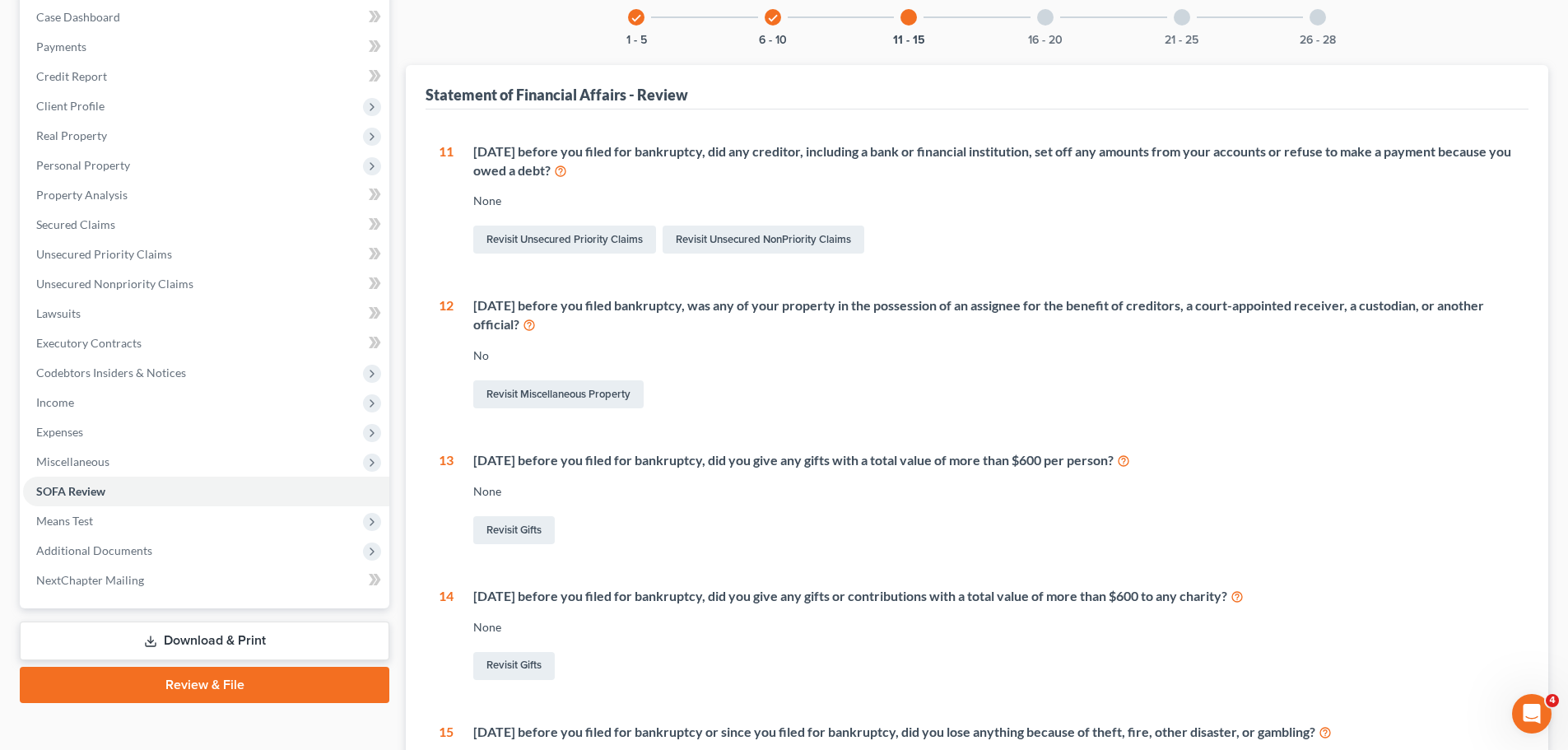
scroll to position [165, 0]
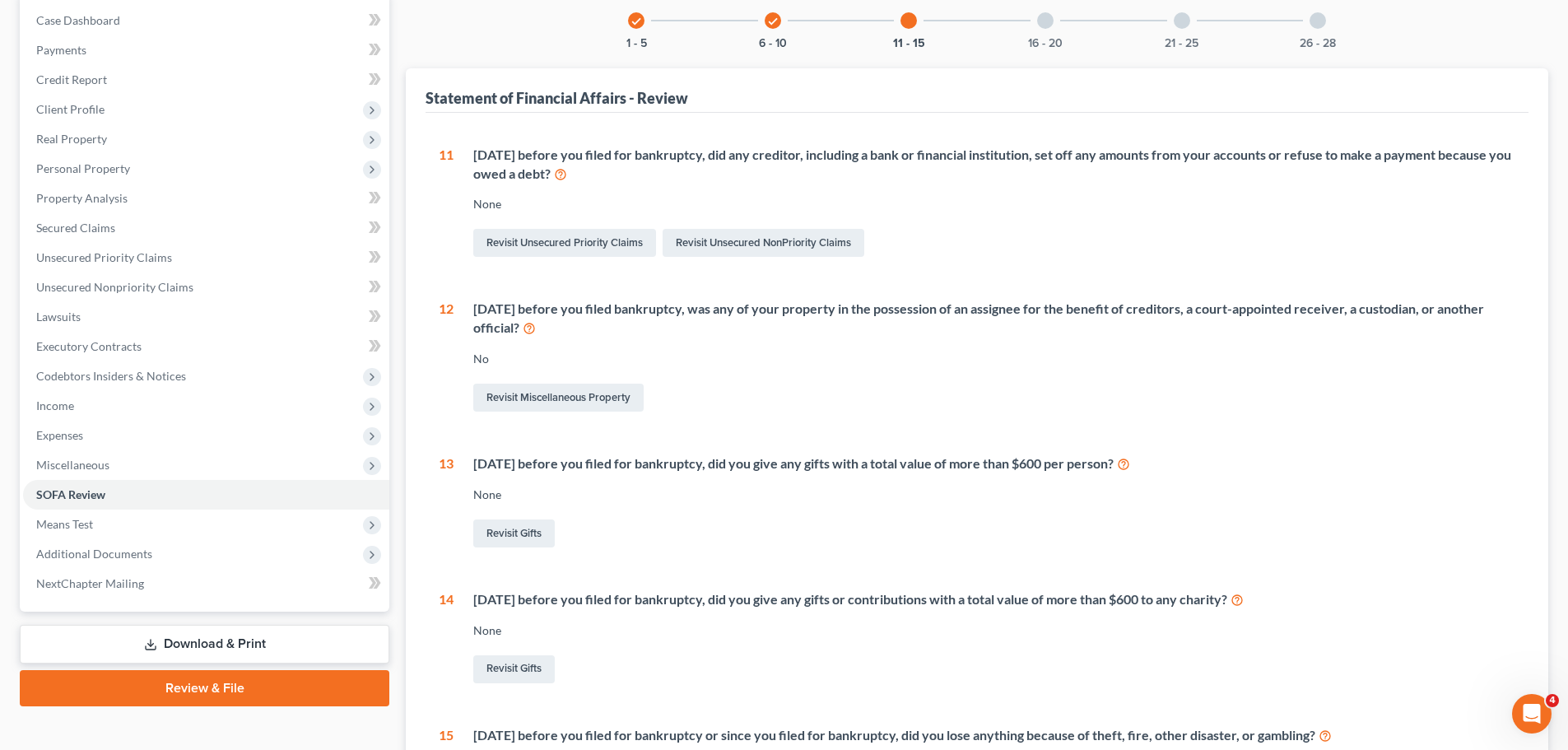
click at [1050, 23] on div at bounding box center [1046, 21] width 16 height 16
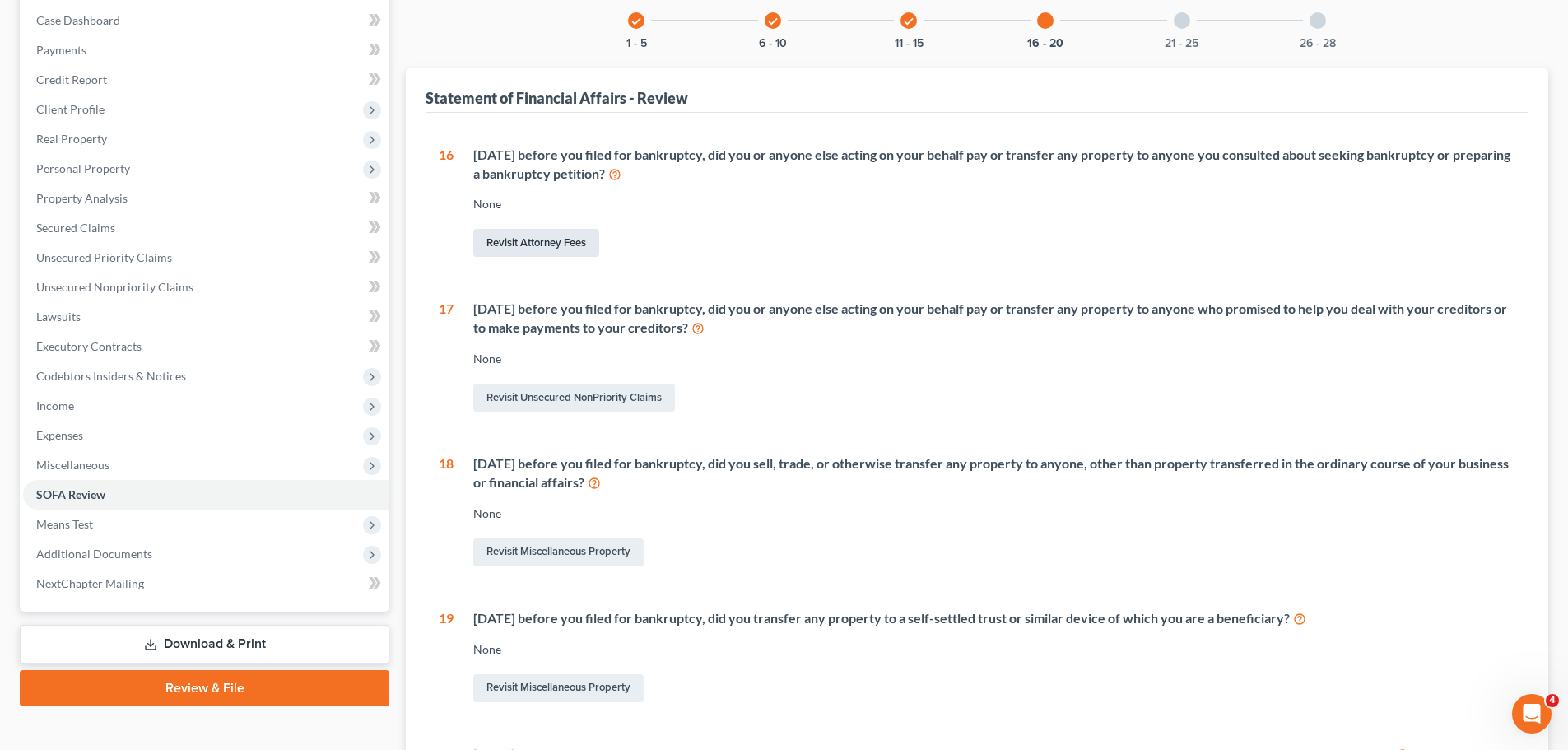
click at [522, 234] on link "Revisit Attorney Fees" at bounding box center [536, 242] width 126 height 28
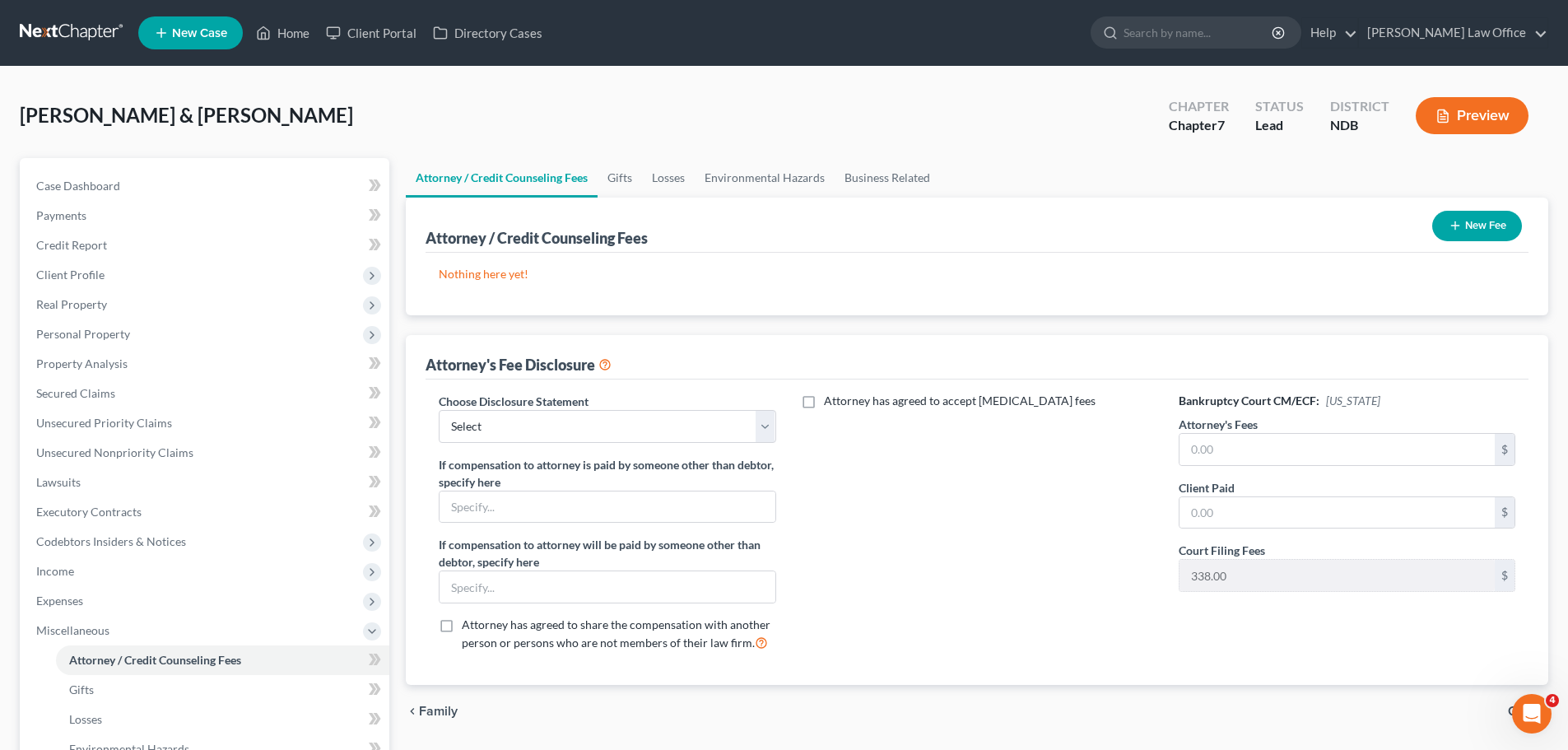
click at [1467, 222] on button "New Fee" at bounding box center [1477, 226] width 90 height 31
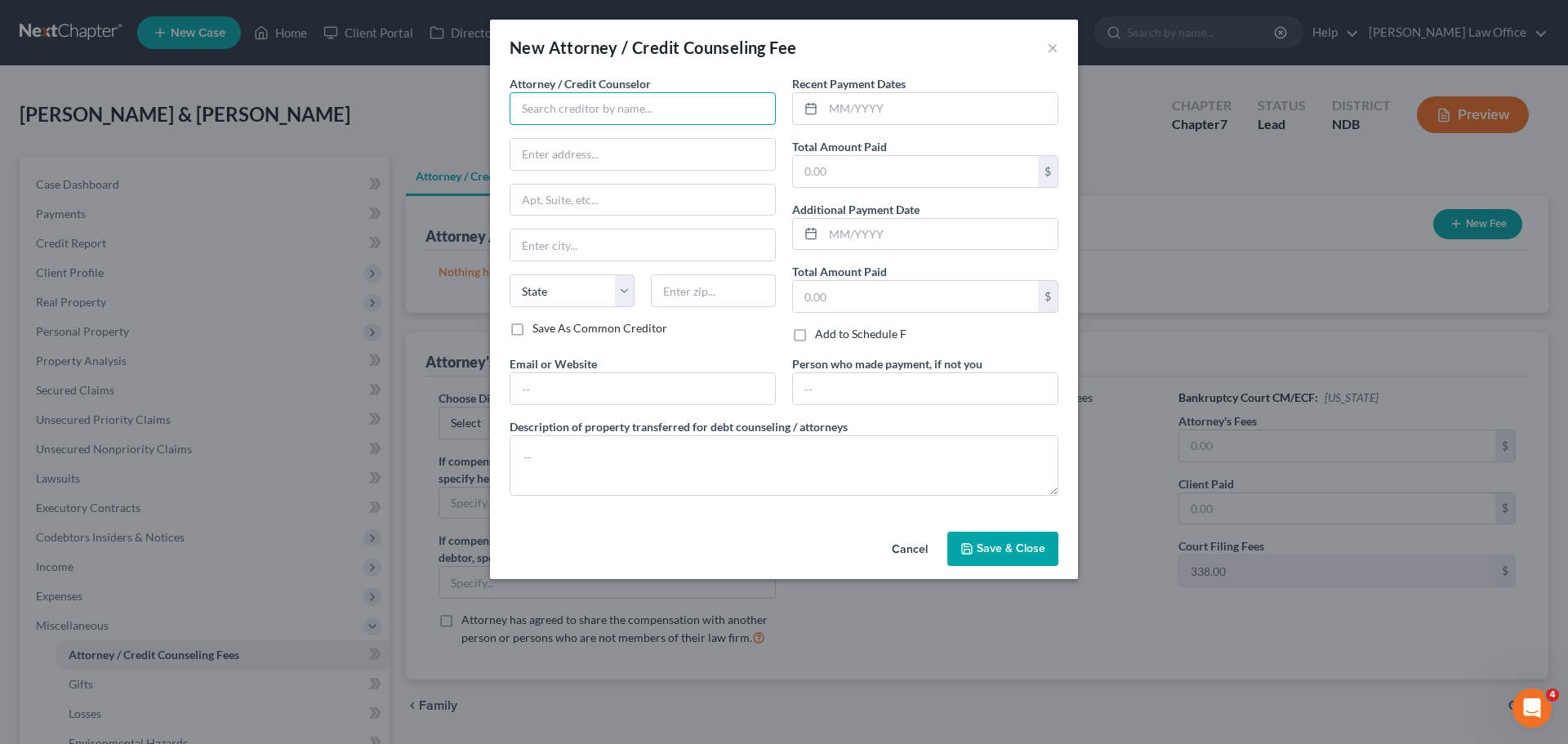
click at [605, 102] on input "text" at bounding box center [642, 109] width 266 height 33
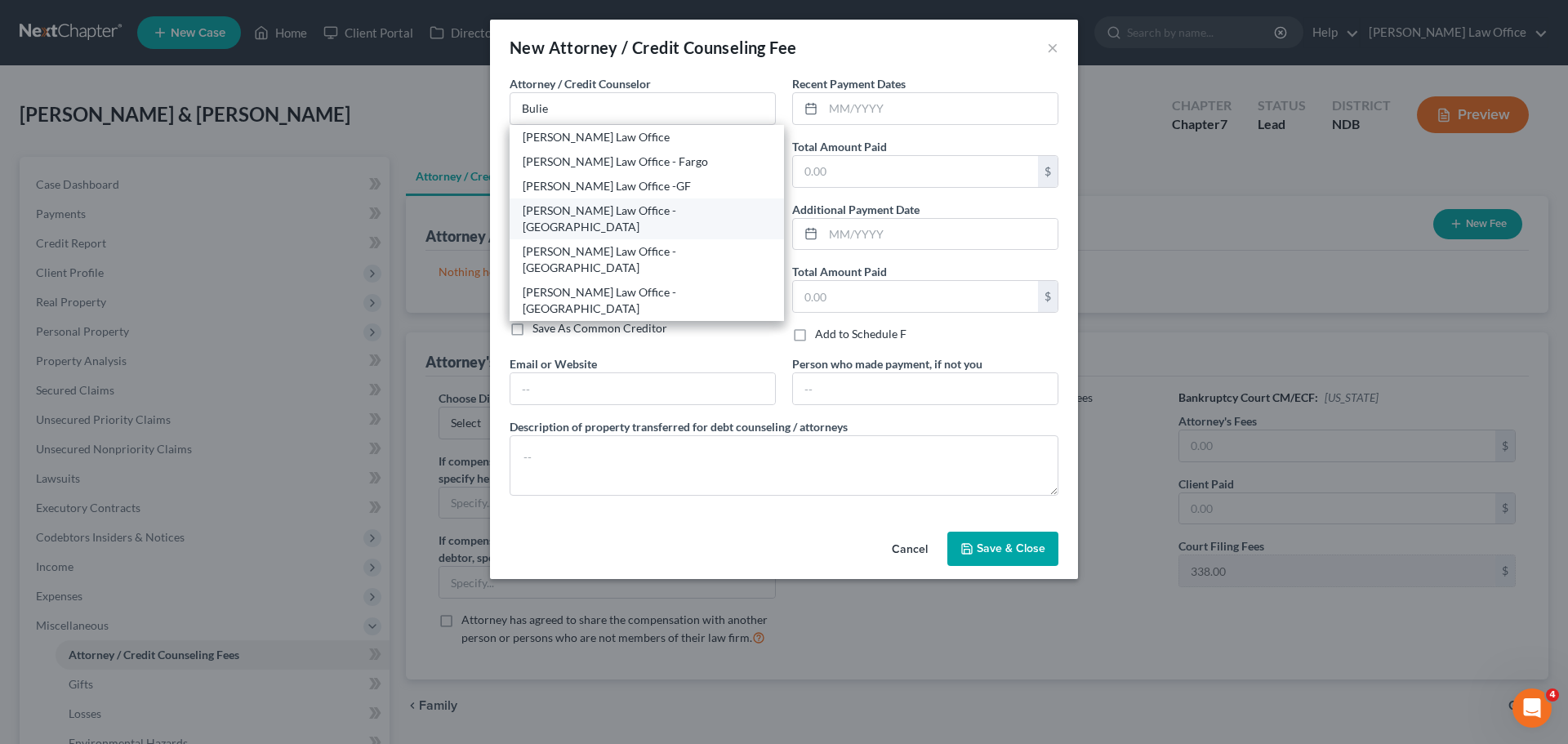
click at [603, 214] on div "[PERSON_NAME] Law Office - [GEOGRAPHIC_DATA]" at bounding box center [646, 218] width 248 height 33
type input "[PERSON_NAME] Law Office - [GEOGRAPHIC_DATA]"
type input "Attn: [PERSON_NAME]"
type input "PO Box 876"
type input "Winona"
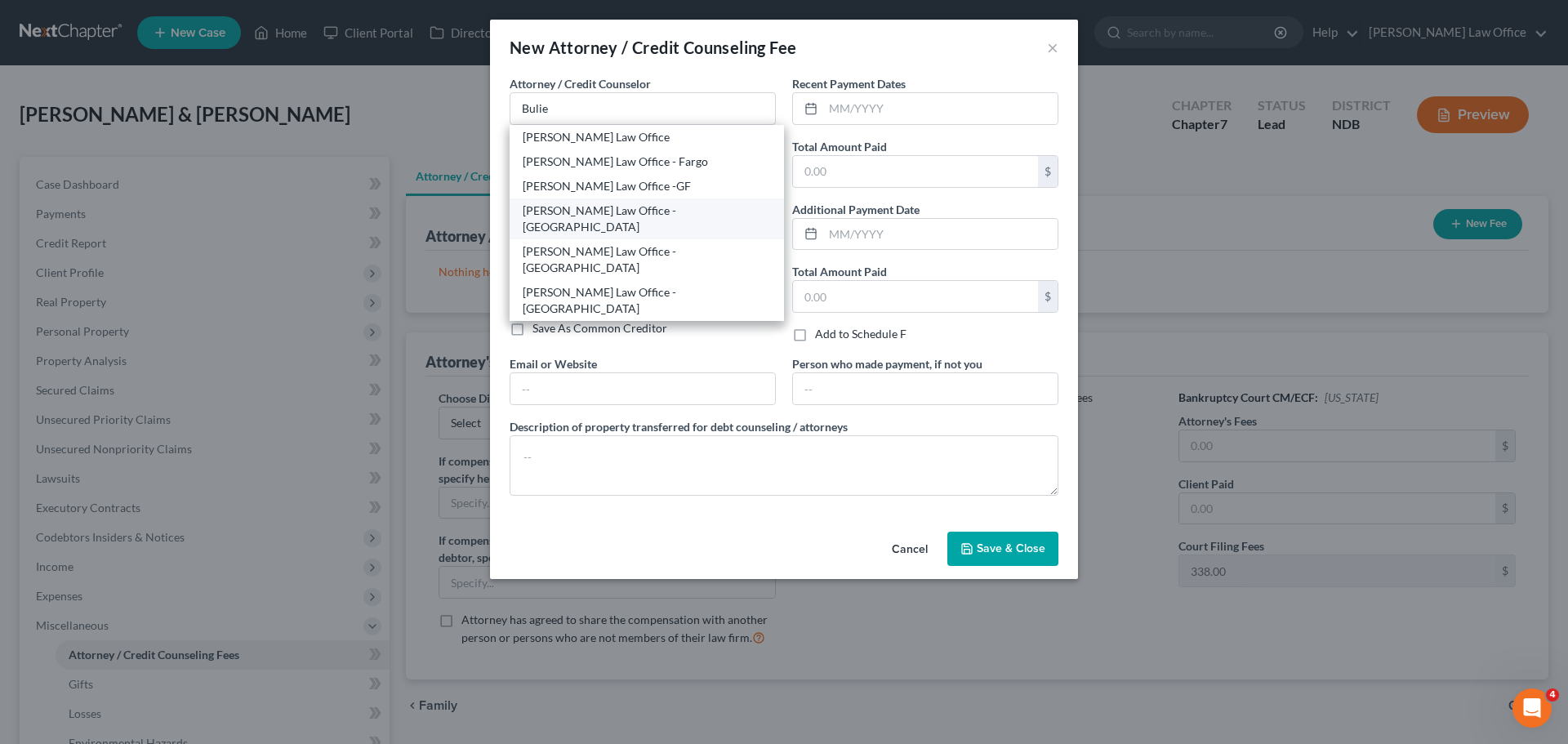
select select "24"
type input "55987"
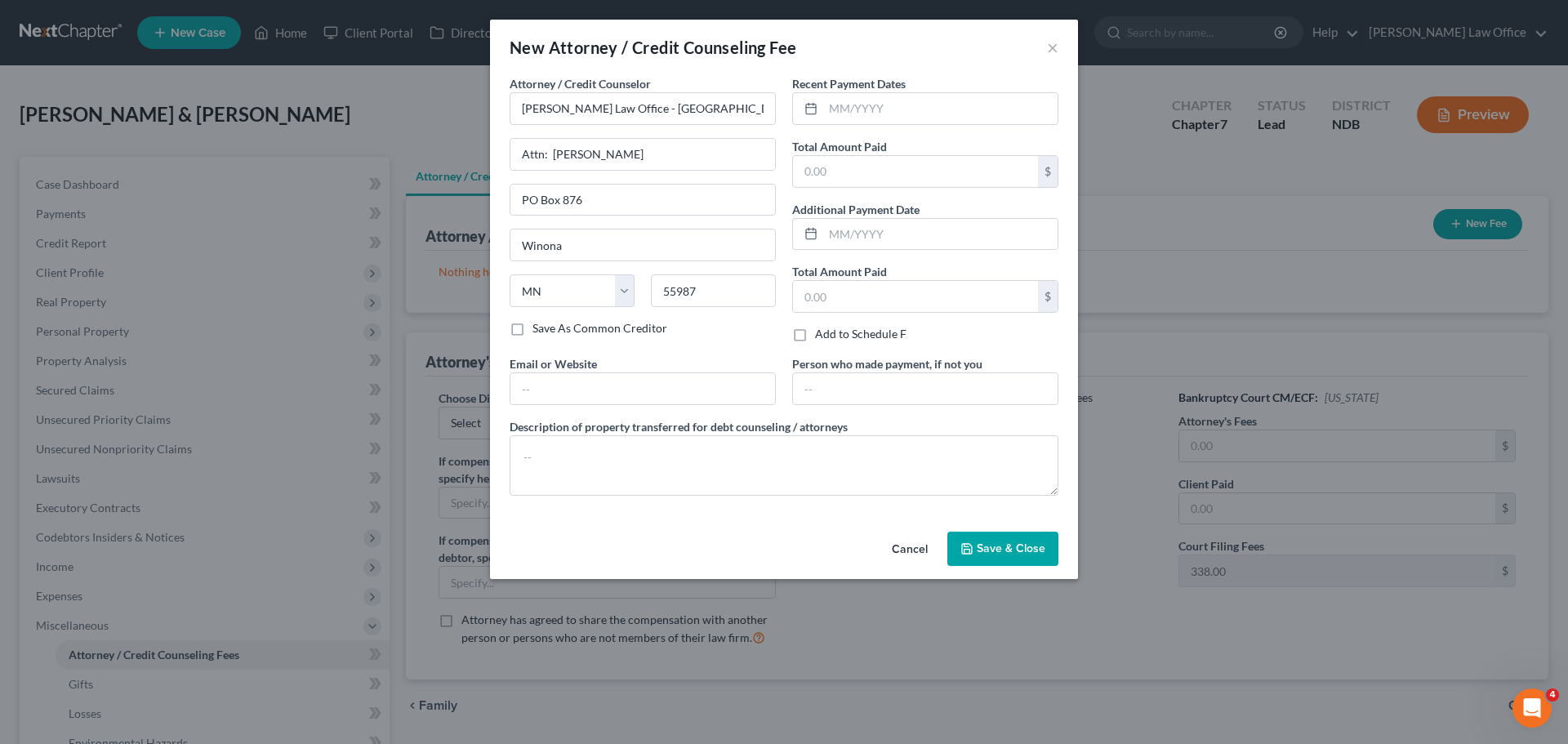
click at [532, 327] on label "Save As Common Creditor" at bounding box center [599, 328] width 134 height 16
click at [539, 327] on input "Save As Common Creditor" at bounding box center [544, 326] width 11 height 11
checkbox input "true"
click at [553, 382] on input "text" at bounding box center [642, 388] width 264 height 31
type input "[PERSON_NAME][EMAIL_ADDRESS][DOMAIN_NAME]"
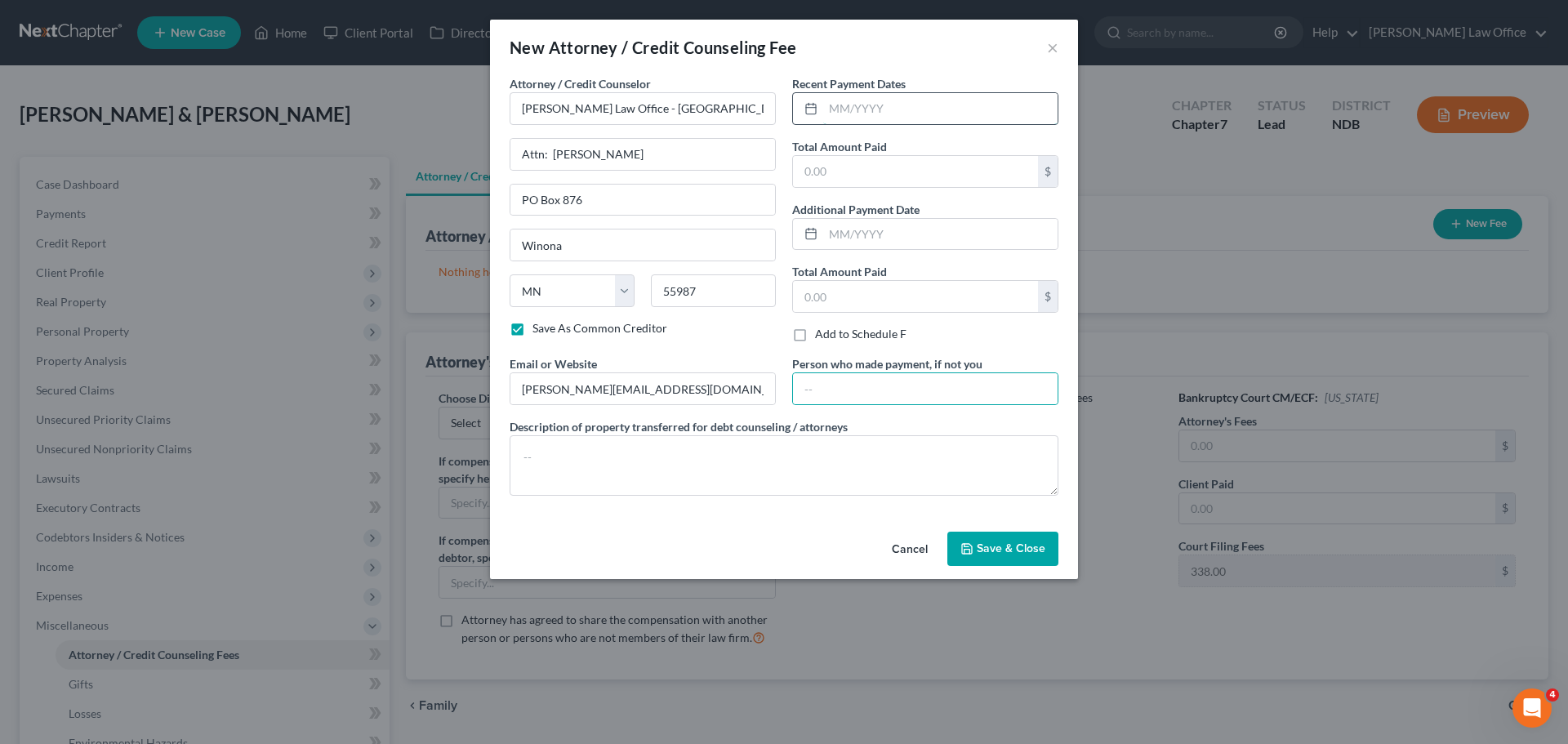
click at [877, 114] on input "text" at bounding box center [939, 109] width 234 height 31
type input "08/2025"
click at [855, 163] on input "text" at bounding box center [915, 171] width 245 height 31
type input "2,200.00"
click at [1006, 554] on span "Save & Close" at bounding box center [1011, 548] width 69 height 14
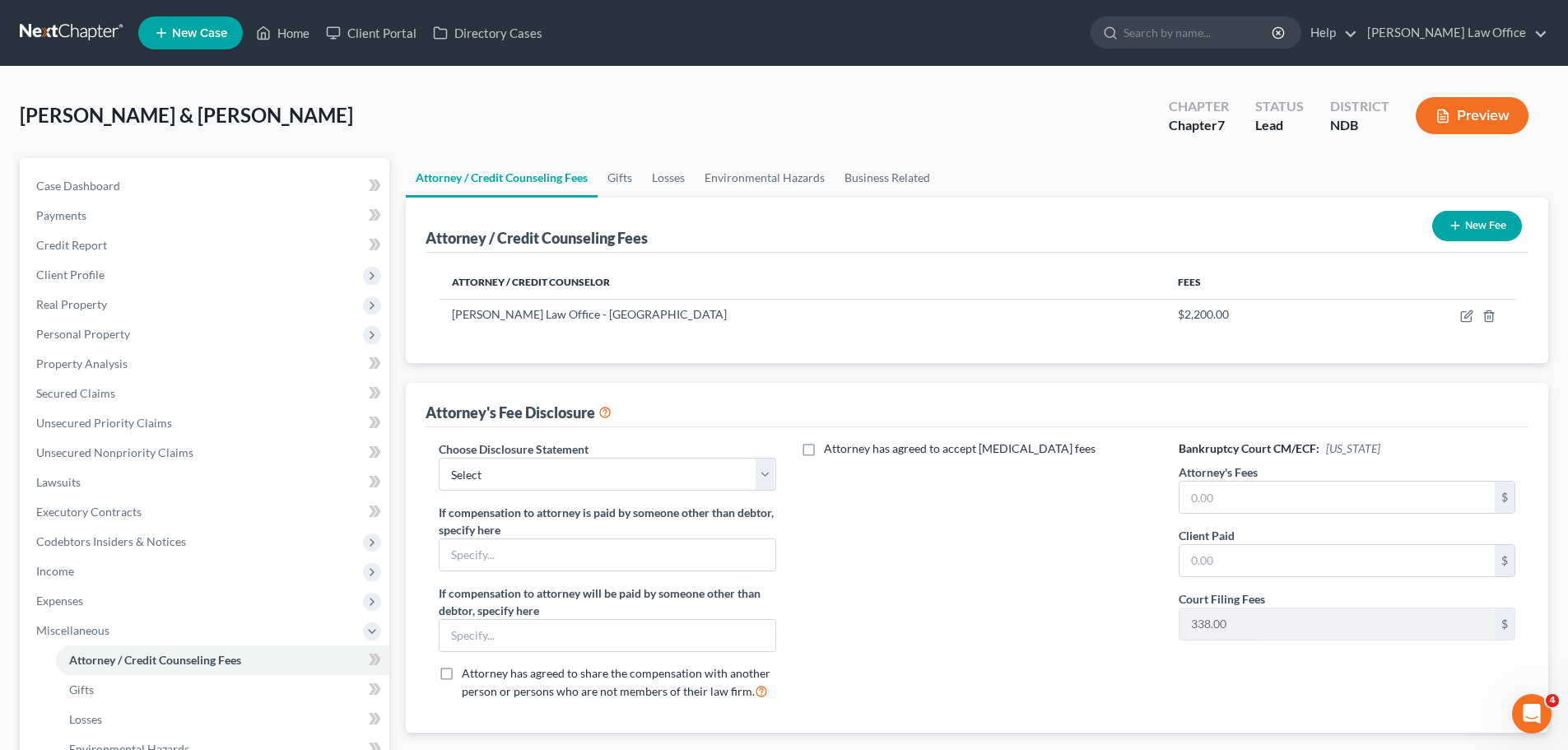
click at [1471, 223] on button "New Fee" at bounding box center [1477, 226] width 90 height 31
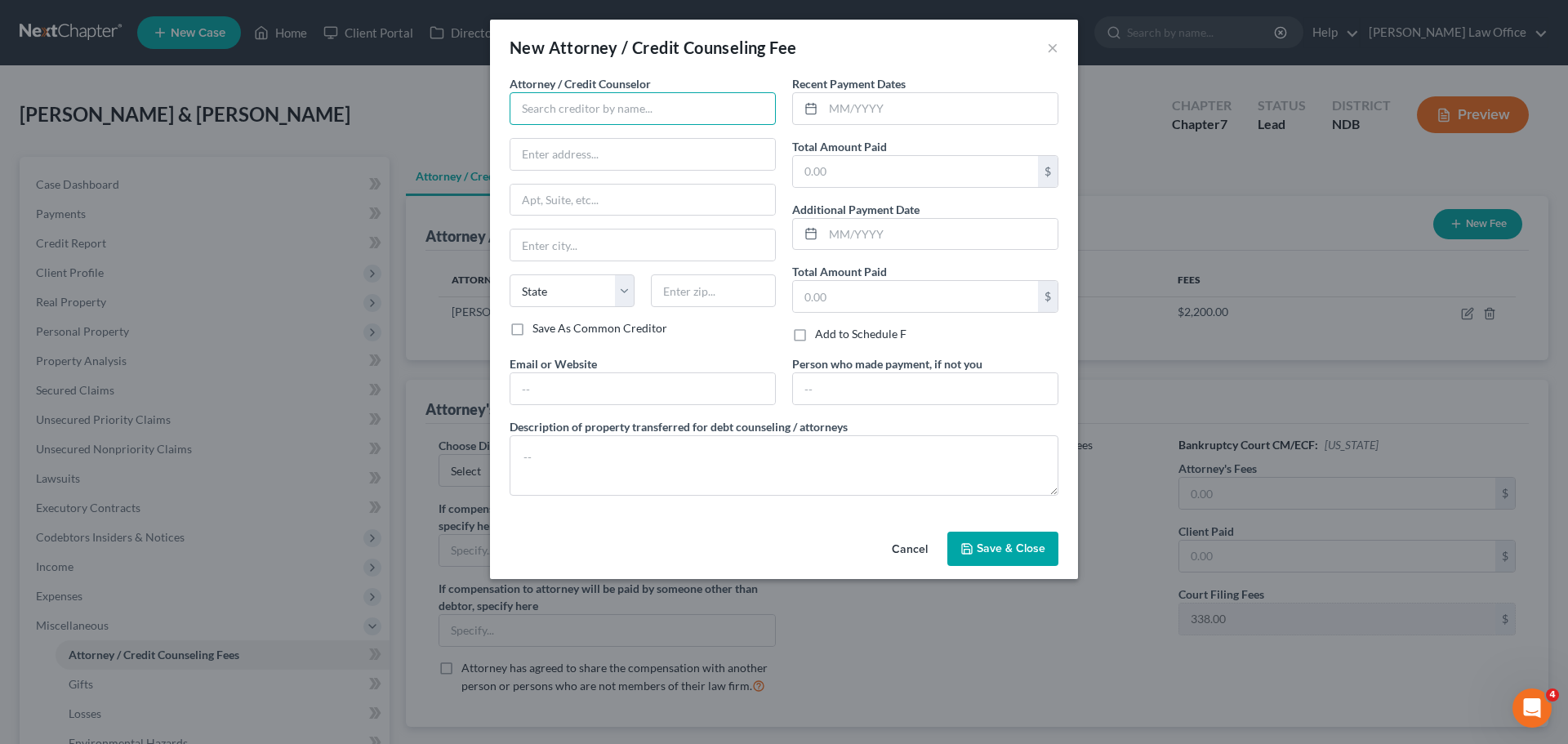
click at [566, 106] on input "text" at bounding box center [642, 109] width 266 height 33
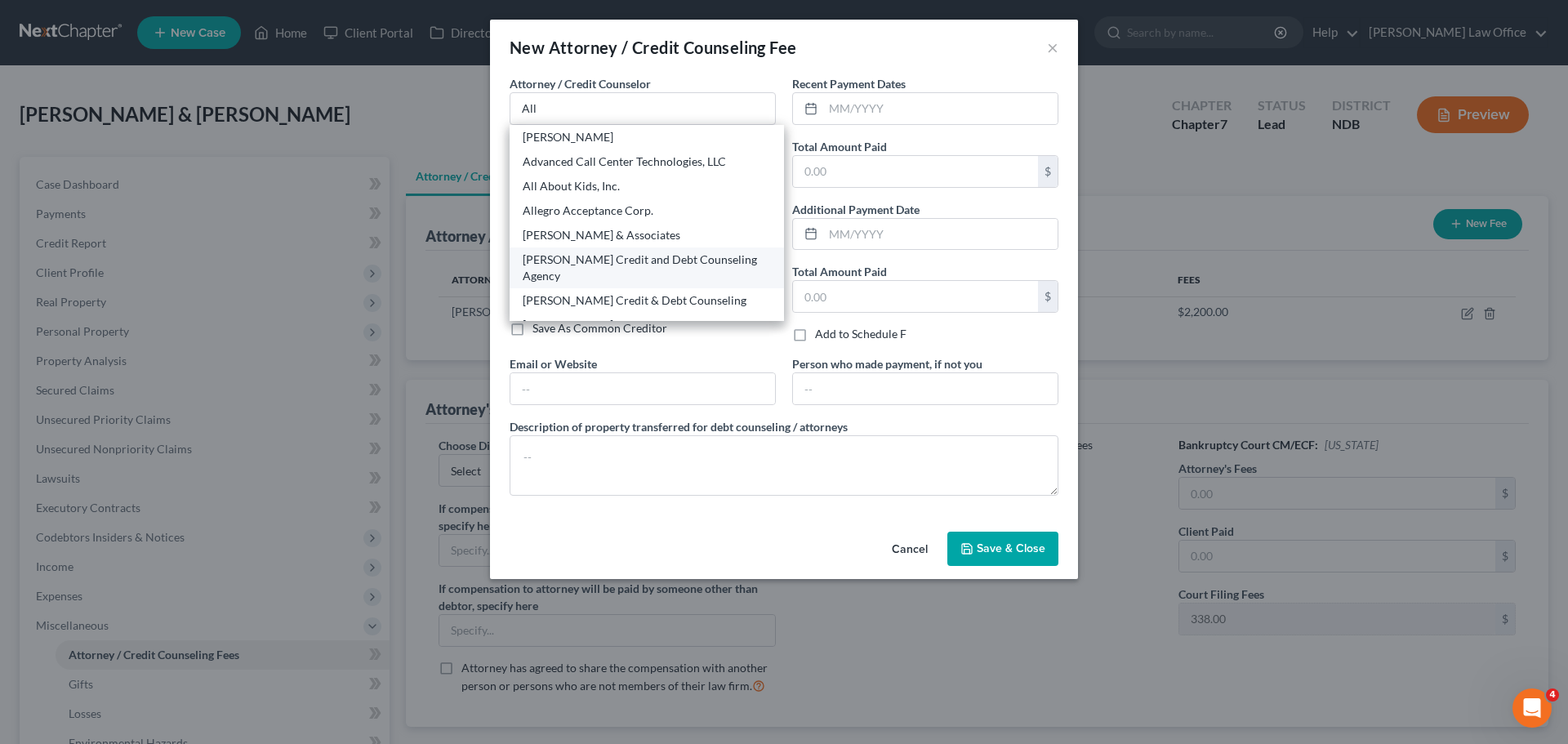
click at [630, 251] on div "[PERSON_NAME] Credit and Debt Counseling Agency" at bounding box center [646, 267] width 248 height 33
type input "[PERSON_NAME] Credit and Debt Counseling Agency"
type input "800 Dakota Avenue N"
type input "Huron"
select select "43"
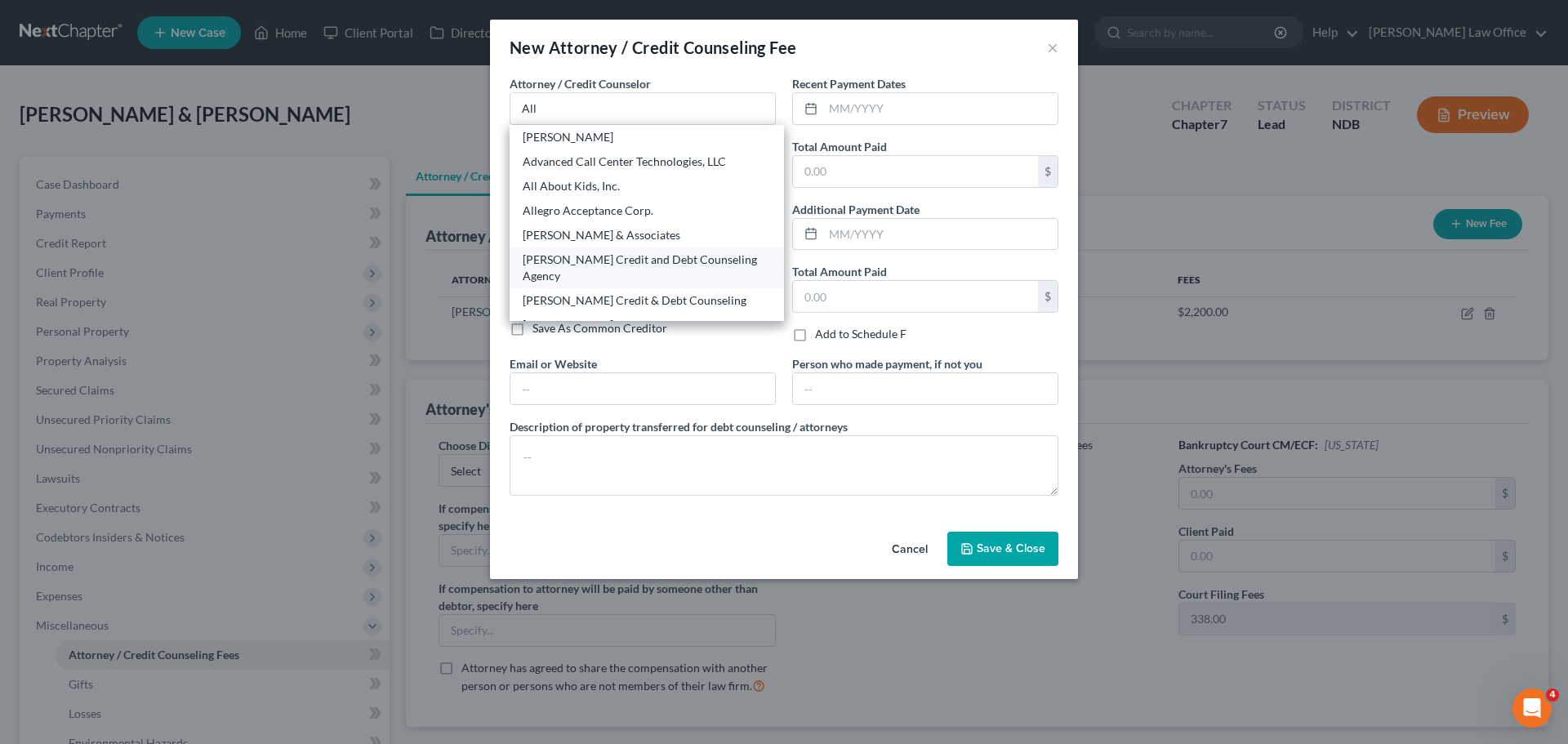
type input "57350"
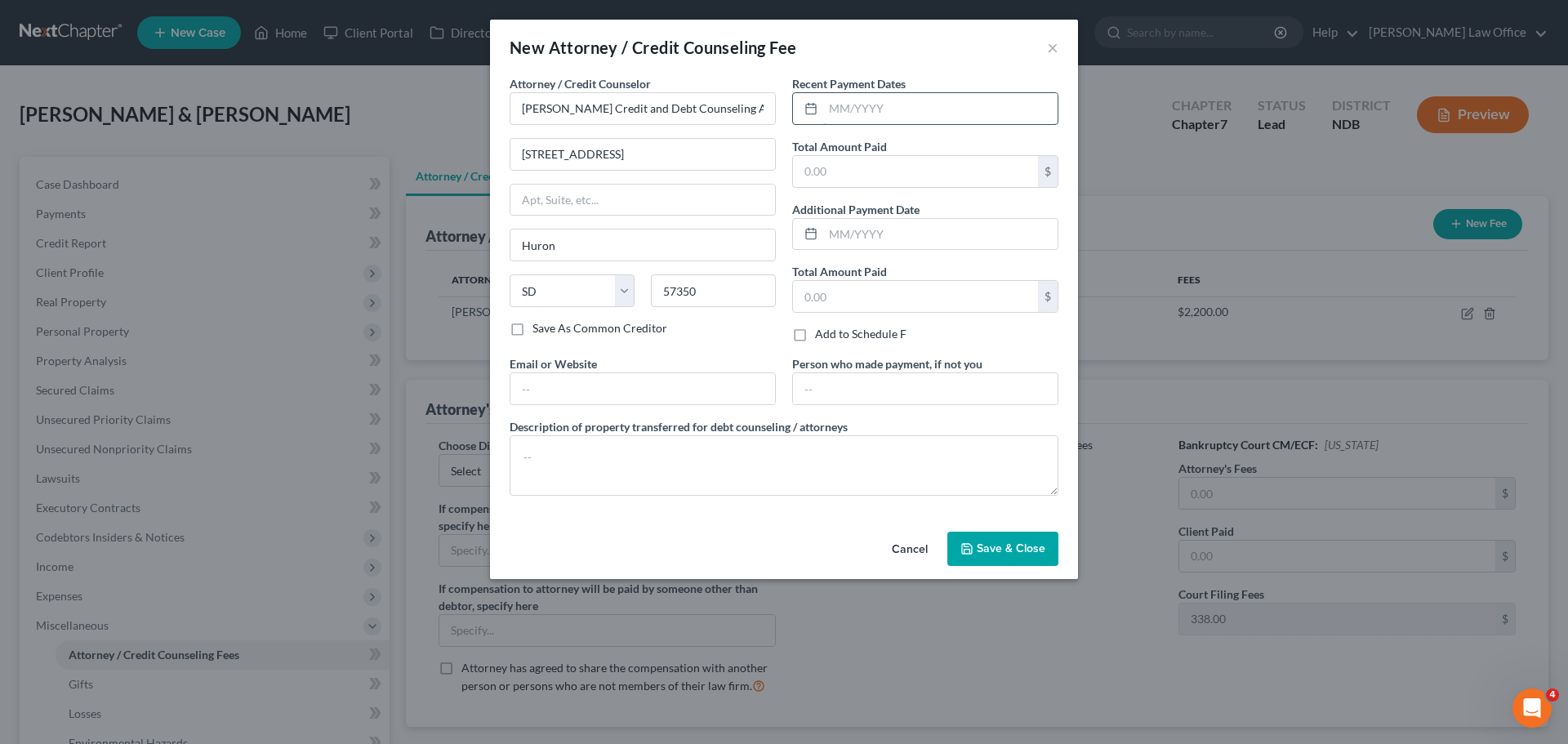
click at [861, 105] on input "text" at bounding box center [939, 109] width 234 height 31
type input "8/2025"
click at [837, 169] on input "text" at bounding box center [915, 171] width 245 height 31
type input "50.00"
click at [1020, 555] on button "Save & Close" at bounding box center [1003, 548] width 111 height 35
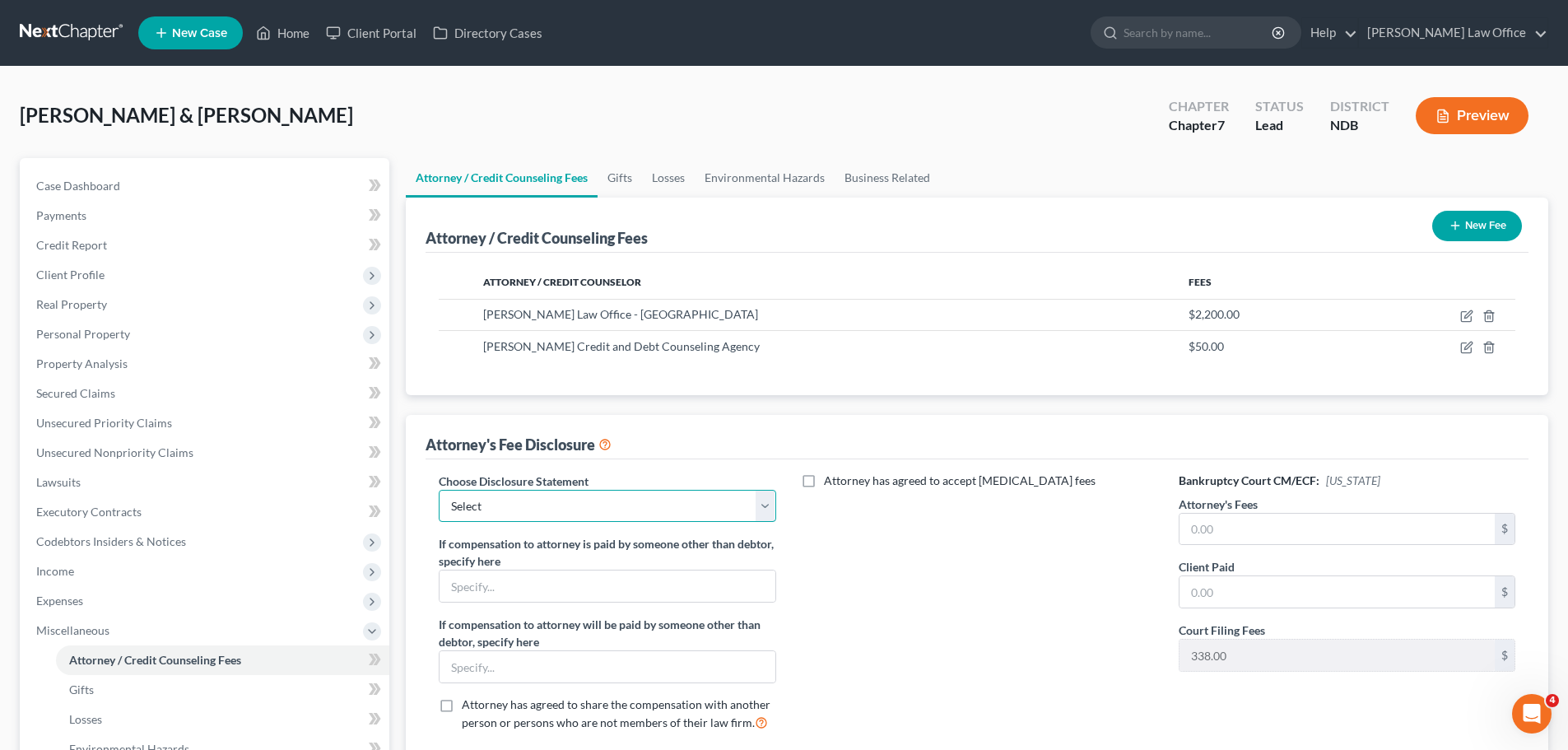
click at [767, 502] on select "Select Chapter 7/Conversion ND Retainer Fee Disclosure MN Retainer Fee Stmt MN …" at bounding box center [607, 506] width 337 height 33
select select "5"
click at [439, 490] on select "Select Chapter 7/Conversion ND Retainer Fee Disclosure MN Retainer Fee Stmt MN …" at bounding box center [607, 506] width 337 height 33
click at [1223, 525] on input "text" at bounding box center [1336, 528] width 315 height 31
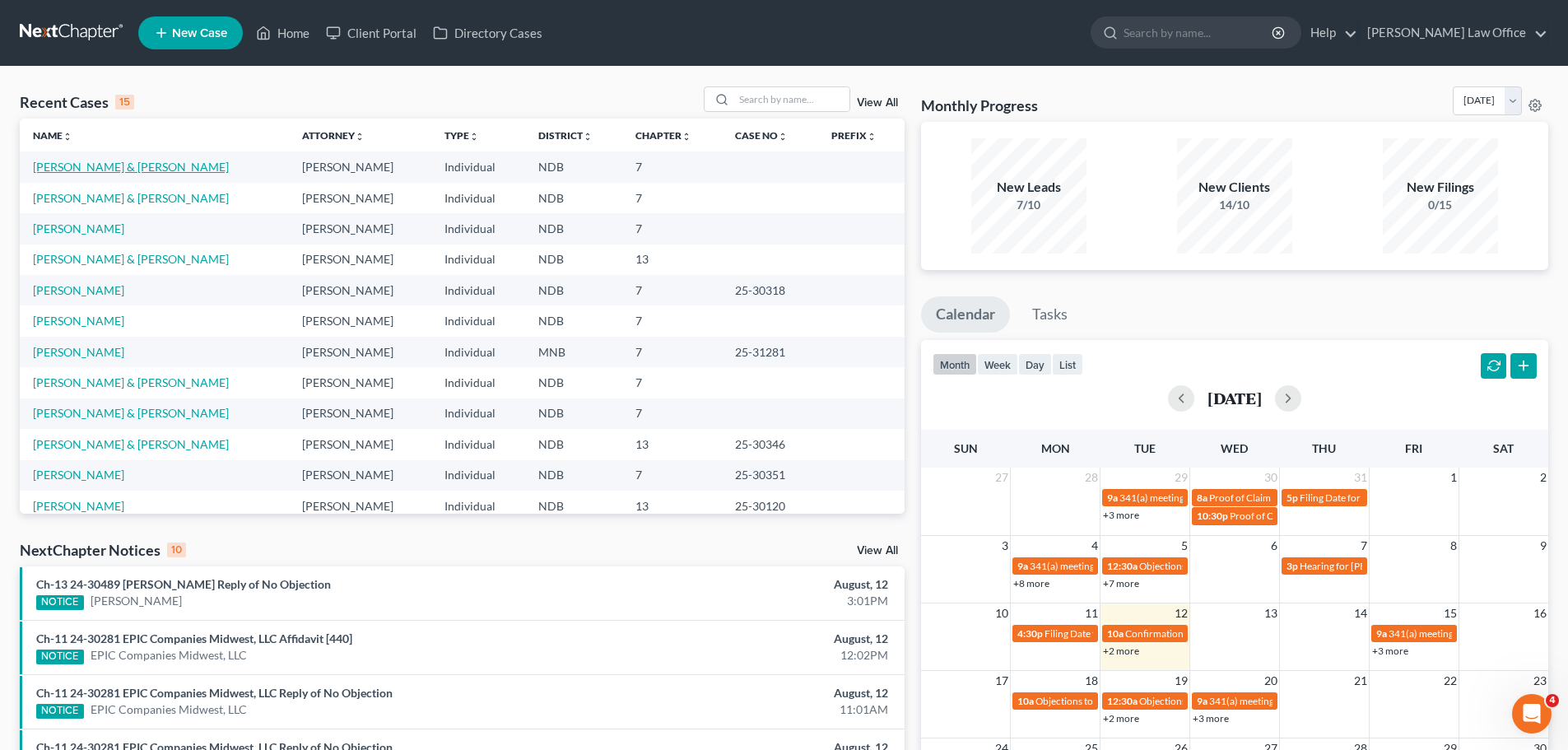
click at [101, 160] on link "[PERSON_NAME] & [PERSON_NAME]" at bounding box center [131, 167] width 196 height 14
click at [103, 163] on link "[PERSON_NAME] & [PERSON_NAME]" at bounding box center [131, 167] width 196 height 14
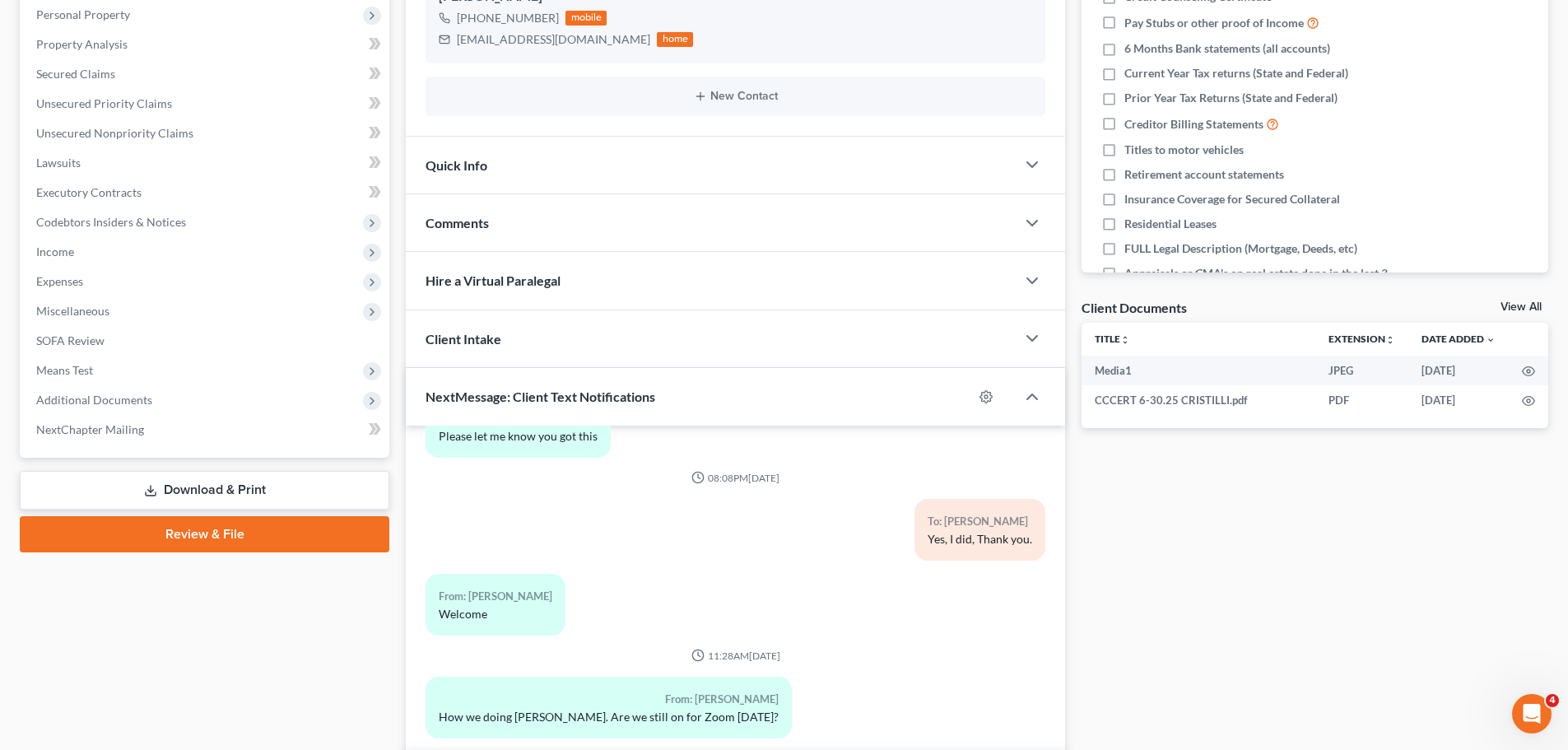
scroll to position [329, 0]
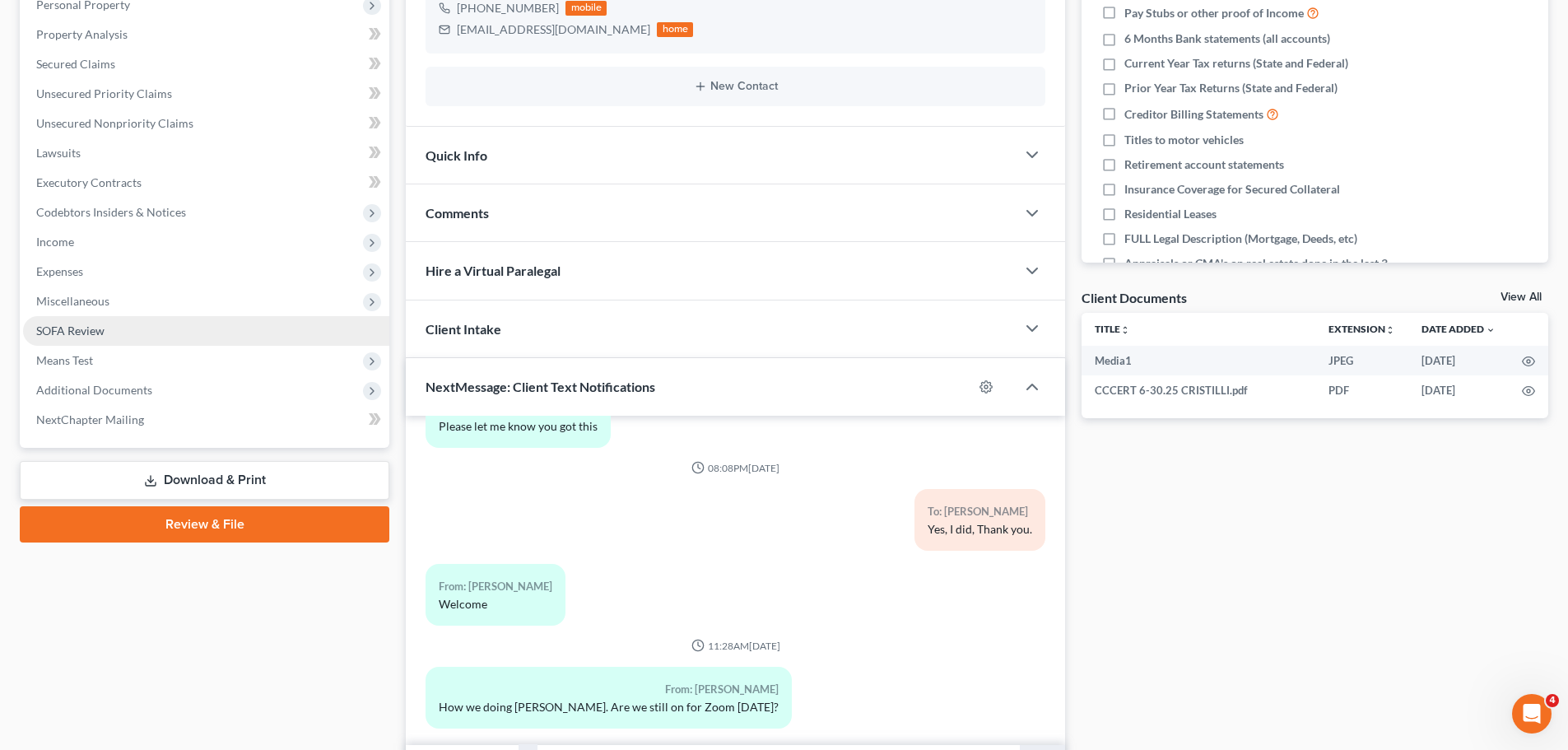
click at [83, 332] on span "SOFA Review" at bounding box center [70, 330] width 68 height 14
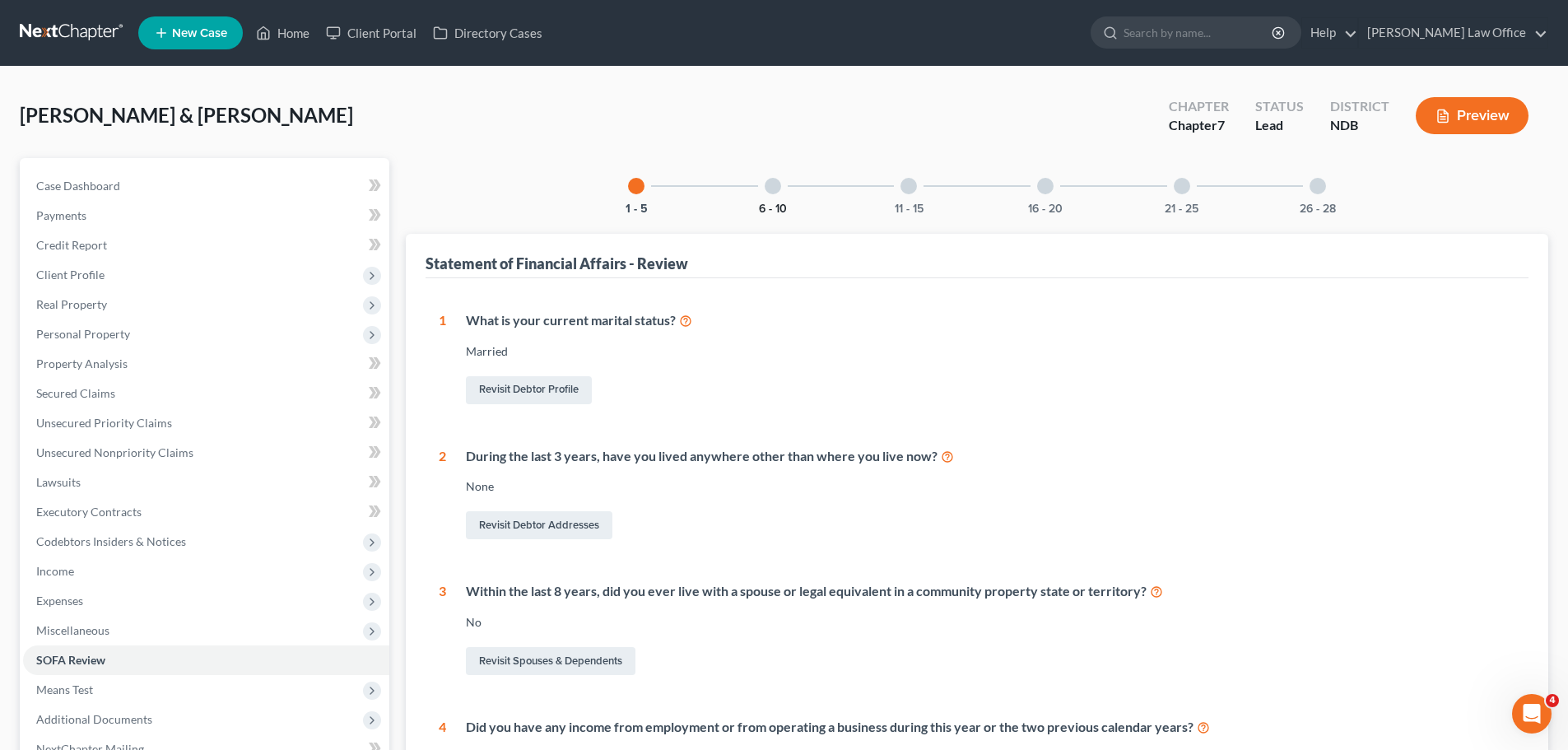
click at [768, 204] on button "6 - 10" at bounding box center [773, 209] width 28 height 12
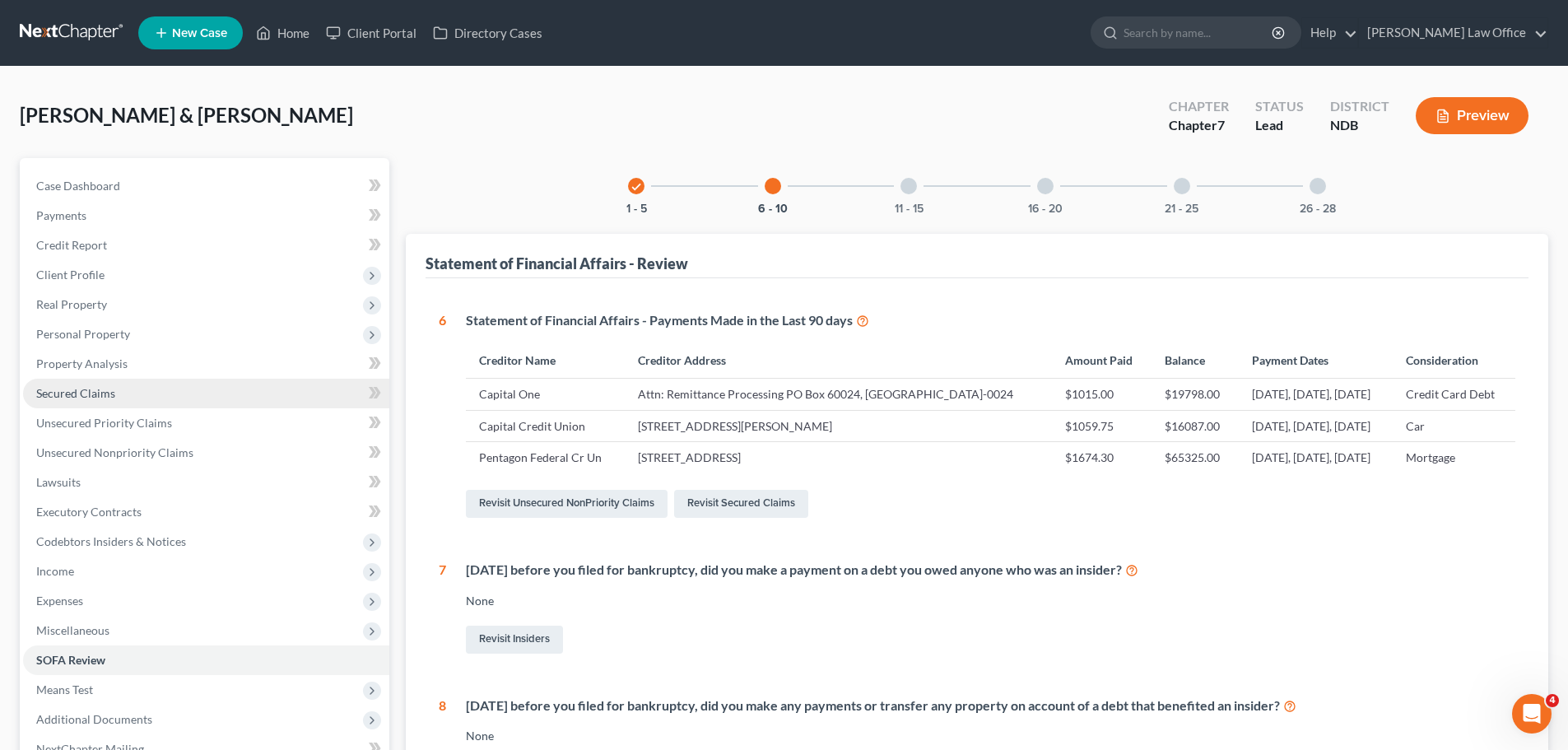
click at [78, 388] on span "Secured Claims" at bounding box center [75, 393] width 79 height 14
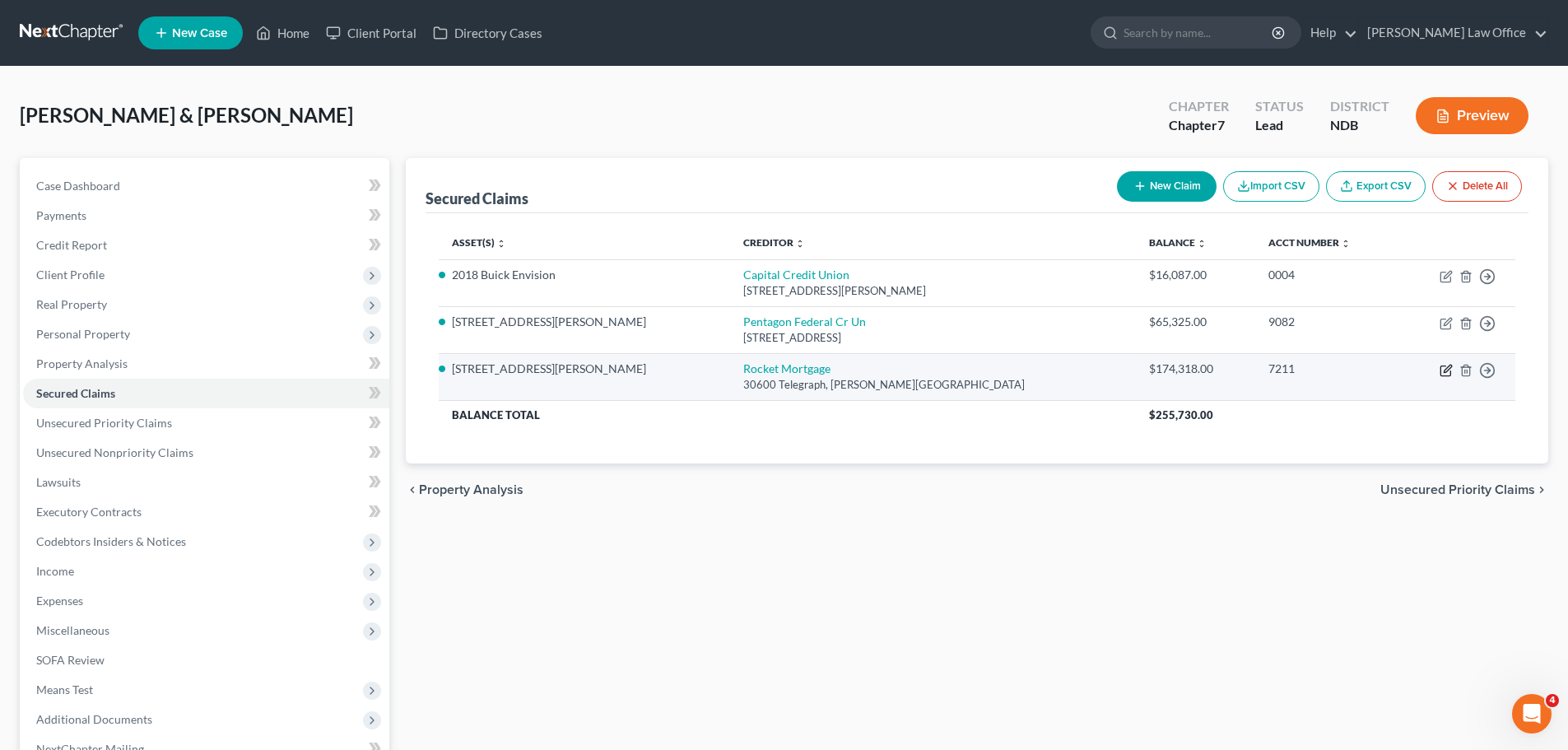
click at [1442, 369] on icon "button" at bounding box center [1446, 370] width 13 height 13
select select "23"
select select "3"
select select "2"
select select "0"
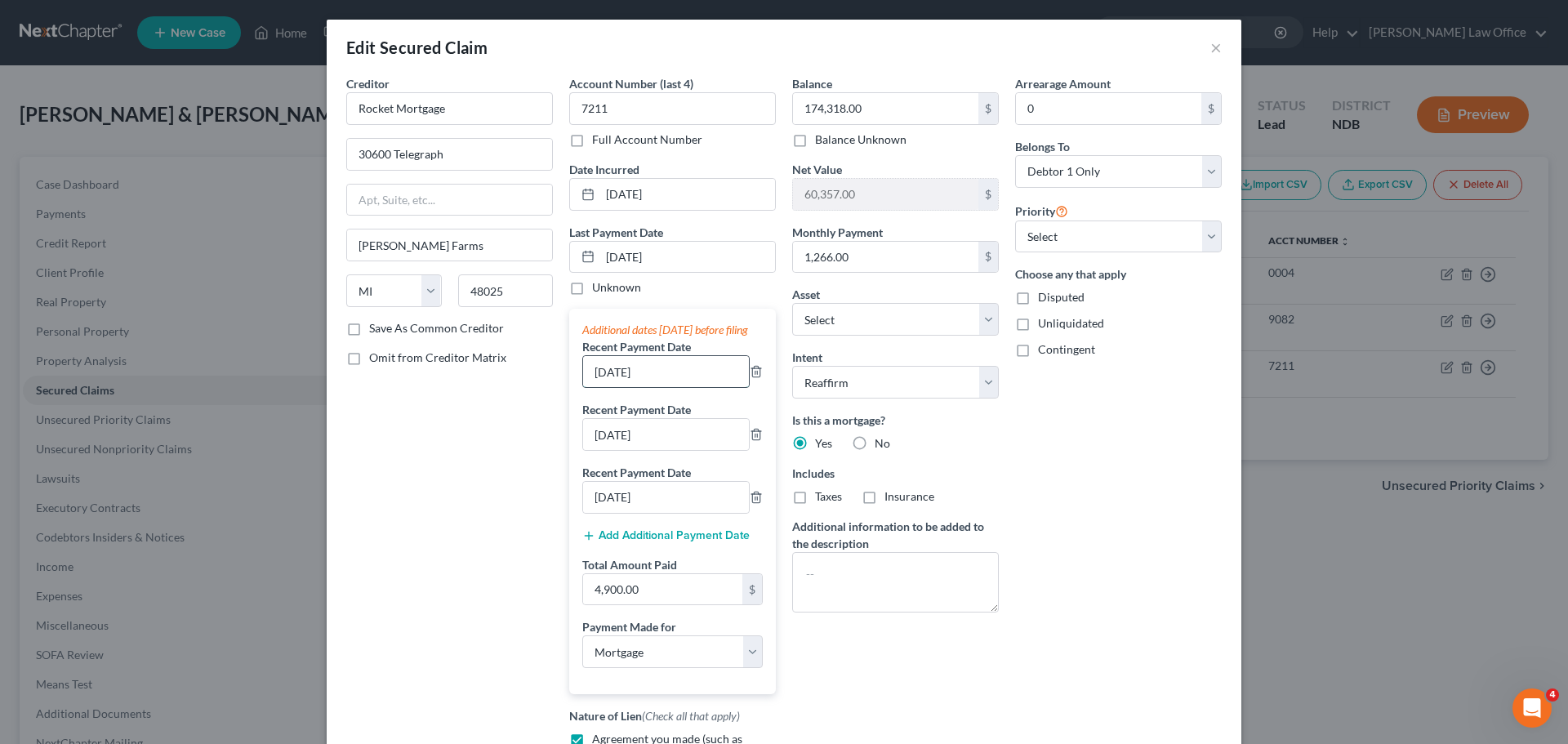
click at [644, 387] on input "06/09/15" at bounding box center [666, 371] width 166 height 31
type input "[DATE]"
click at [639, 449] on input "07/09/15" at bounding box center [666, 433] width 166 height 31
type input "[DATE]"
click at [651, 508] on input "08/09/15" at bounding box center [666, 497] width 166 height 31
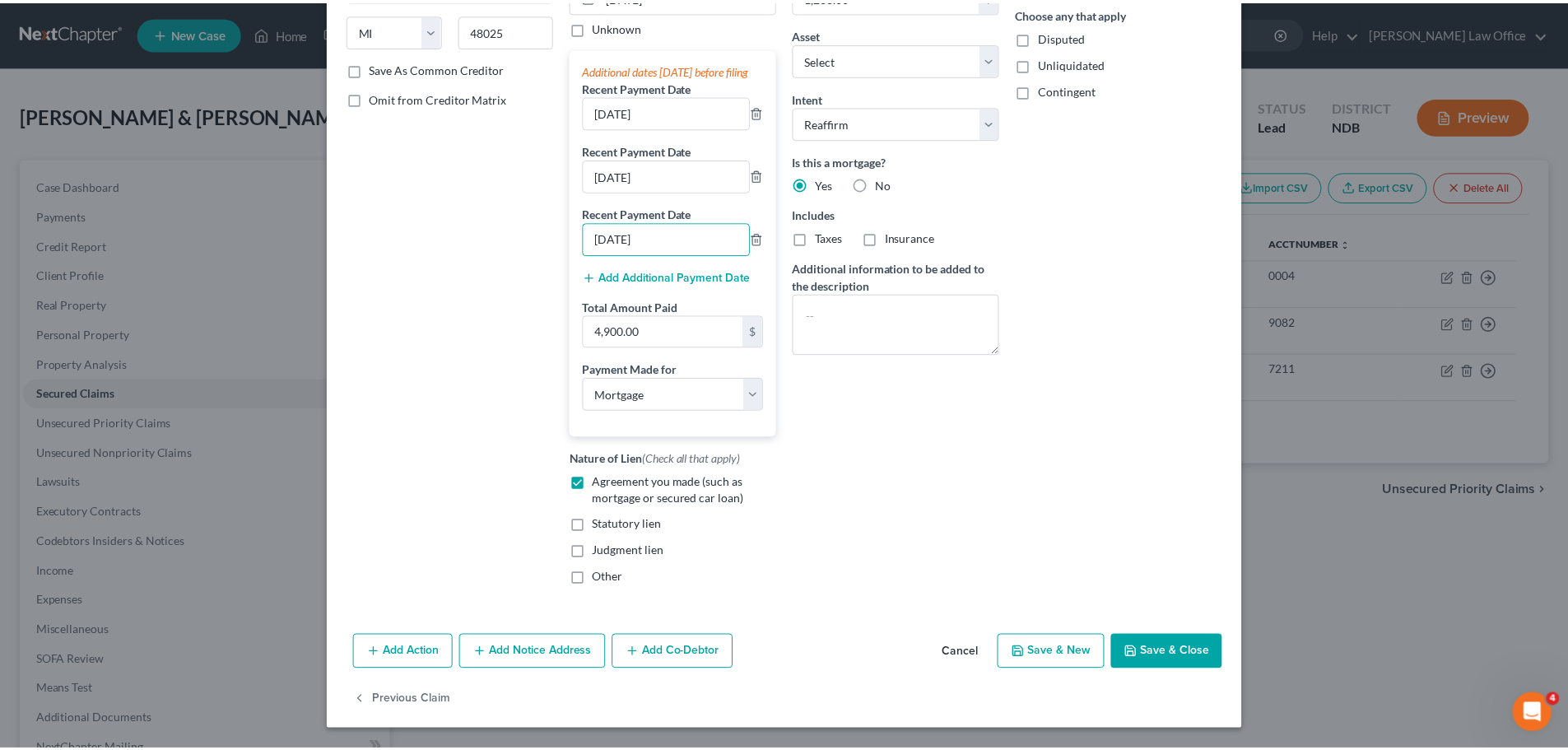
scroll to position [279, 0]
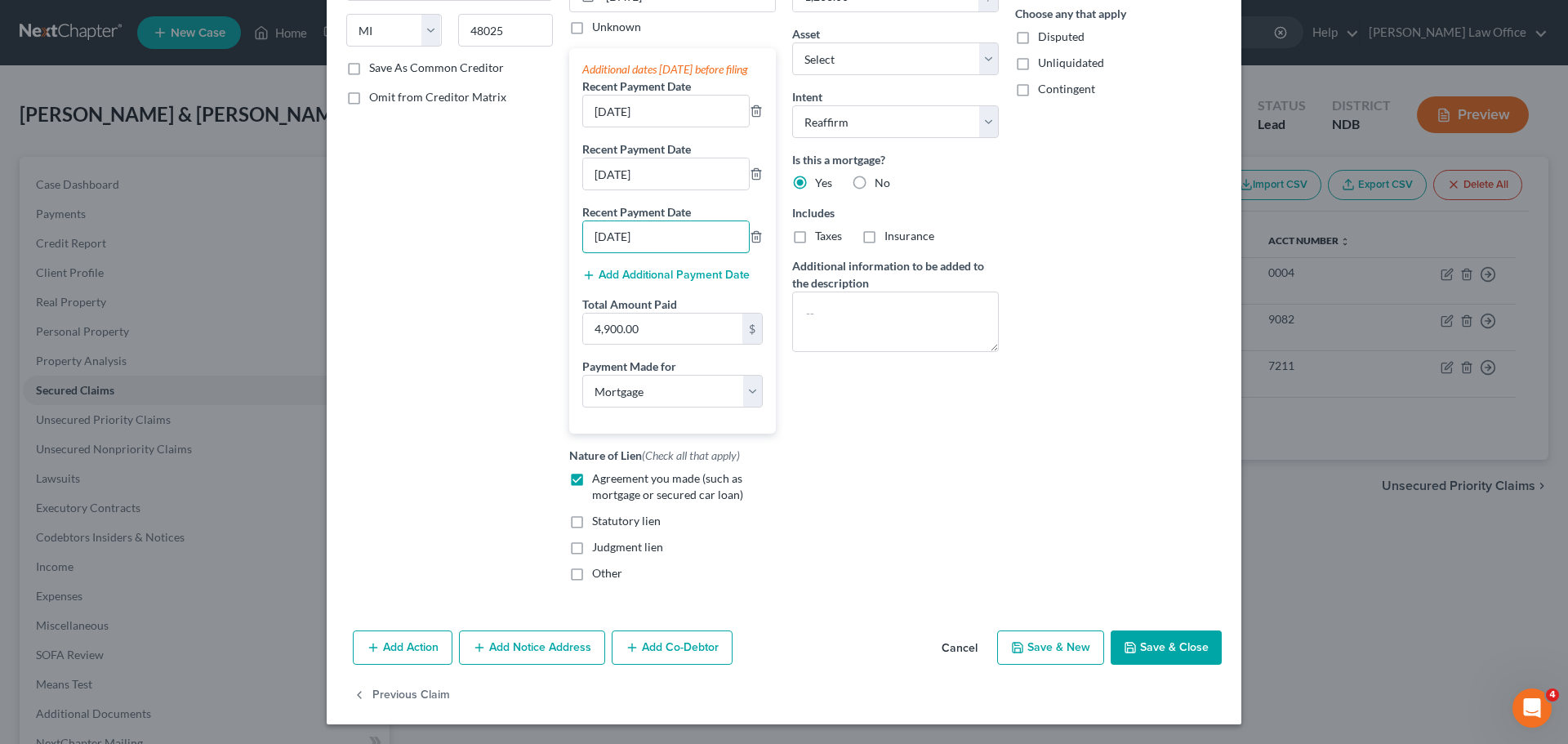
type input "[DATE]"
click at [1169, 638] on button "Save & Close" at bounding box center [1166, 647] width 111 height 35
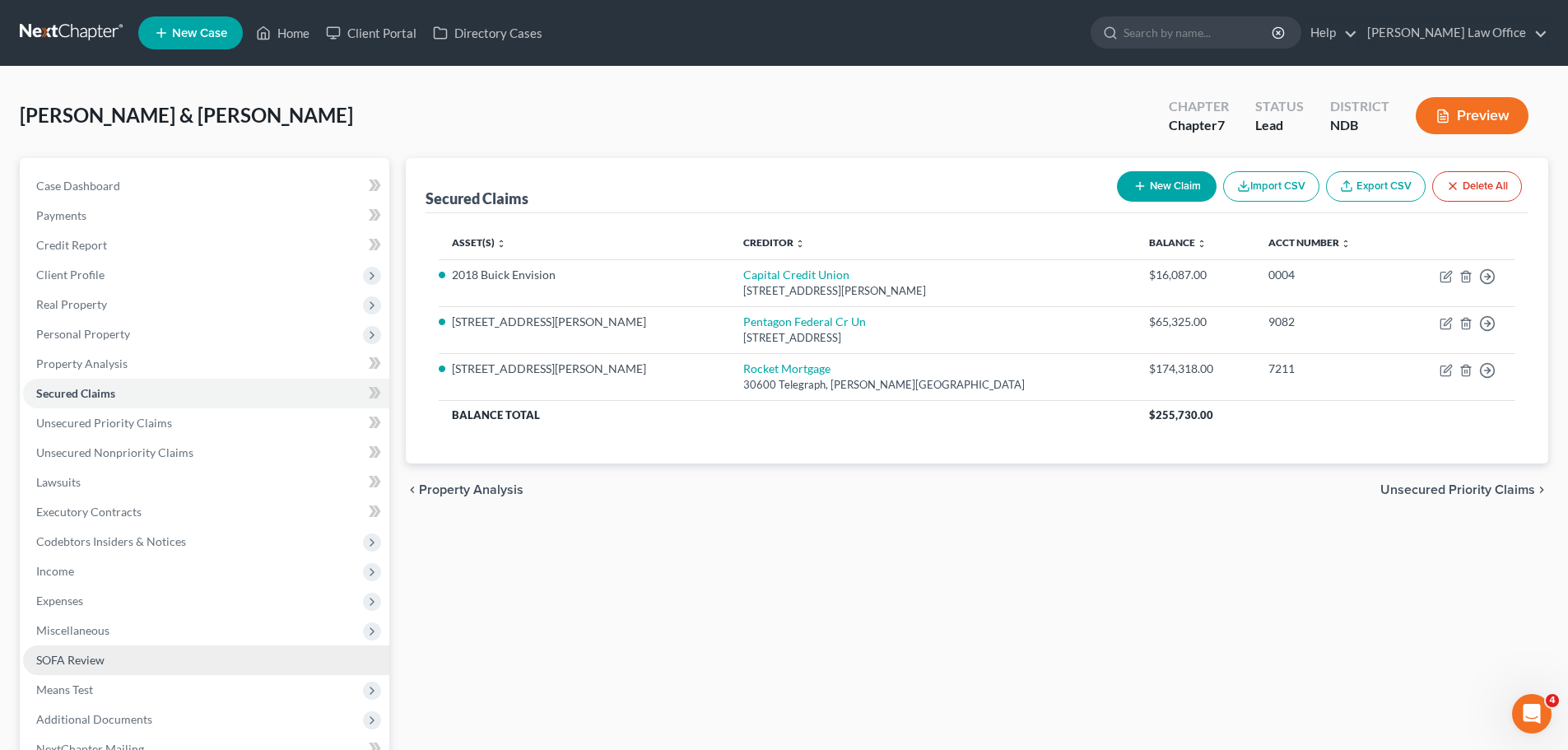
click at [99, 661] on span "SOFA Review" at bounding box center [70, 659] width 68 height 14
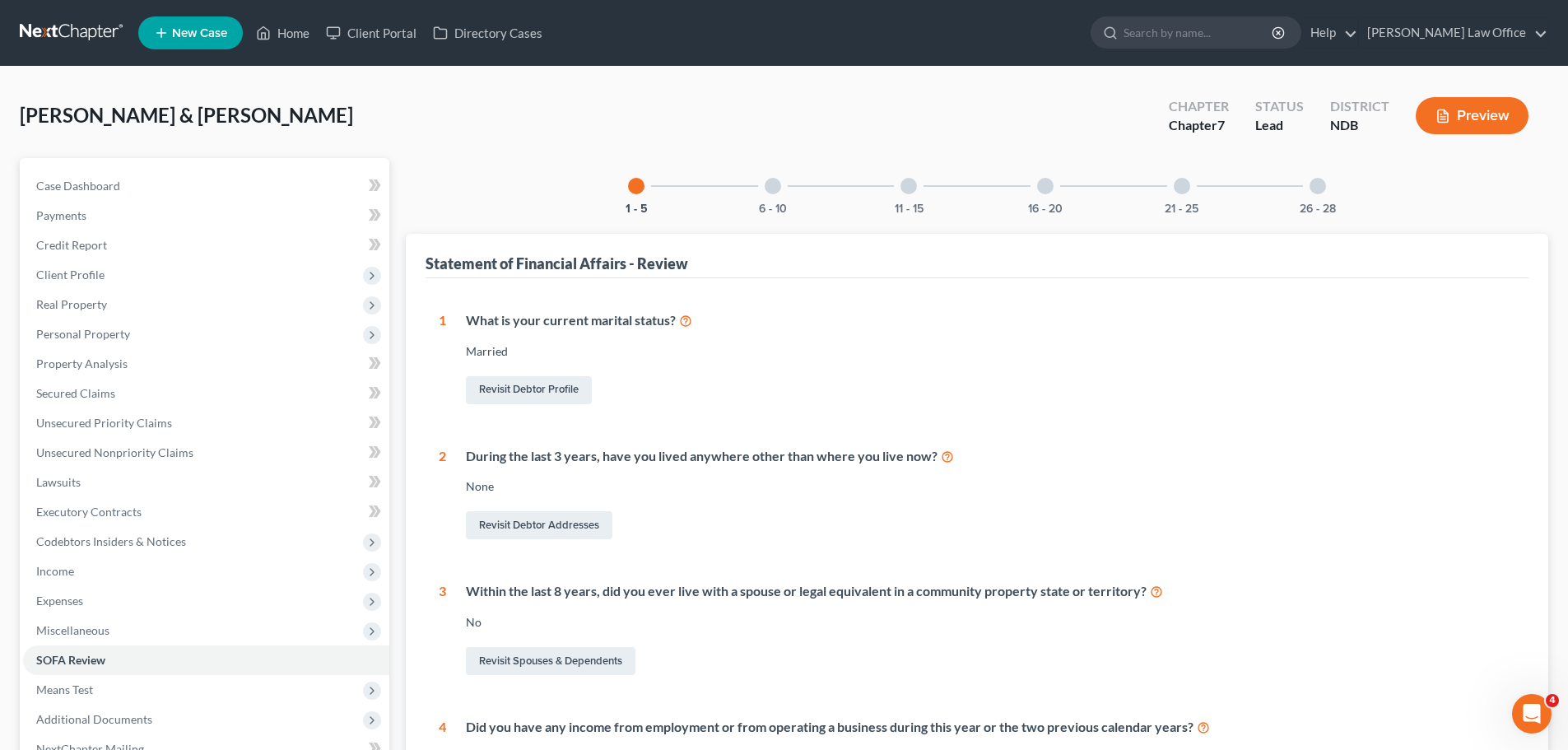
click at [766, 195] on div "6 - 10" at bounding box center [773, 186] width 56 height 56
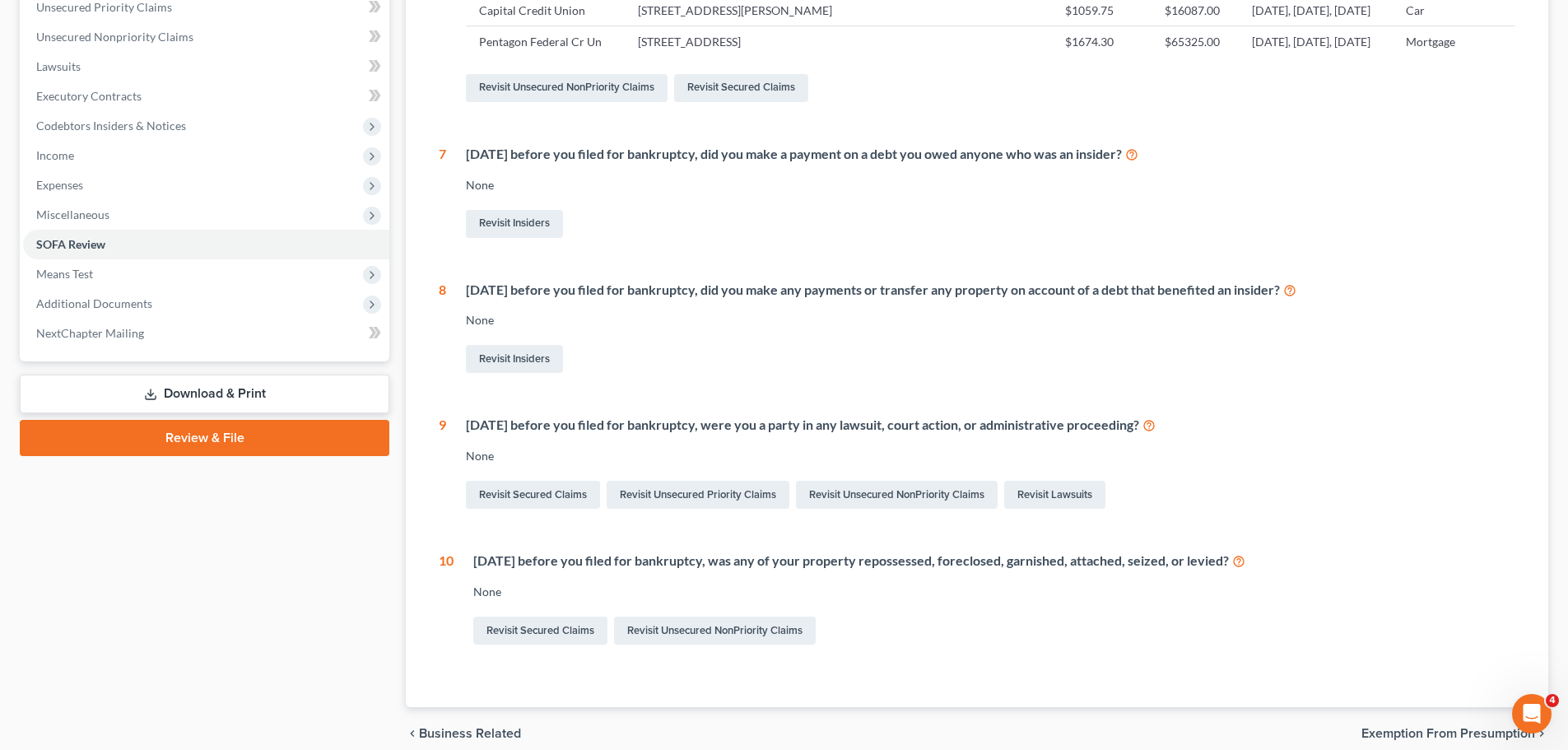
scroll to position [208, 0]
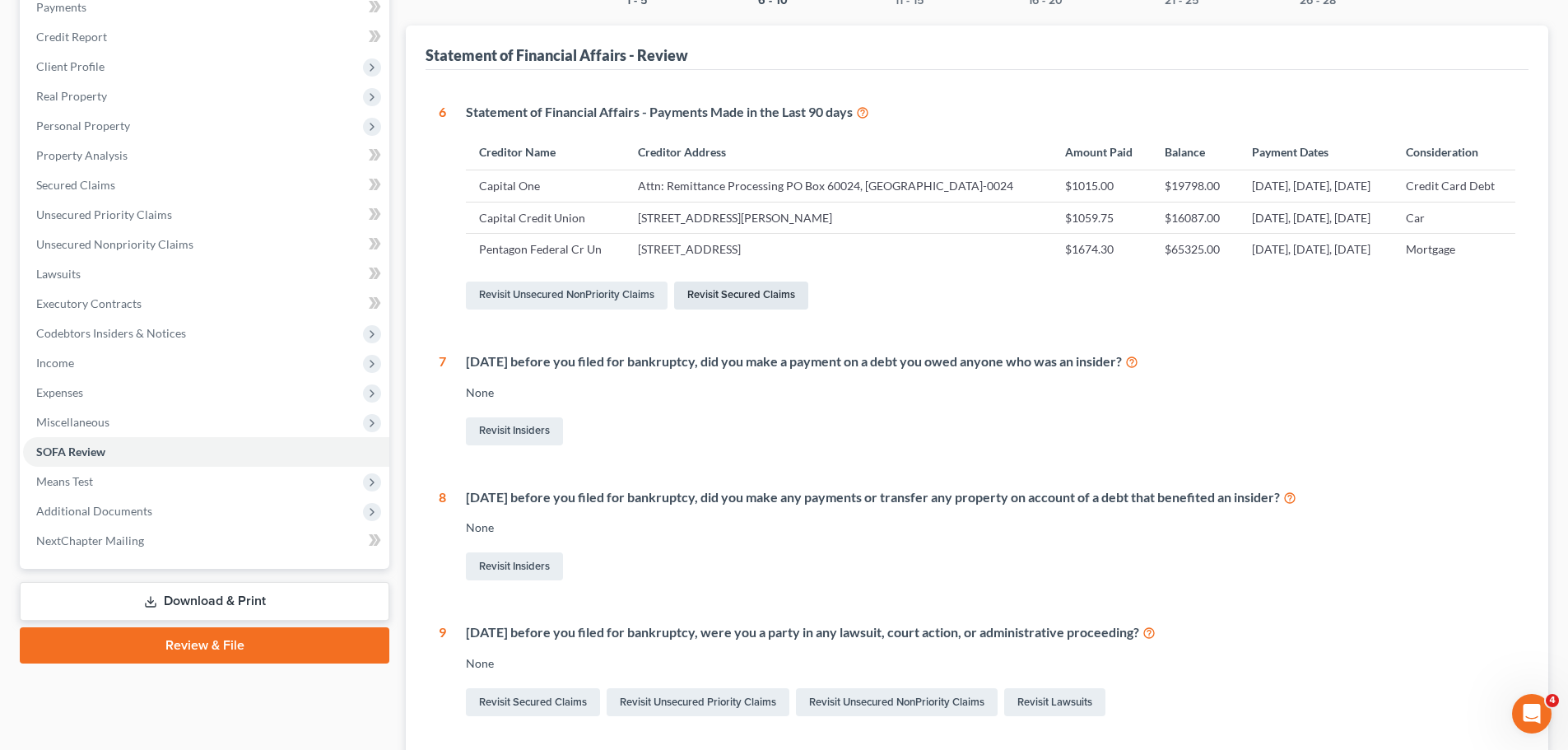
click at [753, 313] on div "Revisit Unsecured NonPriority Claims Revisit Secured Claims" at bounding box center [990, 295] width 1049 height 35
click at [757, 310] on link "Revisit Secured Claims" at bounding box center [740, 295] width 134 height 28
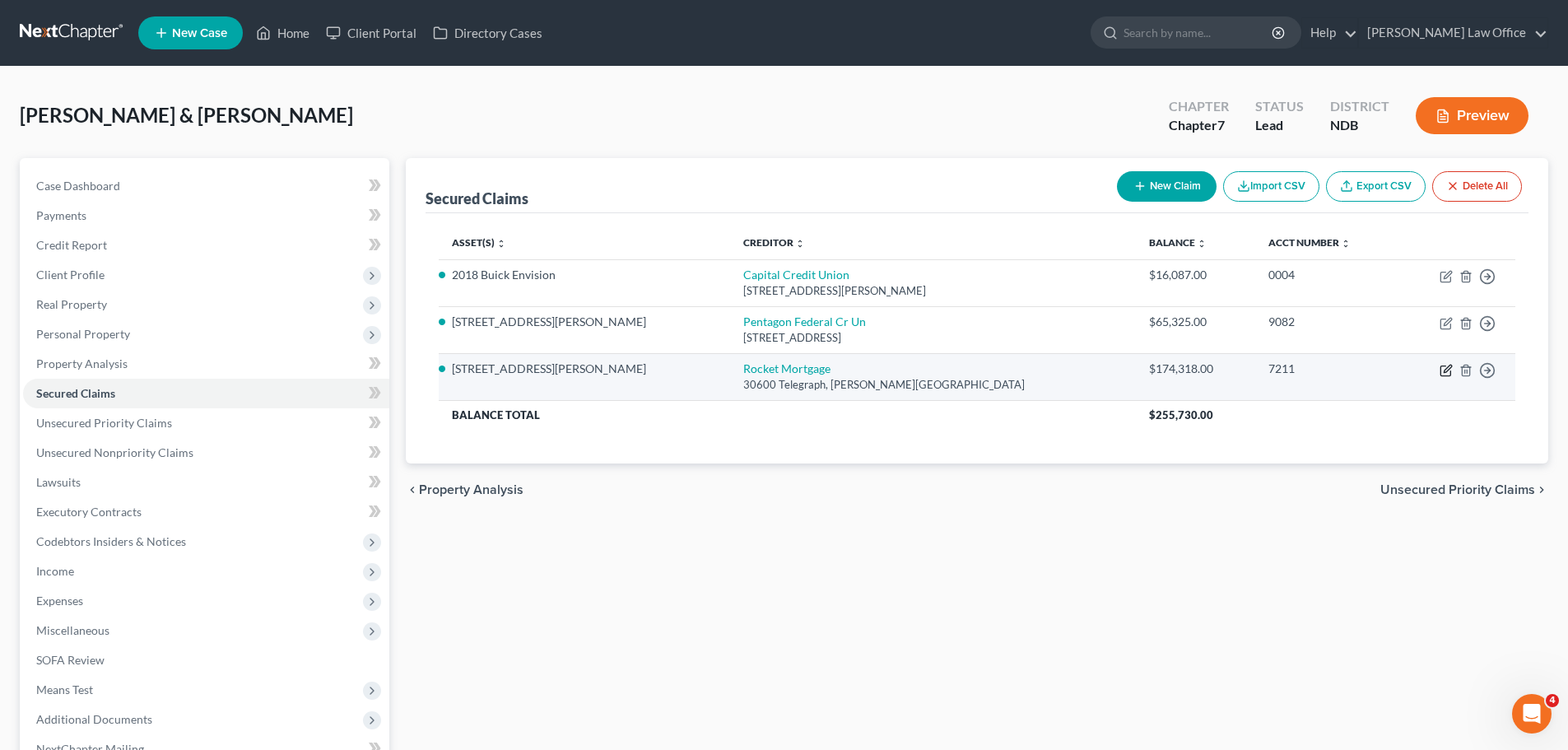
click at [1447, 371] on icon "button" at bounding box center [1446, 370] width 13 height 13
select select "23"
select select "3"
select select "2"
select select "0"
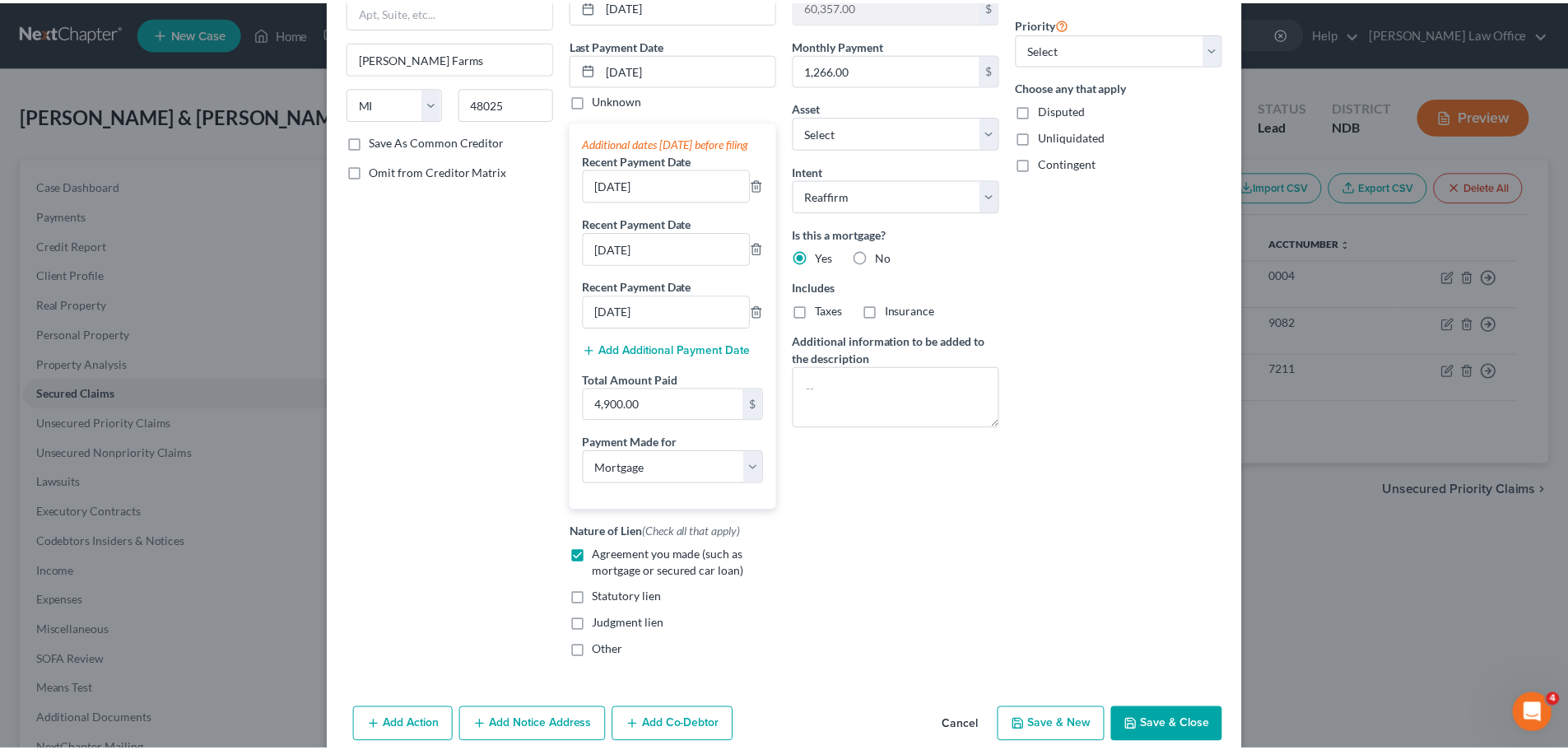
scroll to position [247, 0]
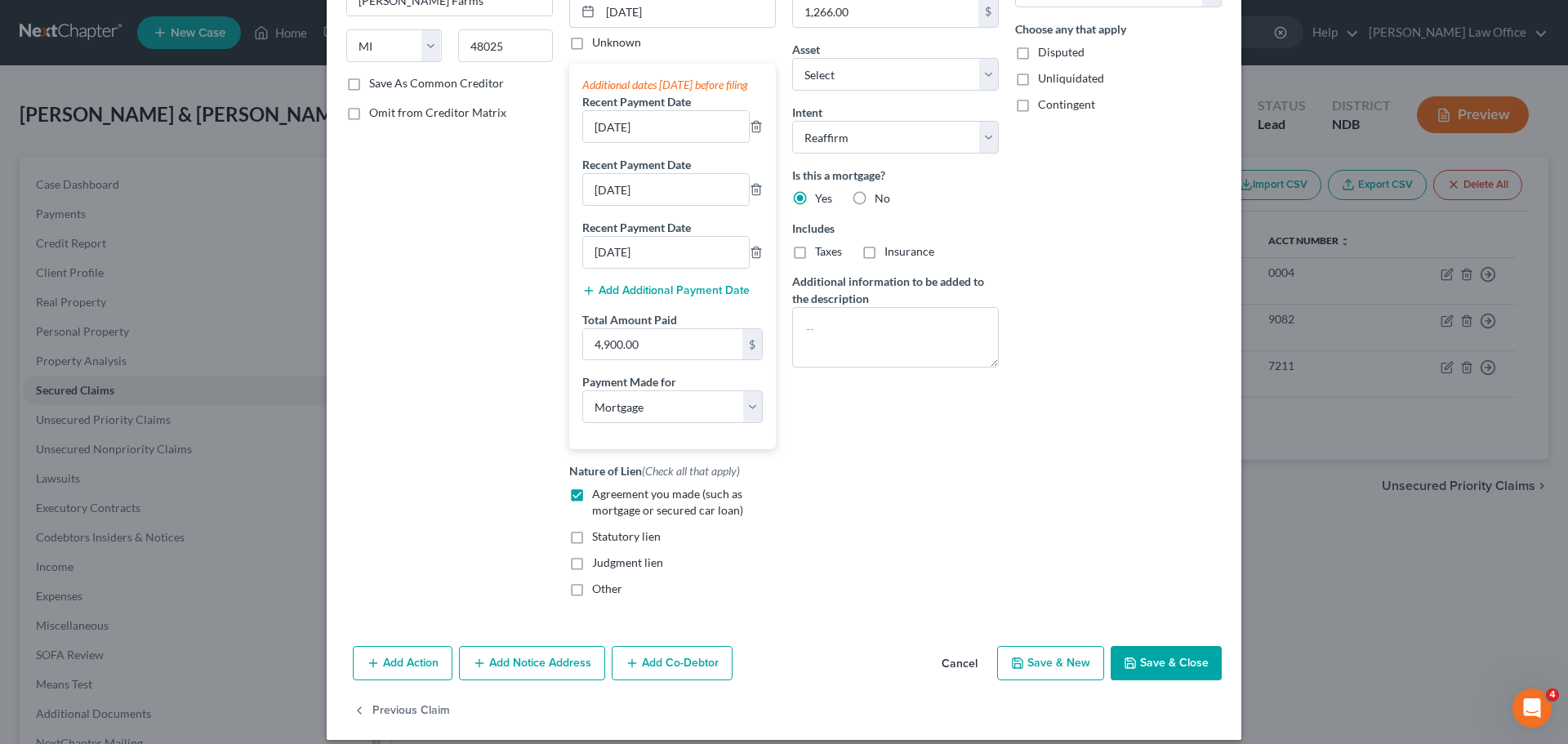
click at [370, 79] on label "Save As Common Creditor" at bounding box center [436, 83] width 134 height 16
click at [376, 79] on input "Save As Common Creditor" at bounding box center [381, 80] width 11 height 11
click at [1141, 678] on button "Save & Close" at bounding box center [1166, 662] width 111 height 35
checkbox input "false"
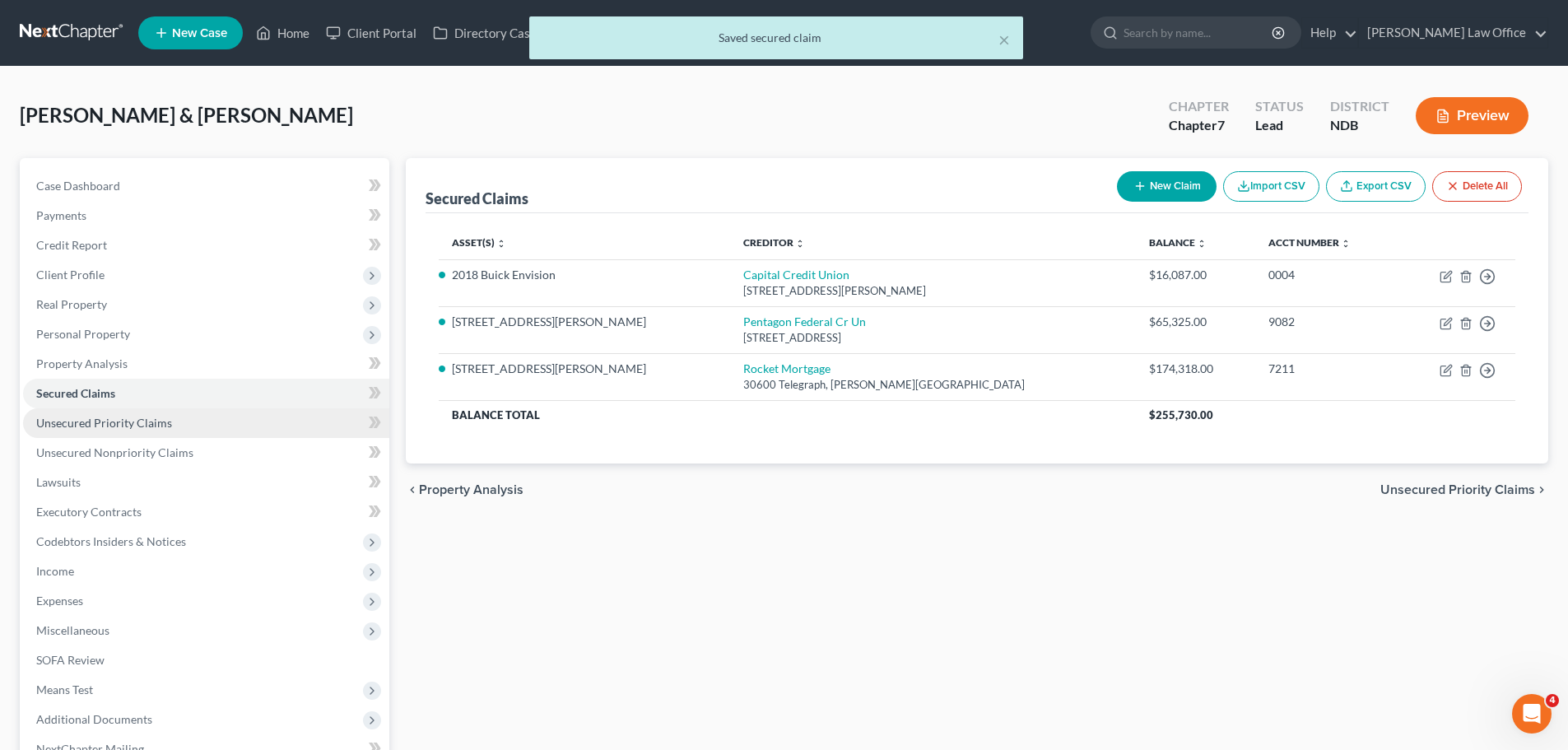
click at [97, 421] on span "Unsecured Priority Claims" at bounding box center [103, 423] width 136 height 14
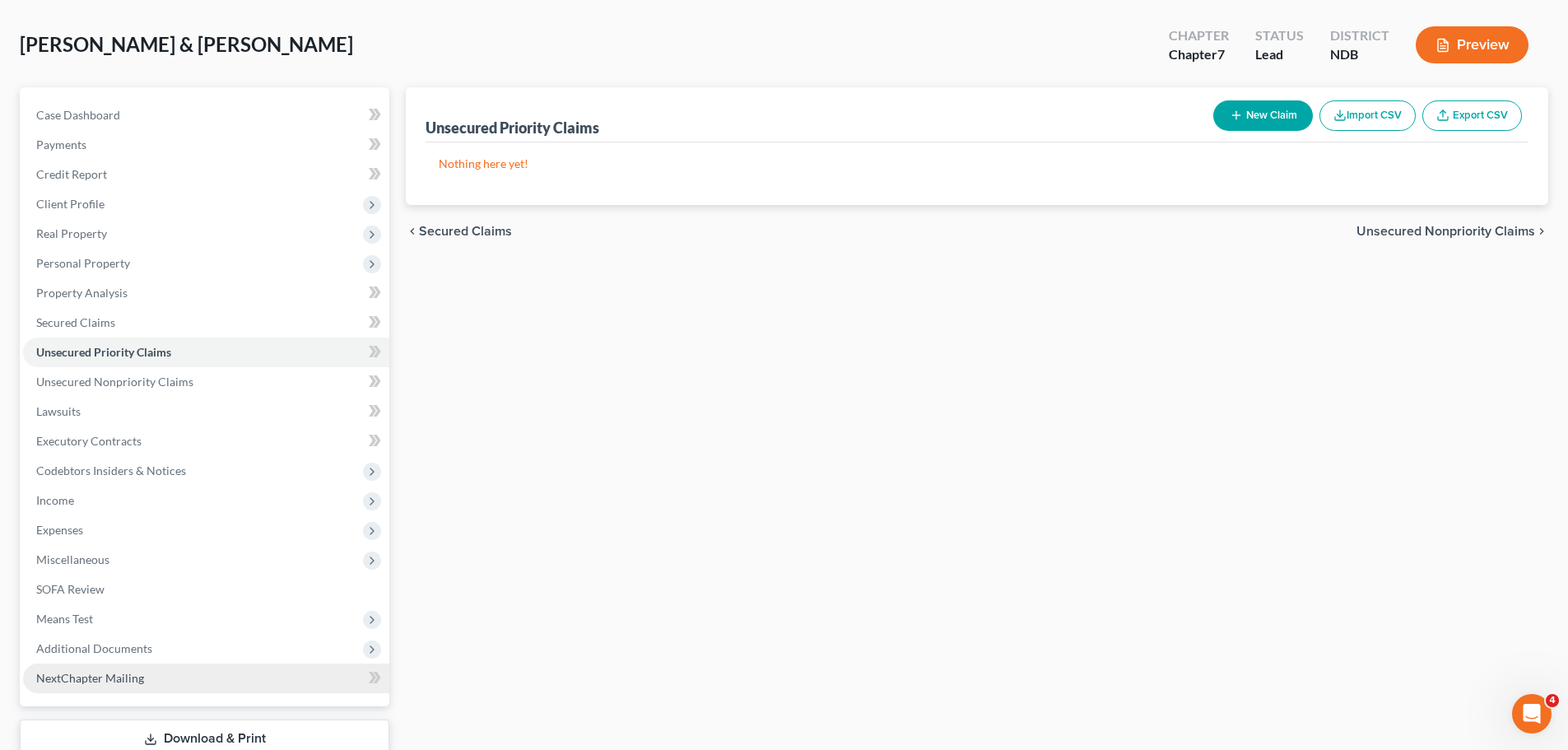
scroll to position [164, 0]
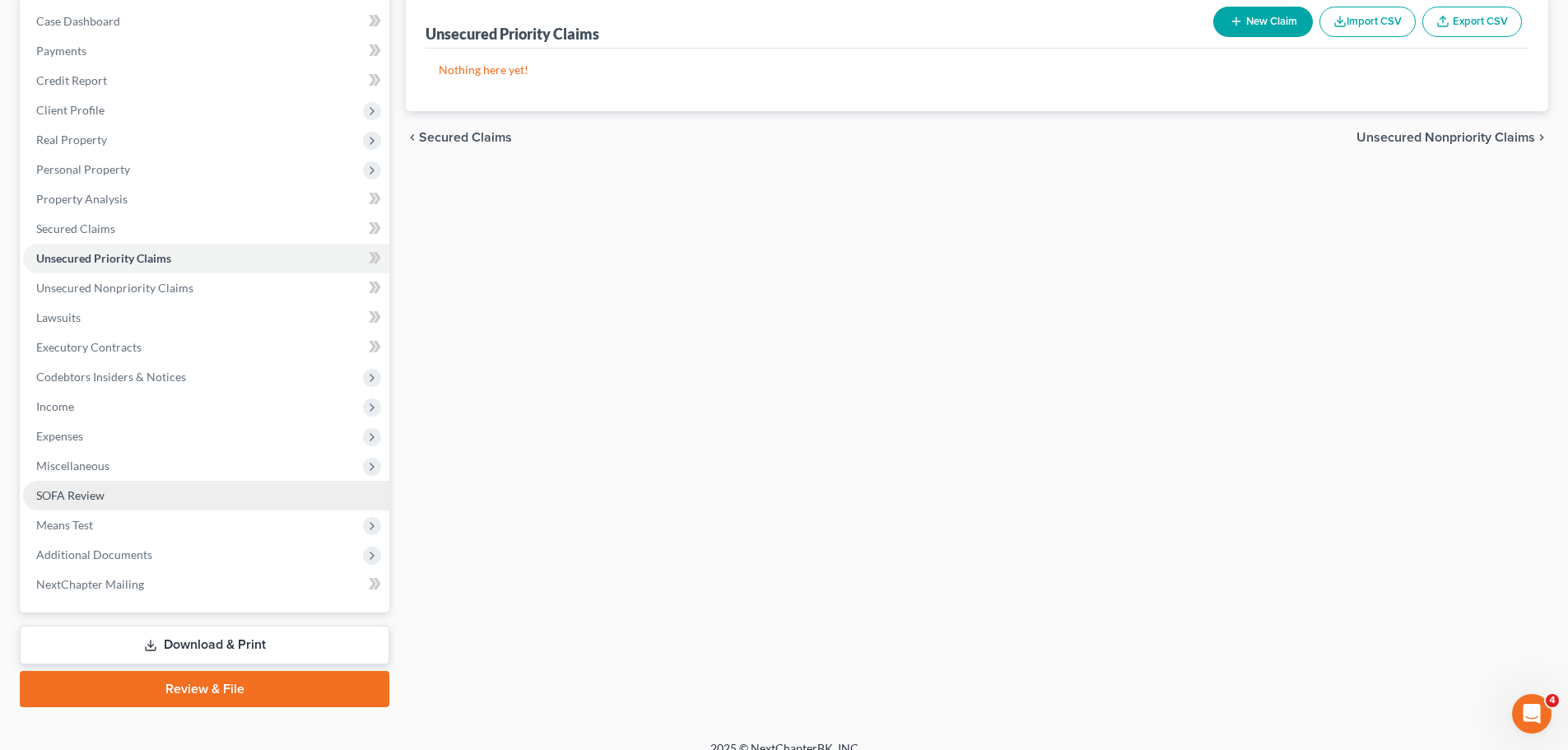
click at [61, 497] on span "SOFA Review" at bounding box center [70, 495] width 68 height 14
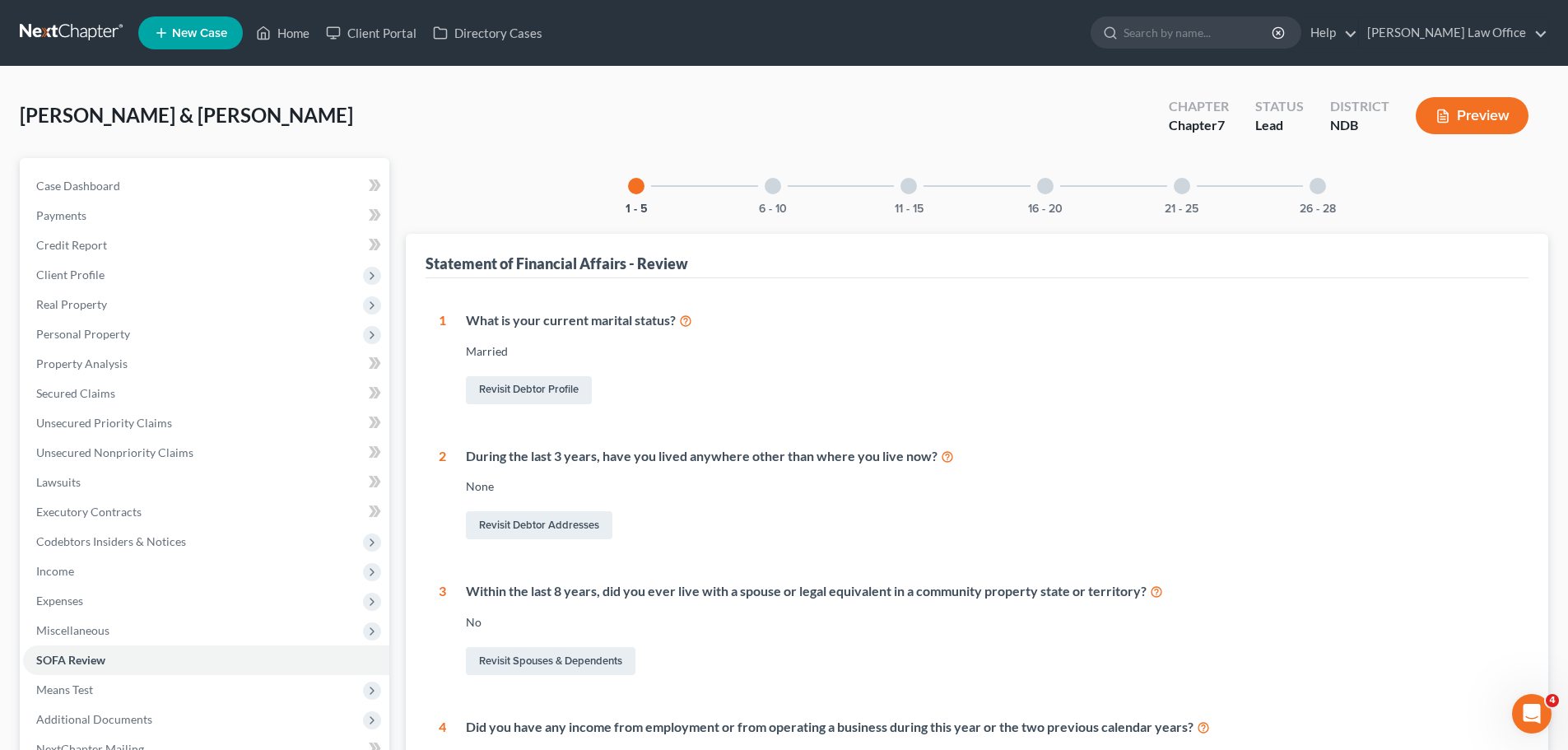
click at [784, 184] on div "6 - 10" at bounding box center [773, 186] width 56 height 56
click at [774, 207] on button "6 - 10" at bounding box center [773, 209] width 28 height 12
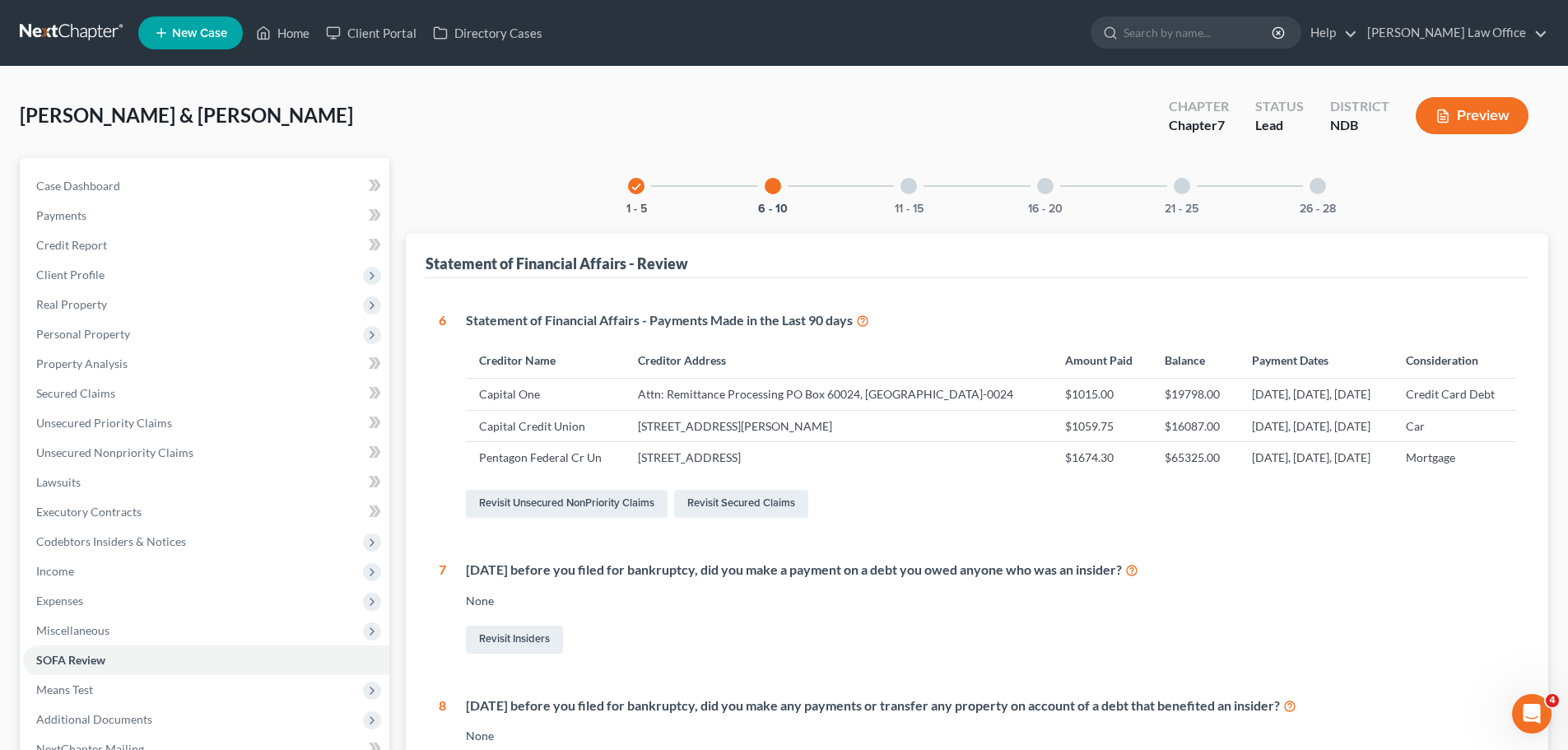
click at [909, 189] on div at bounding box center [908, 186] width 16 height 16
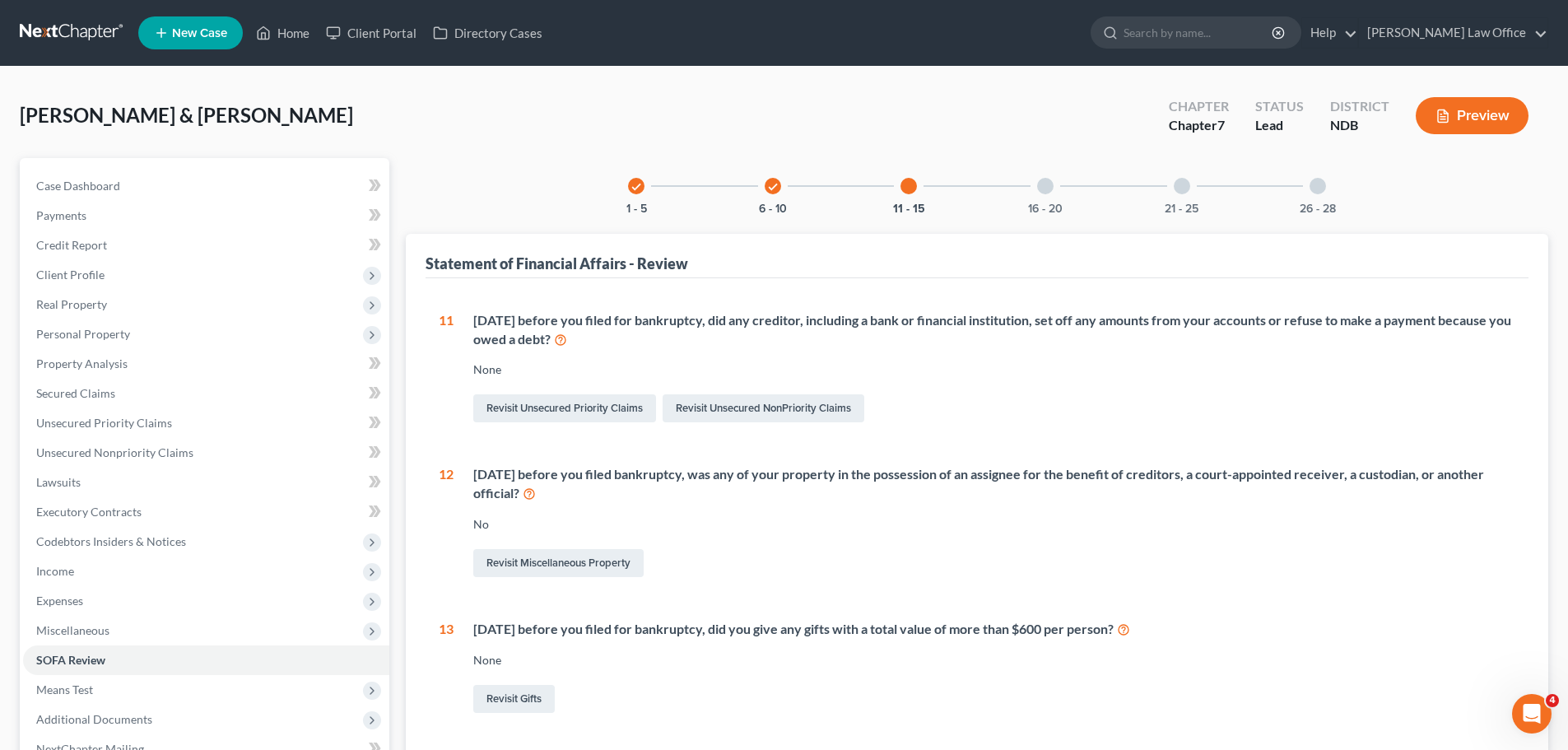
click at [1048, 196] on div "16 - 20" at bounding box center [1046, 186] width 56 height 56
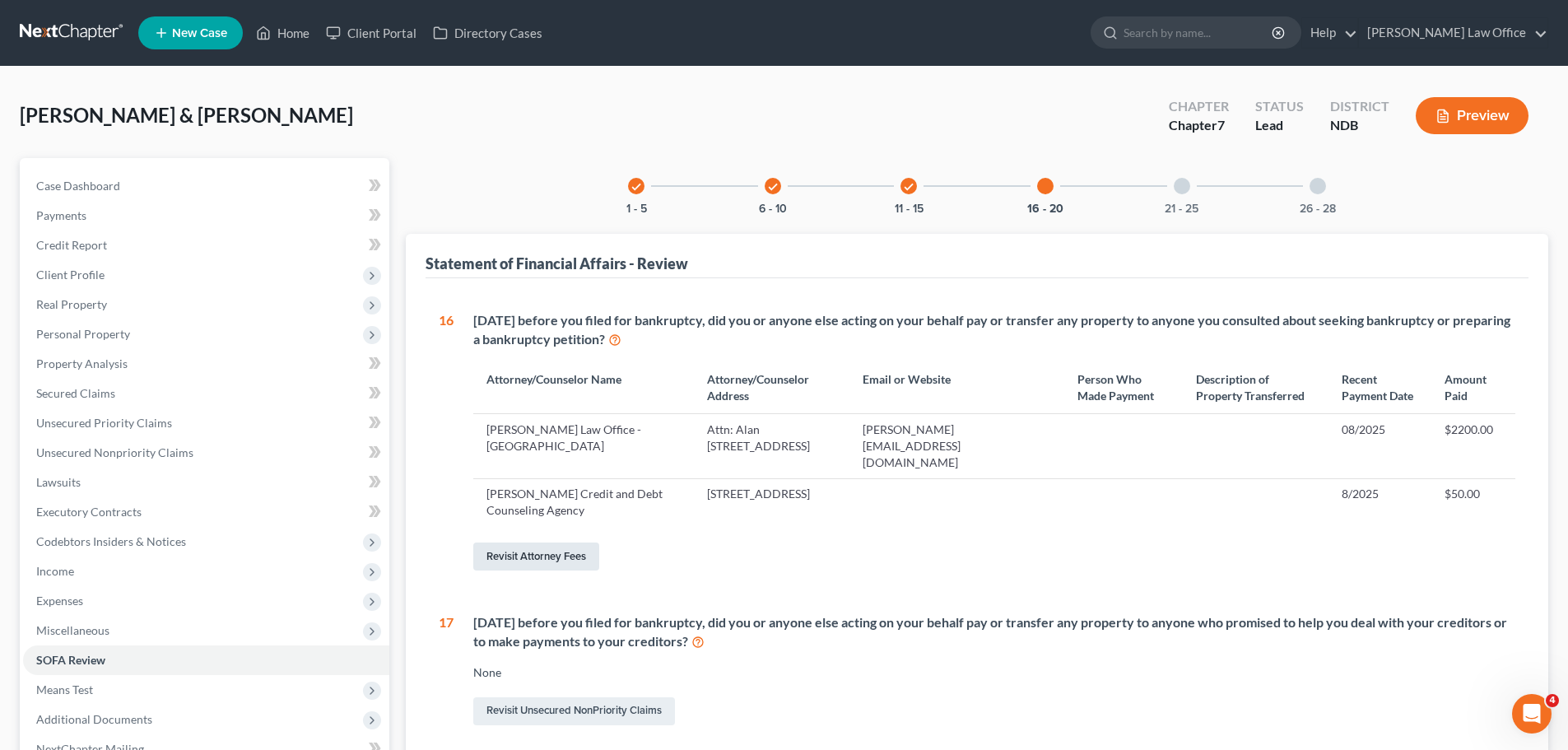
click at [531, 542] on link "Revisit Attorney Fees" at bounding box center [536, 555] width 126 height 28
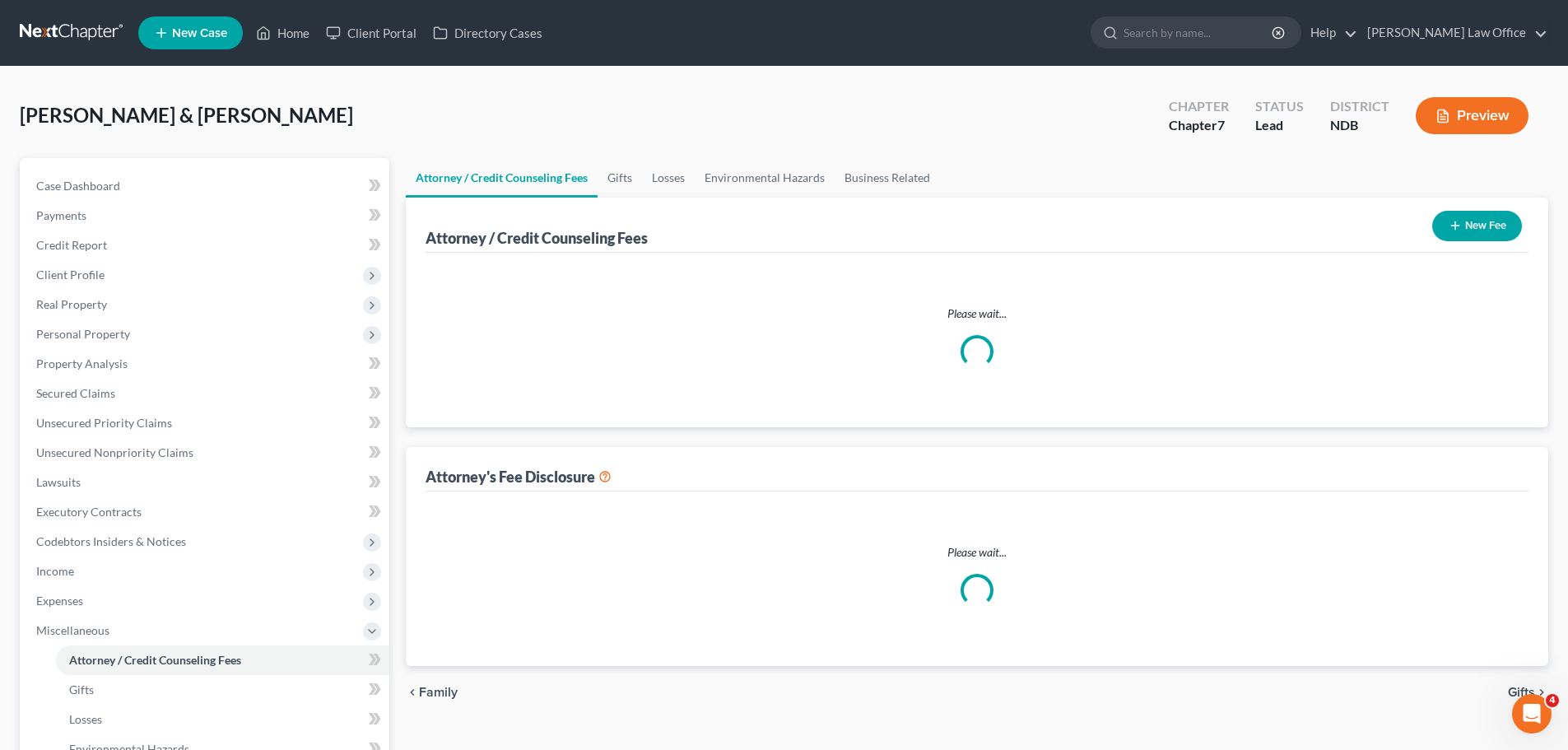
select select "5"
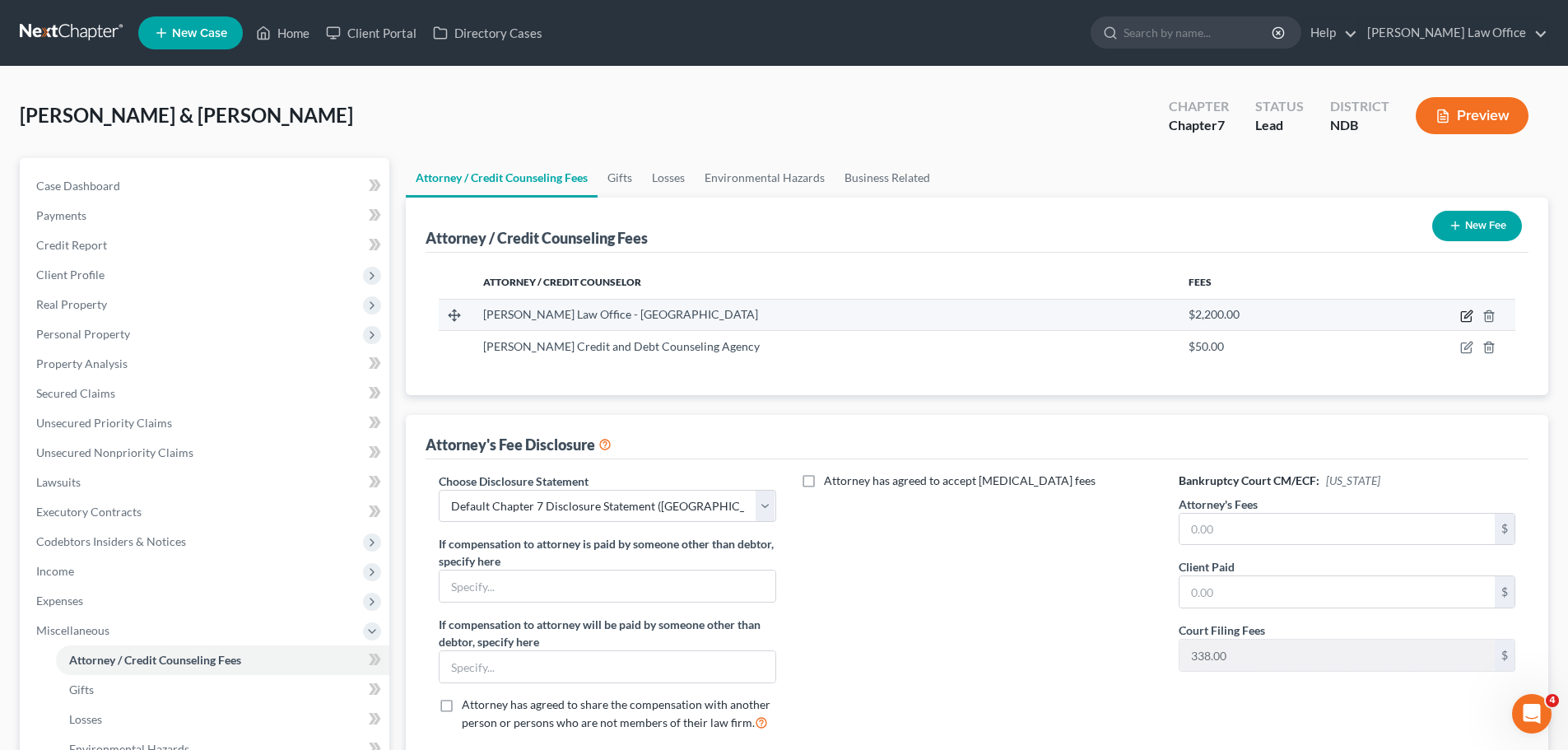
click at [1464, 316] on icon "button" at bounding box center [1467, 316] width 13 height 13
select select "24"
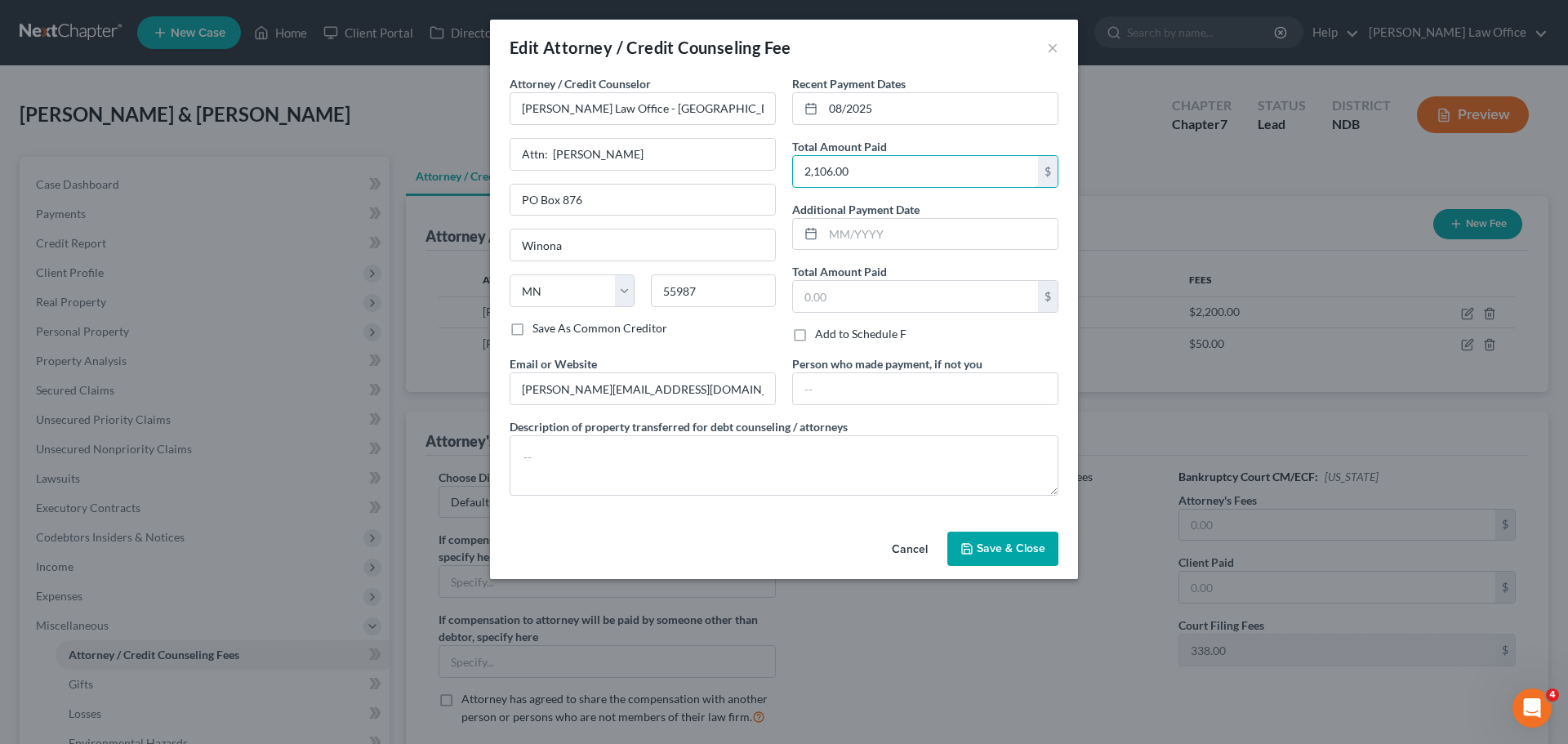
type input "2,106.00"
click at [989, 537] on button "Save & Close" at bounding box center [1003, 548] width 111 height 35
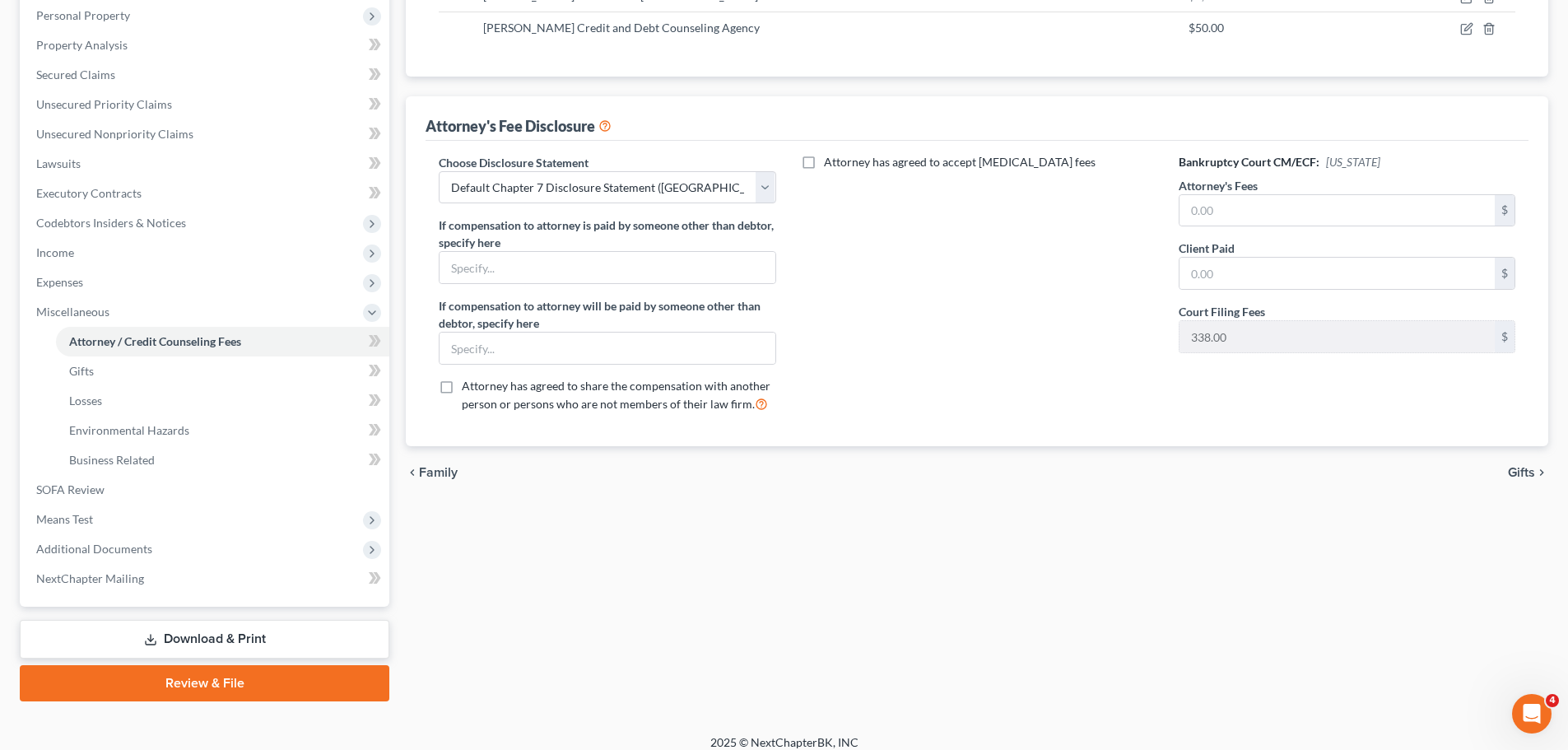
scroll to position [329, 0]
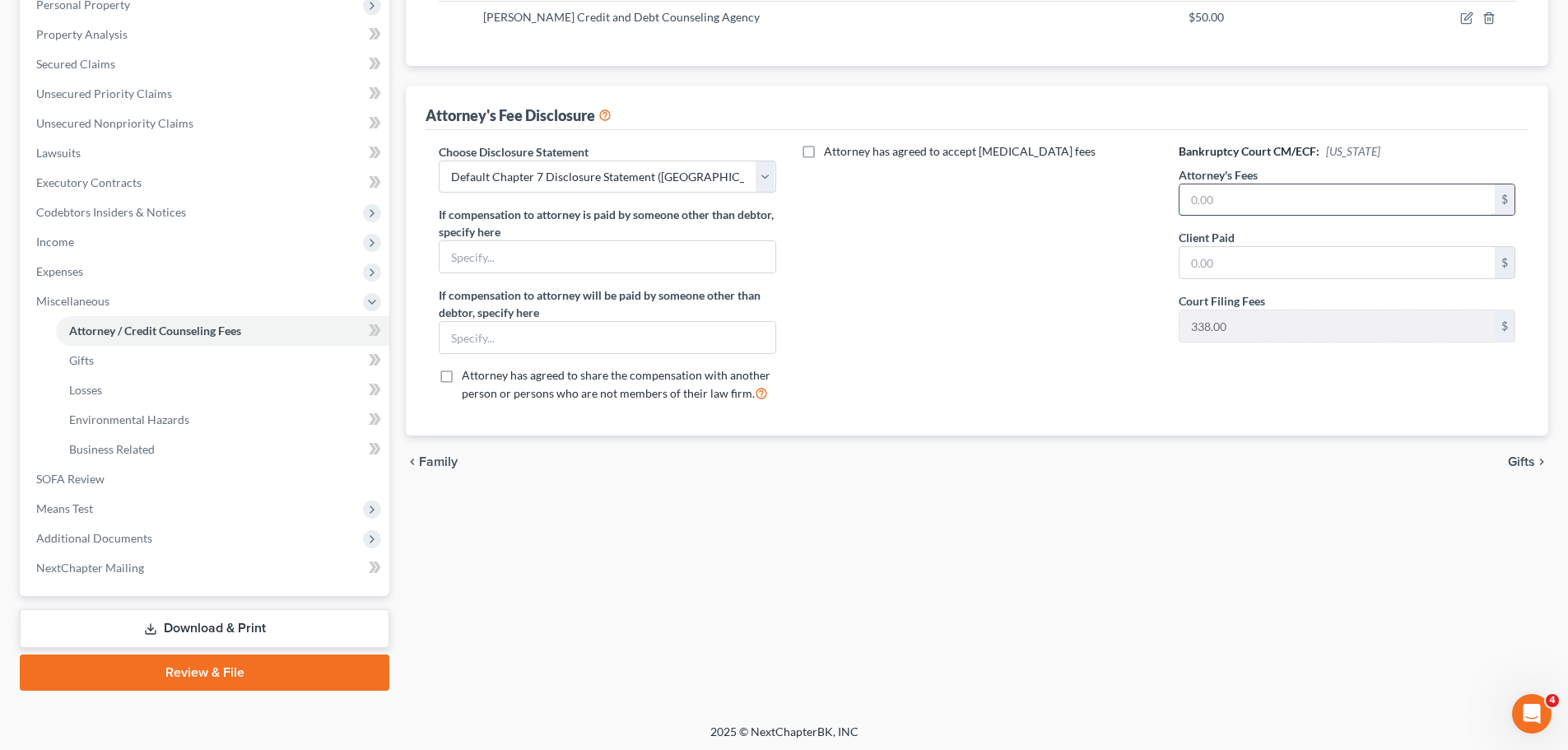
click at [1239, 195] on input "text" at bounding box center [1336, 199] width 315 height 31
type input "1,768.00"
click at [1211, 268] on input "text" at bounding box center [1336, 262] width 315 height 31
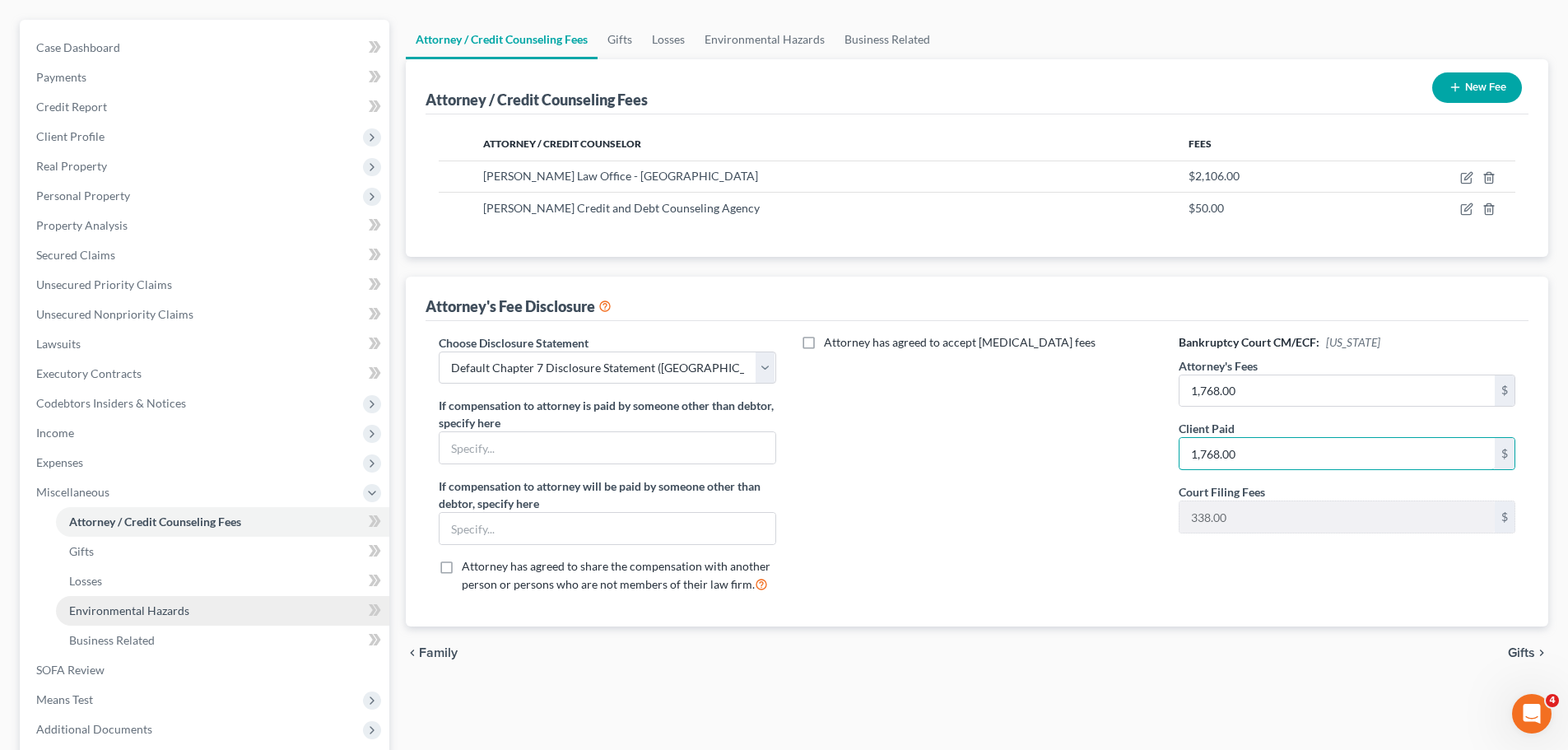
scroll to position [247, 0]
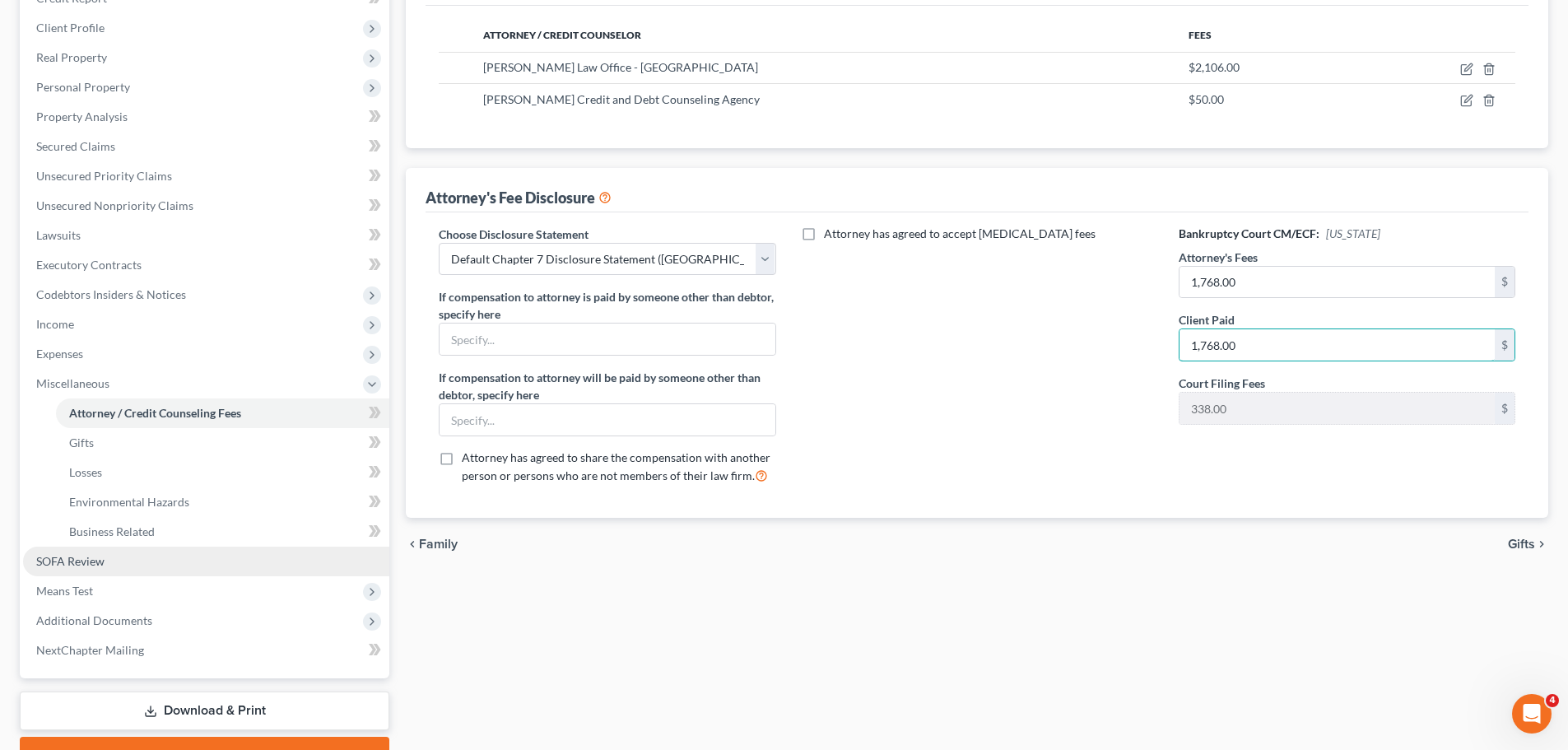
type input "1,768.00"
click at [80, 563] on span "SOFA Review" at bounding box center [70, 561] width 68 height 14
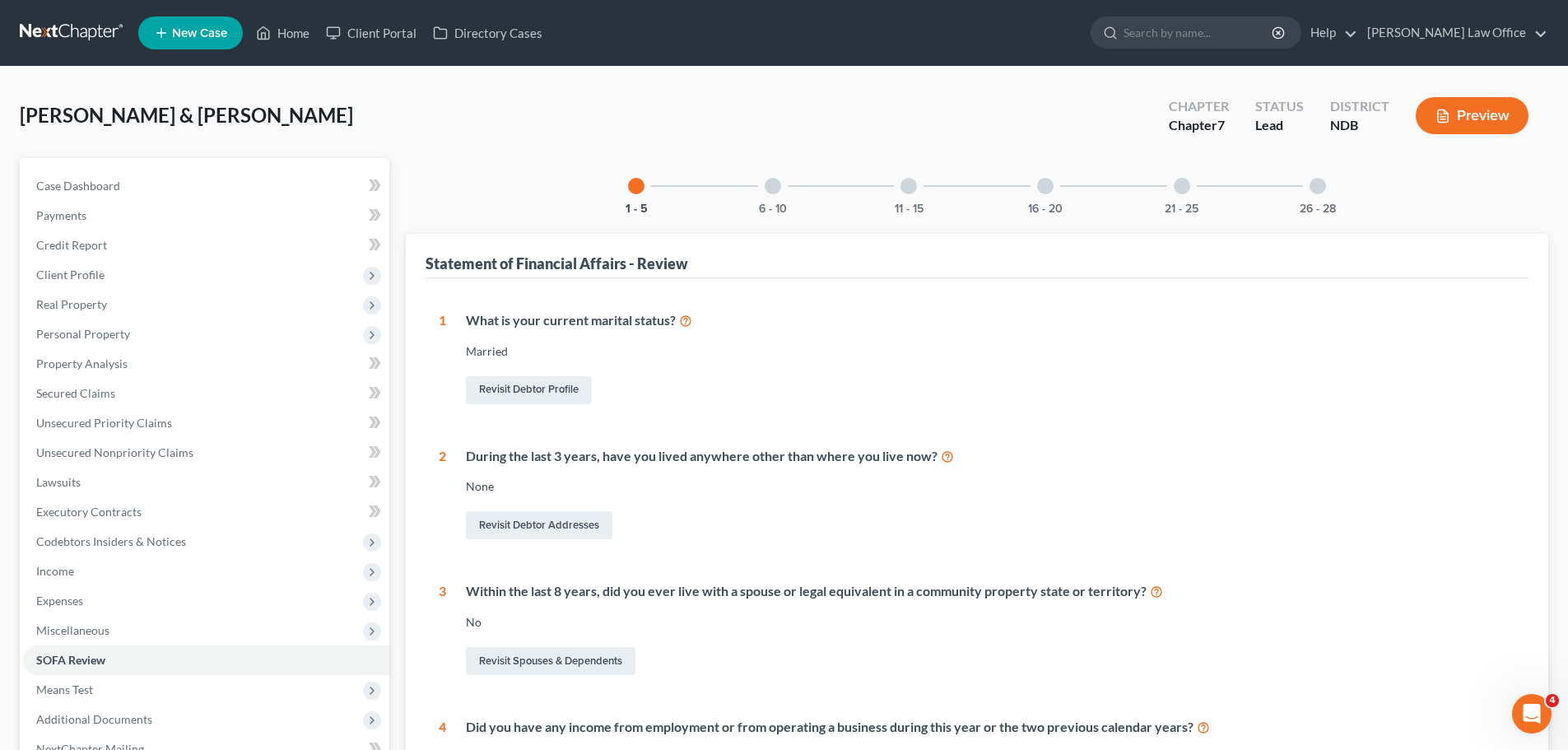
click at [1058, 195] on div "16 - 20" at bounding box center [1046, 186] width 56 height 56
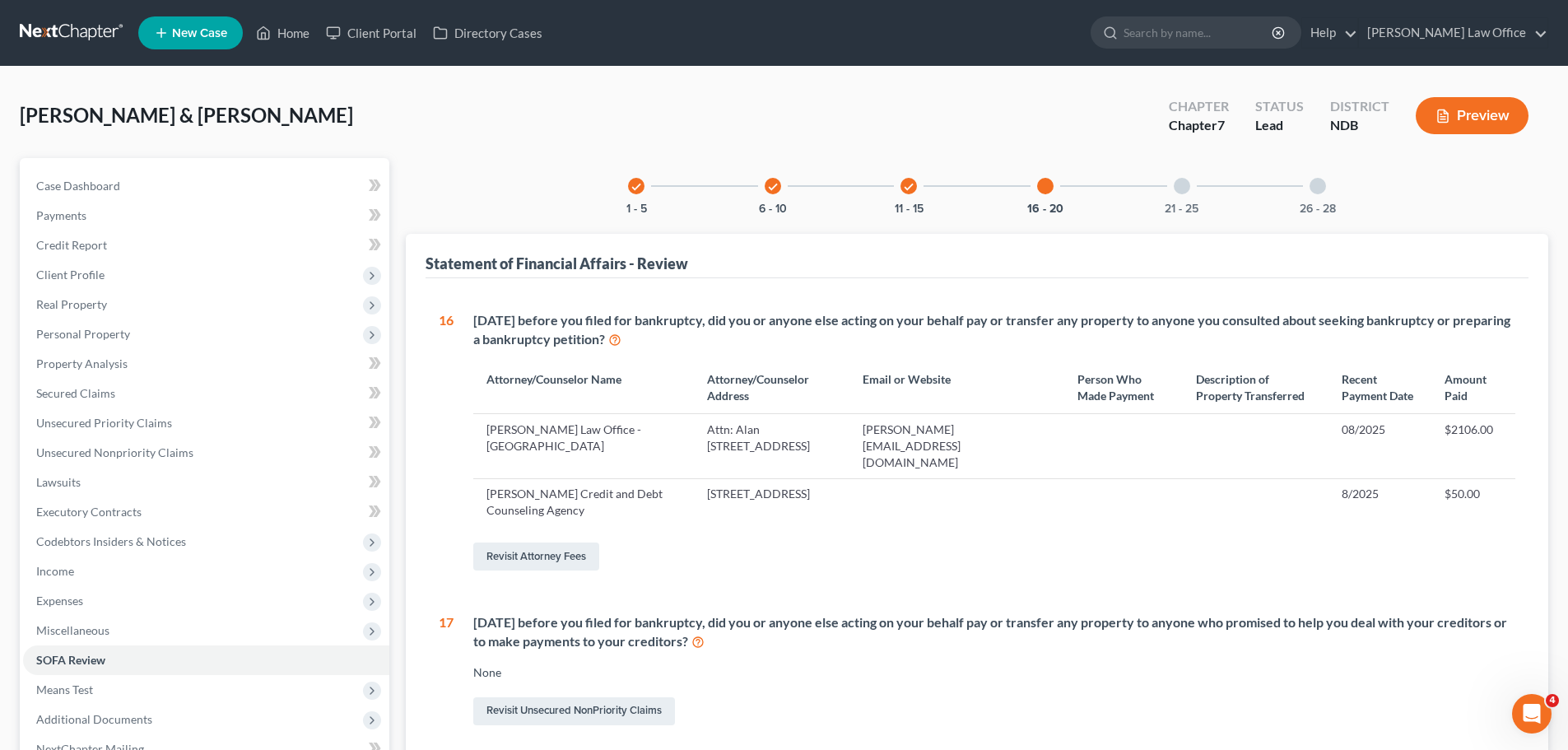
click at [907, 196] on div "check 11 - 15" at bounding box center [908, 186] width 56 height 56
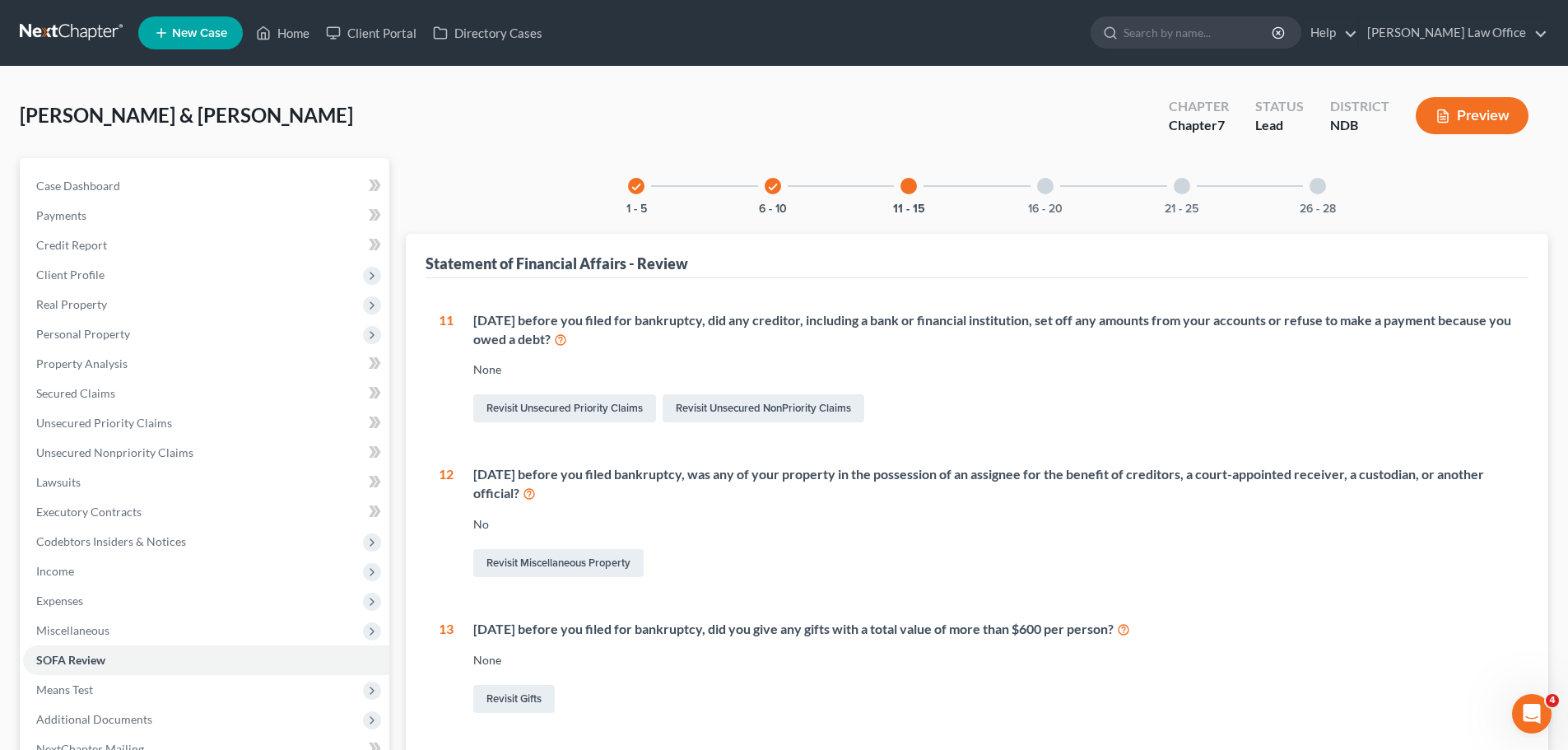
click at [770, 199] on div "check 6 - 10" at bounding box center [773, 186] width 56 height 56
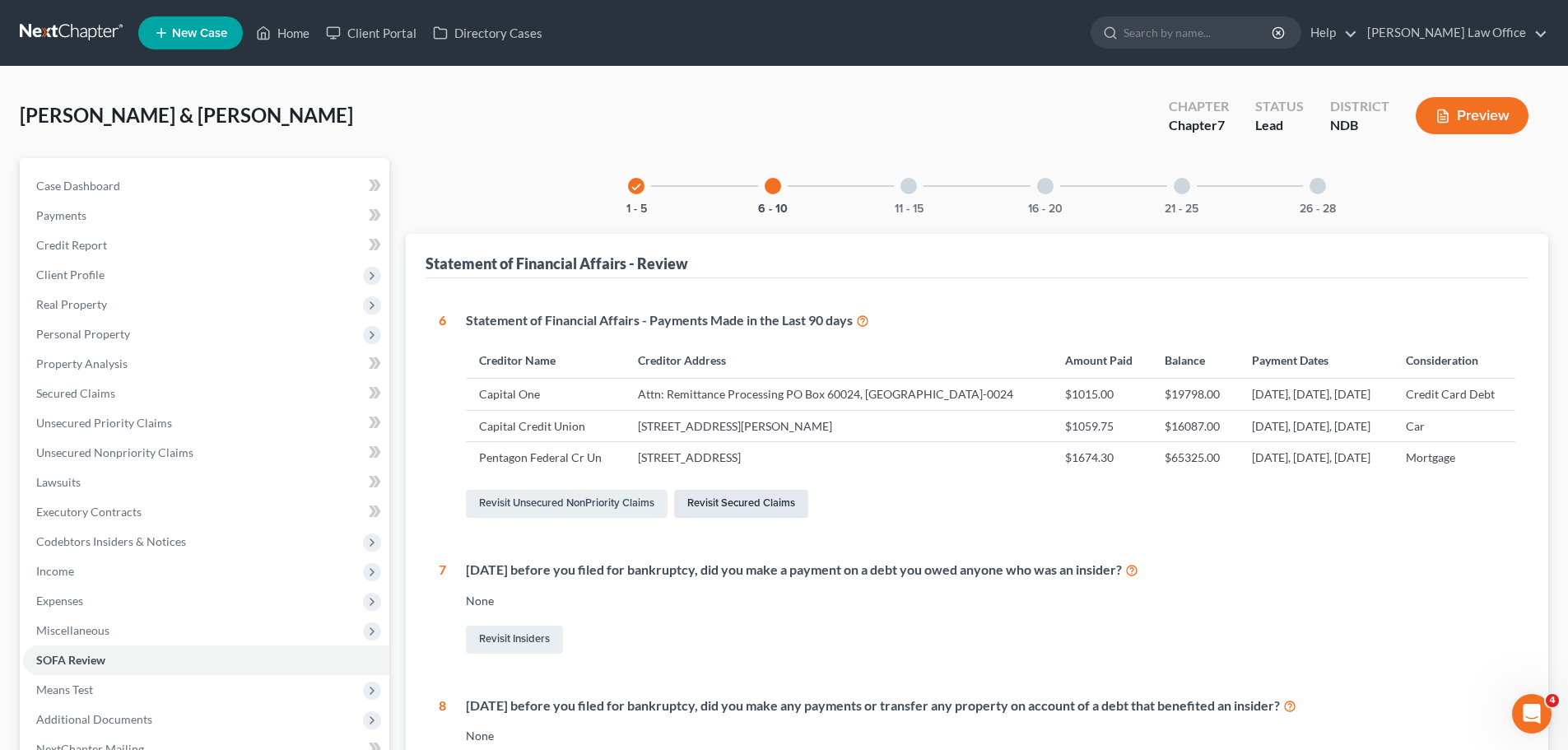
click at [723, 518] on link "Revisit Secured Claims" at bounding box center [740, 503] width 134 height 28
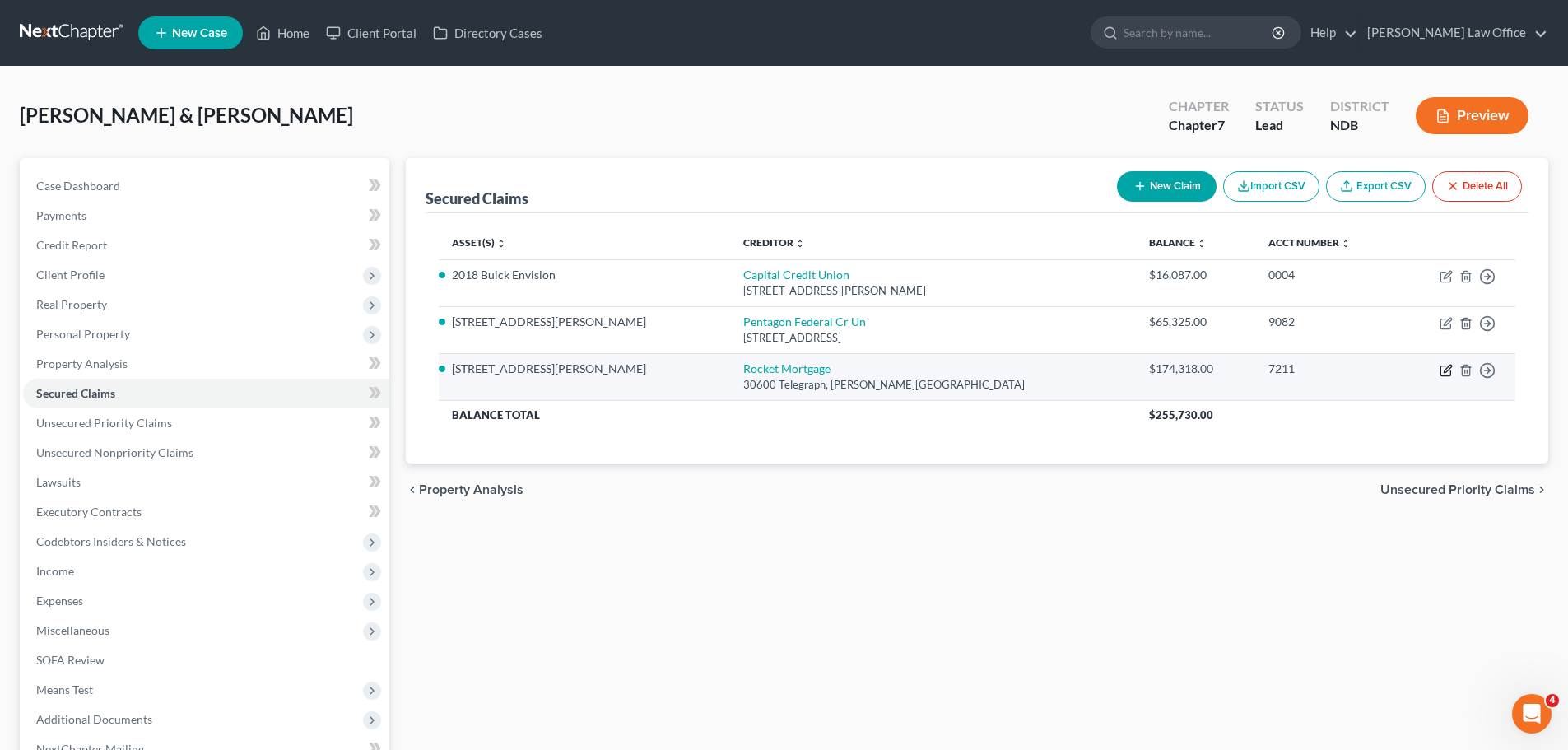
click at [1451, 371] on icon "button" at bounding box center [1446, 370] width 13 height 13
select select "23"
select select "3"
select select "2"
select select "0"
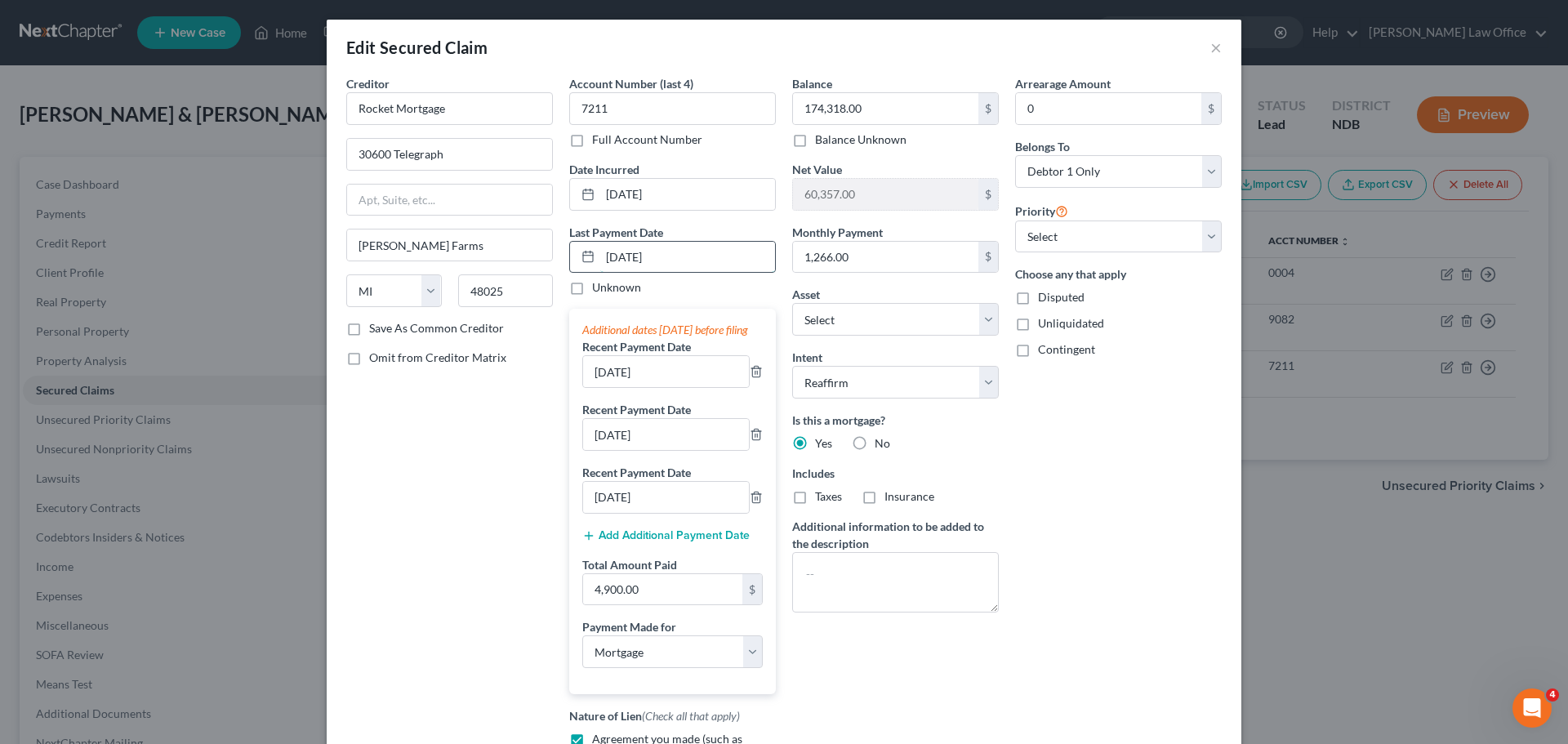
click at [685, 250] on input "[DATE]" at bounding box center [687, 256] width 175 height 31
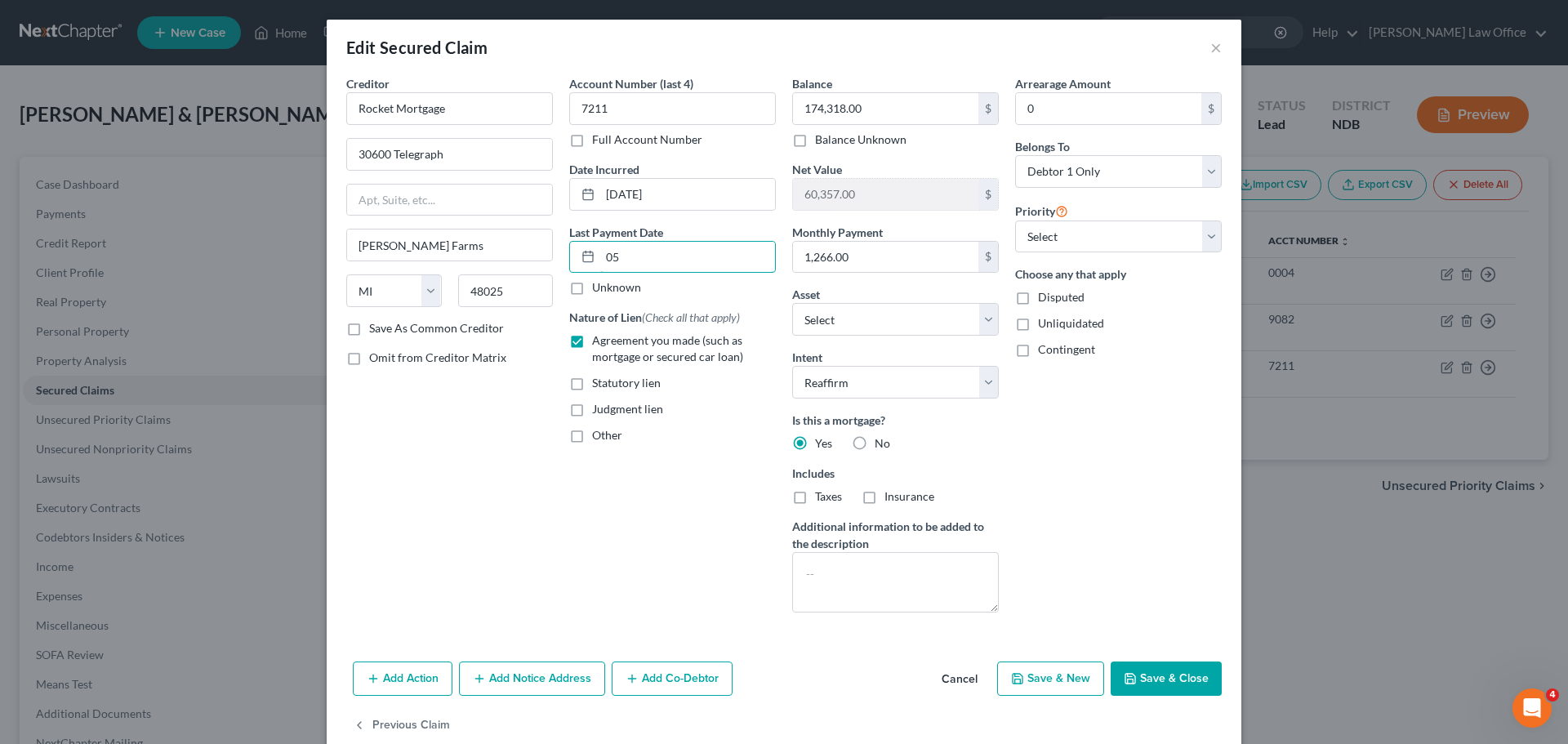
type input "0"
type input "[DATE]"
select select "3"
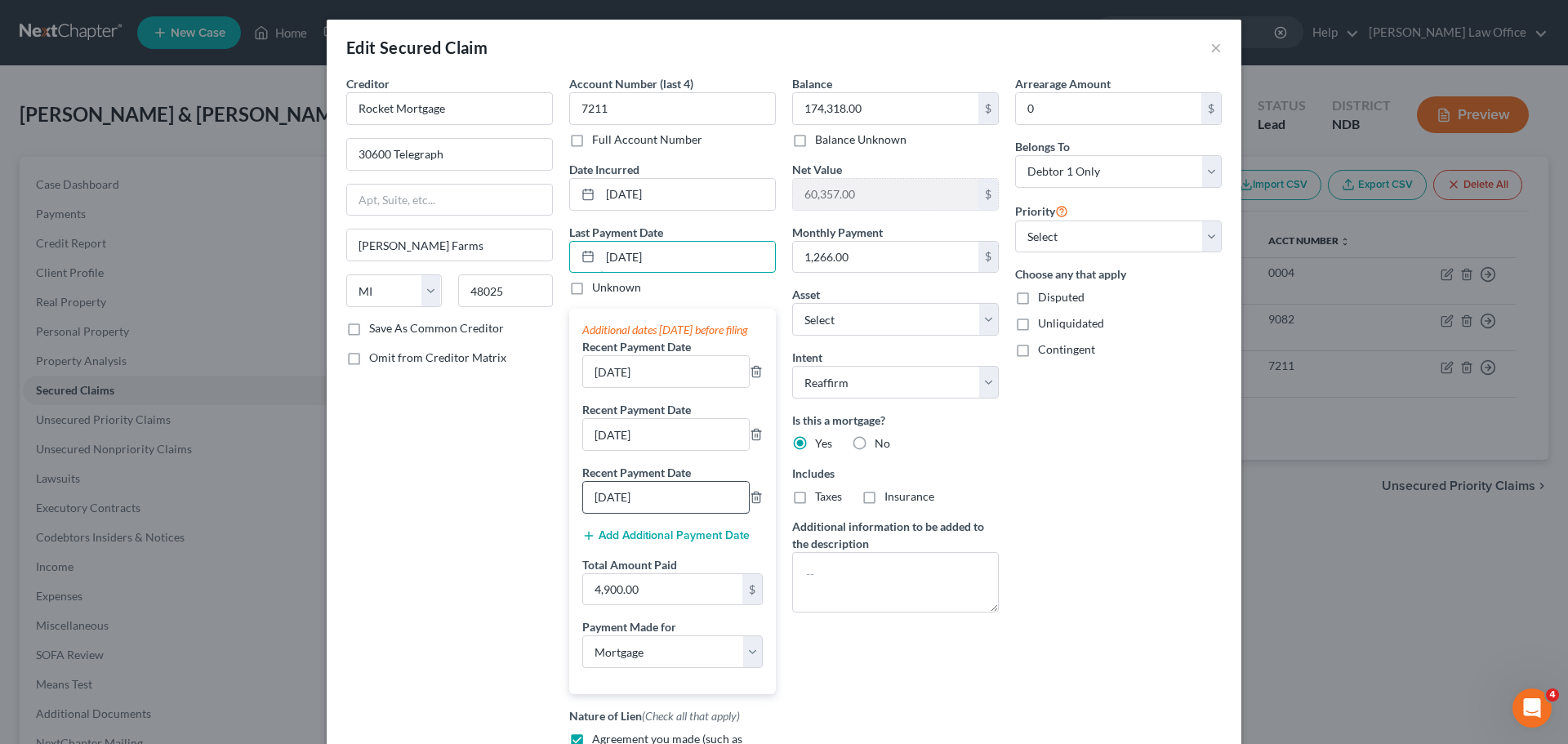
type input "[DATE]"
drag, startPoint x: 678, startPoint y: 510, endPoint x: 445, endPoint y: 593, distance: 247.3
click at [445, 593] on div "Creditor * Rocket Mortgage 30600 Telegraph [PERSON_NAME] Farms State [US_STATE]…" at bounding box center [784, 465] width 892 height 780
click at [655, 595] on input "4,900.00" at bounding box center [662, 589] width 159 height 31
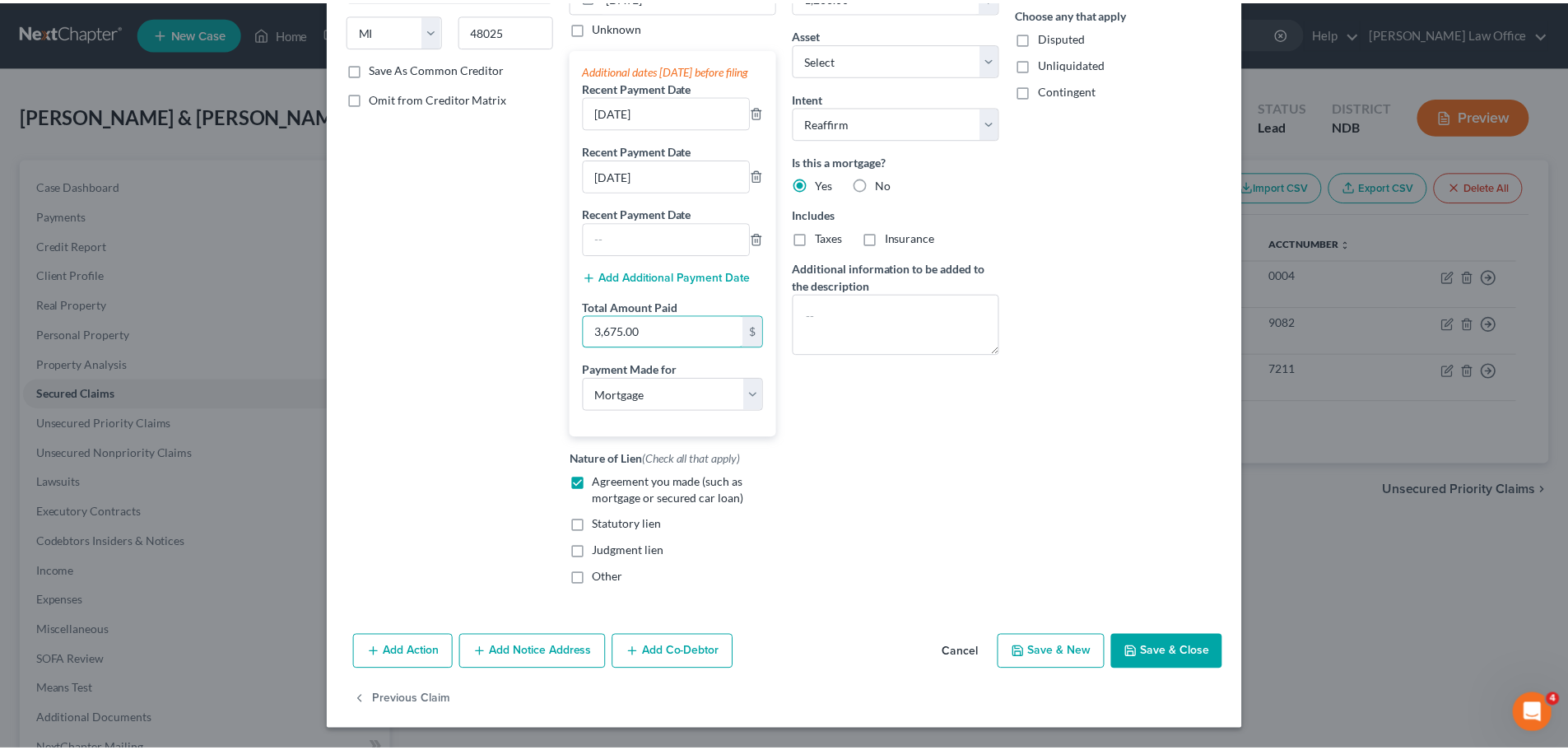
scroll to position [279, 0]
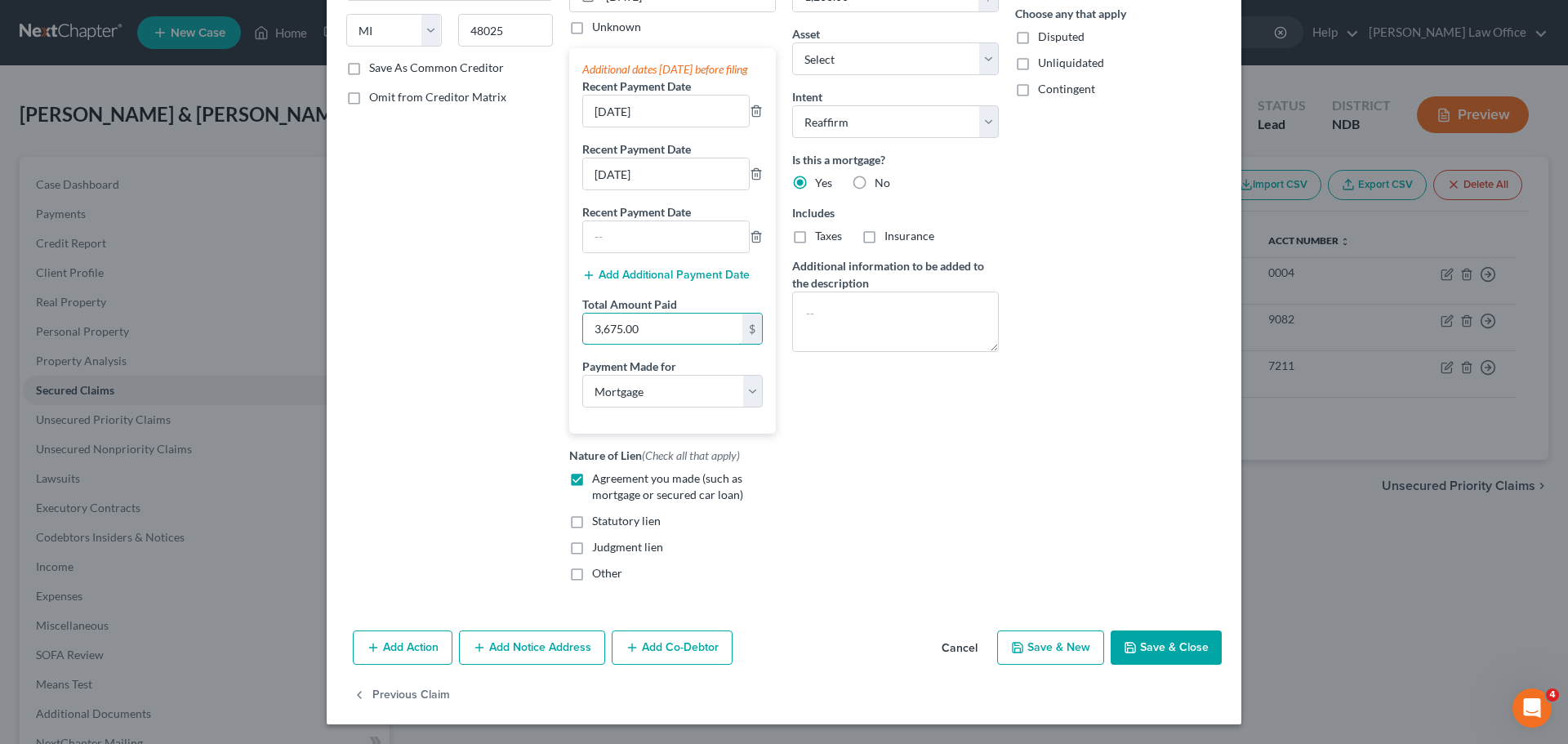
type input "3,675.00"
click at [1166, 645] on button "Save & Close" at bounding box center [1166, 647] width 111 height 35
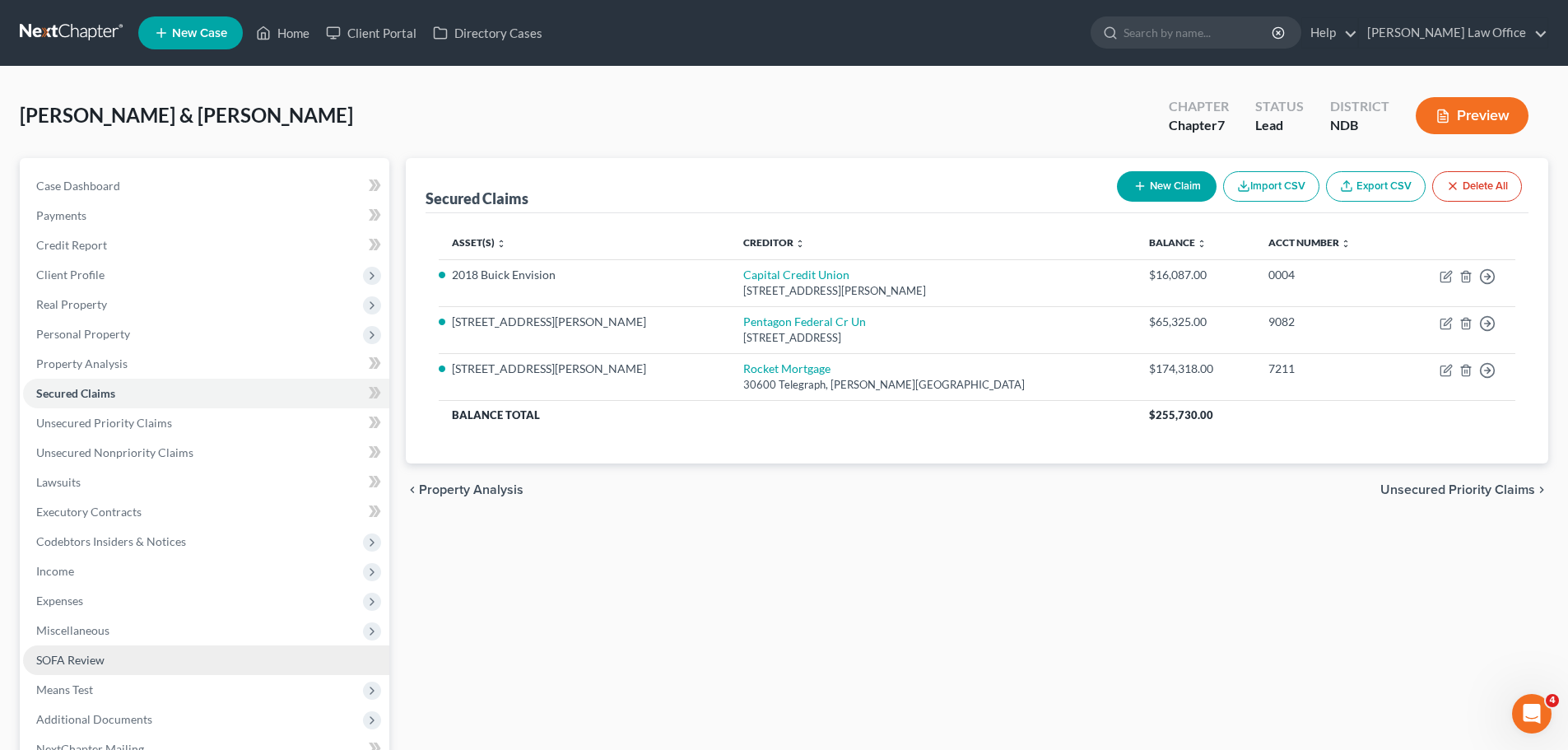
click at [92, 655] on span "SOFA Review" at bounding box center [70, 659] width 68 height 14
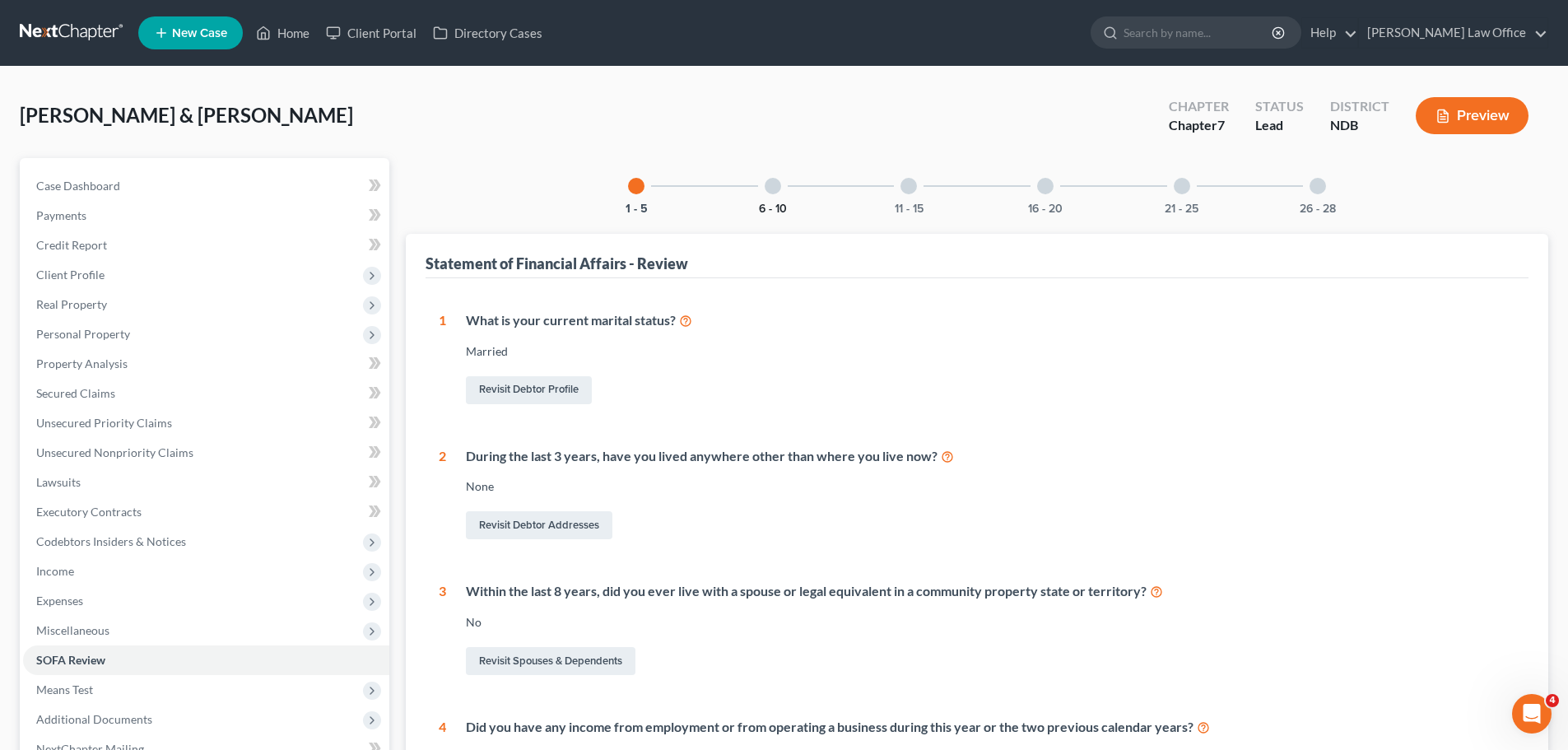
click at [771, 204] on button "6 - 10" at bounding box center [773, 209] width 28 height 12
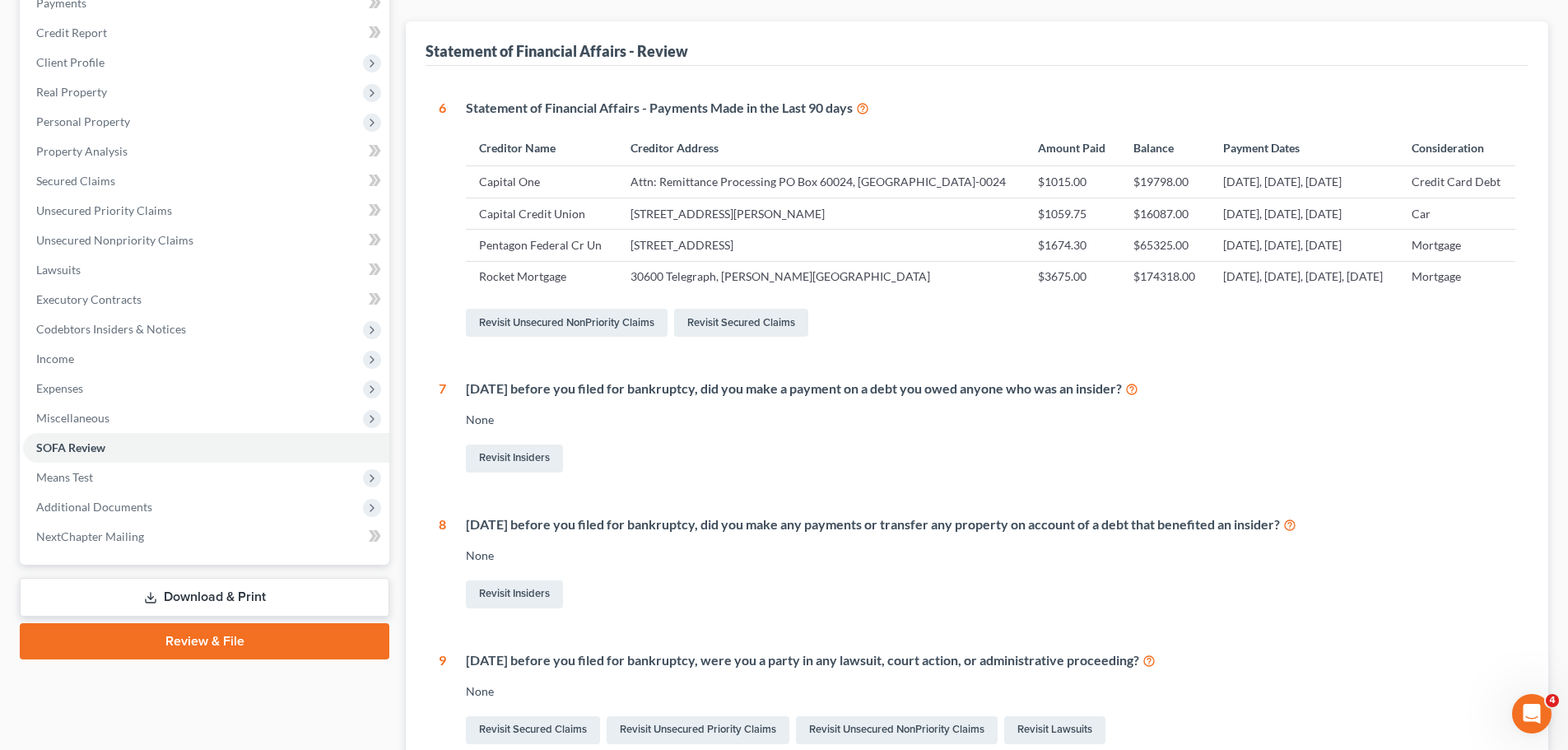
scroll to position [174, 0]
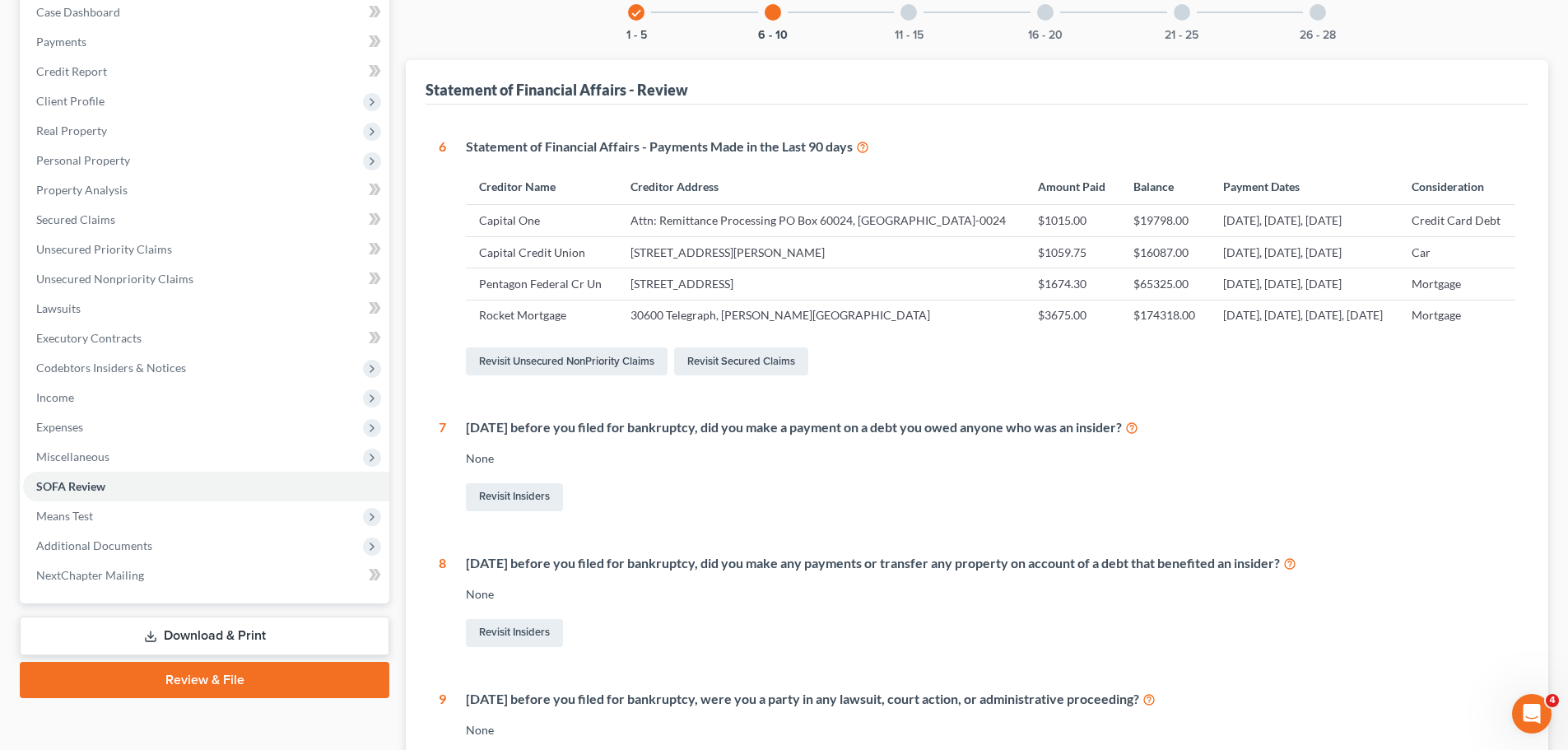
click at [906, 15] on div at bounding box center [908, 13] width 16 height 16
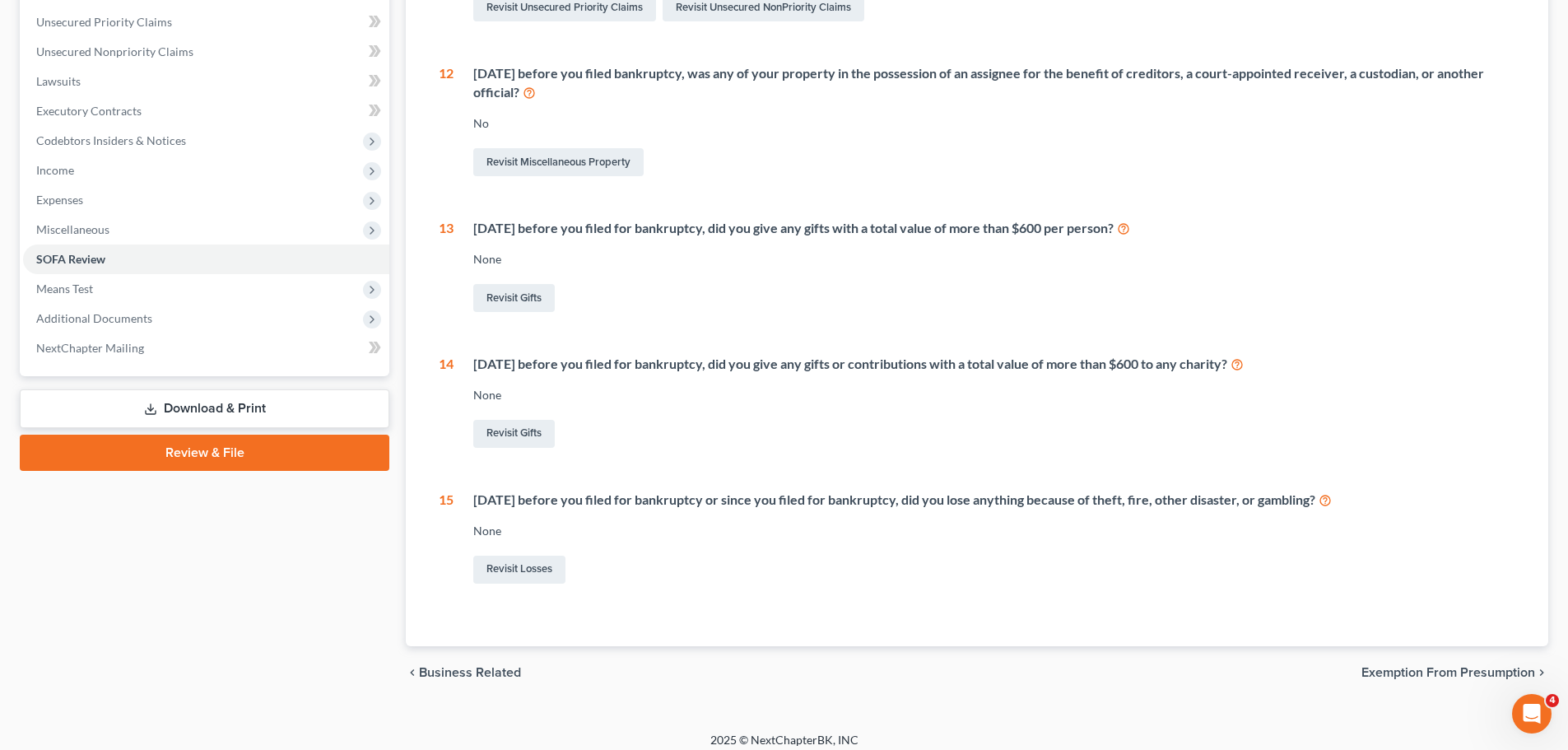
scroll to position [1, 0]
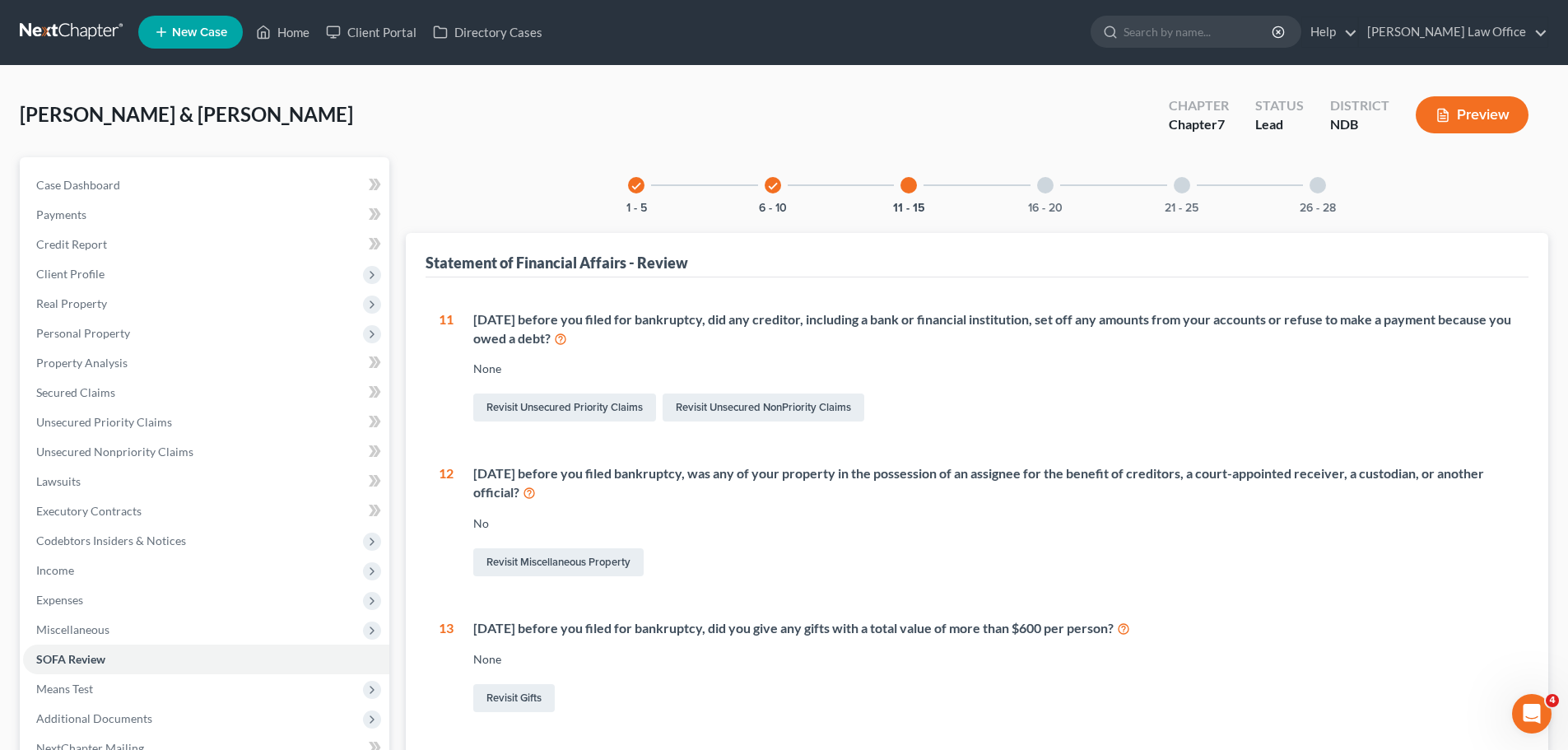
click at [1047, 191] on div at bounding box center [1046, 185] width 16 height 16
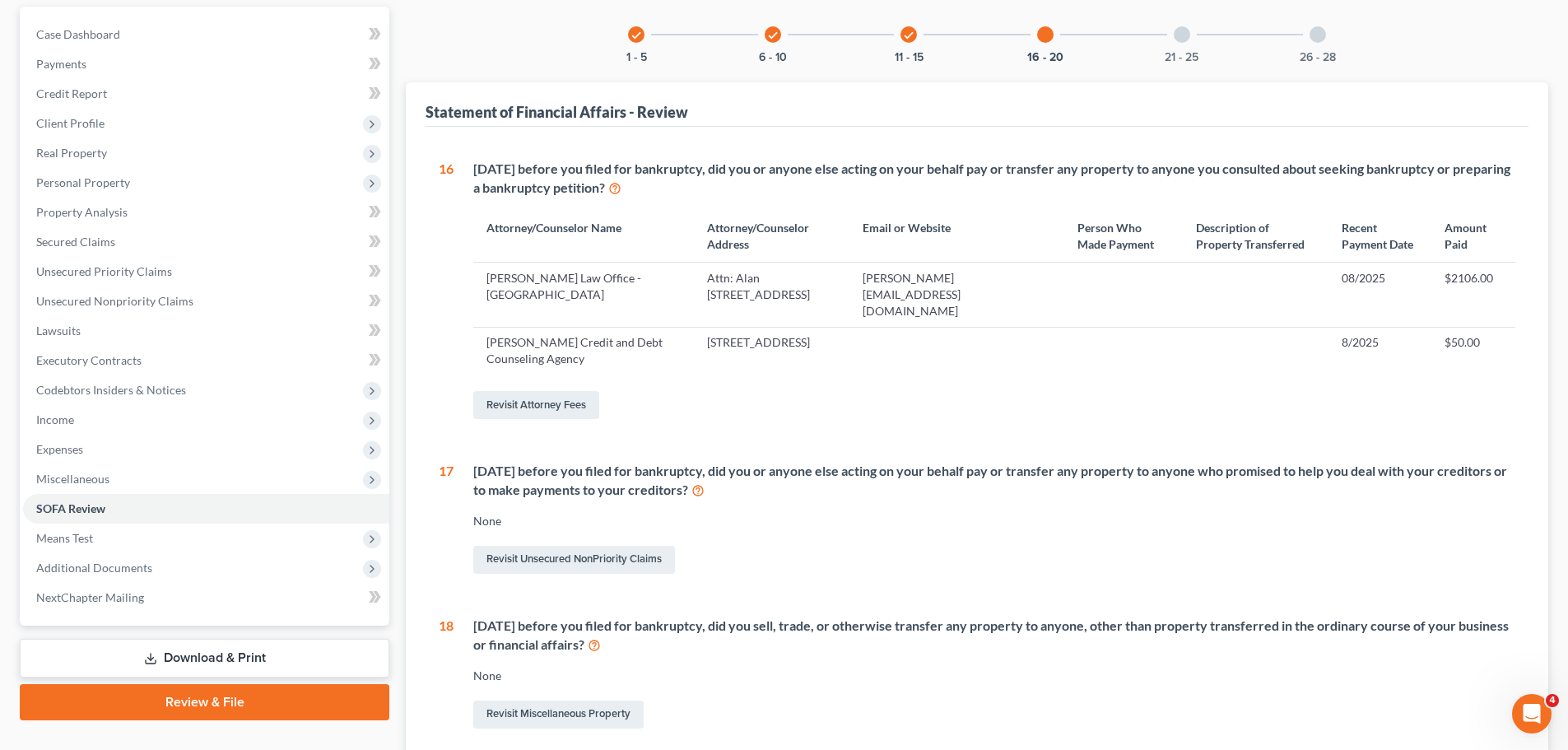
scroll to position [151, 0]
click at [92, 184] on span "Personal Property" at bounding box center [83, 183] width 94 height 14
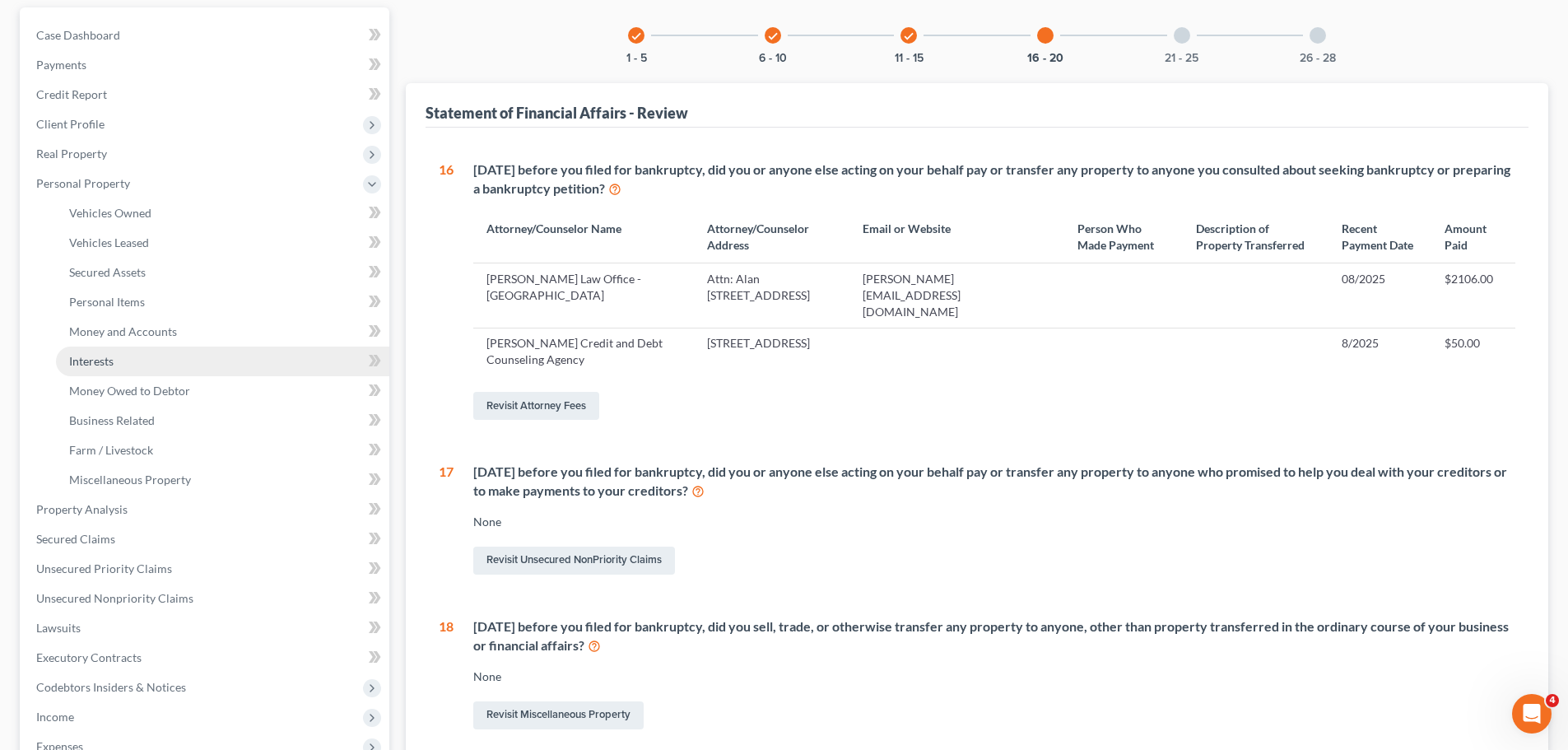
click at [98, 362] on span "Interests" at bounding box center [92, 361] width 45 height 14
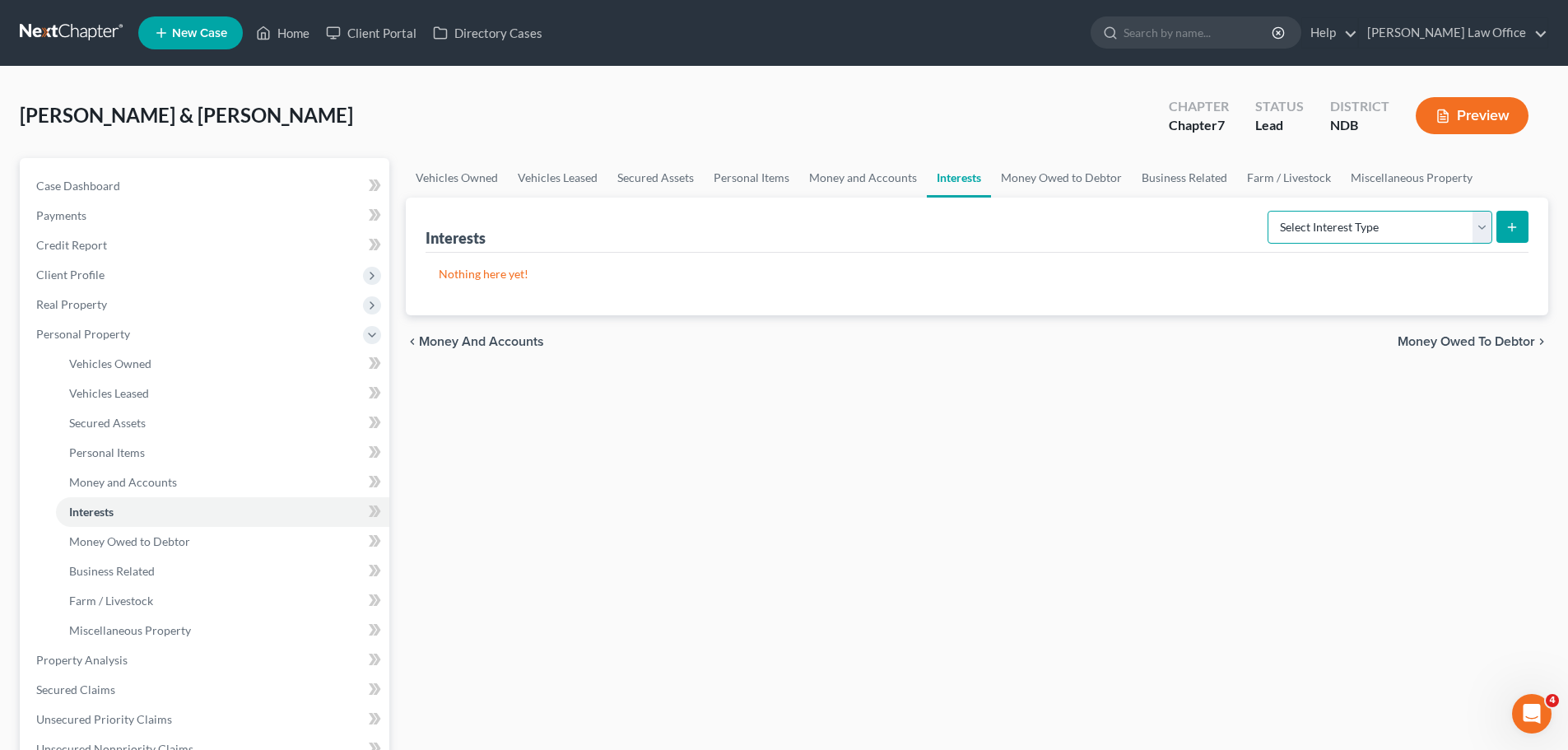
click at [1482, 226] on select "Select Interest Type 401K (A/B: 21) Annuity (A/B: 23) Bond (A/B: 18) Education …" at bounding box center [1380, 227] width 224 height 33
select select "whole_life_insurance"
click at [1270, 211] on select "Select Interest Type 401K (A/B: 21) Annuity (A/B: 23) Bond (A/B: 18) Education …" at bounding box center [1380, 227] width 224 height 33
click at [452, 280] on p "Nothing here yet!" at bounding box center [977, 274] width 1077 height 16
click at [1507, 224] on icon "submit" at bounding box center [1511, 227] width 13 height 13
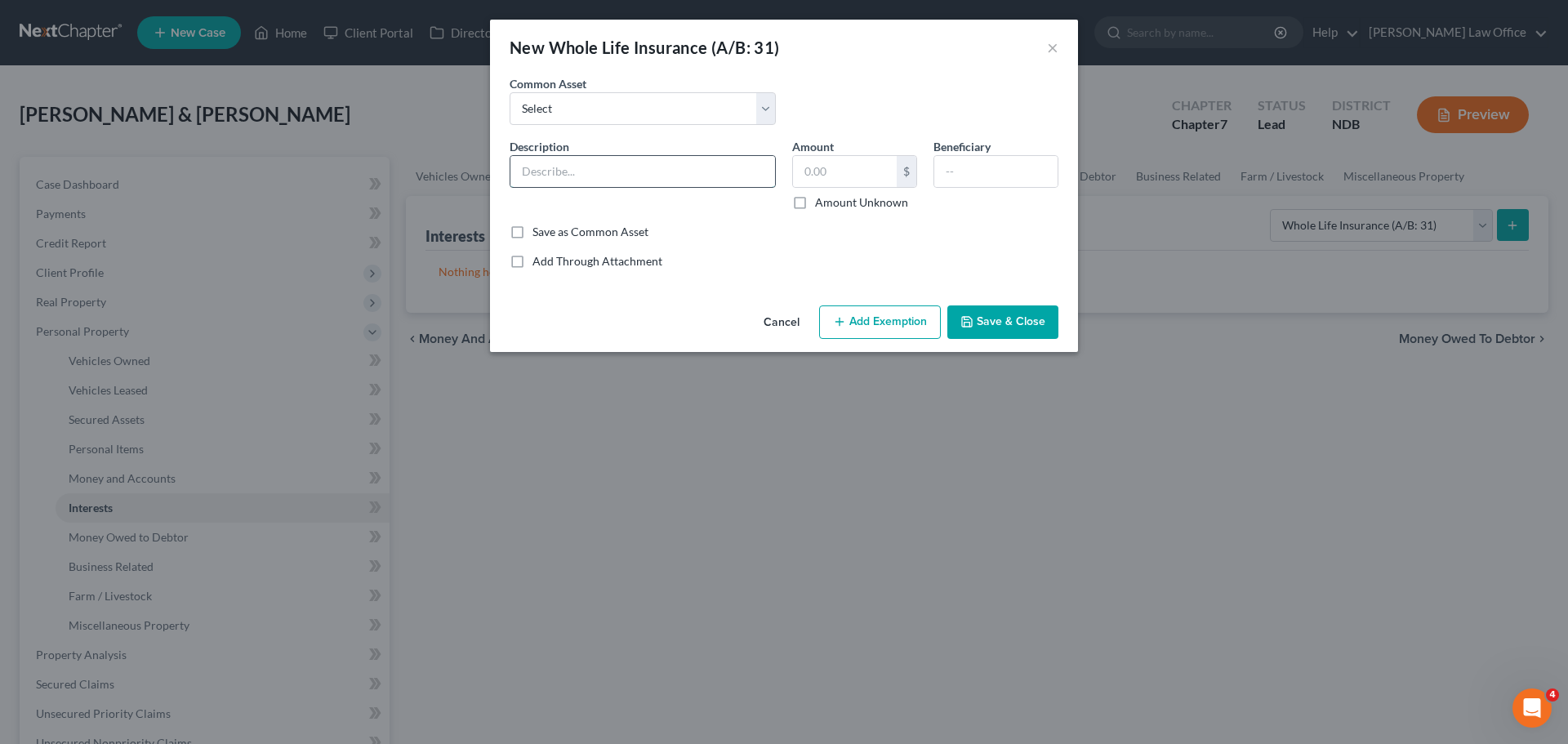
click at [557, 169] on input "text" at bounding box center [642, 171] width 264 height 31
type input "n"
type input "NY Life Whole Life Policy #"
click at [972, 320] on icon "button" at bounding box center [967, 321] width 13 height 13
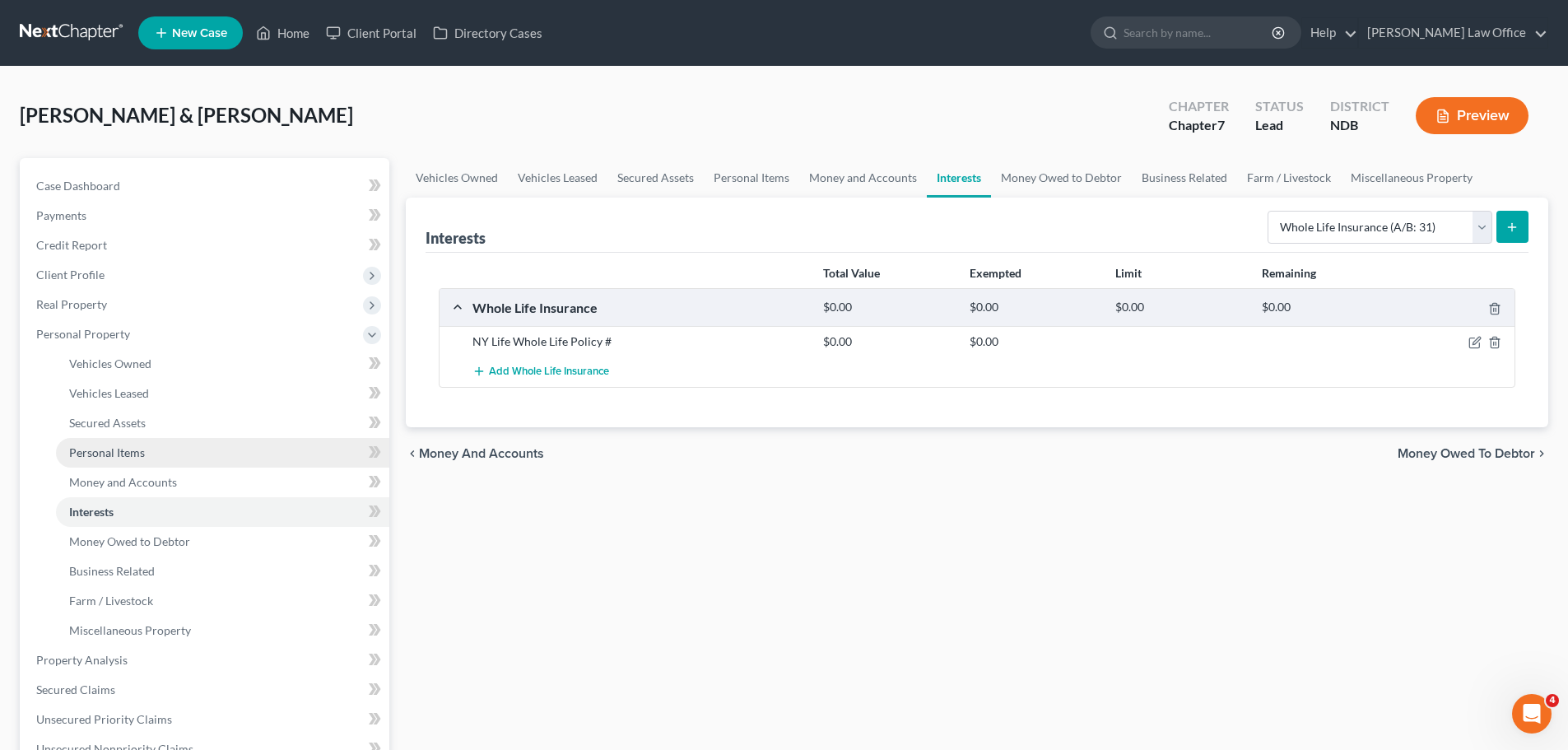
click at [109, 447] on span "Personal Items" at bounding box center [107, 452] width 75 height 14
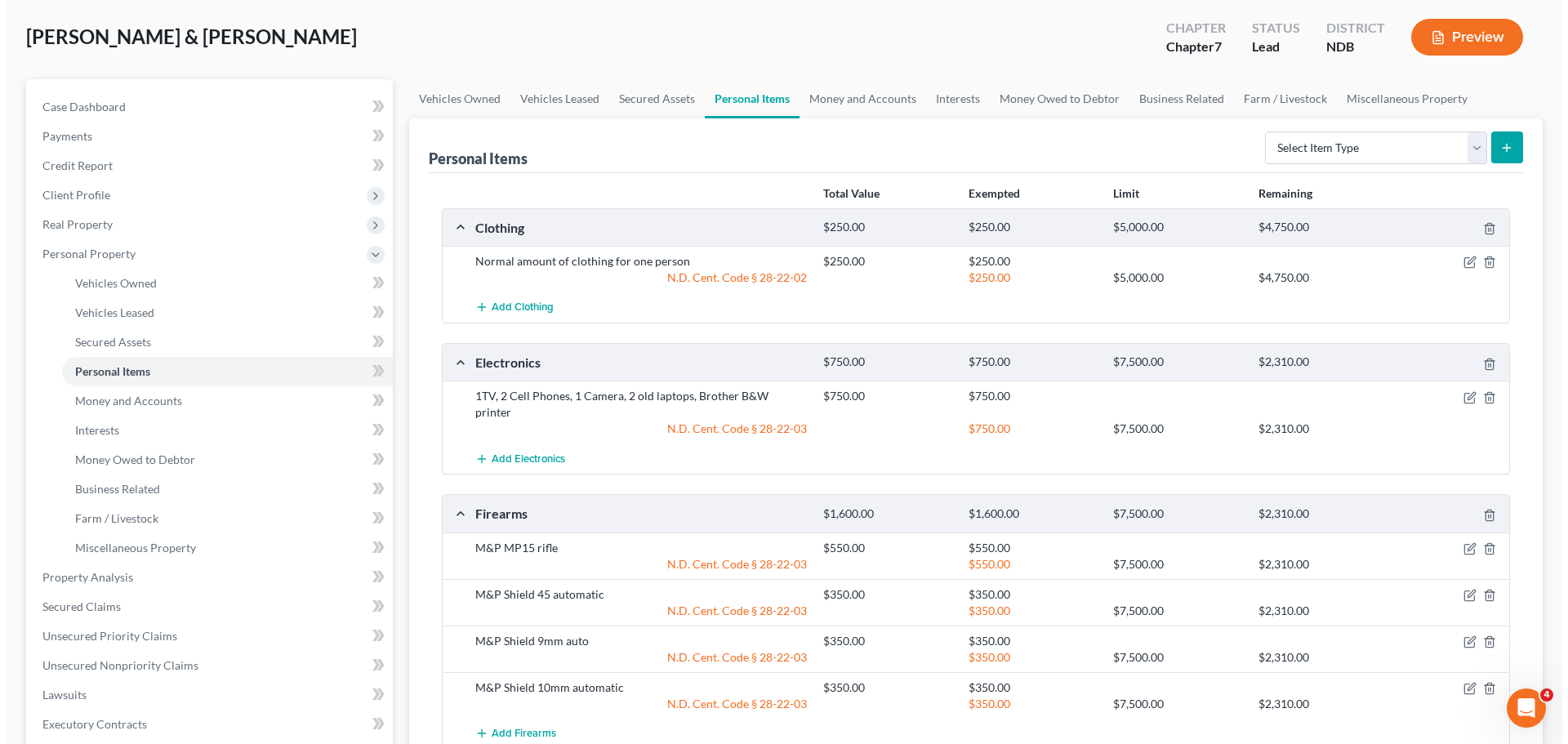
scroll to position [46, 0]
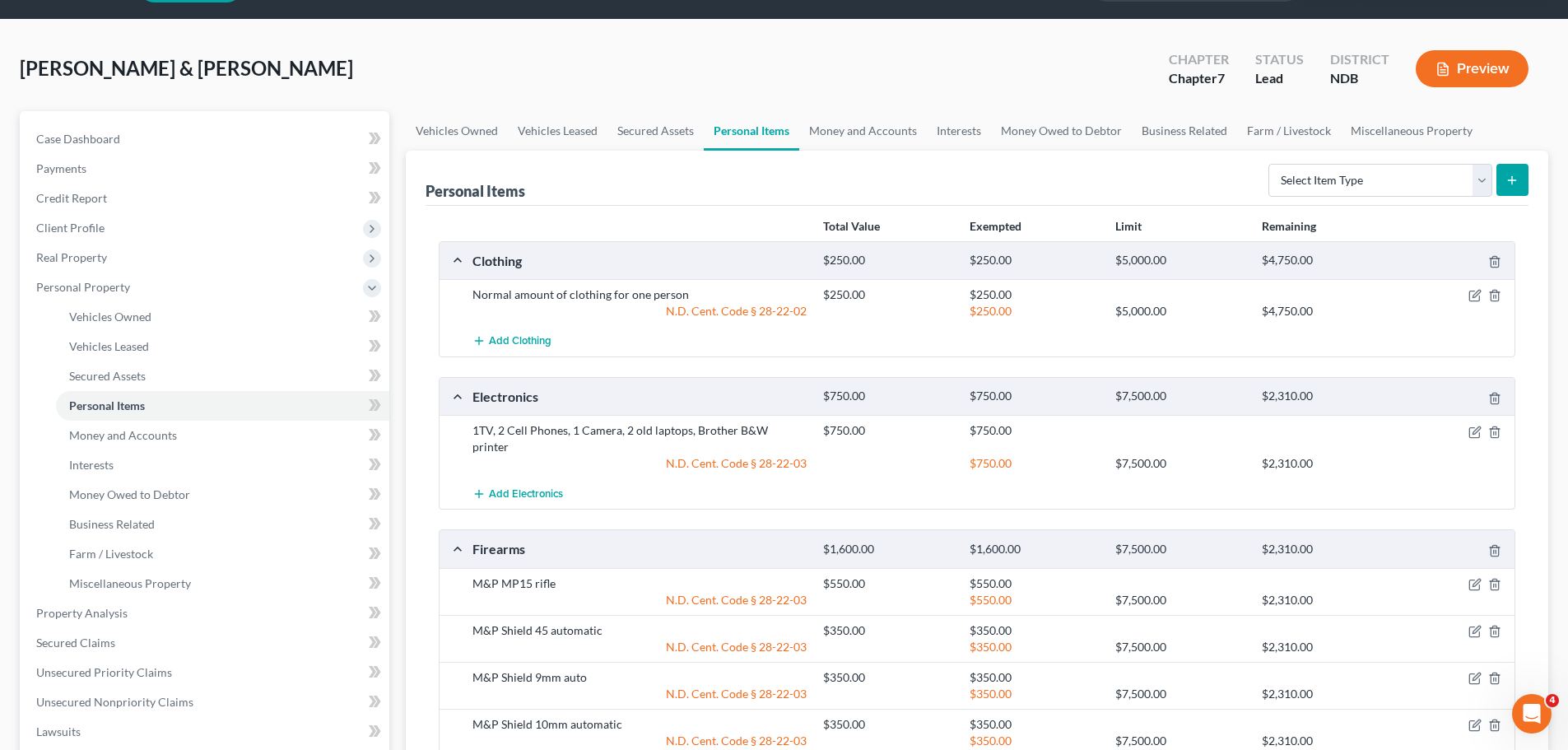
click at [647, 291] on div "Normal amount of clothing for one person" at bounding box center [639, 294] width 351 height 16
click at [1468, 291] on icon "button" at bounding box center [1475, 295] width 13 height 13
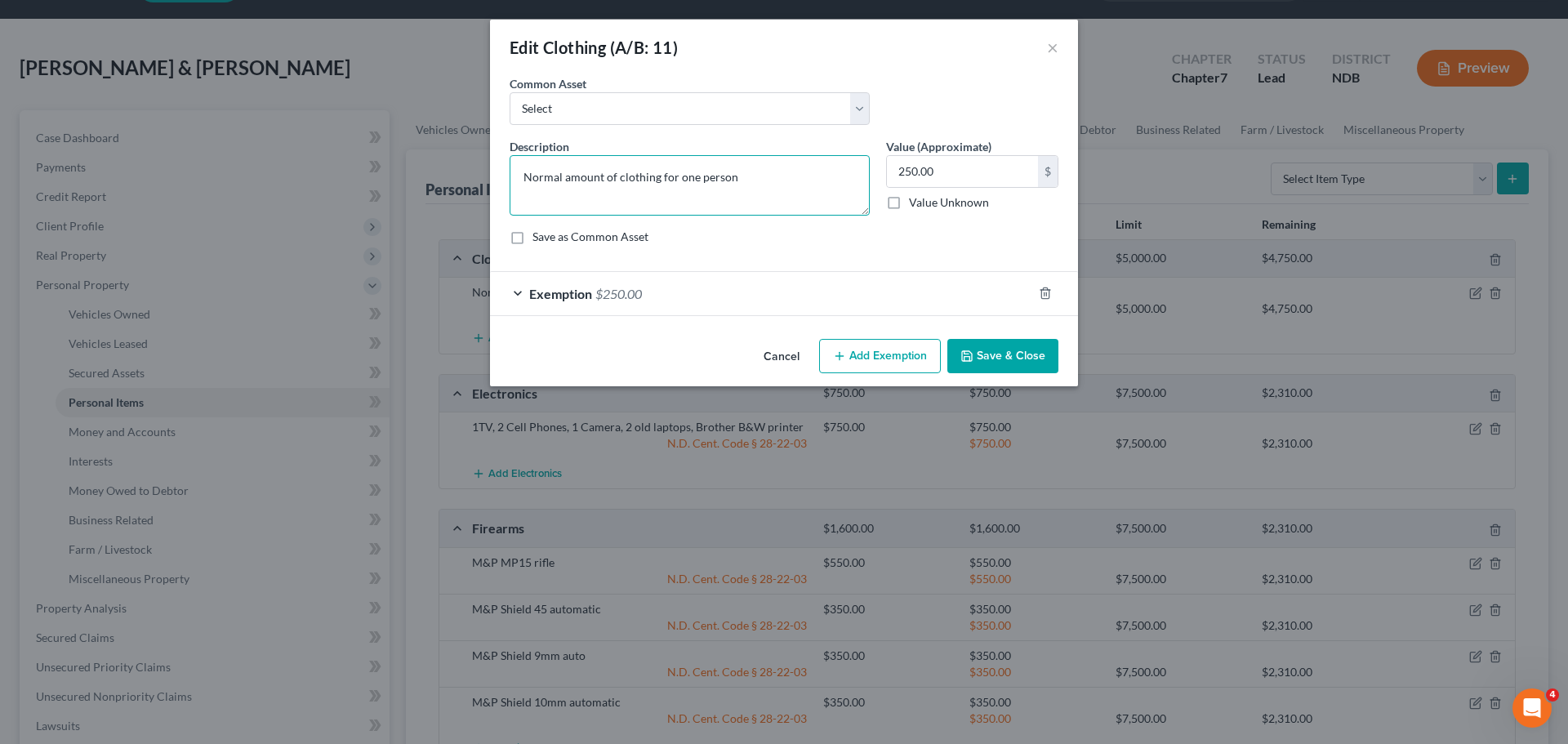
click at [695, 182] on textarea "Normal amount of clothing for one person" at bounding box center [689, 185] width 360 height 61
click at [759, 185] on textarea "Normal amount of clothing for two person" at bounding box center [689, 185] width 360 height 61
type textarea "Normal amount of clothing for two persons"
click at [937, 174] on input "250.00" at bounding box center [963, 171] width 151 height 31
type input "500.00"
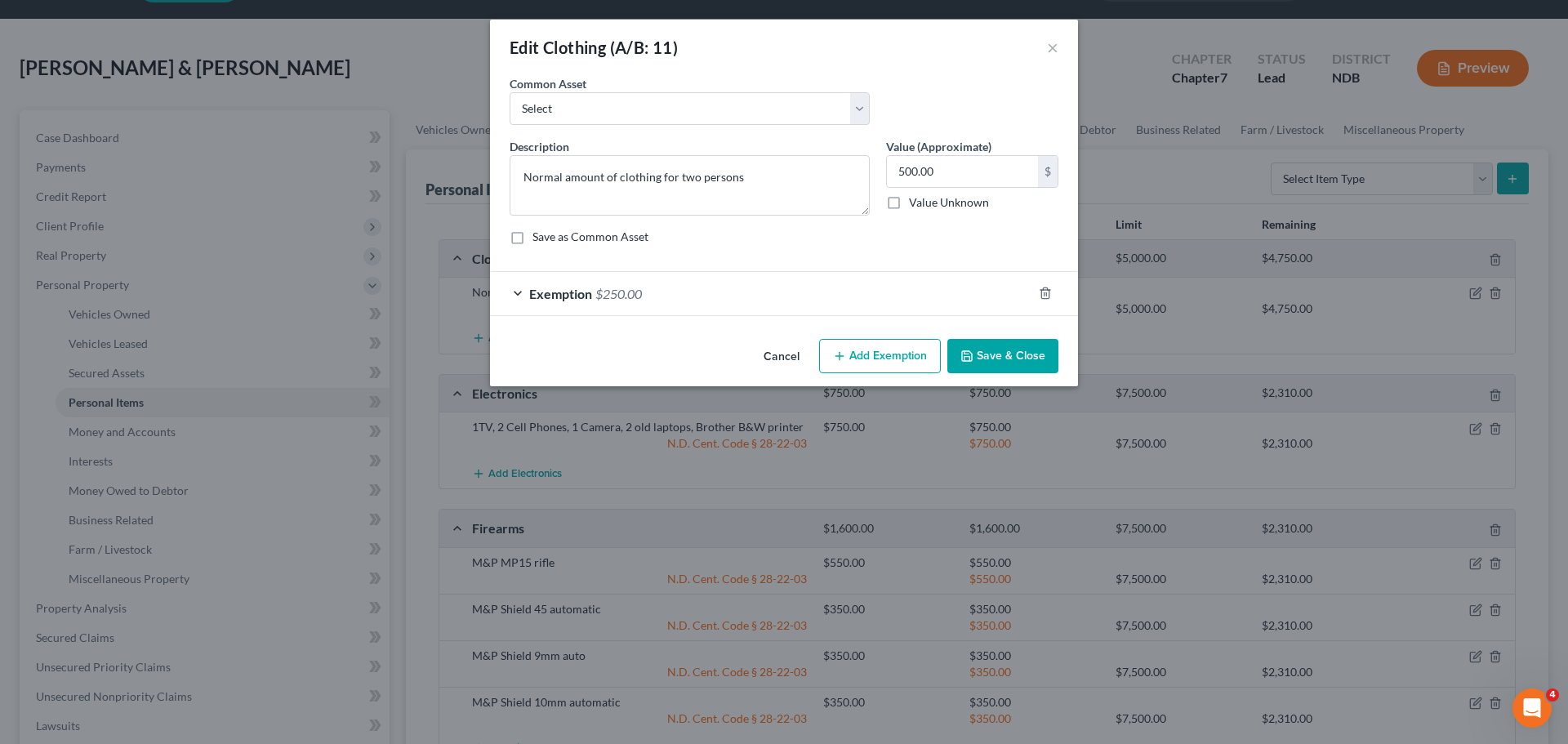
click at [614, 287] on span "$250.00" at bounding box center [619, 293] width 46 height 15
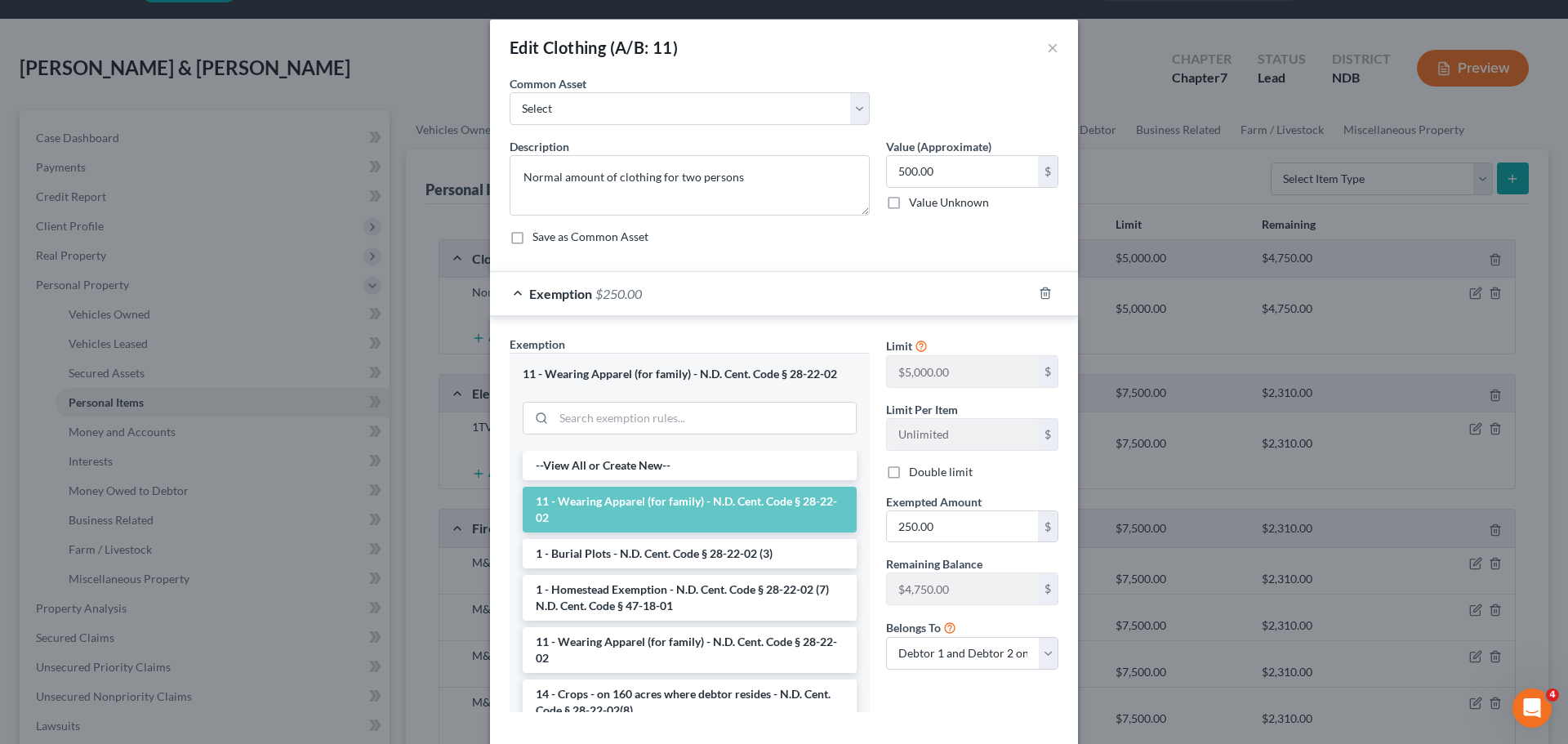
click at [909, 478] on label "Double limit" at bounding box center [941, 472] width 64 height 16
click at [915, 474] on input "Double limit" at bounding box center [921, 469] width 11 height 11
checkbox input "true"
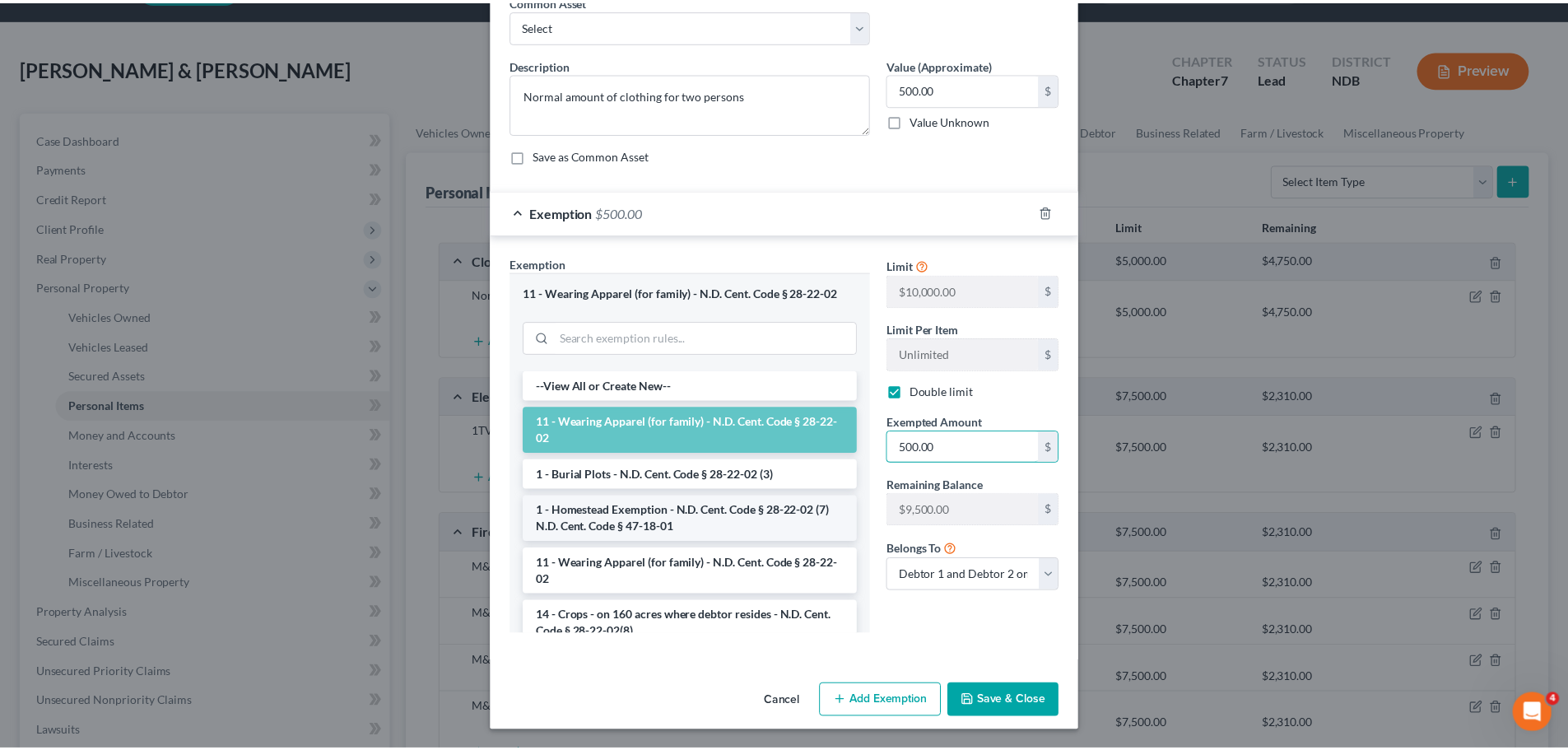
scroll to position [84, 0]
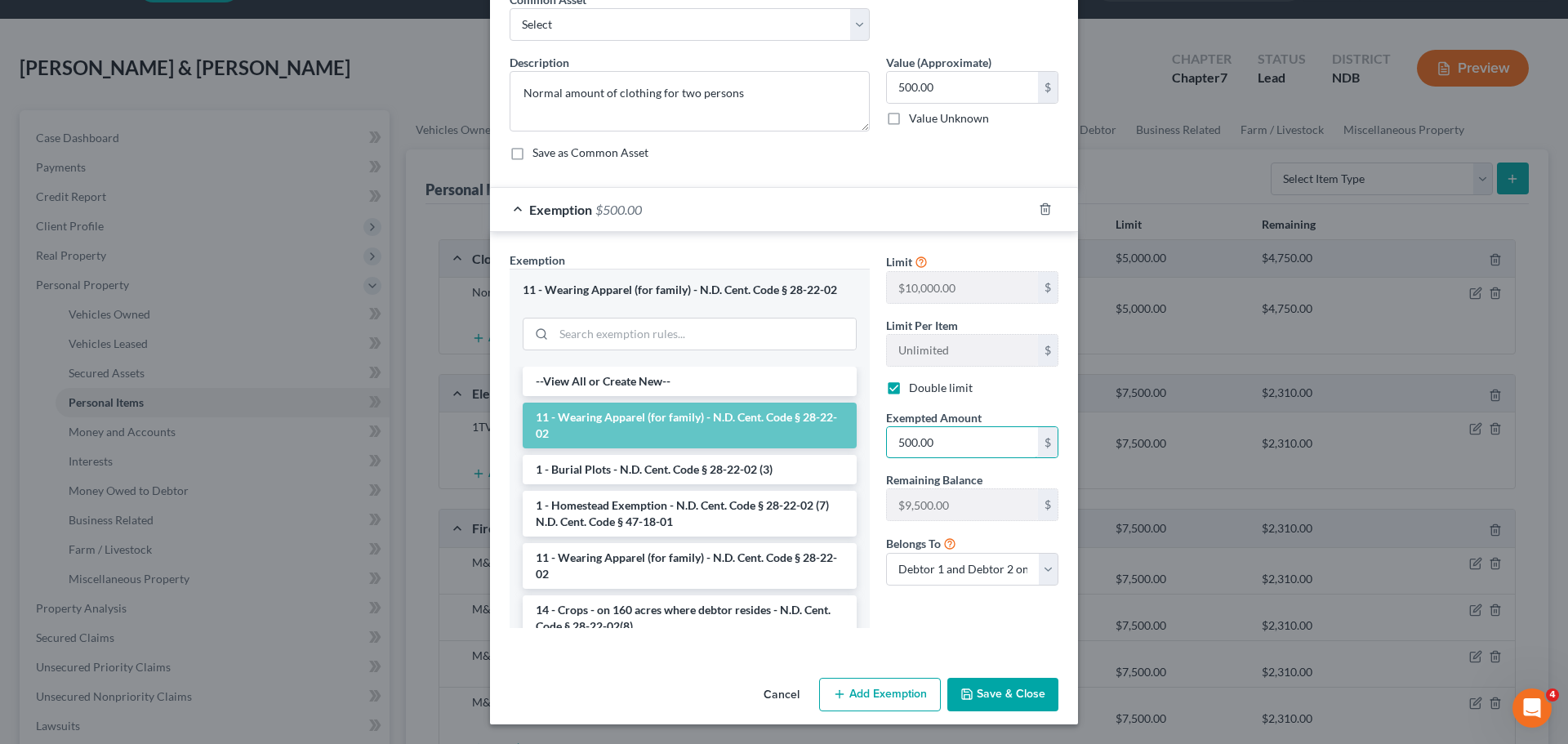
type input "500.00"
click at [966, 699] on icon "button" at bounding box center [967, 693] width 13 height 13
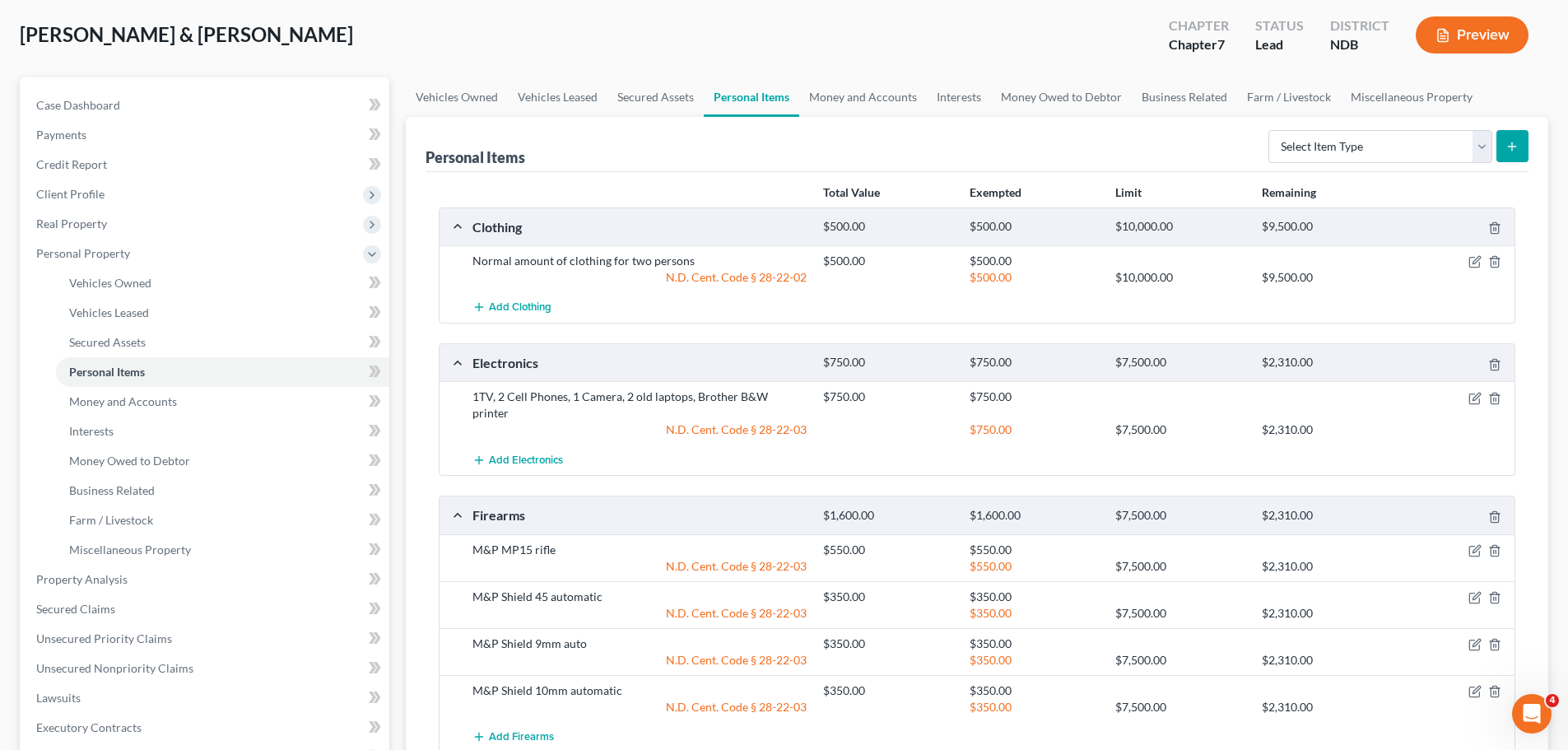
scroll to position [329, 0]
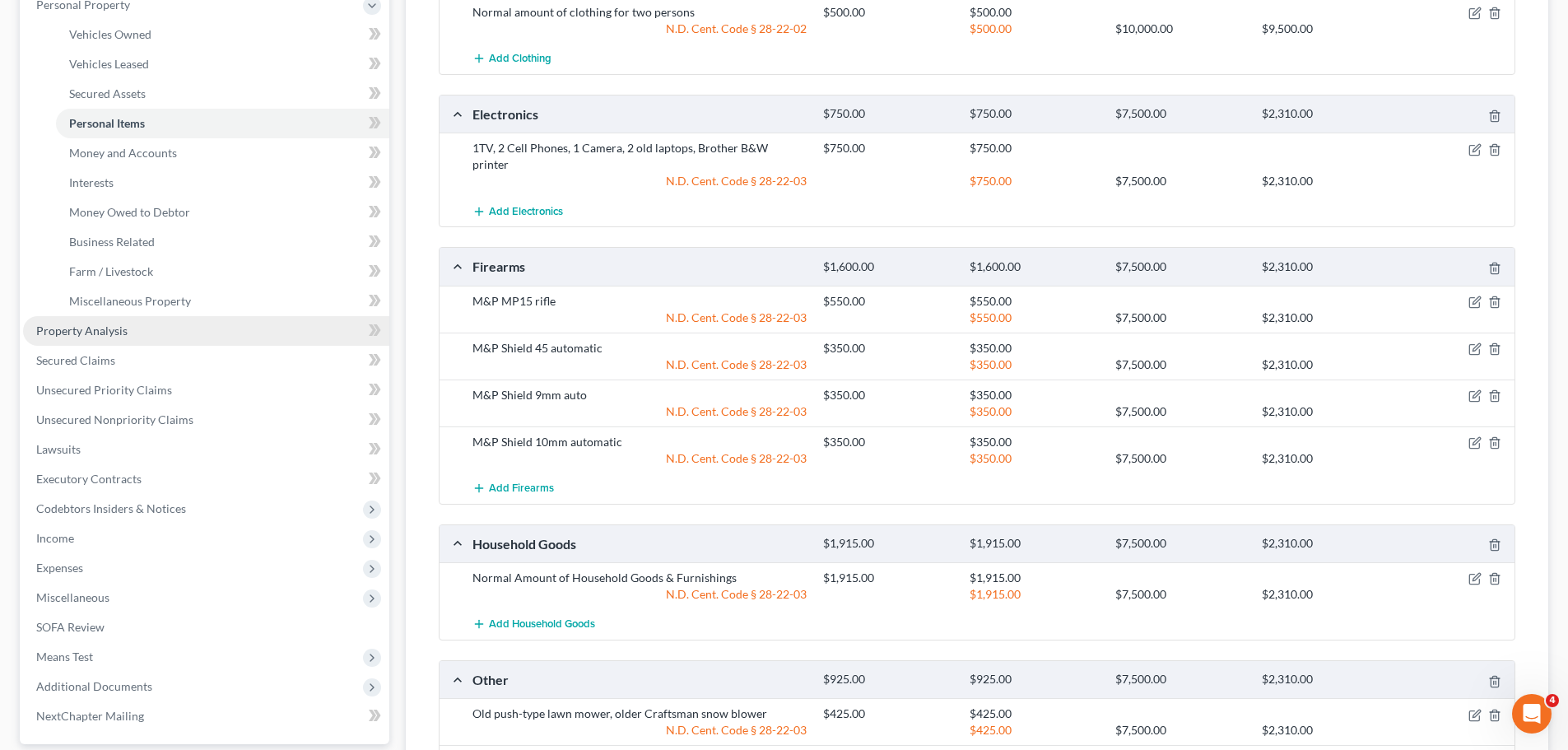
click at [101, 330] on span "Property Analysis" at bounding box center [82, 330] width 92 height 14
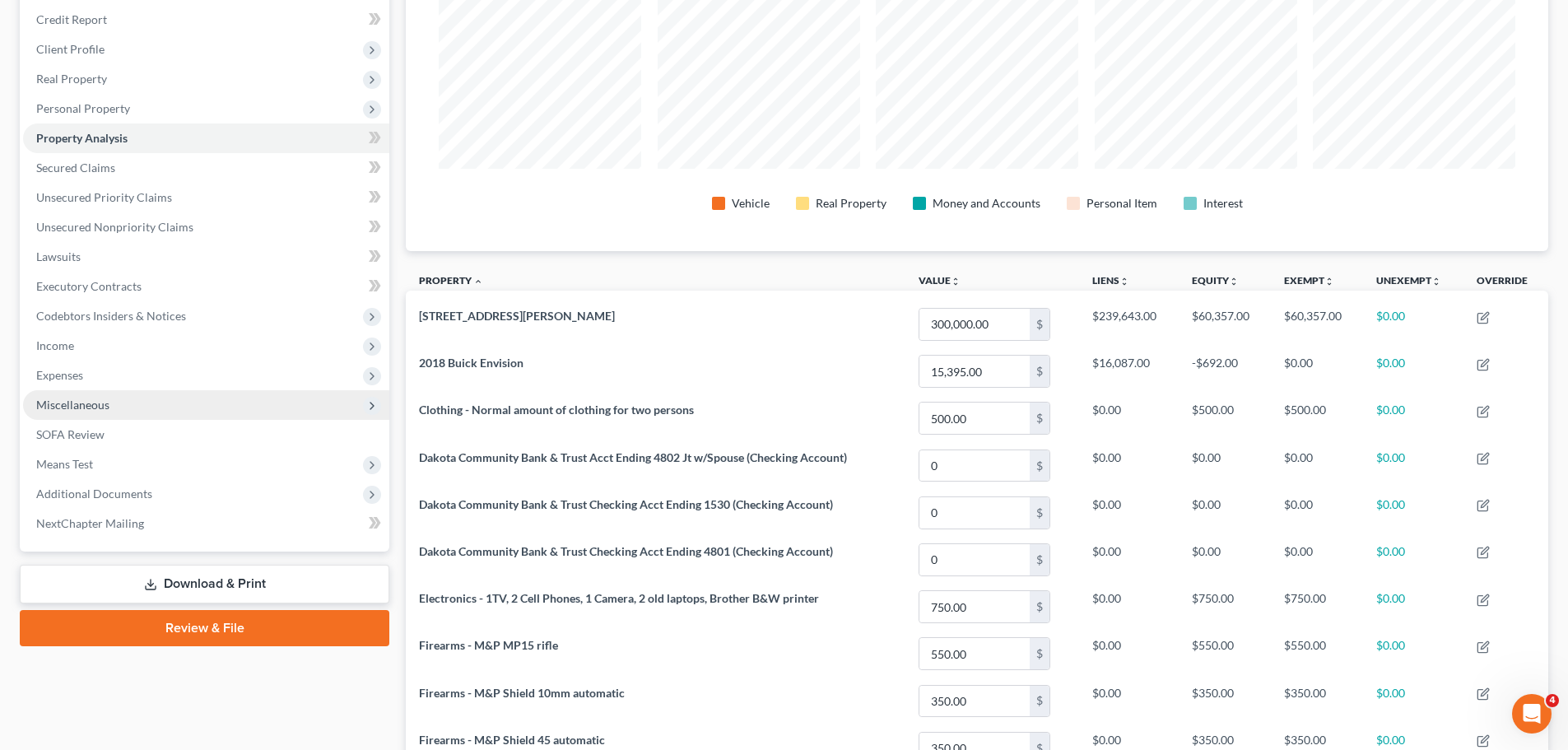
scroll to position [196, 0]
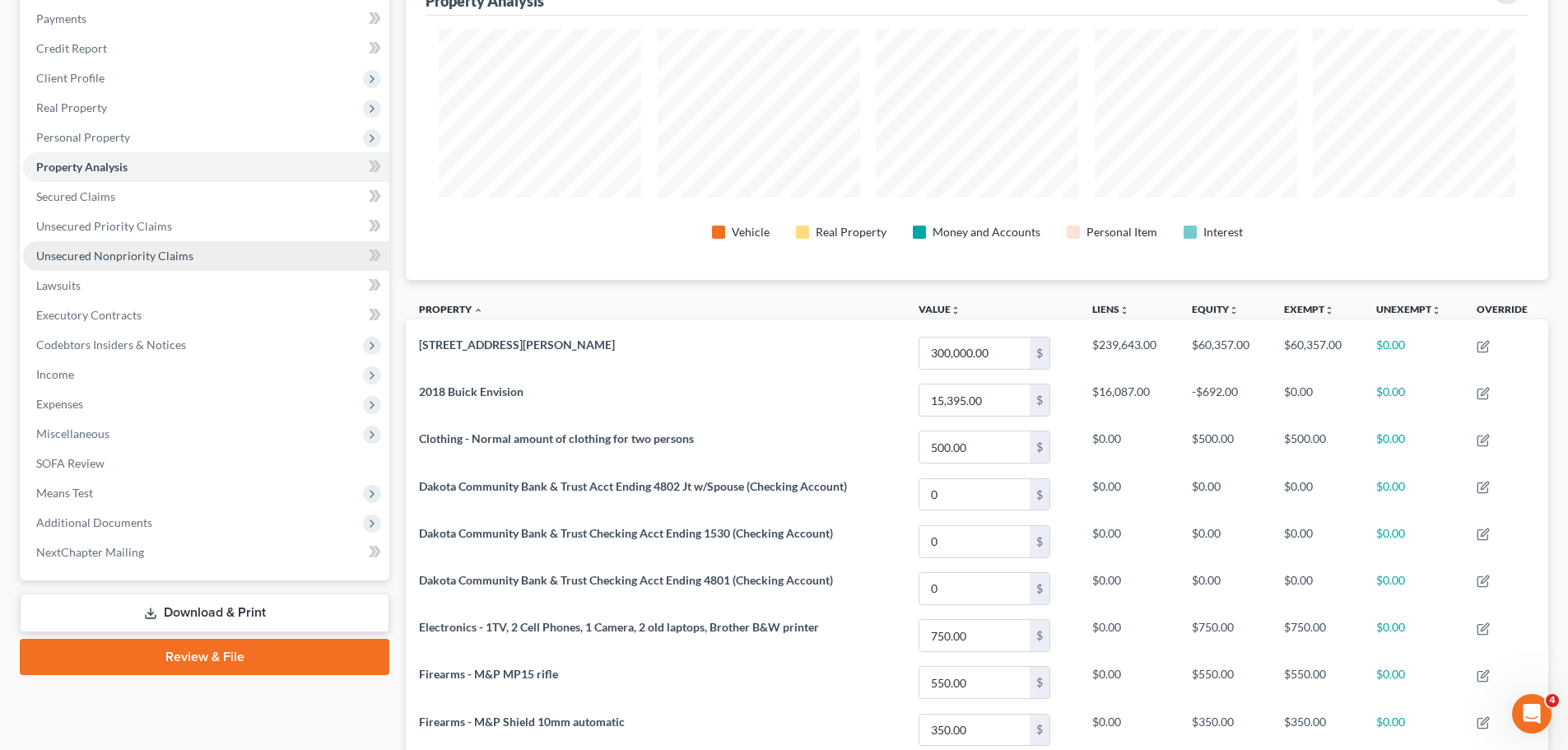
click at [114, 261] on span "Unsecured Nonpriority Claims" at bounding box center [114, 256] width 157 height 14
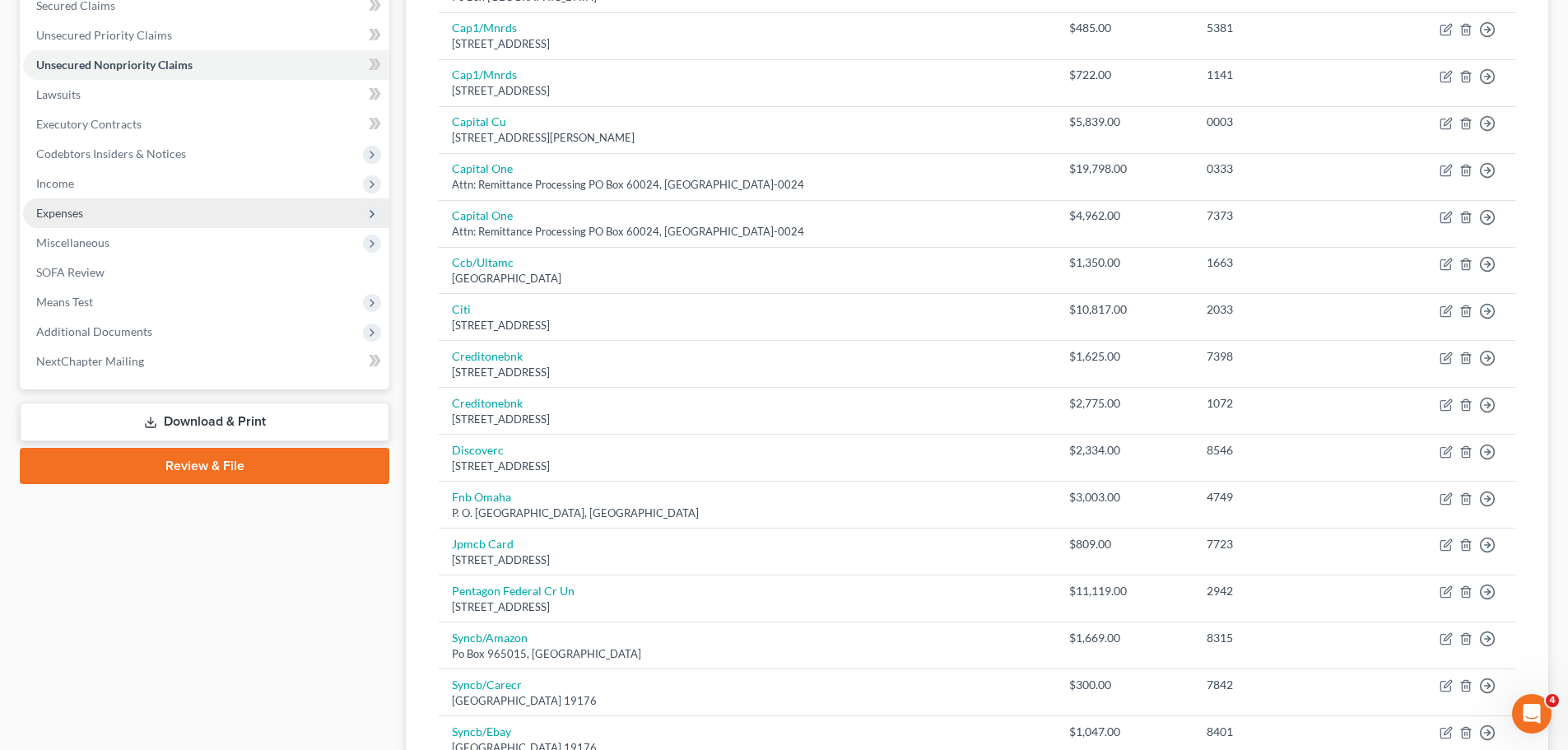
scroll to position [412, 0]
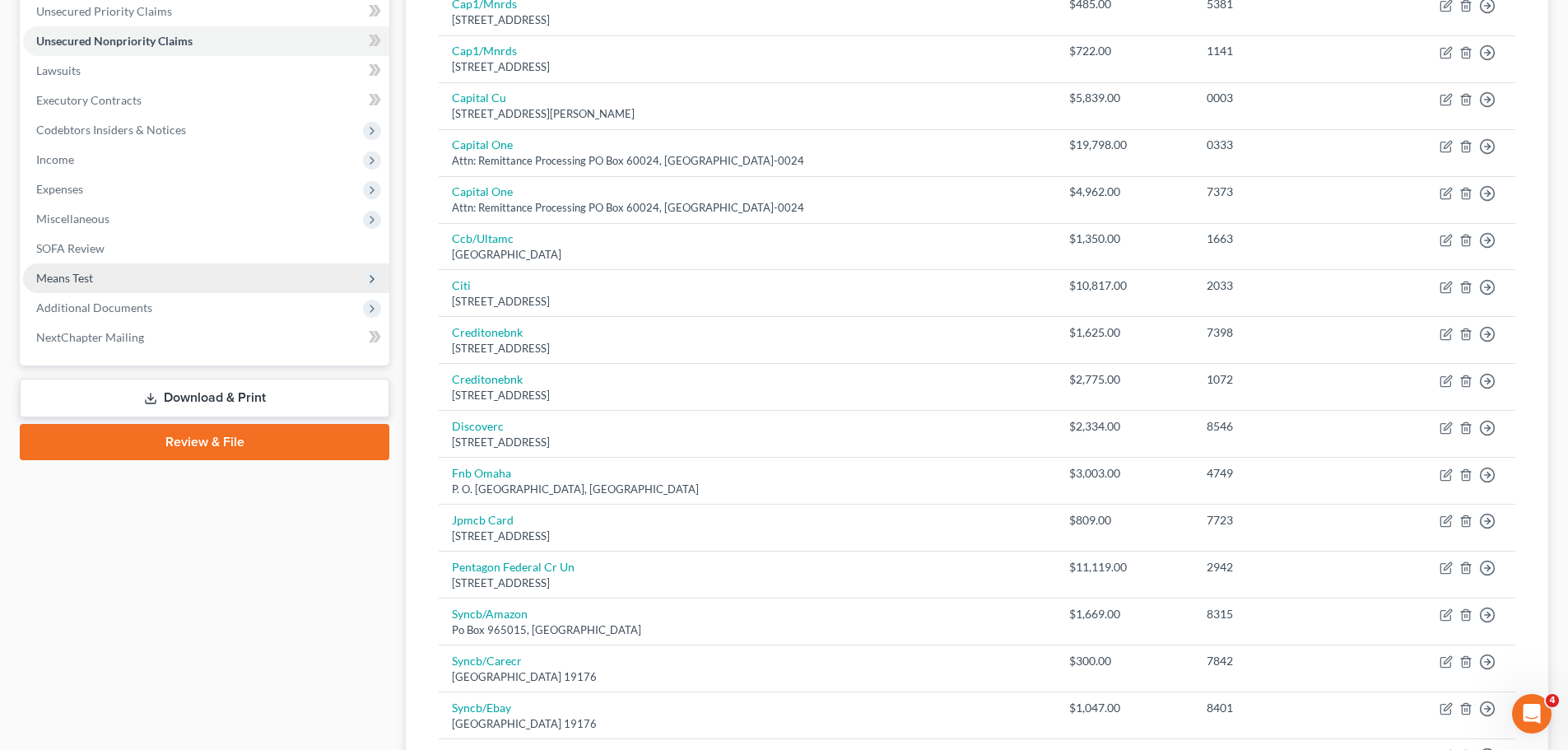
click at [72, 281] on span "Means Test" at bounding box center [64, 278] width 57 height 14
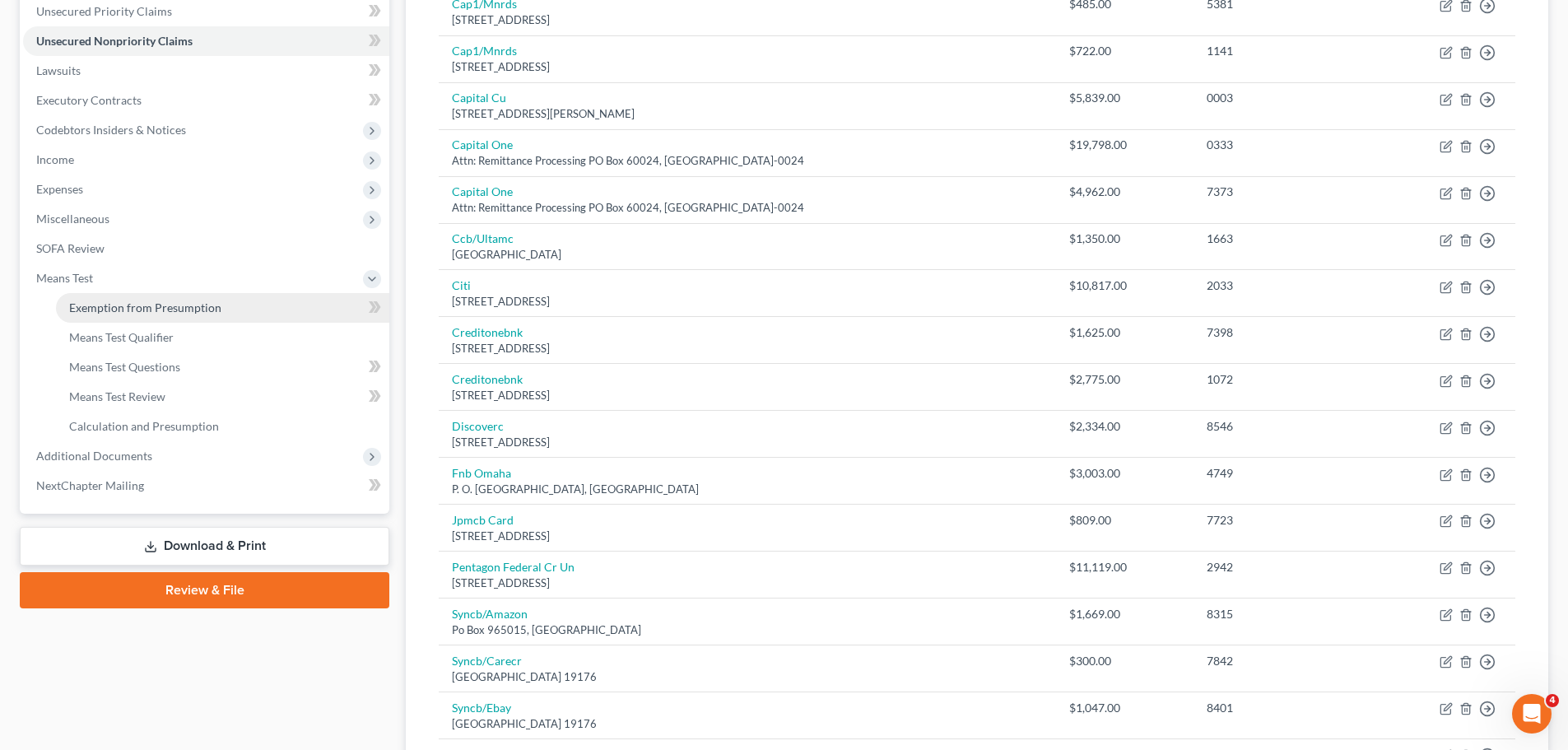
click at [154, 307] on span "Exemption from Presumption" at bounding box center [145, 308] width 153 height 14
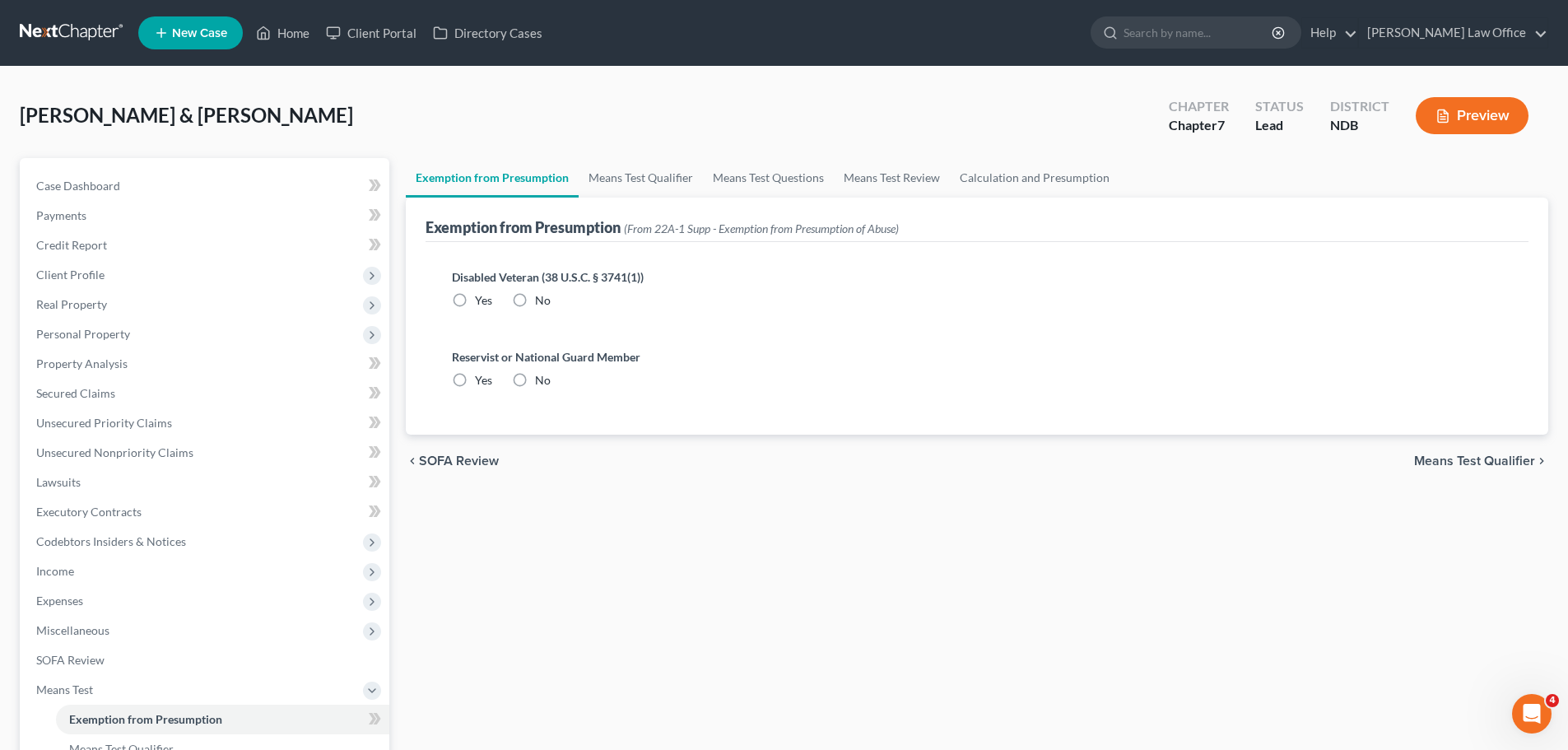
click at [535, 293] on label "No" at bounding box center [542, 301] width 15 height 16
click at [541, 293] on input "No" at bounding box center [547, 298] width 11 height 11
radio input "true"
click at [535, 377] on label "No" at bounding box center [542, 380] width 15 height 16
click at [541, 377] on input "No" at bounding box center [547, 378] width 11 height 11
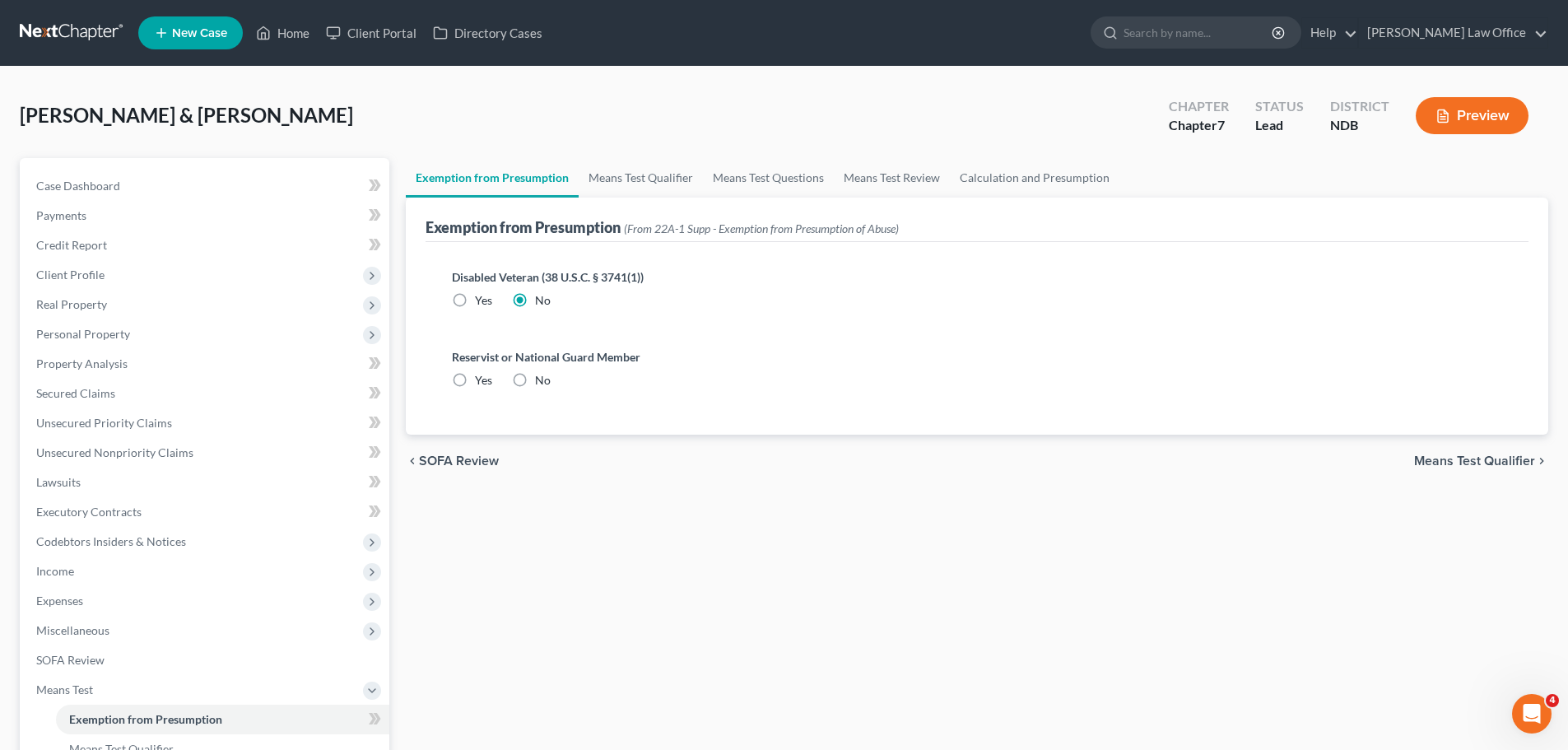
radio input "true"
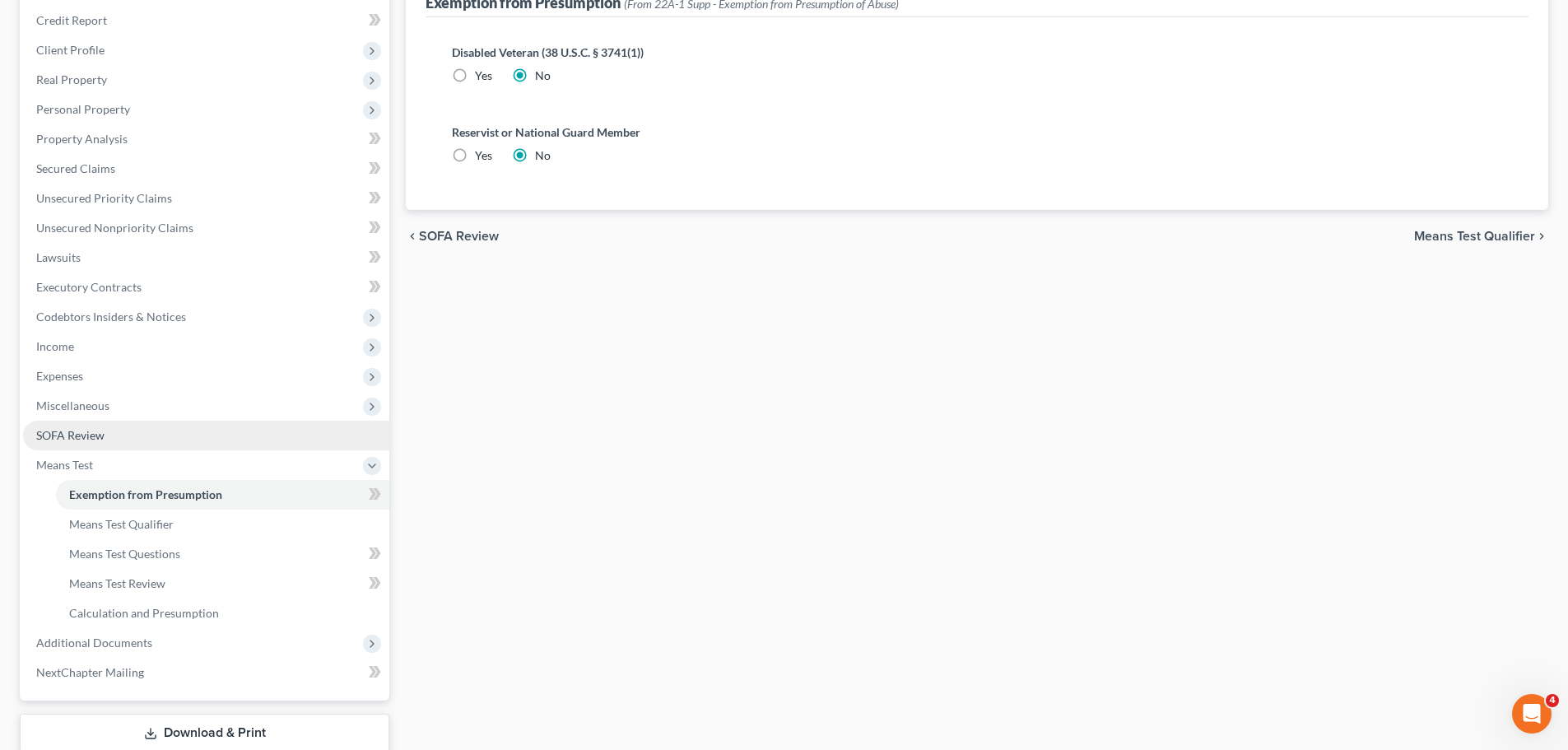
scroll to position [247, 0]
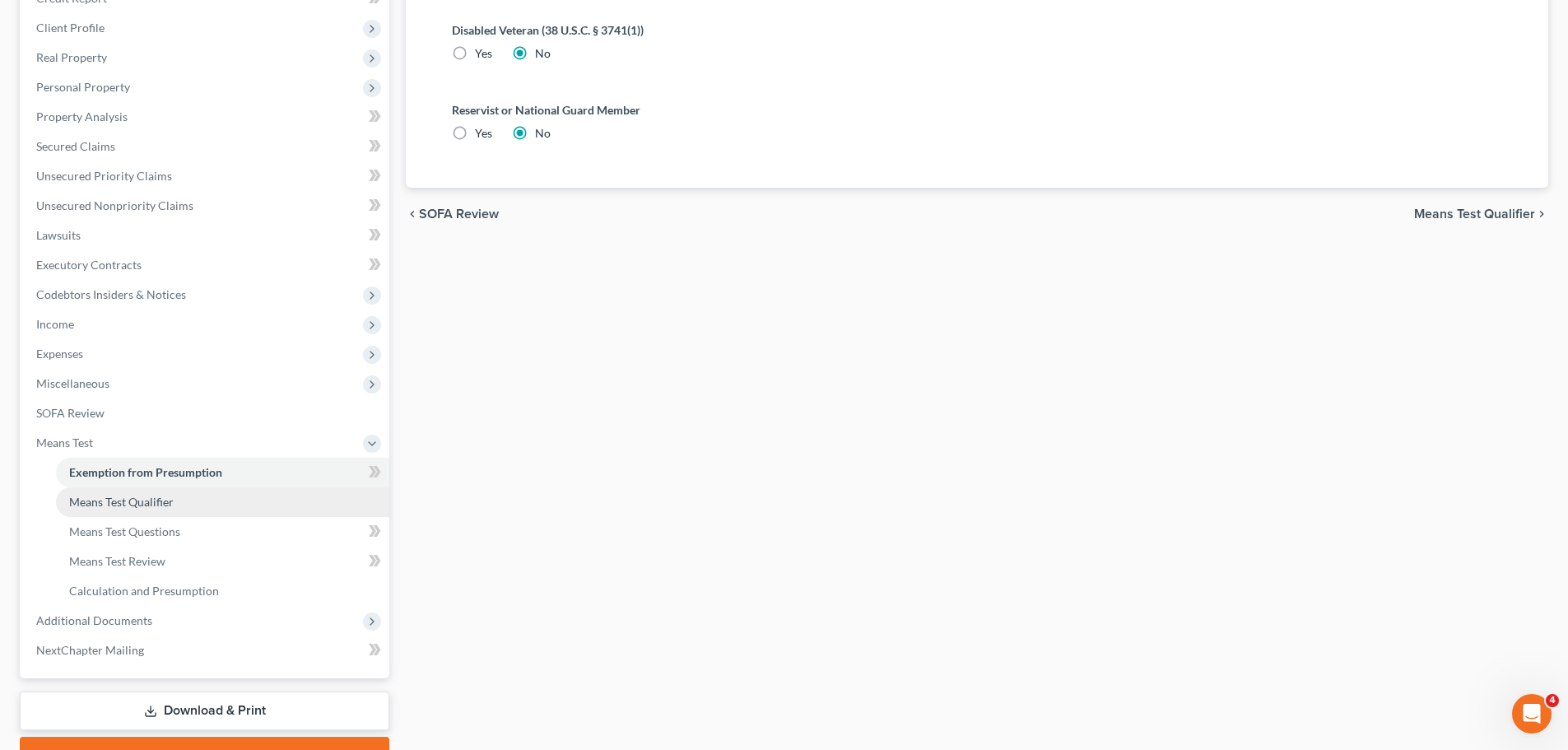
click at [134, 497] on span "Means Test Qualifier" at bounding box center [121, 501] width 104 height 14
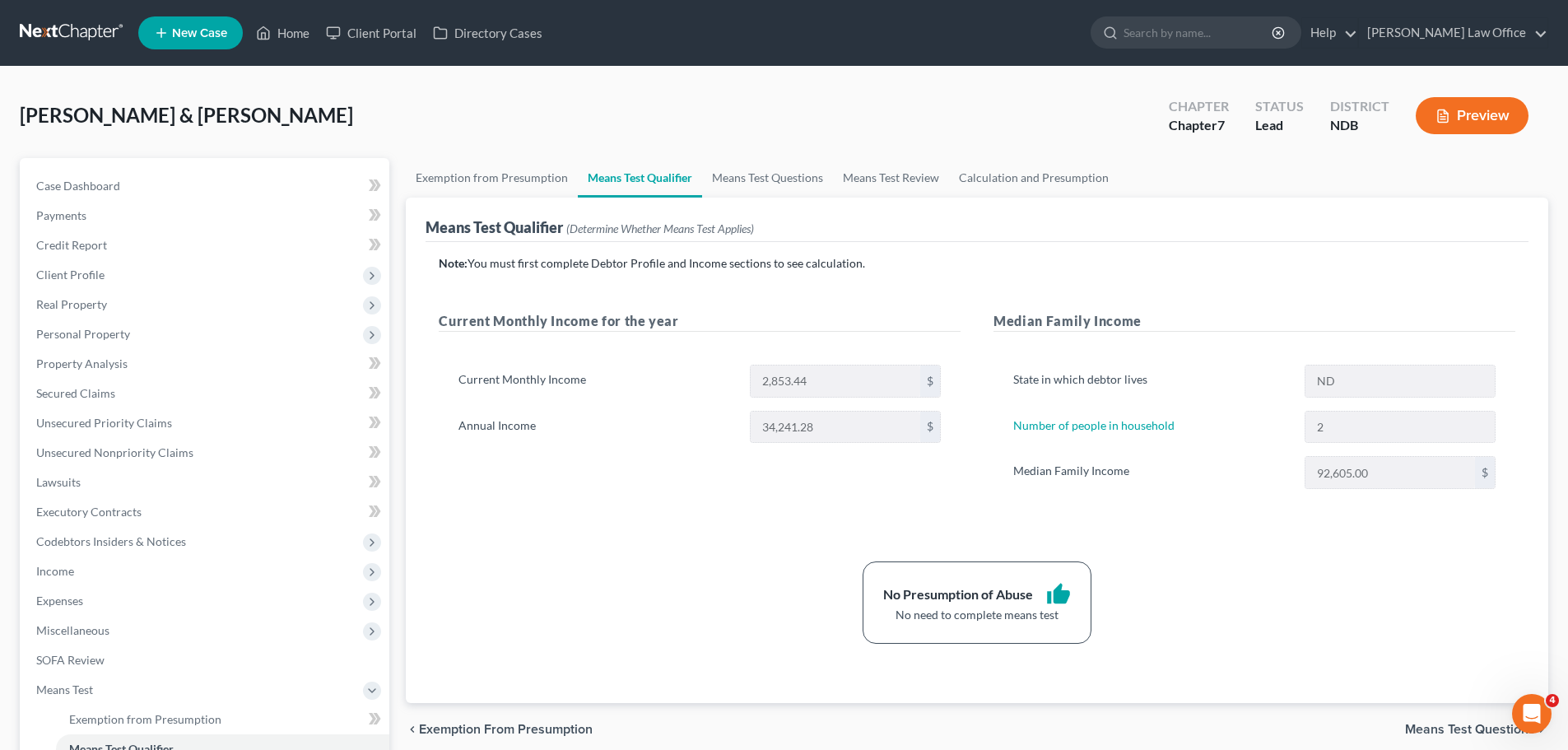
click at [655, 523] on div "Note: You must first complete Debtor Profile and Income sections to see calcula…" at bounding box center [977, 449] width 1077 height 388
click at [1225, 581] on div "No Presumption of Abuse thumb_up No need to complete means test" at bounding box center [977, 602] width 1093 height 83
